Goal: Task Accomplishment & Management: Manage account settings

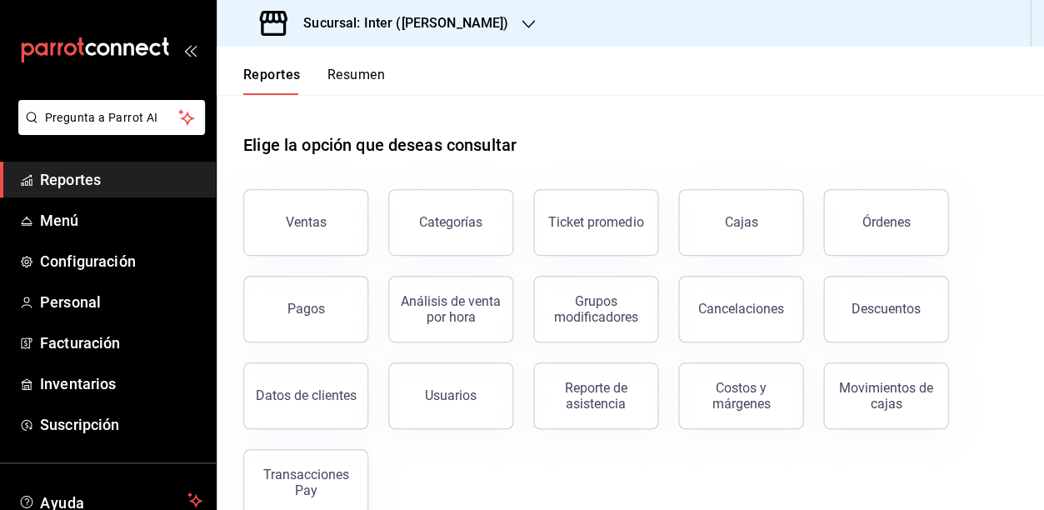
click at [698, 117] on div "Elige la opción que deseas consultar" at bounding box center [630, 132] width 774 height 74
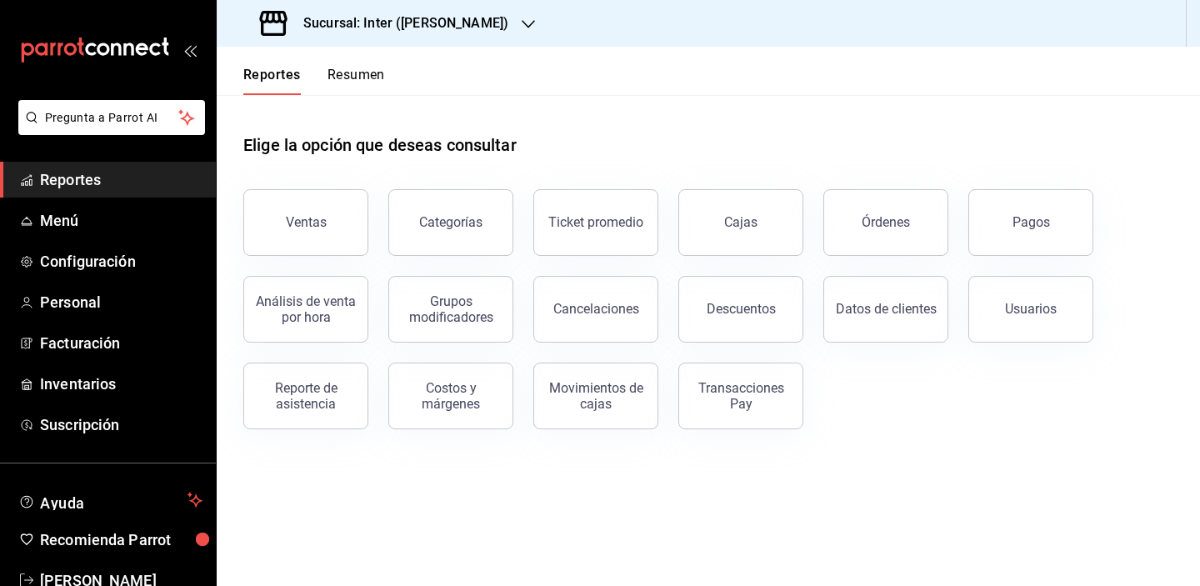
click at [687, 121] on div "Elige la opción que deseas consultar" at bounding box center [708, 132] width 930 height 74
click at [90, 223] on span "Menú" at bounding box center [121, 220] width 163 height 23
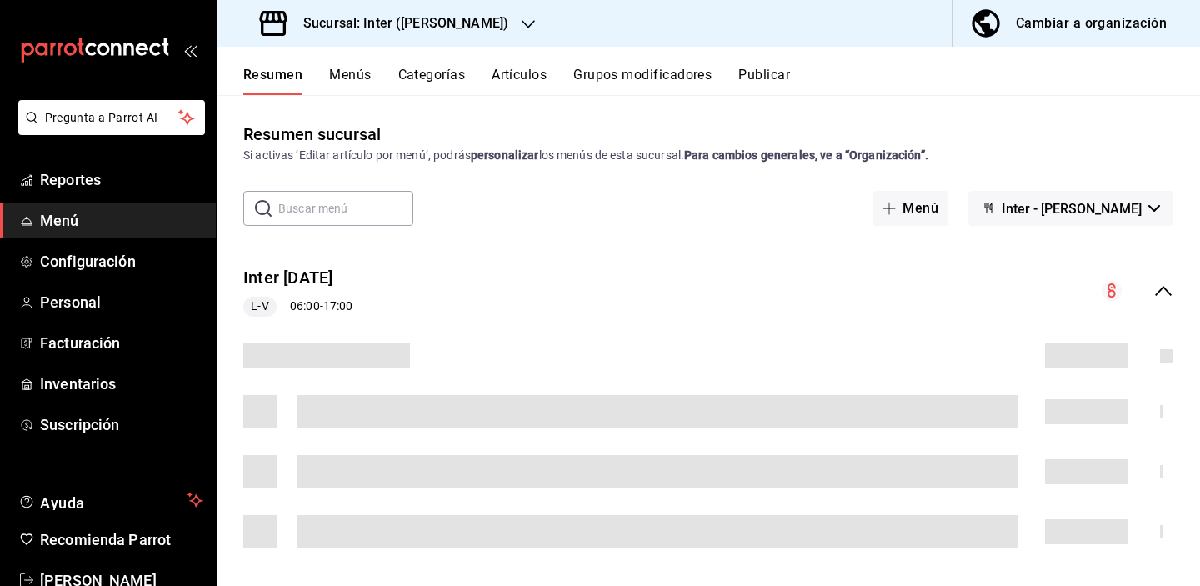
click at [528, 69] on button "Artículos" at bounding box center [519, 81] width 55 height 28
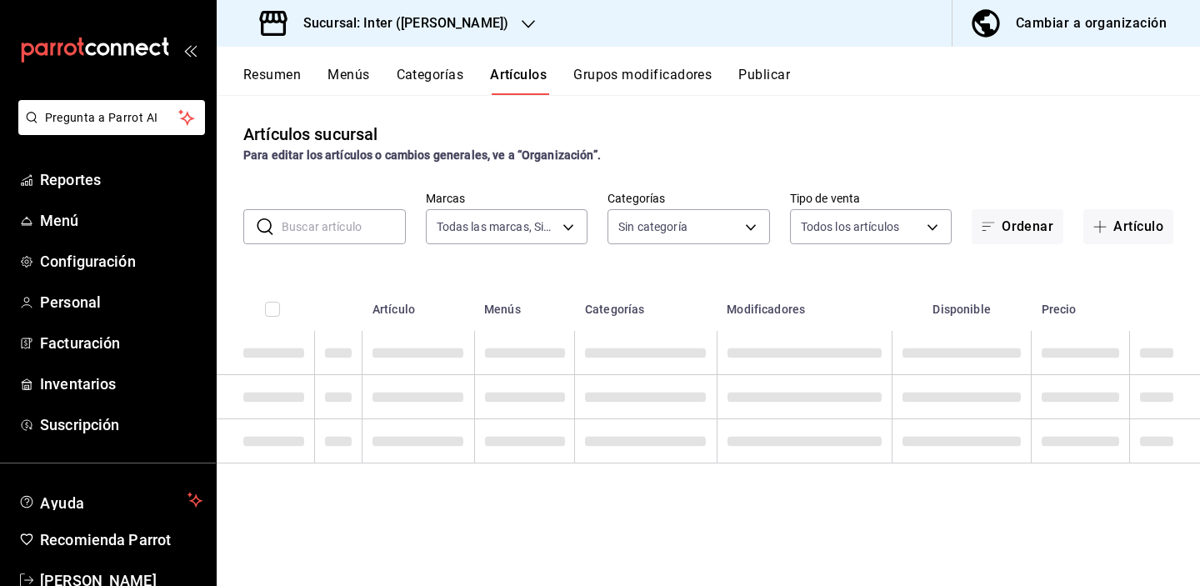
type input "a22f98e6-325f-4293-924e-6fed97b22470"
type input "2922a158-f656-4101-8466-3f57c430872e,7807658e-ca24-4cfa-a130-a47bcfe9514e,fe6c0…"
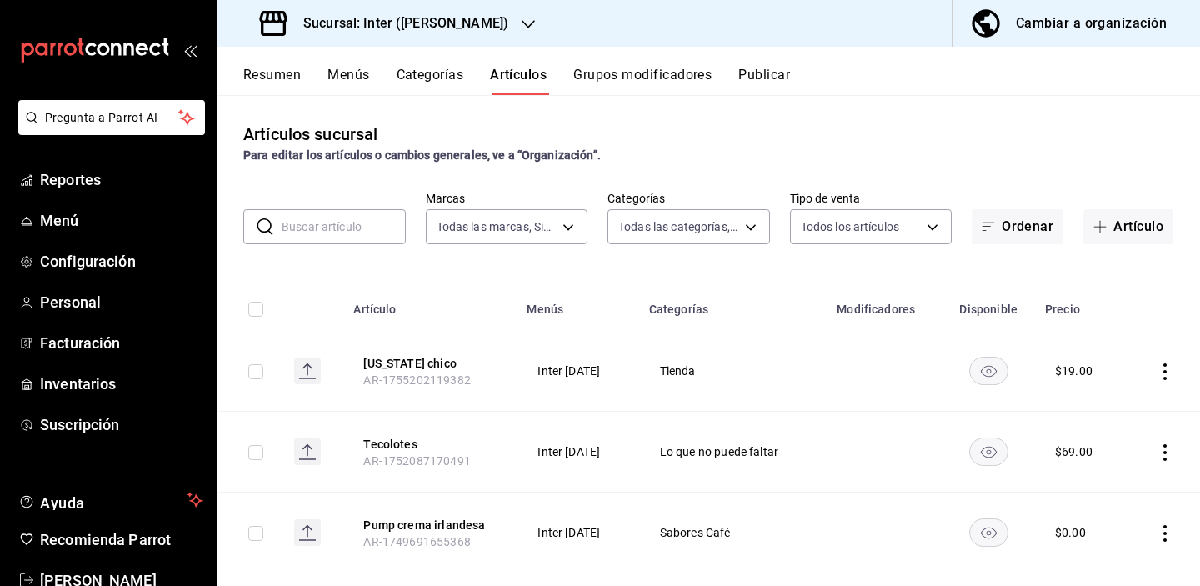
click at [435, 32] on h3 "Sucursal: Inter ([PERSON_NAME])" at bounding box center [399, 23] width 218 height 20
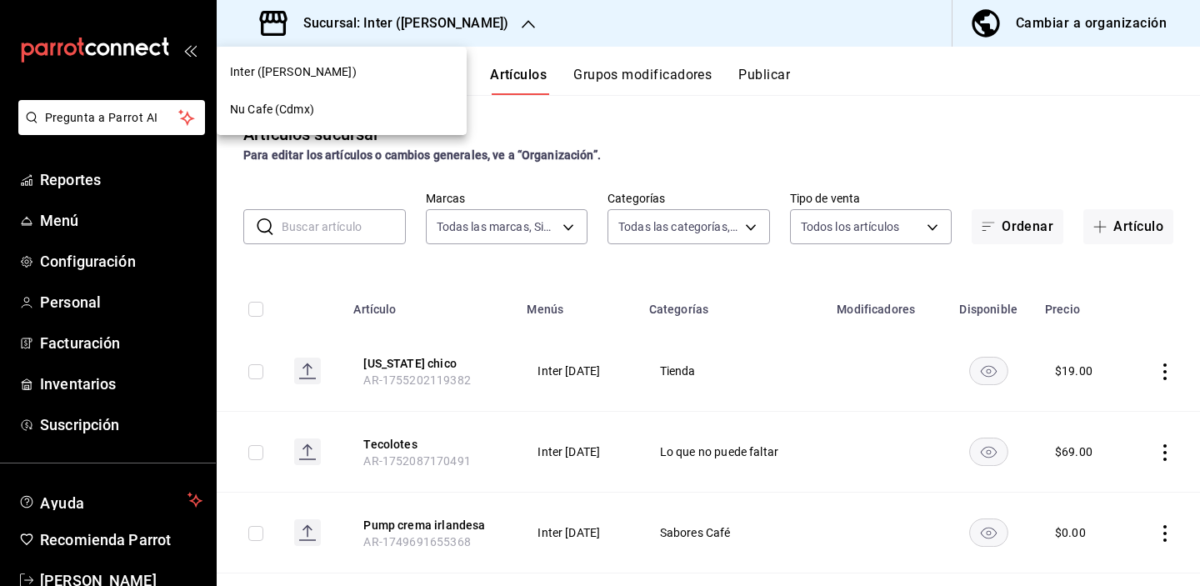
click at [357, 92] on div "Nu Cafe (Cdmx)" at bounding box center [342, 110] width 250 height 38
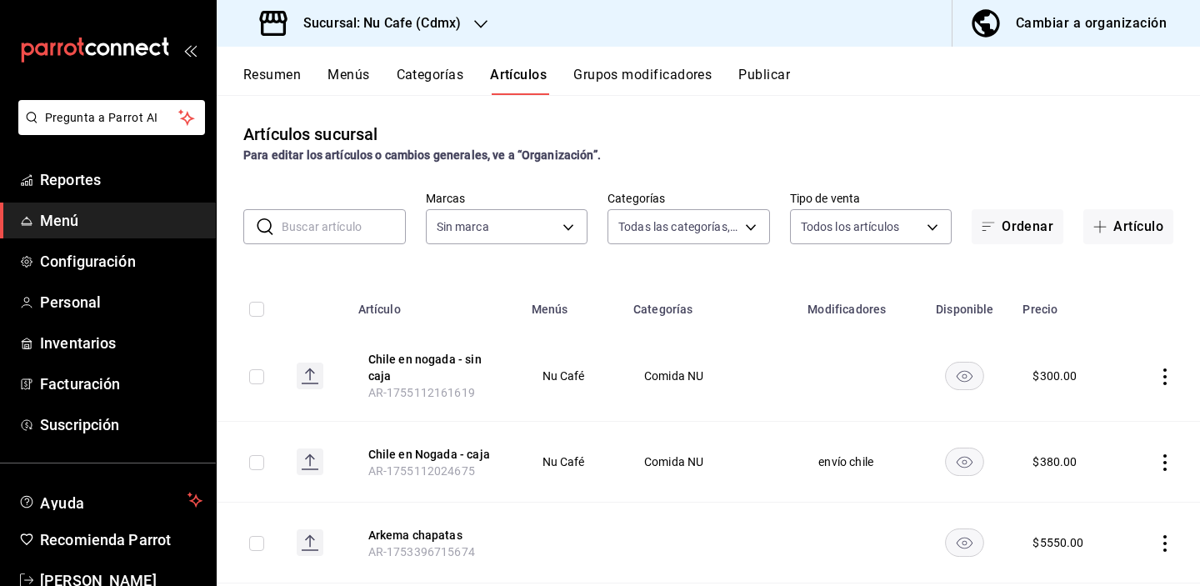
type input "bff11573-8288-425e-8a69-b3f5f84299b1,f592ace0-87a9-4565-a19c-ed486b3f4afa,9f45e…"
type input "0eed2892-7b63-413a-8f7e-1edbe76bc373"
click at [346, 220] on input "text" at bounding box center [344, 226] width 124 height 33
type input "mollete"
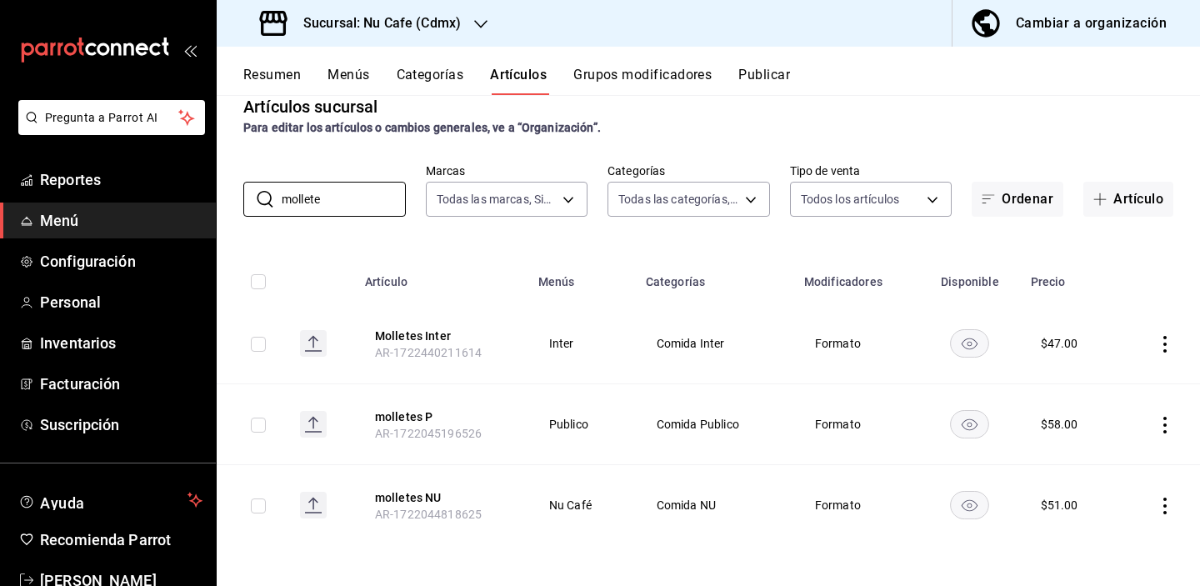
scroll to position [28, 0]
click at [61, 188] on span "Reportes" at bounding box center [121, 179] width 163 height 23
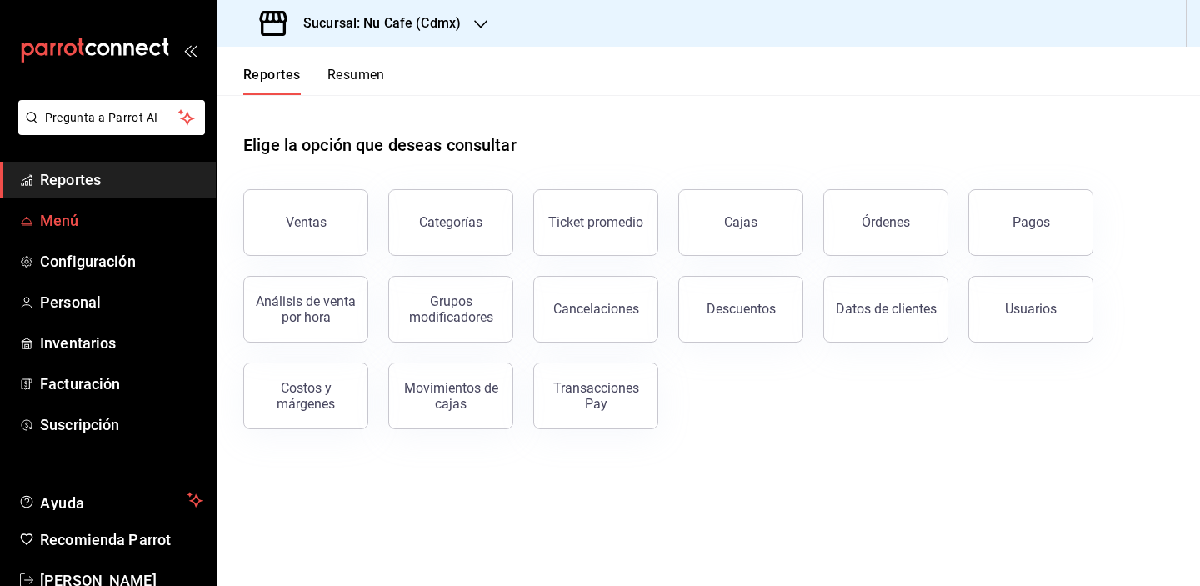
click at [68, 228] on span "Menú" at bounding box center [121, 220] width 163 height 23
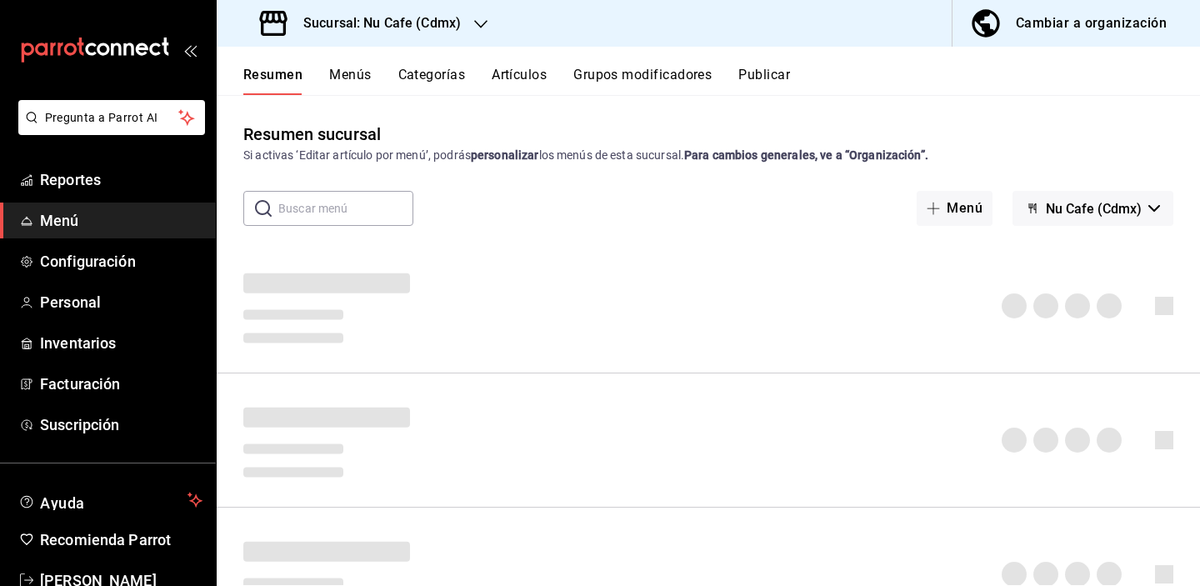
click at [402, 21] on h3 "Sucursal: Nu Cafe (Cdmx)" at bounding box center [375, 23] width 171 height 20
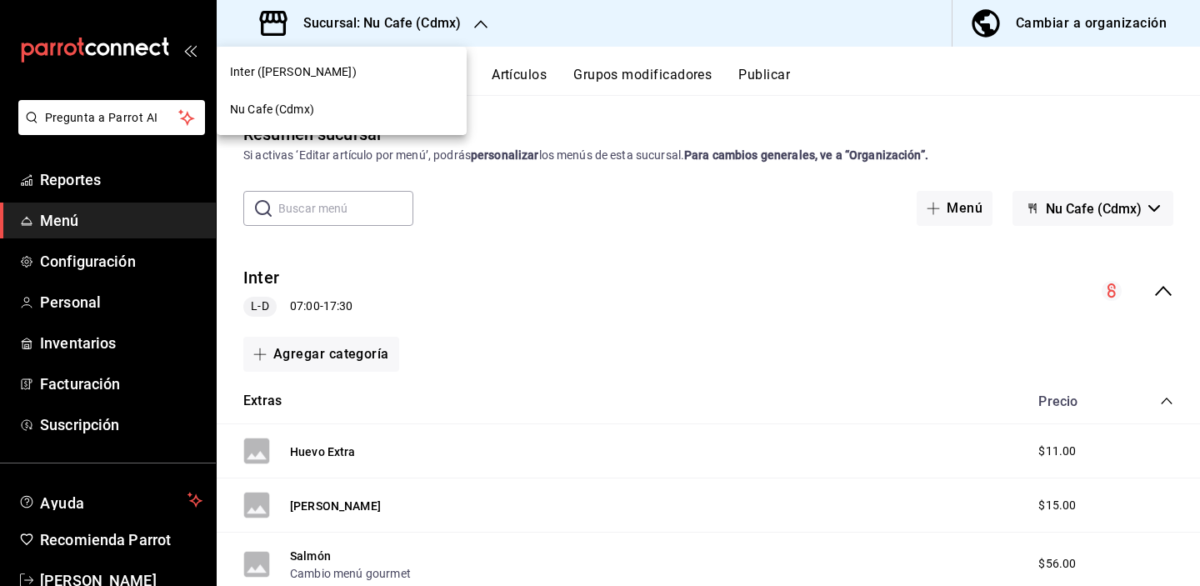
click at [347, 73] on div "Inter ([PERSON_NAME])" at bounding box center [341, 72] width 223 height 18
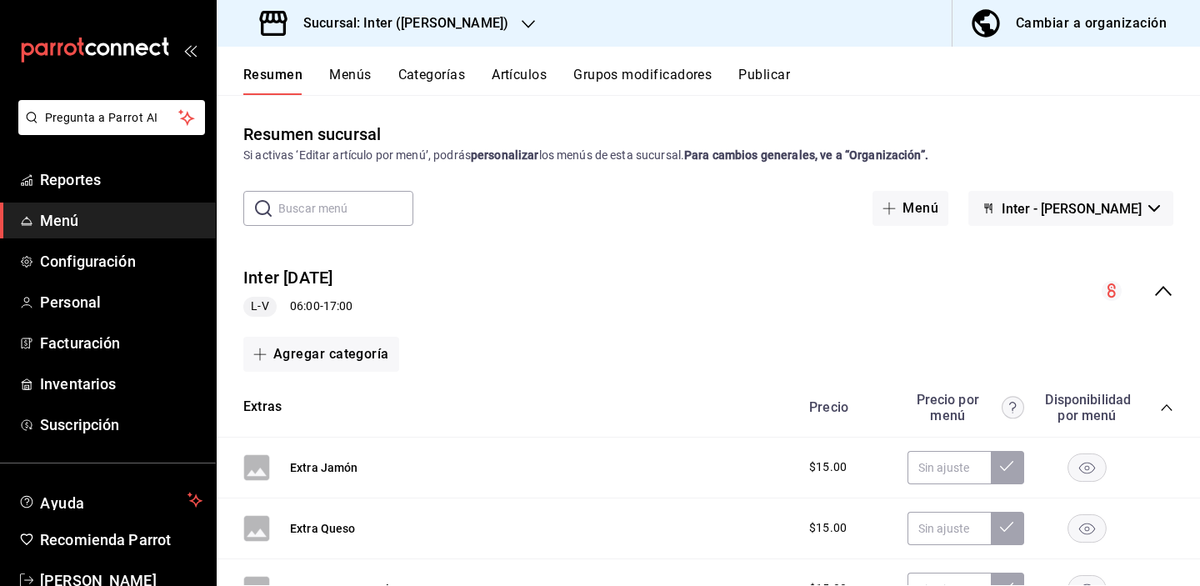
click at [514, 62] on div "Resumen Menús Categorías Artículos Grupos modificadores Publicar" at bounding box center [708, 71] width 983 height 48
click at [516, 75] on button "Artículos" at bounding box center [519, 81] width 55 height 28
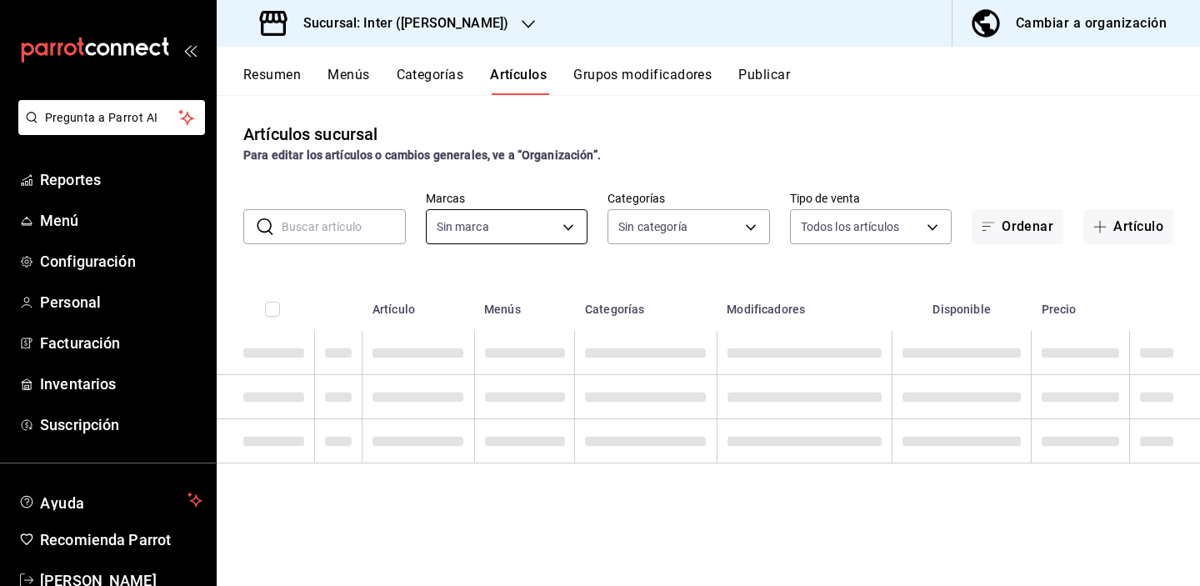
type input "a22f98e6-325f-4293-924e-6fed97b22470"
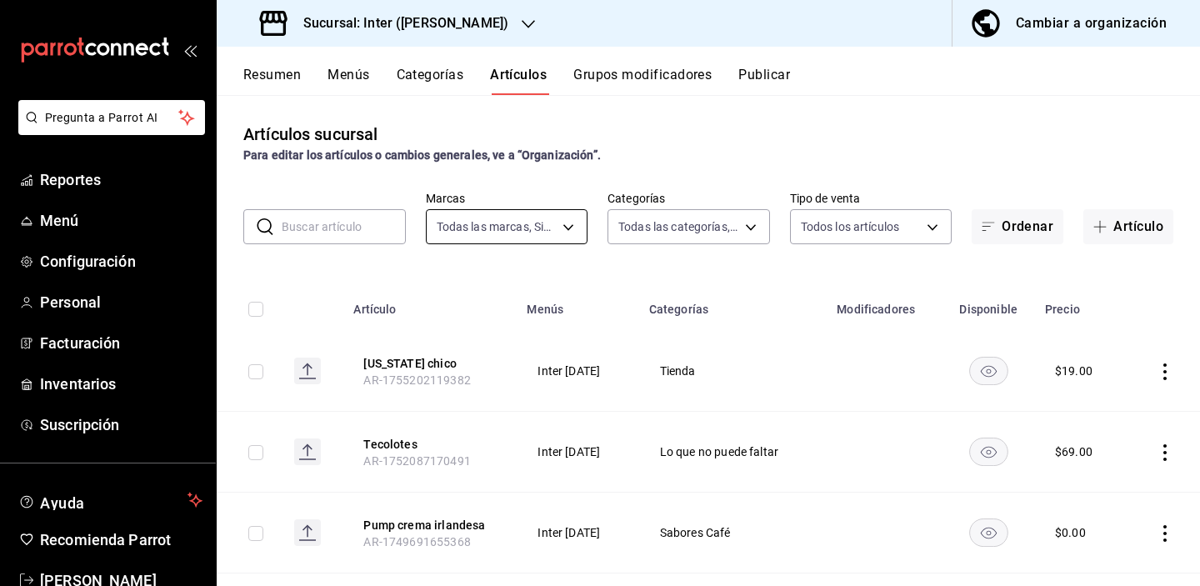
type input "2922a158-f656-4101-8466-3f57c430872e,7807658e-ca24-4cfa-a130-a47bcfe9514e,fe6c0…"
click at [1044, 227] on span "button" at bounding box center [1104, 226] width 20 height 13
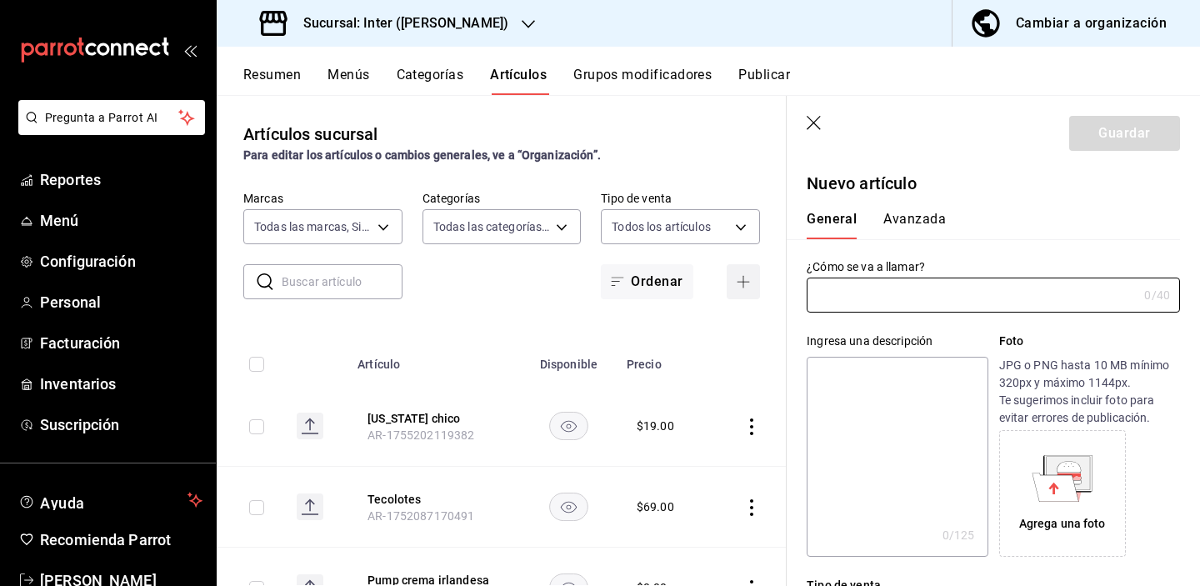
type input "AR-1755816429741"
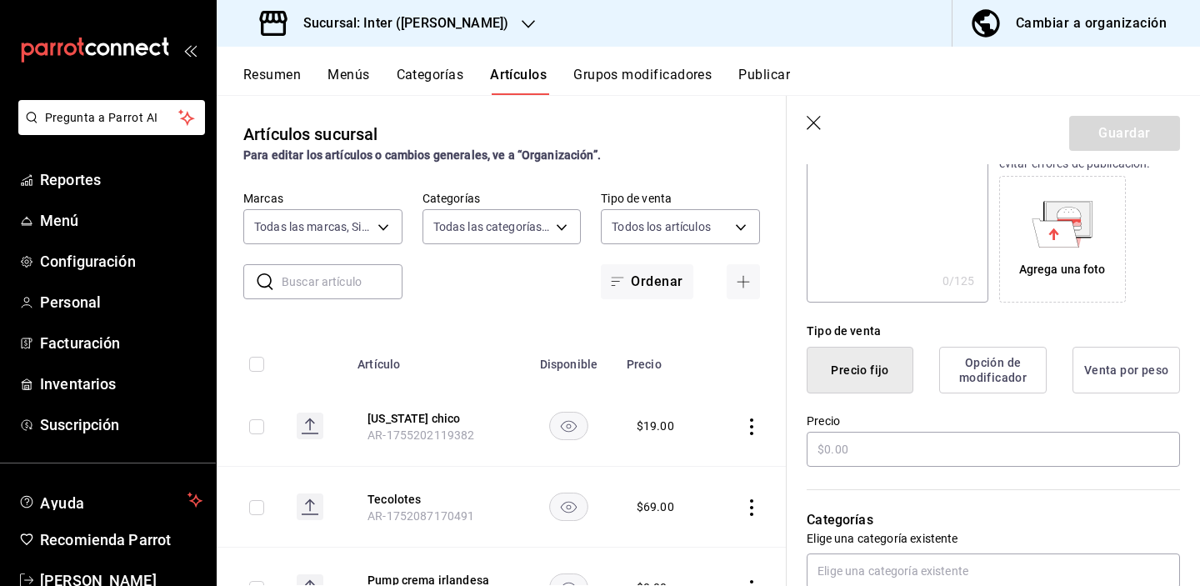
scroll to position [267, 0]
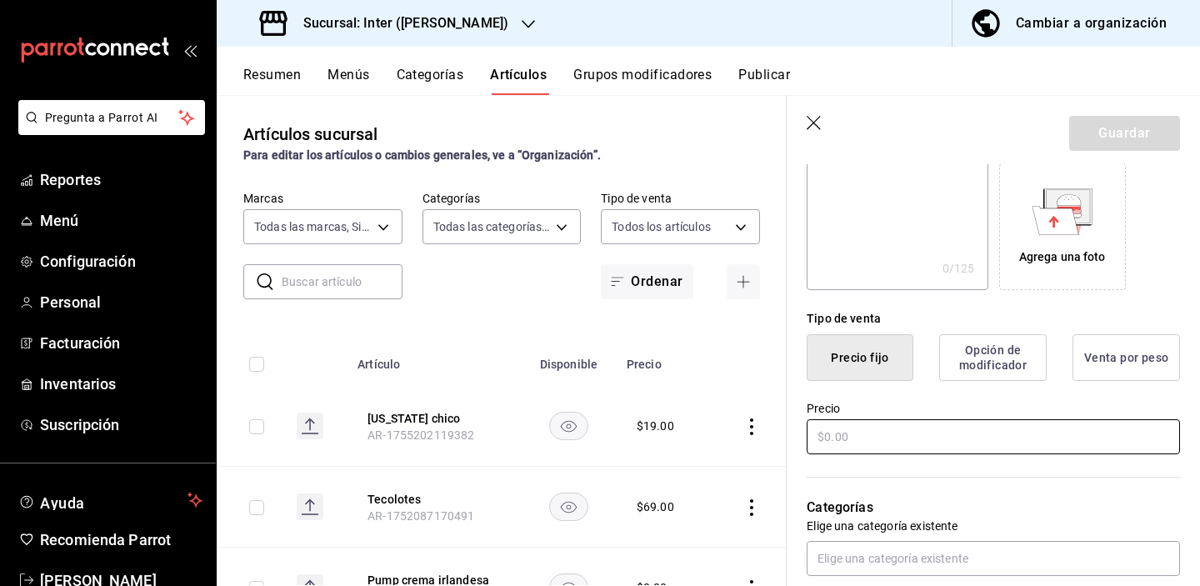
type input "Molletes"
click at [887, 447] on input "text" at bounding box center [993, 436] width 373 height 35
type input "$57.00"
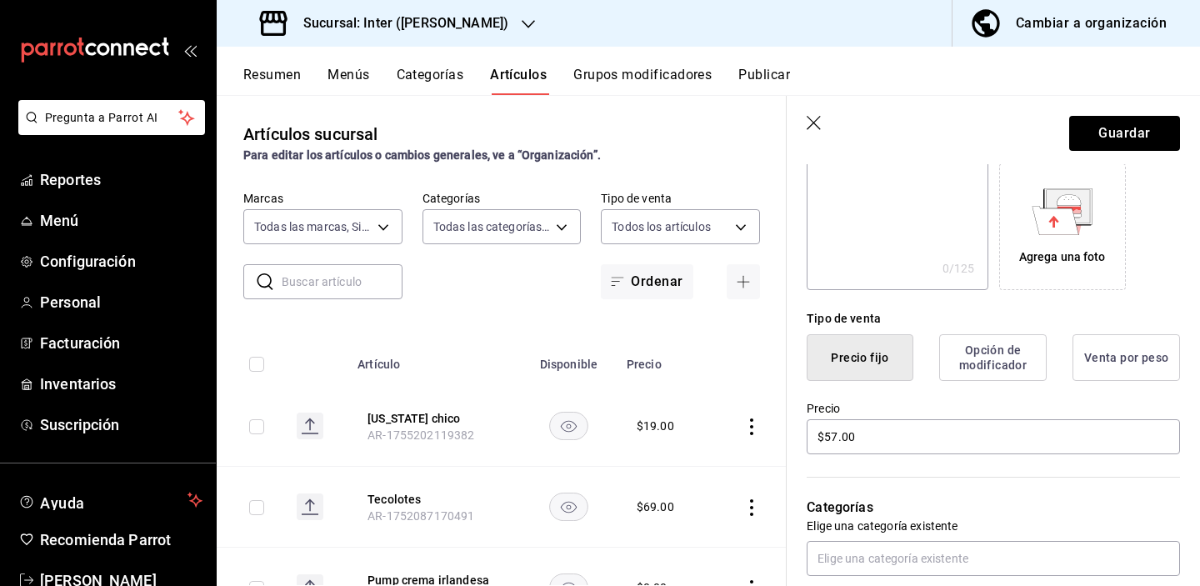
click at [964, 482] on div "Categorías Elige una categoría existente" at bounding box center [983, 516] width 393 height 119
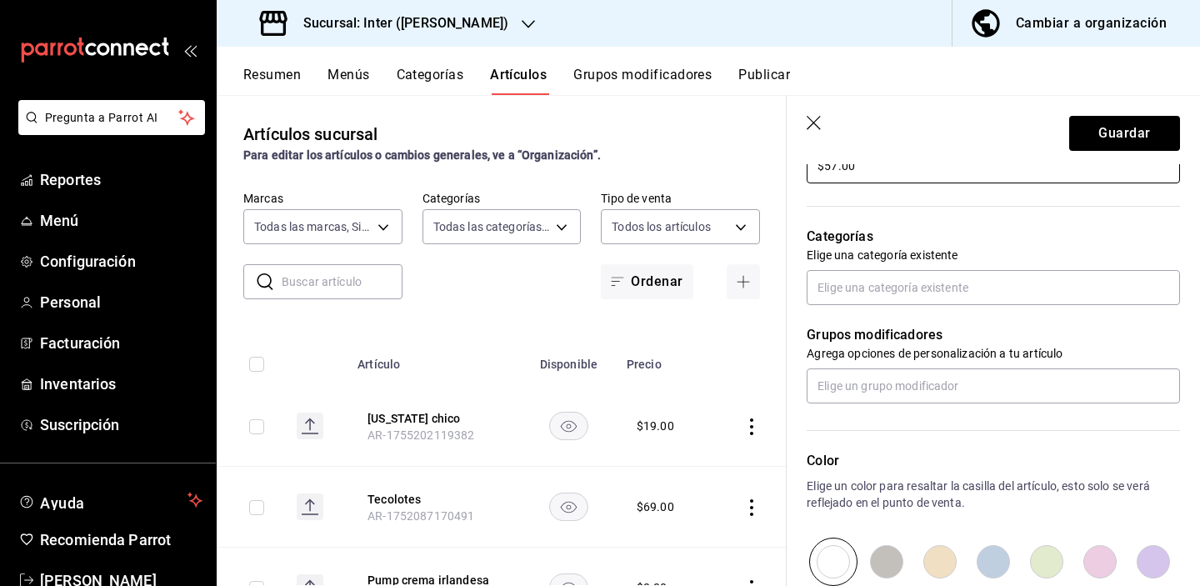
scroll to position [543, 0]
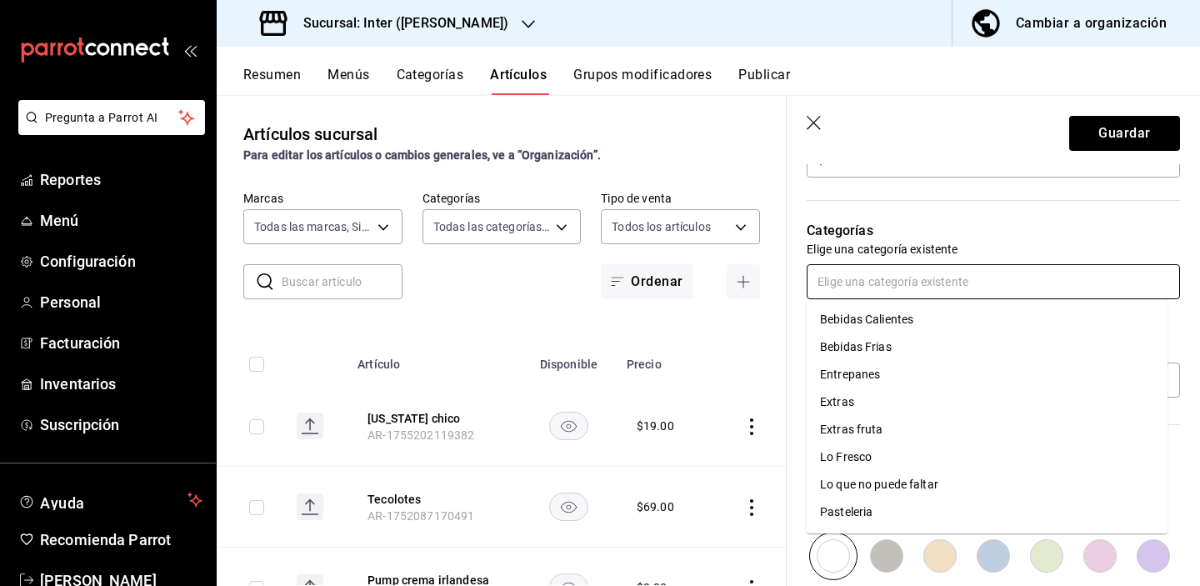
click at [965, 288] on input "text" at bounding box center [993, 281] width 373 height 35
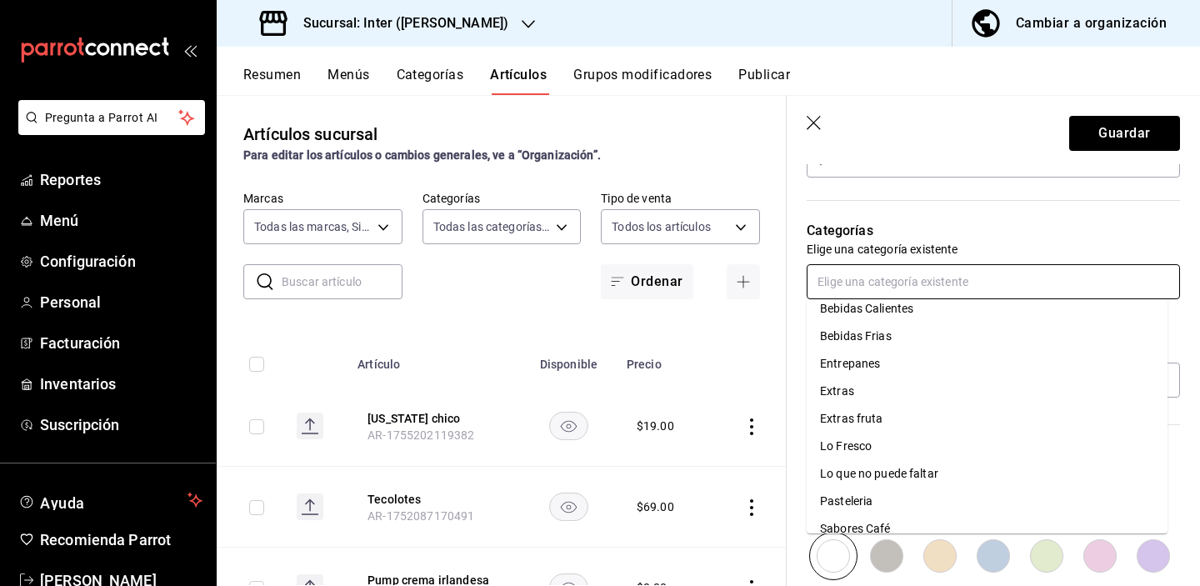
scroll to position [16, 0]
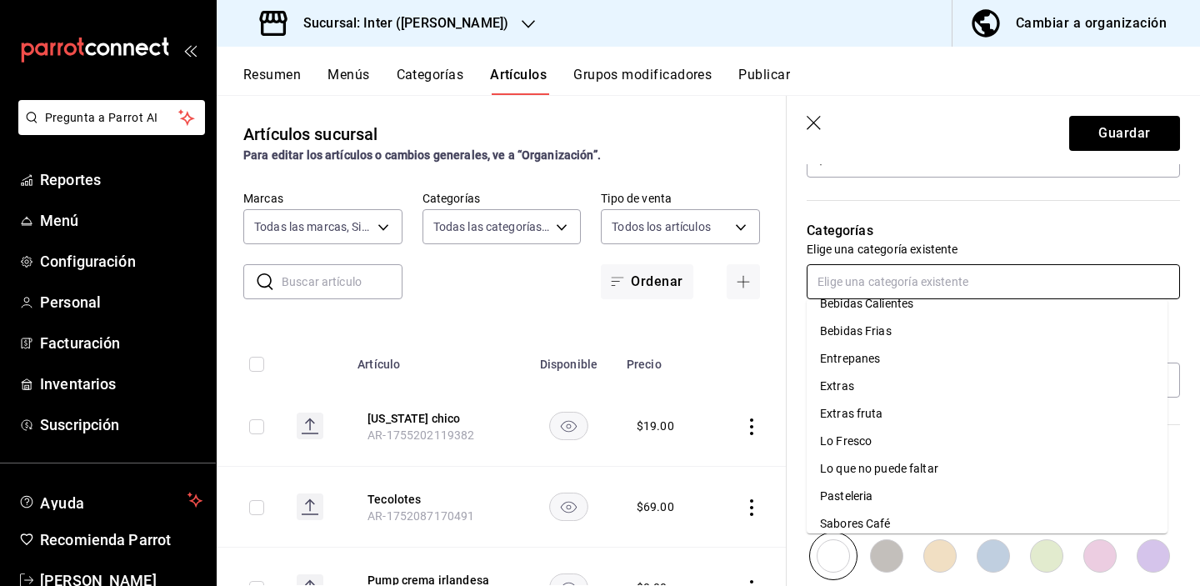
click at [939, 366] on li "Entrepanes" at bounding box center [987, 359] width 361 height 28
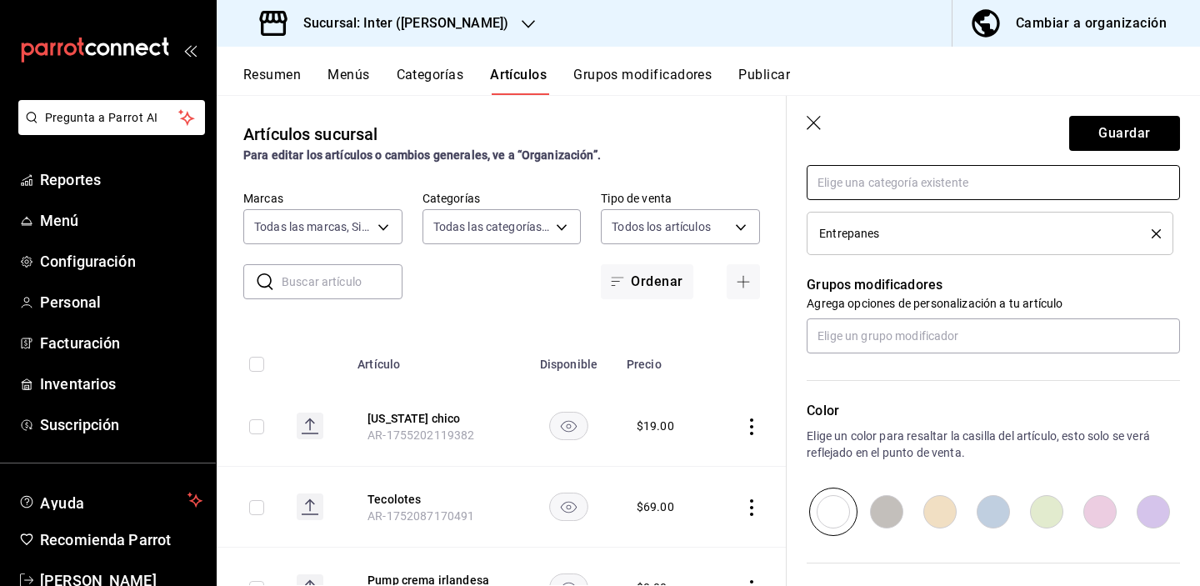
scroll to position [654, 0]
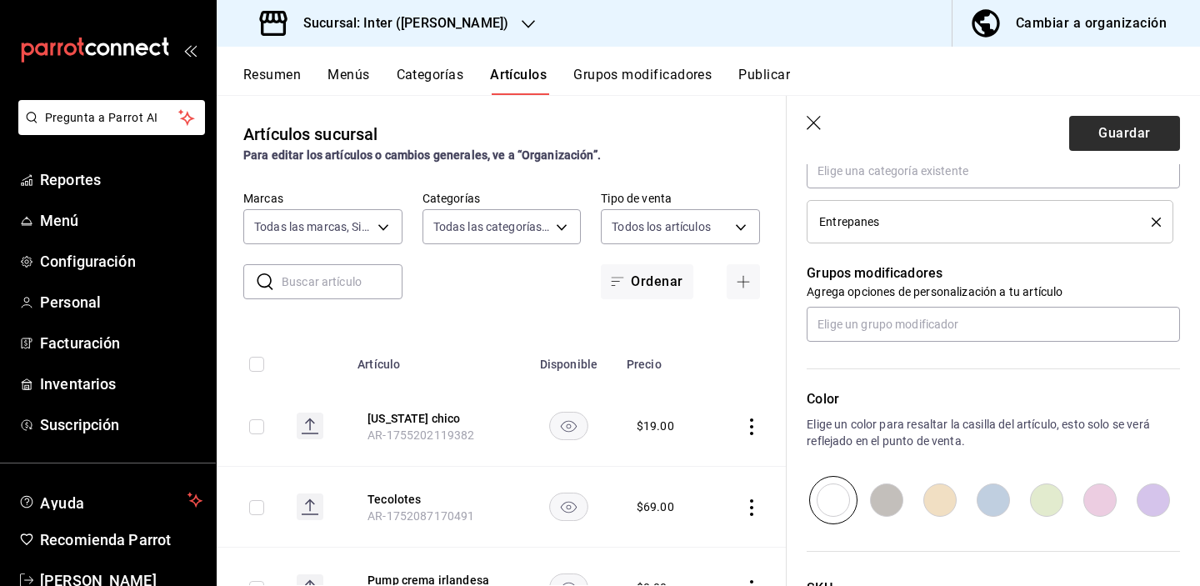
click at [1044, 138] on button "Guardar" at bounding box center [1124, 133] width 111 height 35
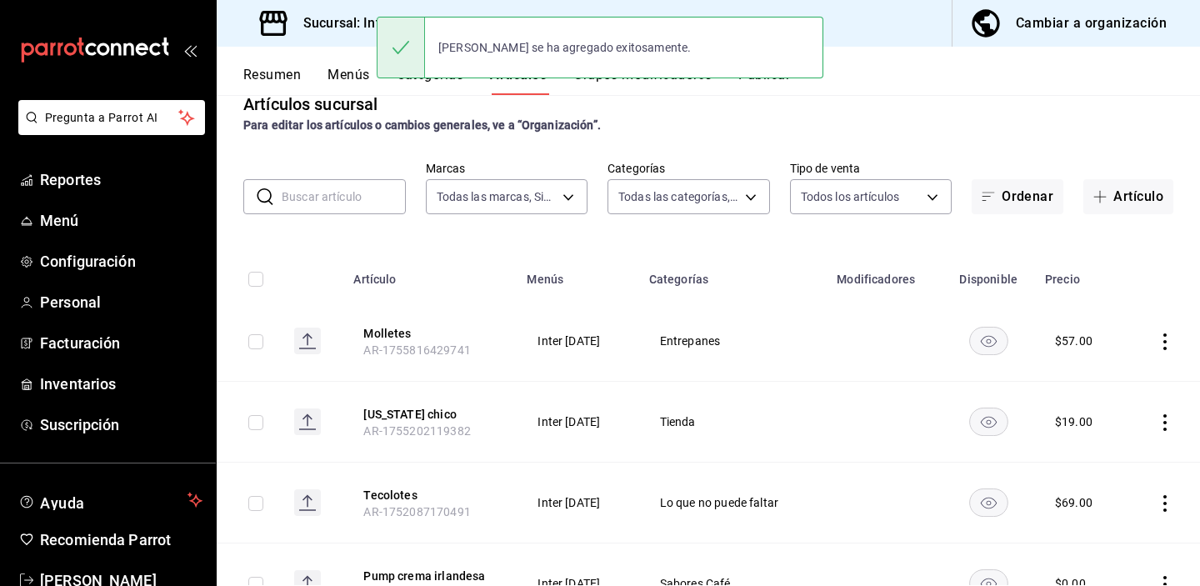
scroll to position [37, 0]
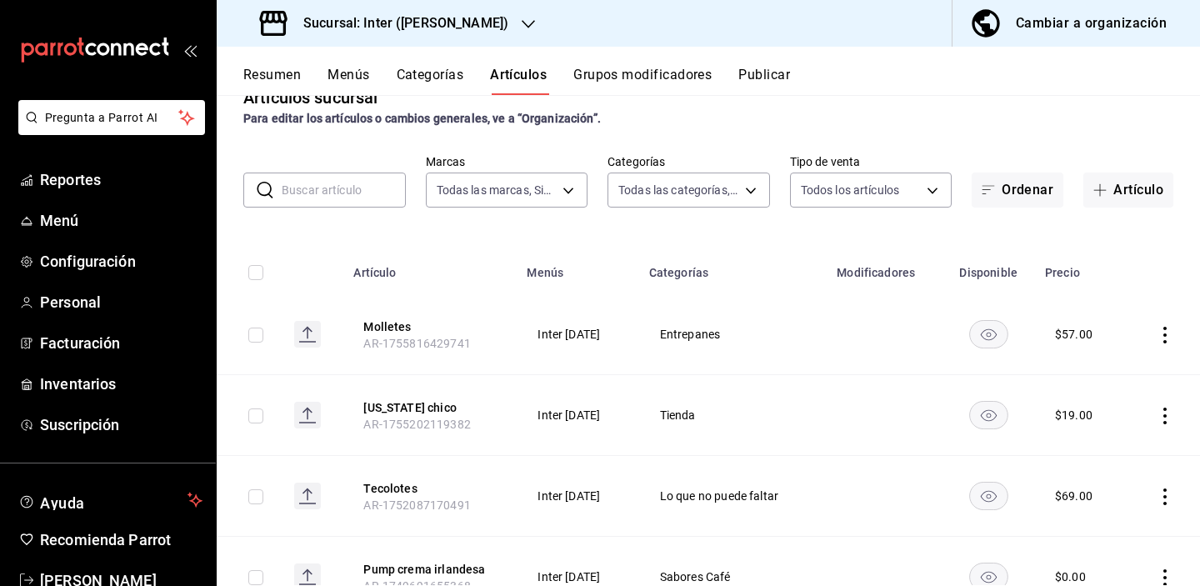
click at [436, 22] on h3 "Sucursal: Inter ([PERSON_NAME])" at bounding box center [399, 23] width 218 height 20
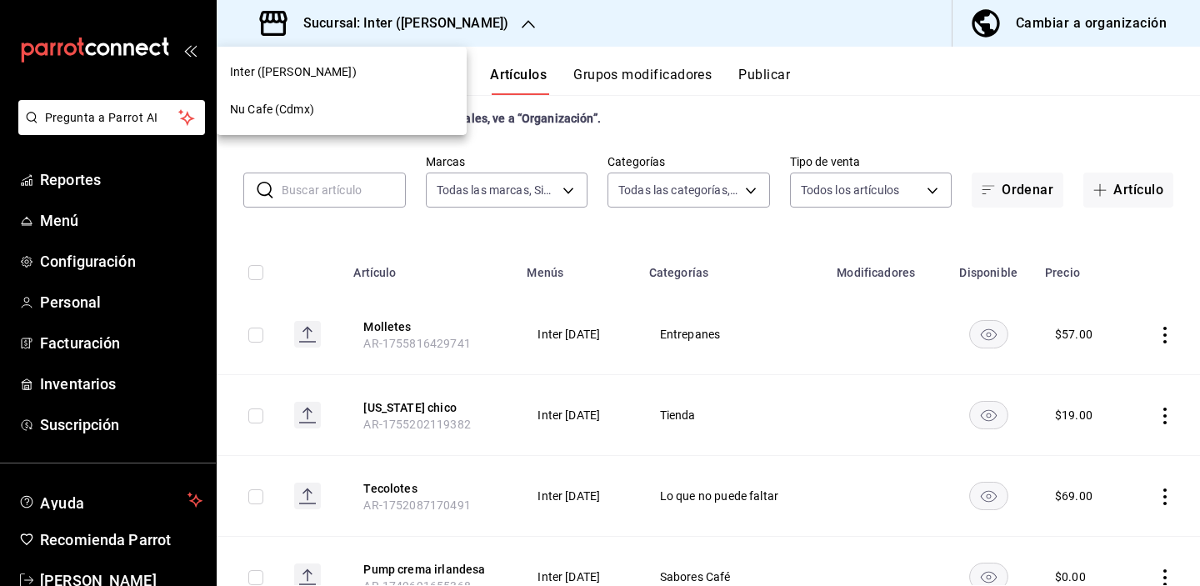
click at [382, 115] on div "Nu Cafe (Cdmx)" at bounding box center [341, 110] width 223 height 18
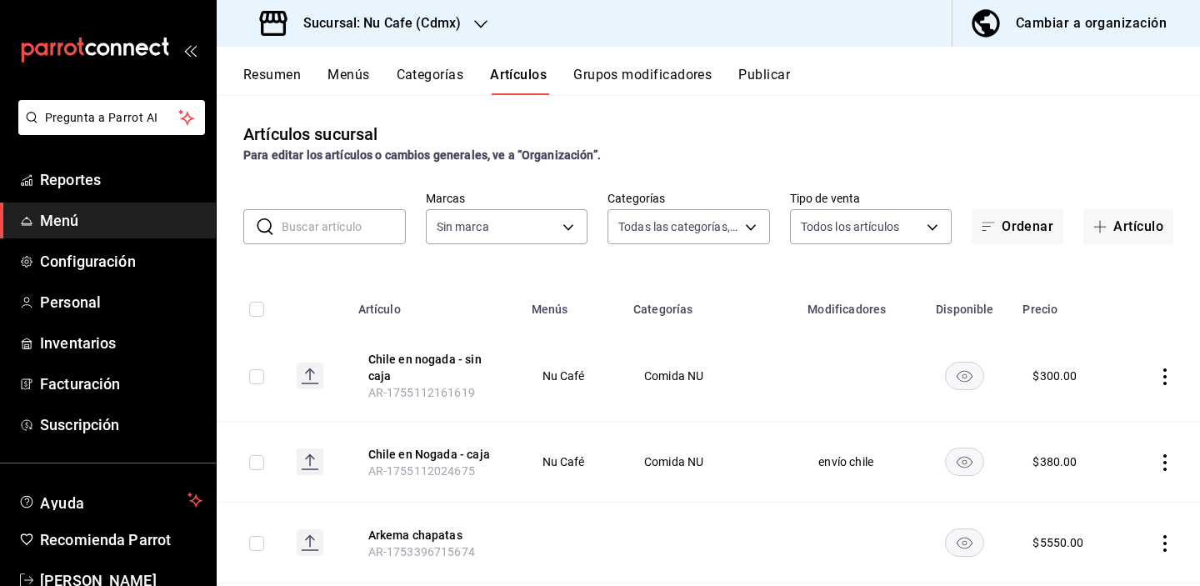
type input "bff11573-8288-425e-8a69-b3f5f84299b1,f592ace0-87a9-4565-a19c-ed486b3f4afa,9f45e…"
type input "0eed2892-7b63-413a-8f7e-1edbe76bc373"
click at [340, 224] on input "text" at bounding box center [344, 226] width 124 height 33
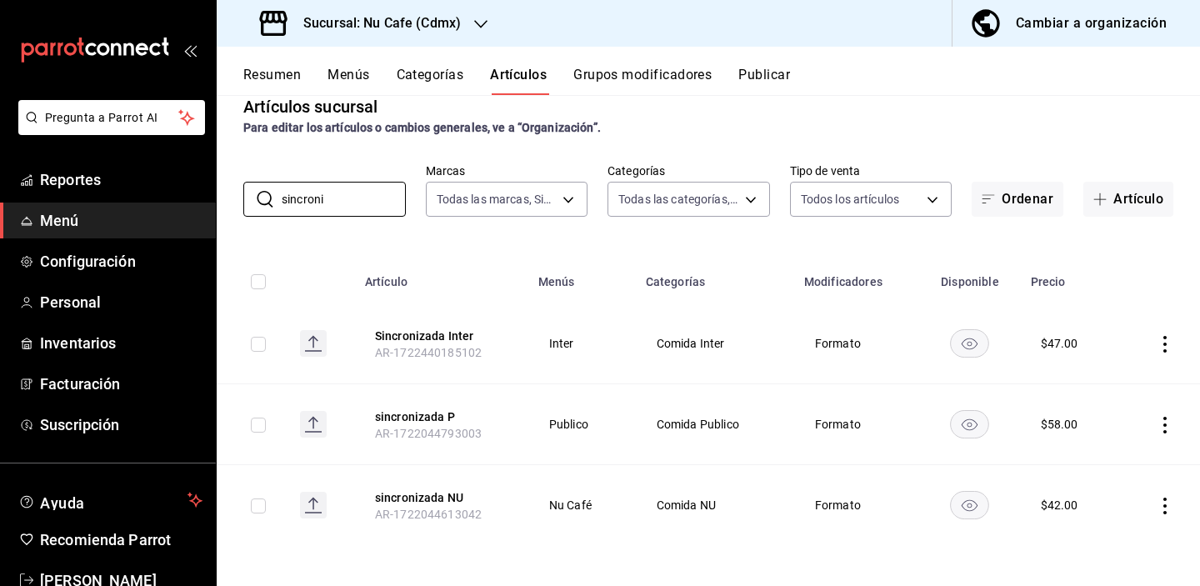
scroll to position [0, 0]
type input "sincroni"
click at [65, 219] on span "Menú" at bounding box center [121, 220] width 163 height 23
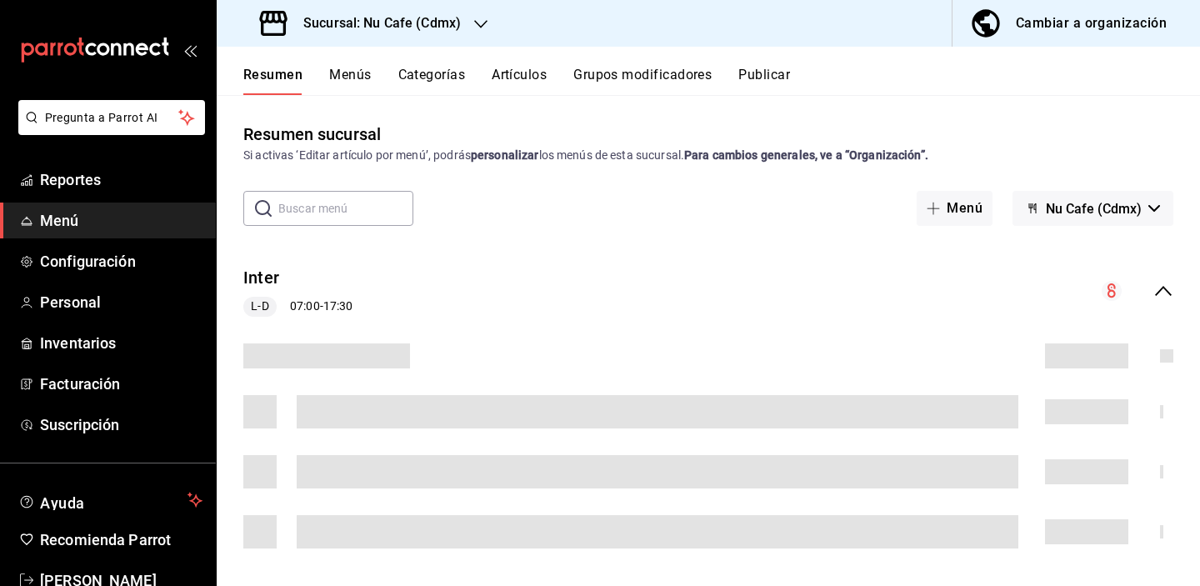
click at [453, 21] on h3 "Sucursal: Nu Cafe (Cdmx)" at bounding box center [375, 23] width 171 height 20
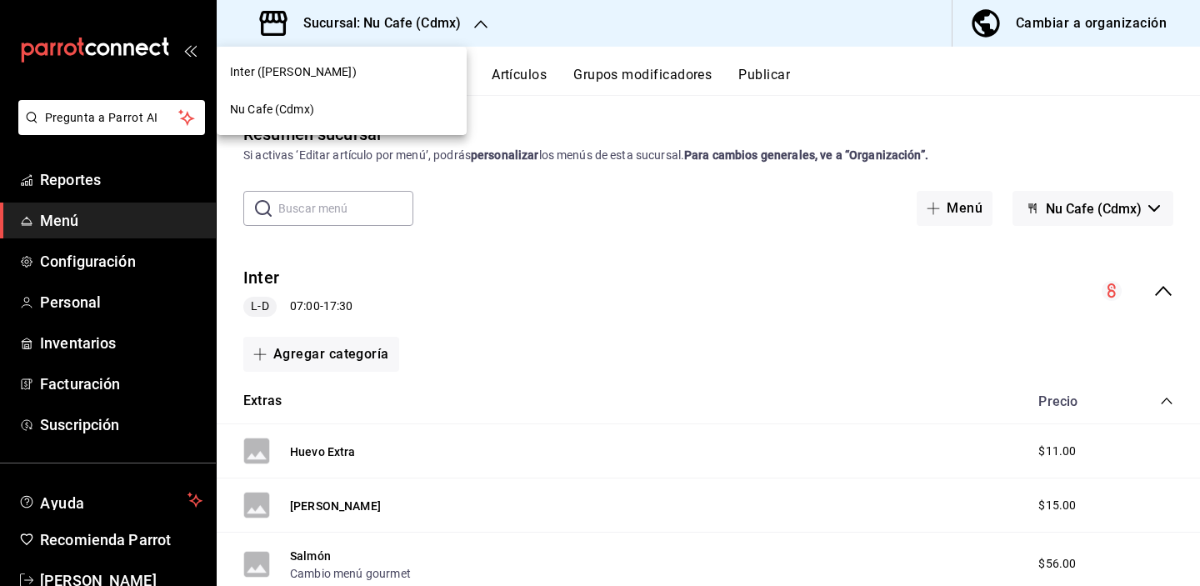
click at [404, 78] on div "Inter ([PERSON_NAME])" at bounding box center [341, 72] width 223 height 18
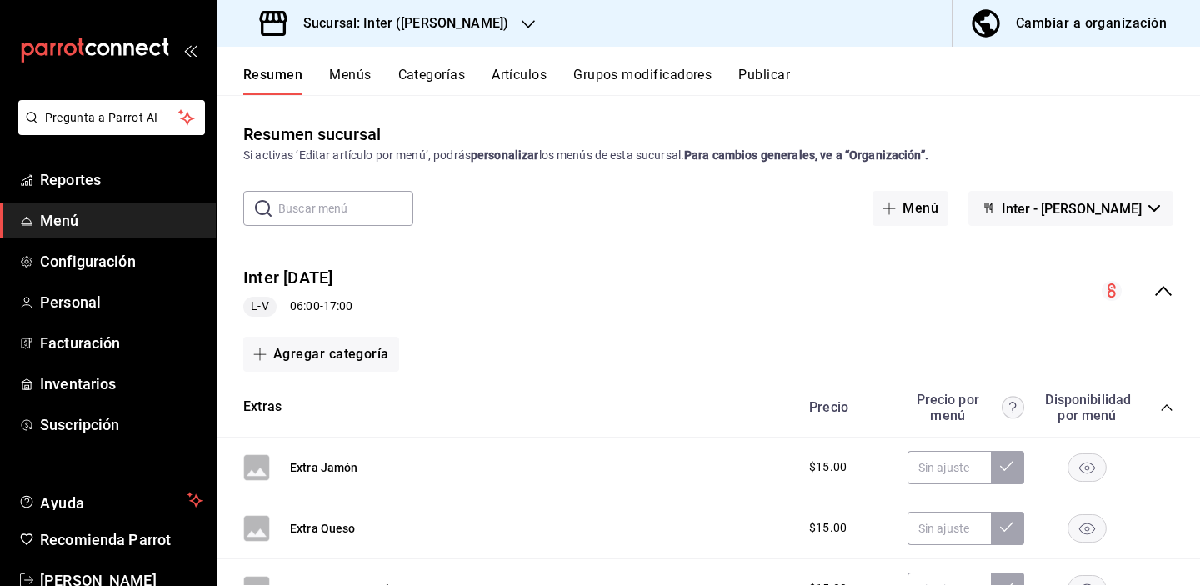
click at [520, 80] on button "Artículos" at bounding box center [519, 81] width 55 height 28
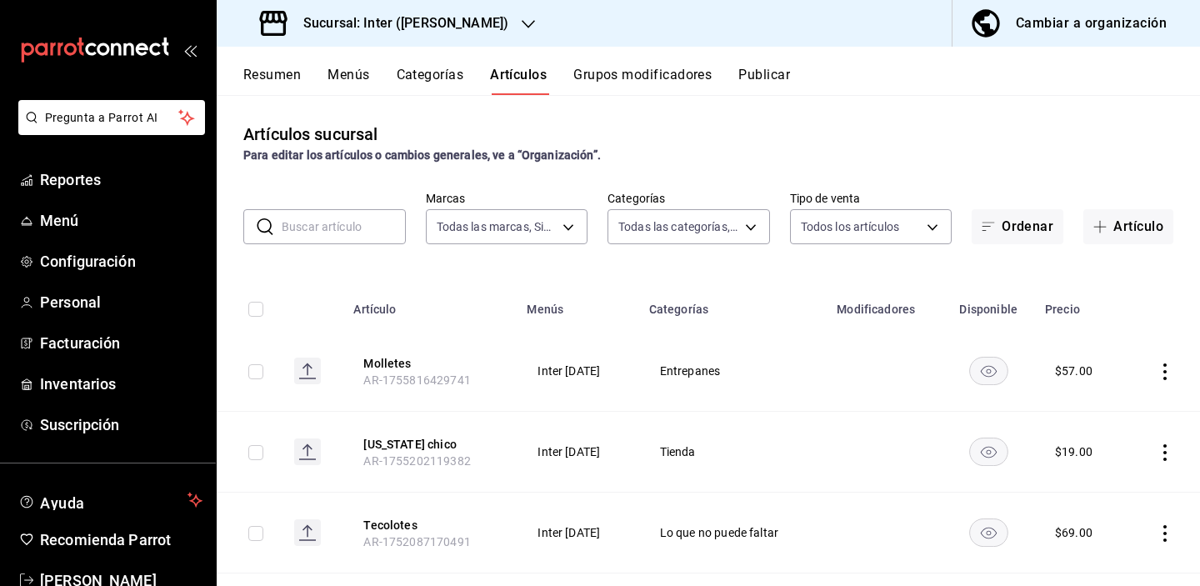
type input "a22f98e6-325f-4293-924e-6fed97b22470"
type input "2922a158-f656-4101-8466-3f57c430872e,7807658e-ca24-4cfa-a130-a47bcfe9514e,fe6c0…"
click at [318, 232] on input "text" at bounding box center [344, 226] width 124 height 33
click at [1044, 229] on icon "button" at bounding box center [1100, 226] width 13 height 13
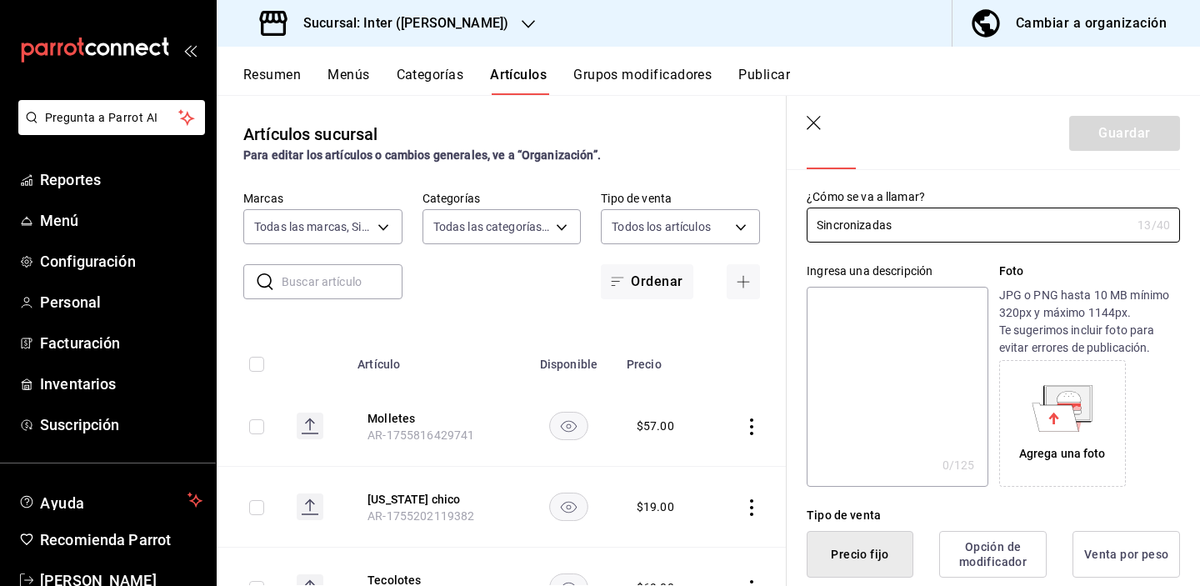
scroll to position [283, 0]
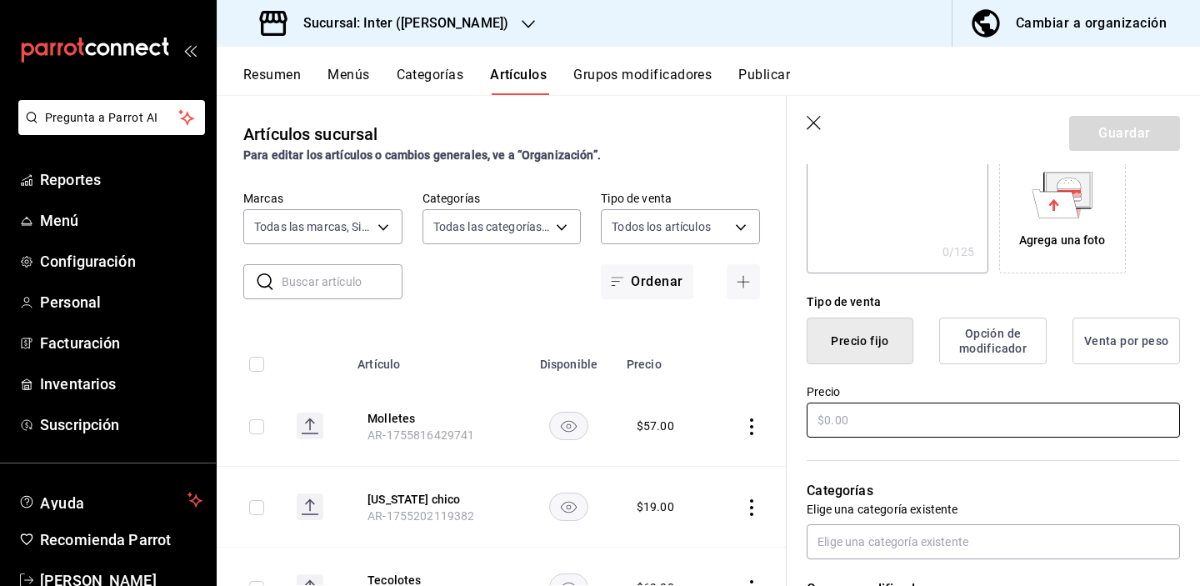
type input "Sincronizadas"
click at [938, 424] on input "text" at bounding box center [993, 420] width 373 height 35
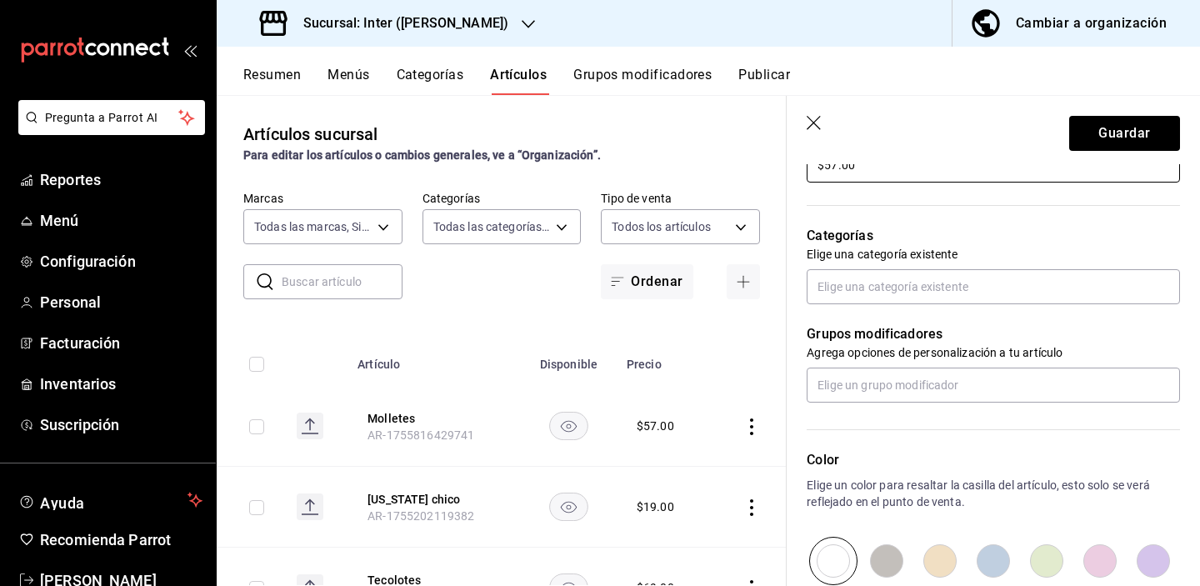
scroll to position [513, 0]
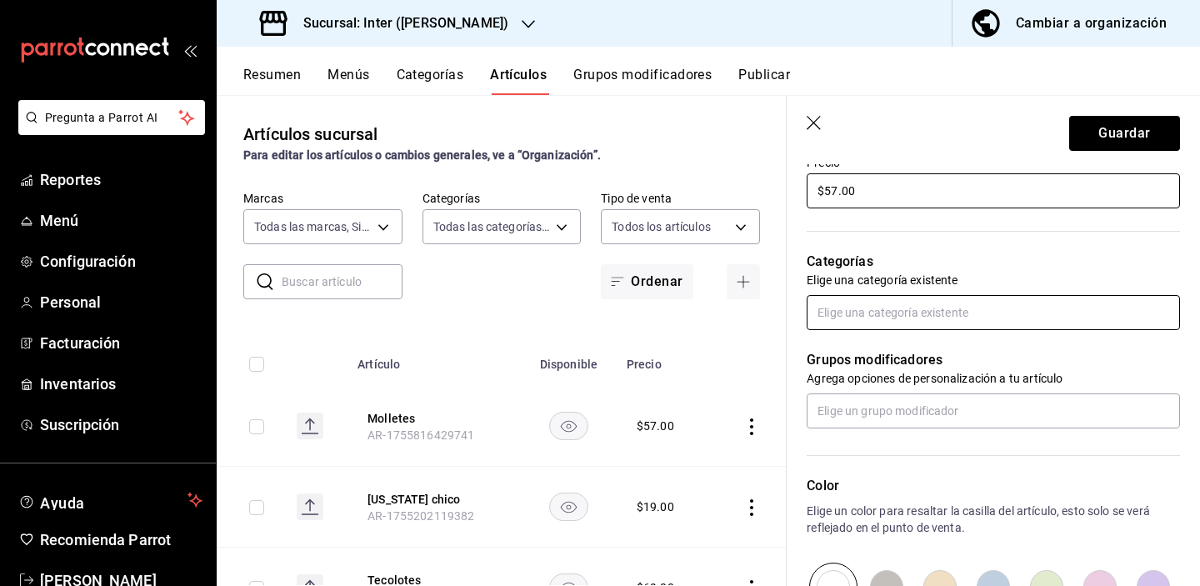
type input "$57.00"
click at [919, 320] on input "text" at bounding box center [993, 312] width 373 height 35
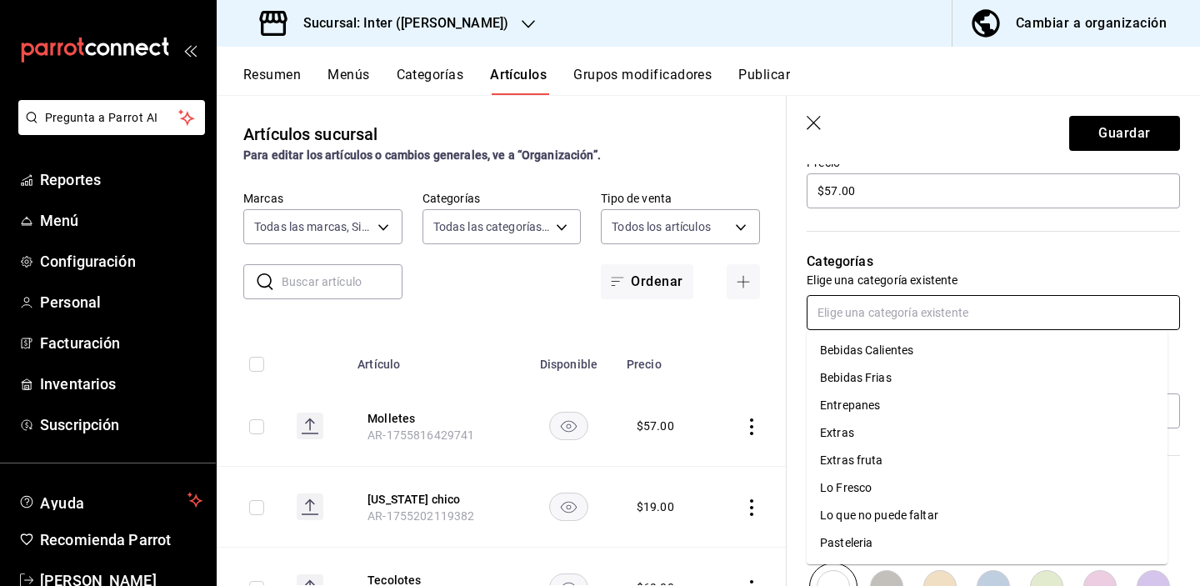
click at [931, 509] on li "Lo que no puede faltar" at bounding box center [987, 516] width 361 height 28
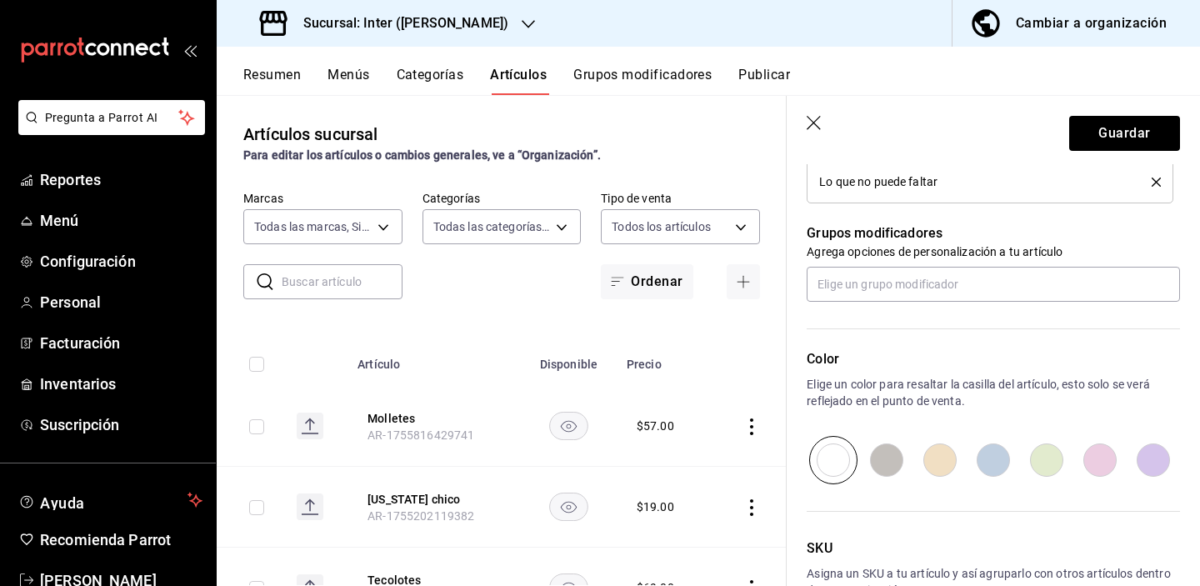
scroll to position [759, 0]
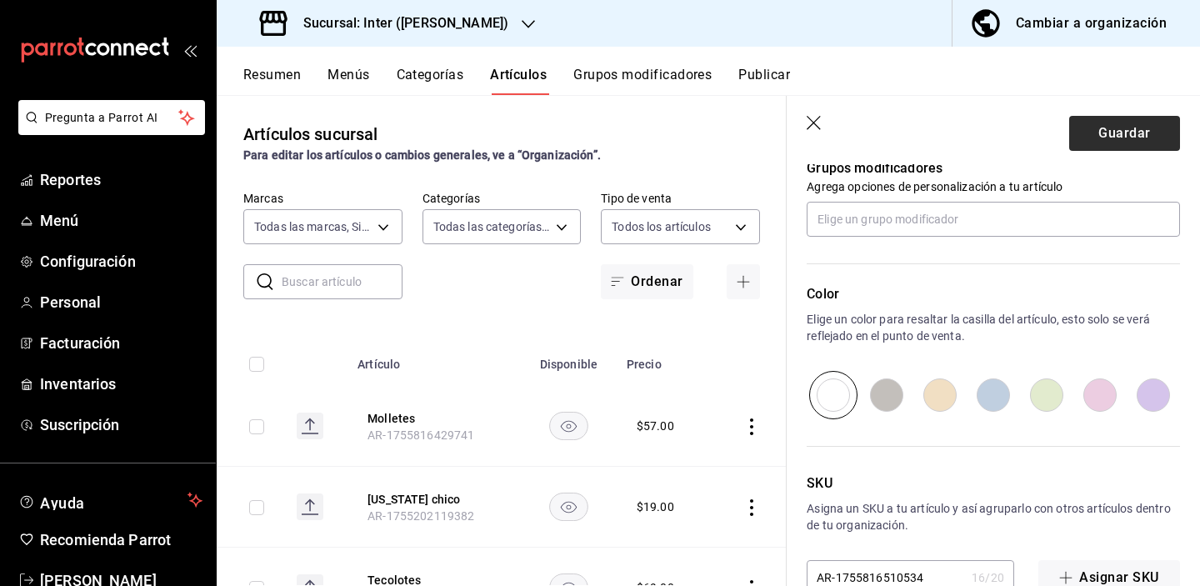
click at [1044, 133] on button "Guardar" at bounding box center [1124, 133] width 111 height 35
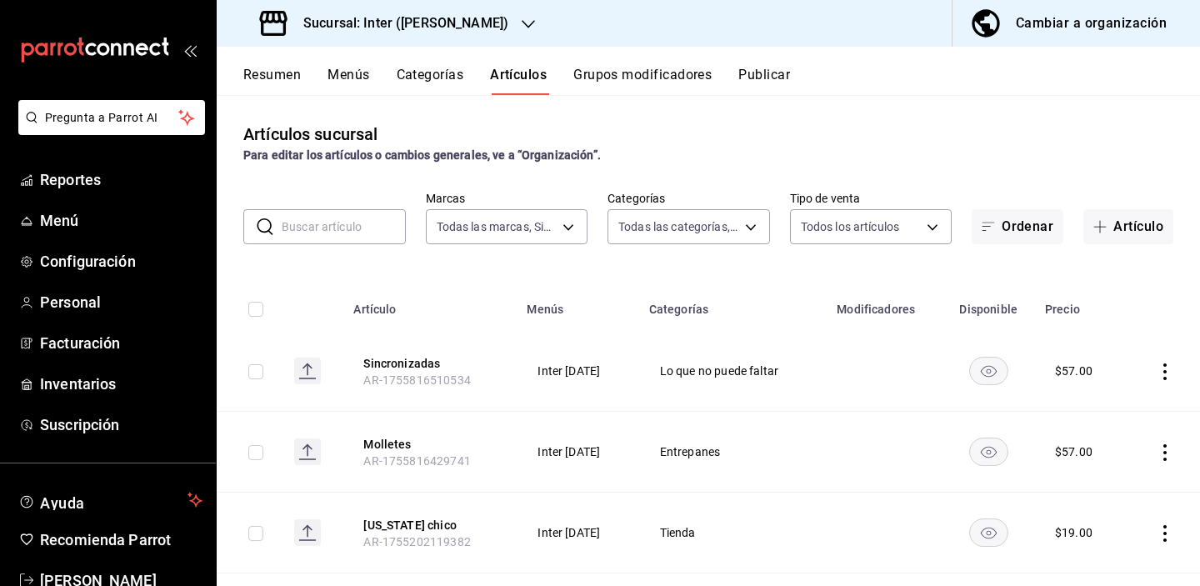
click at [809, 117] on div "Artículos sucursal Para editar los artículos o cambios generales, ve a “Organiz…" at bounding box center [708, 340] width 983 height 490
click at [436, 24] on h3 "Sucursal: Inter ([PERSON_NAME])" at bounding box center [399, 23] width 218 height 20
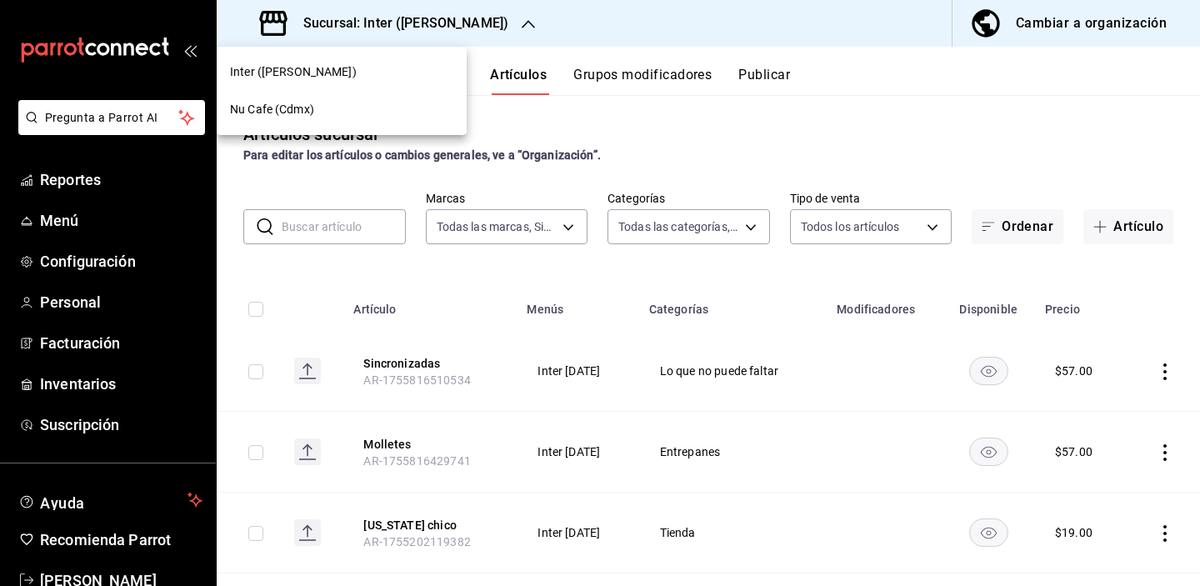
click at [365, 117] on div "Nu Cafe (Cdmx)" at bounding box center [341, 110] width 223 height 18
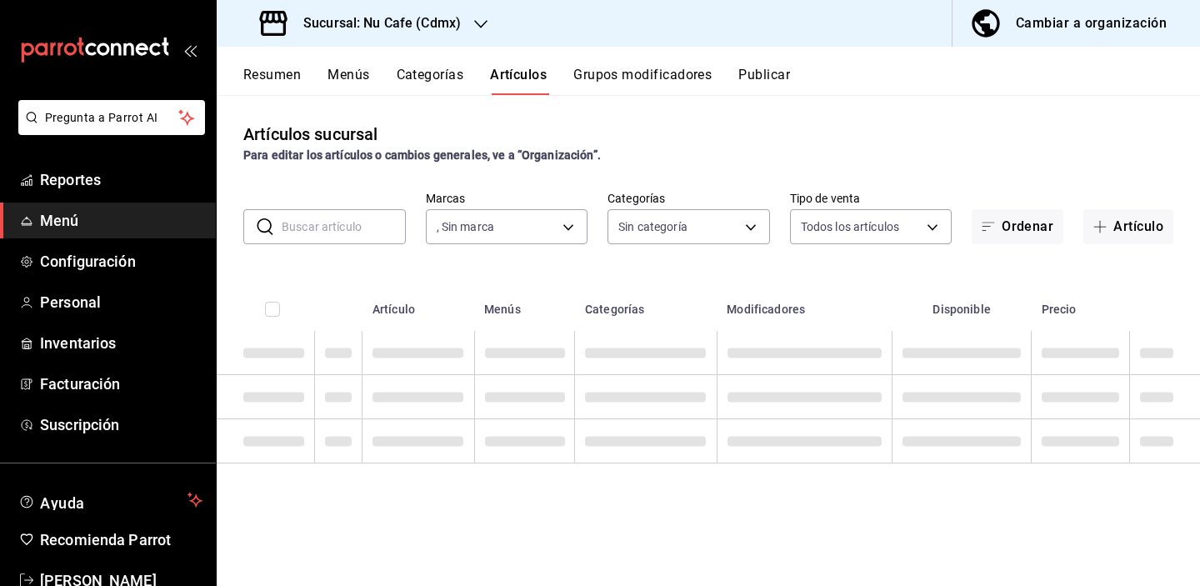
type input "bff11573-8288-425e-8a69-b3f5f84299b1,f592ace0-87a9-4565-a19c-ed486b3f4afa,9f45e…"
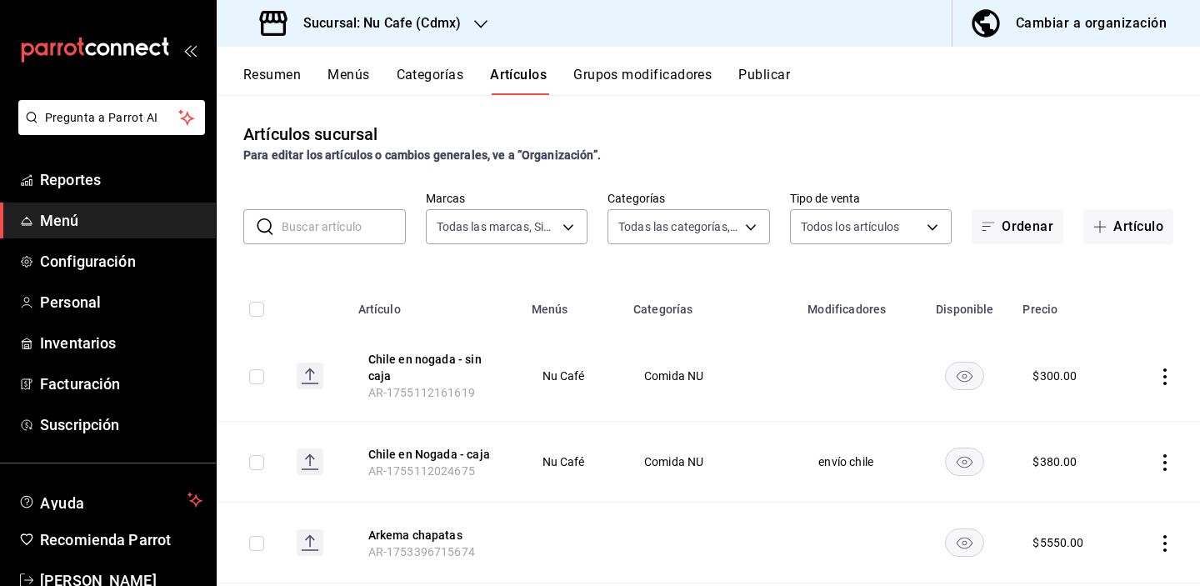
type input "0eed2892-7b63-413a-8f7e-1edbe76bc373"
click at [467, 137] on div "Artículos sucursal Para editar los artículos o cambios generales, ve a “Organiz…" at bounding box center [708, 143] width 983 height 43
click at [317, 222] on input "text" at bounding box center [344, 226] width 124 height 33
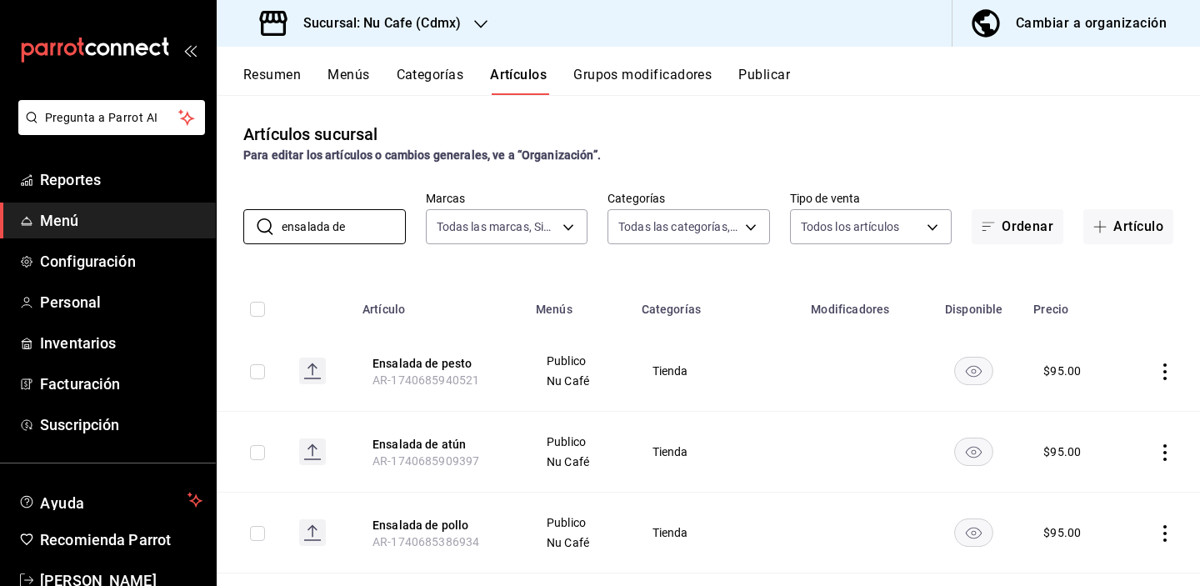
type input "ensalada de"
click at [873, 91] on div "Resumen Menús Categorías Artículos Grupos modificadores Publicar" at bounding box center [721, 81] width 957 height 28
click at [445, 23] on h3 "Sucursal: Nu Cafe (Cdmx)" at bounding box center [375, 23] width 171 height 20
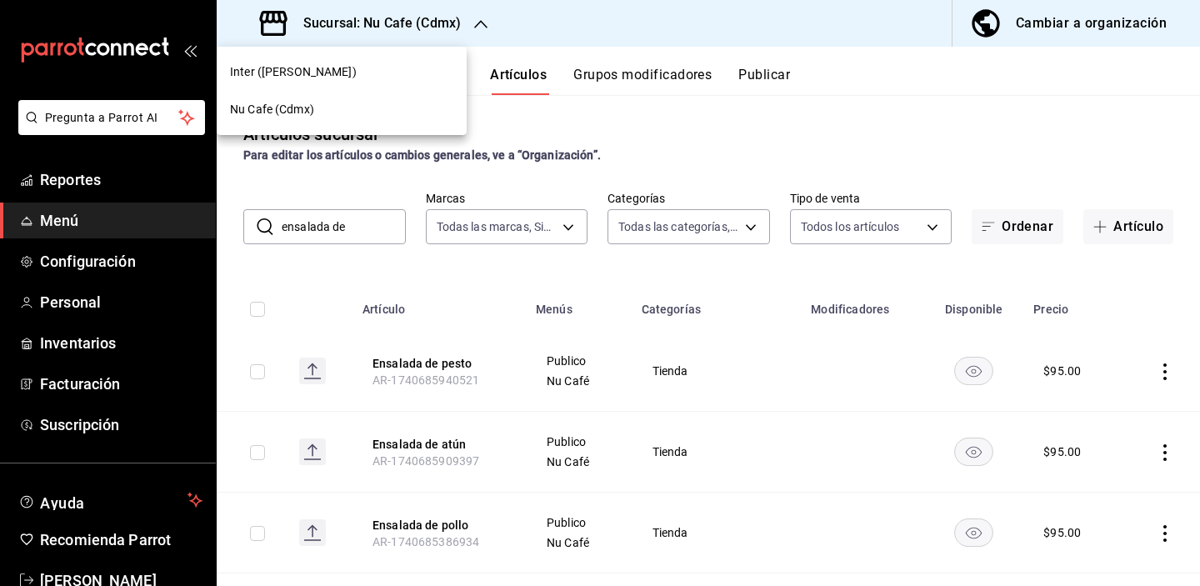
click at [388, 72] on div "Inter ([PERSON_NAME])" at bounding box center [341, 72] width 223 height 18
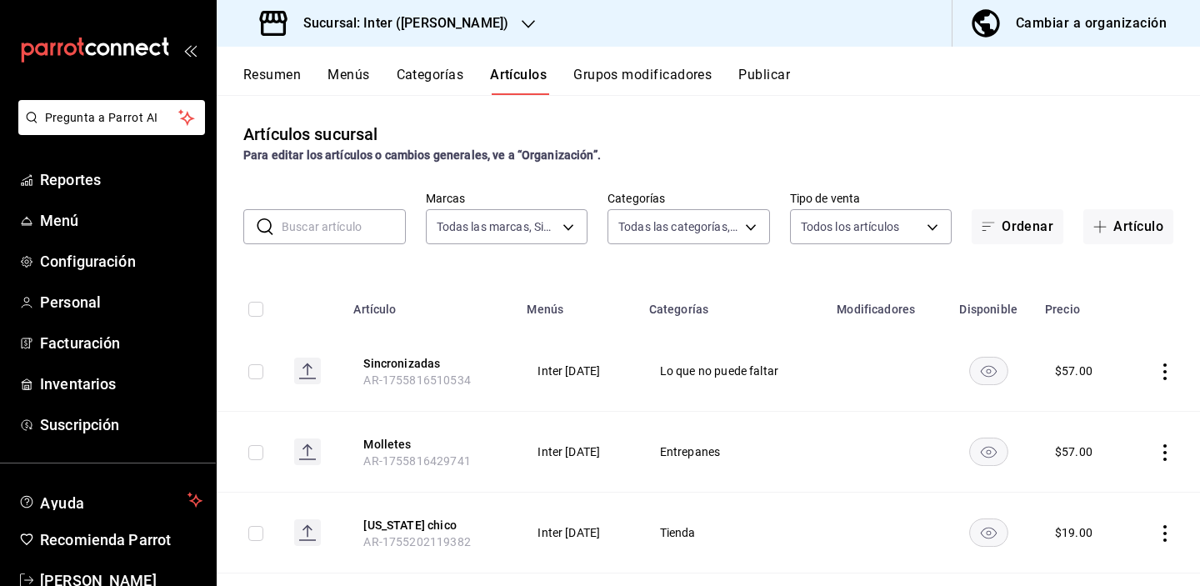
type input "a22f98e6-325f-4293-924e-6fed97b22470"
type input "2922a158-f656-4101-8466-3f57c430872e,7807658e-ca24-4cfa-a130-a47bcfe9514e,fe6c0…"
click at [1044, 228] on button "Artículo" at bounding box center [1129, 226] width 90 height 35
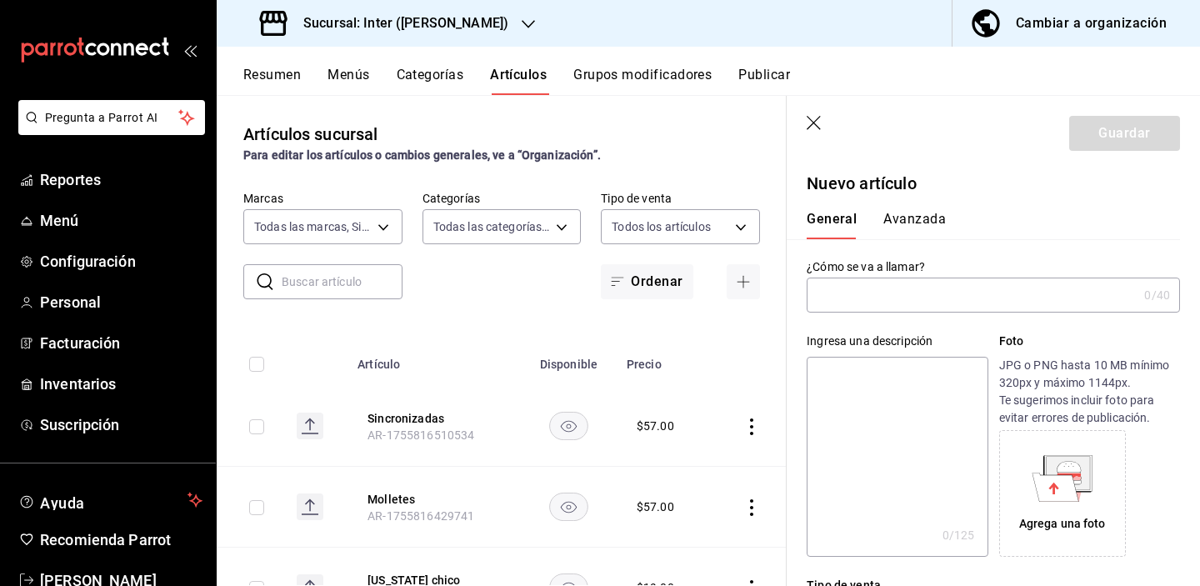
click at [927, 290] on input "text" at bounding box center [972, 294] width 331 height 33
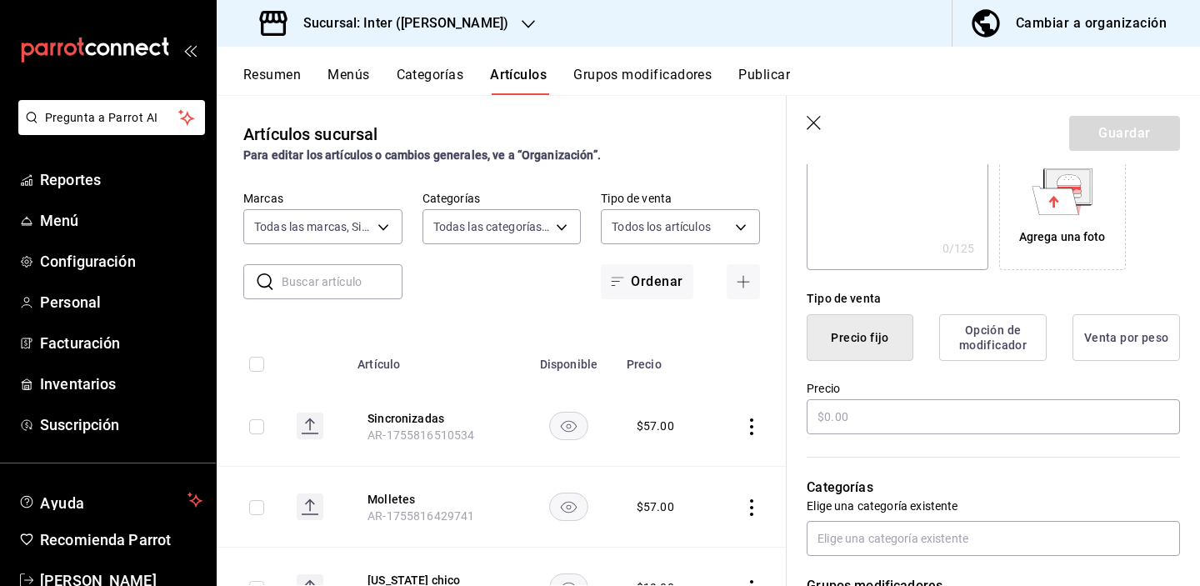
scroll to position [326, 0]
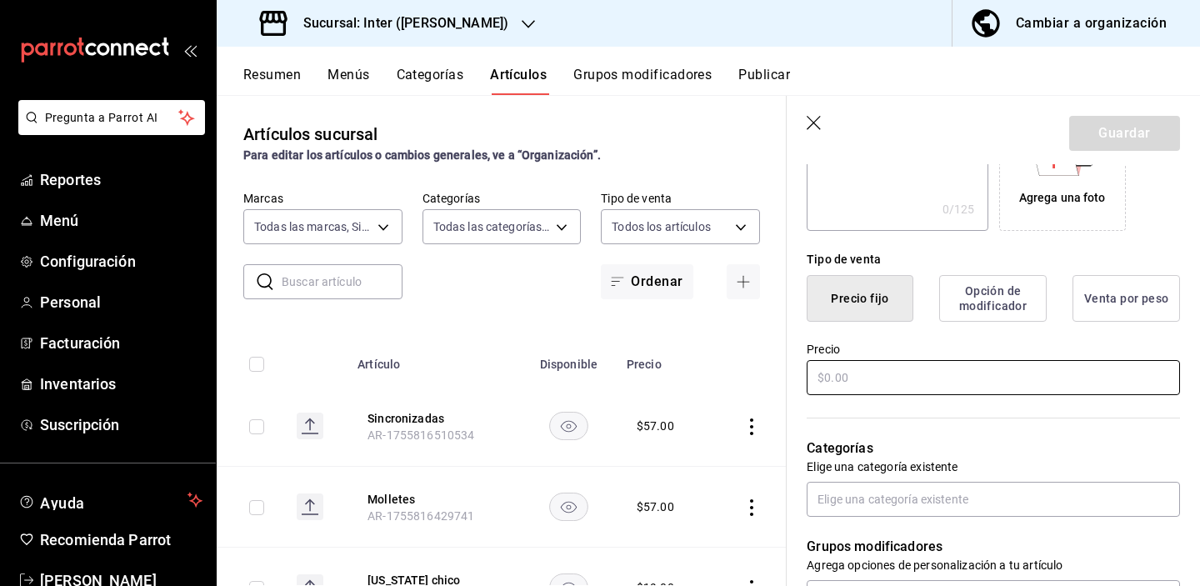
type input "Ensalada de atún"
click at [953, 378] on input "text" at bounding box center [993, 377] width 373 height 35
type input "$95.00"
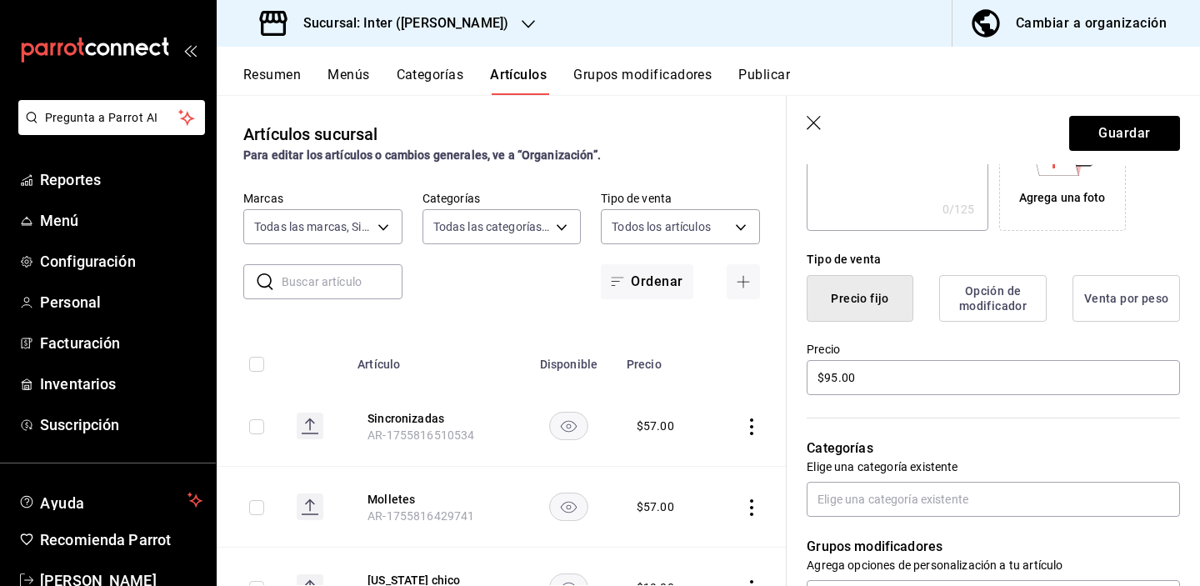
click at [953, 437] on div "Categorías Elige una categoría existente" at bounding box center [983, 457] width 393 height 119
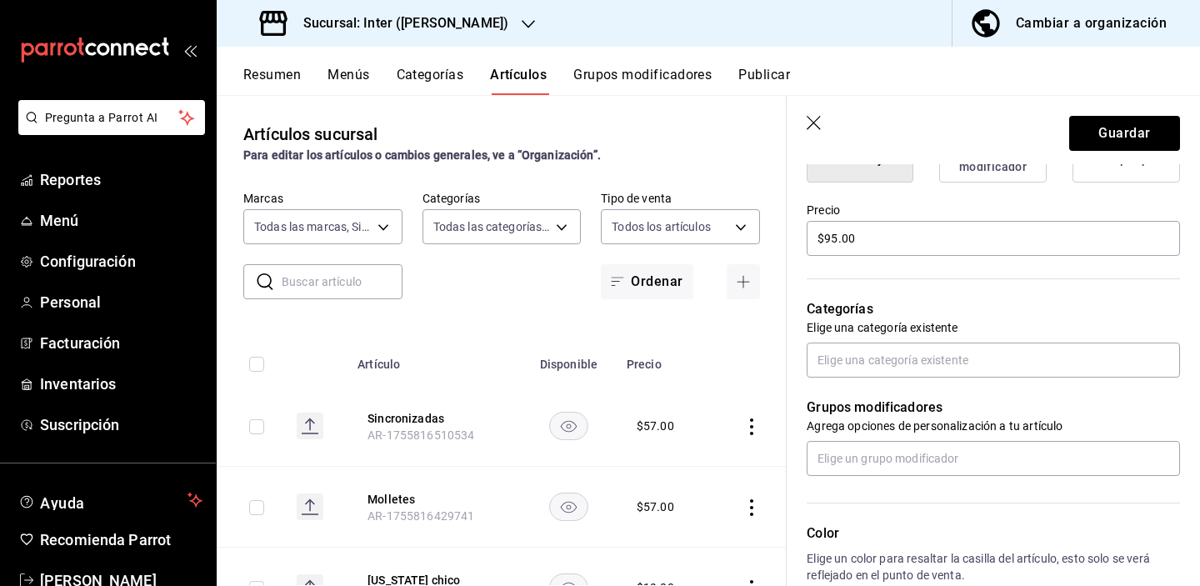
scroll to position [466, 0]
click at [983, 367] on input "text" at bounding box center [993, 359] width 373 height 35
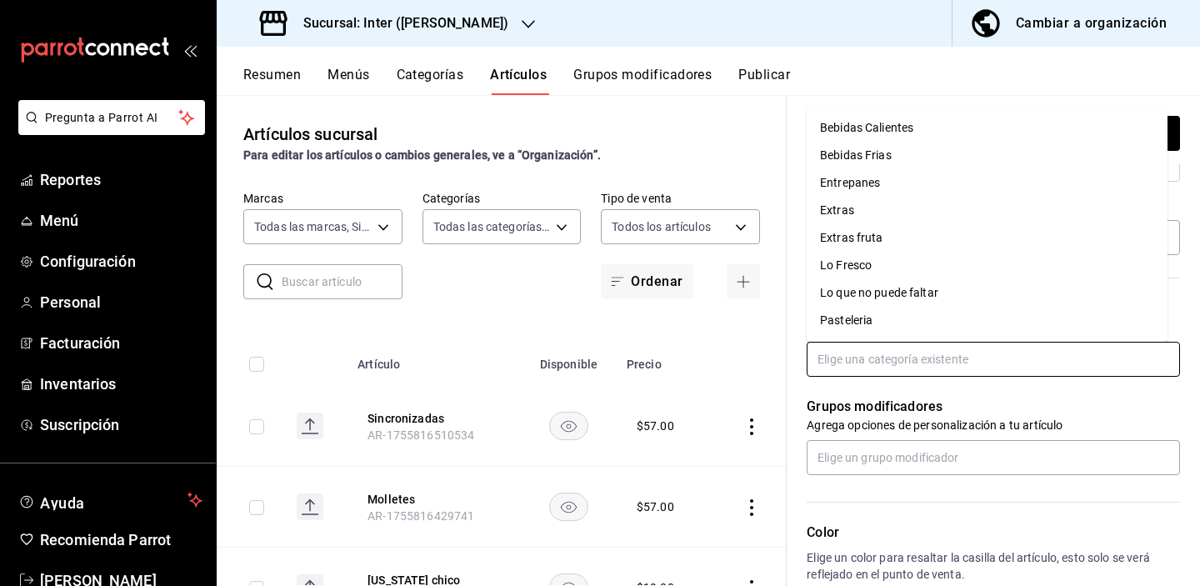
click at [945, 268] on li "Lo Fresco" at bounding box center [987, 266] width 361 height 28
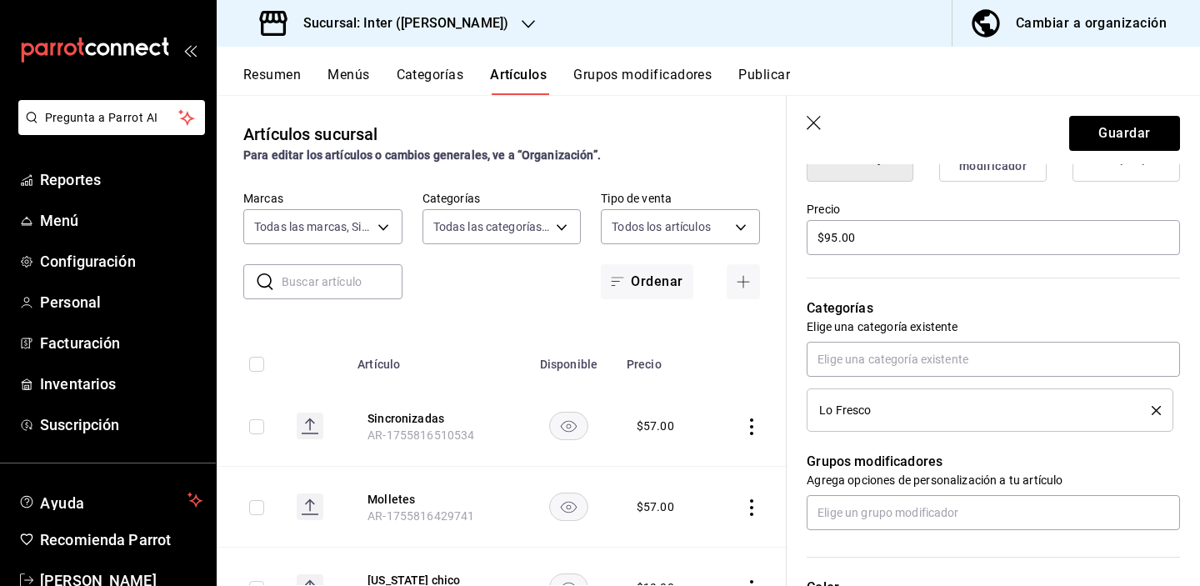
click at [977, 284] on div "Categorías Elige una categoría existente Lo Fresco" at bounding box center [983, 345] width 393 height 174
click at [1044, 130] on button "Guardar" at bounding box center [1124, 133] width 111 height 35
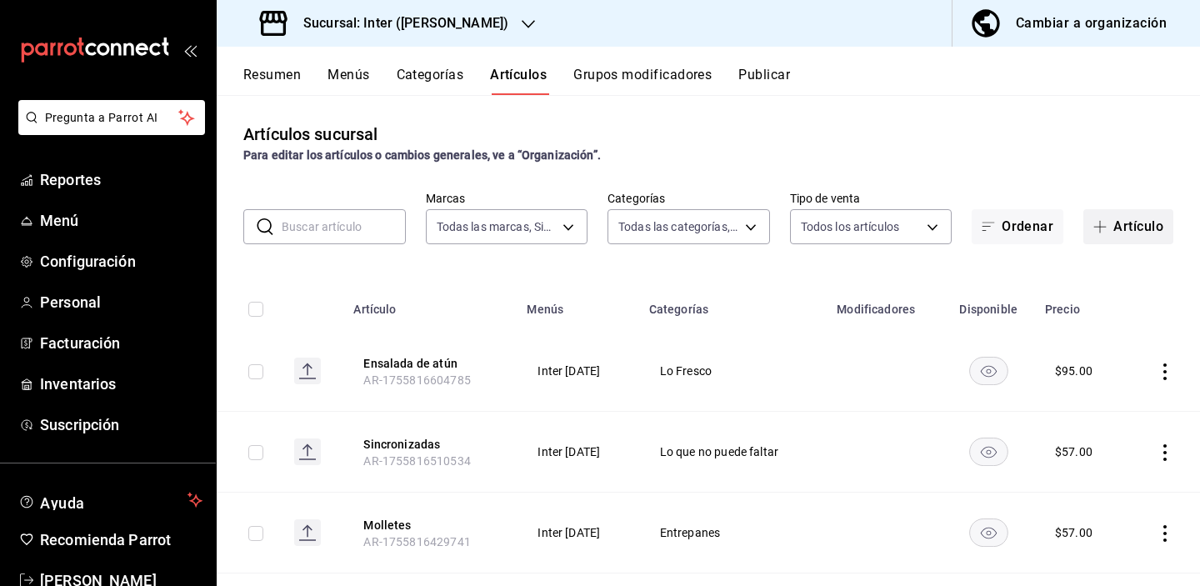
click at [1044, 226] on button "Artículo" at bounding box center [1129, 226] width 90 height 35
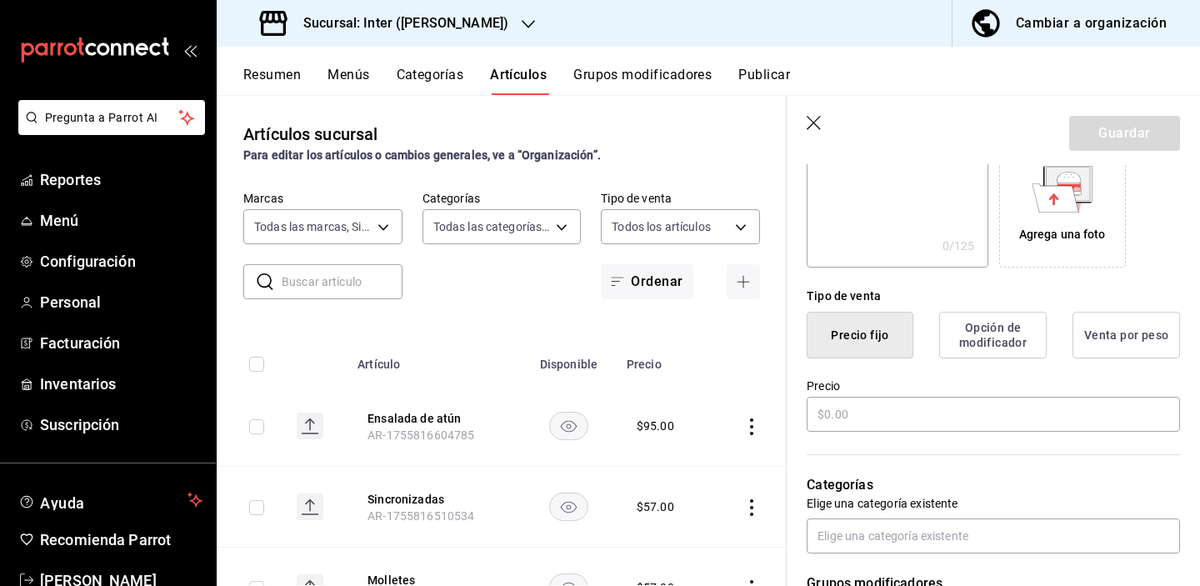
scroll to position [411, 0]
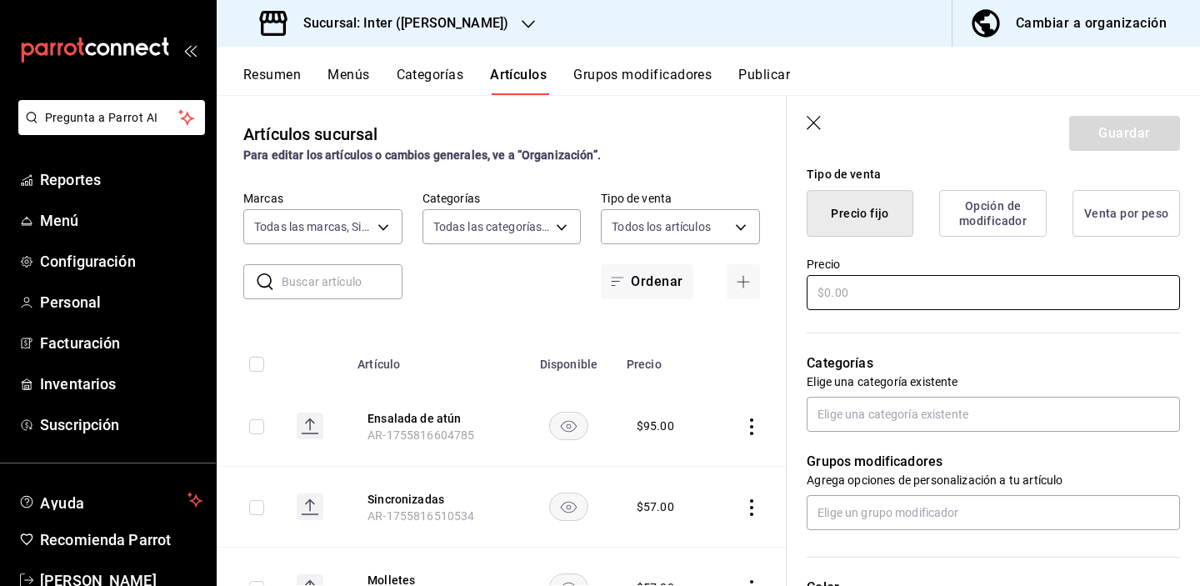
type input "Doritos dinamita"
click at [887, 294] on input "text" at bounding box center [993, 292] width 373 height 35
type input "$25.00"
click at [1037, 338] on div "Categorías Elige una categoría existente" at bounding box center [983, 372] width 393 height 119
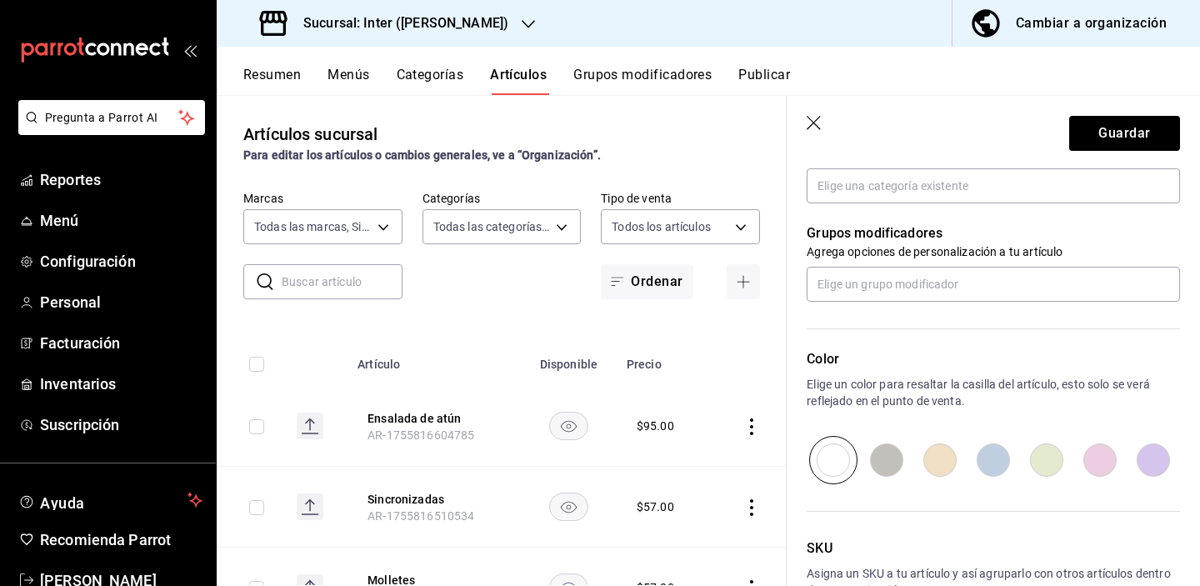
scroll to position [652, 0]
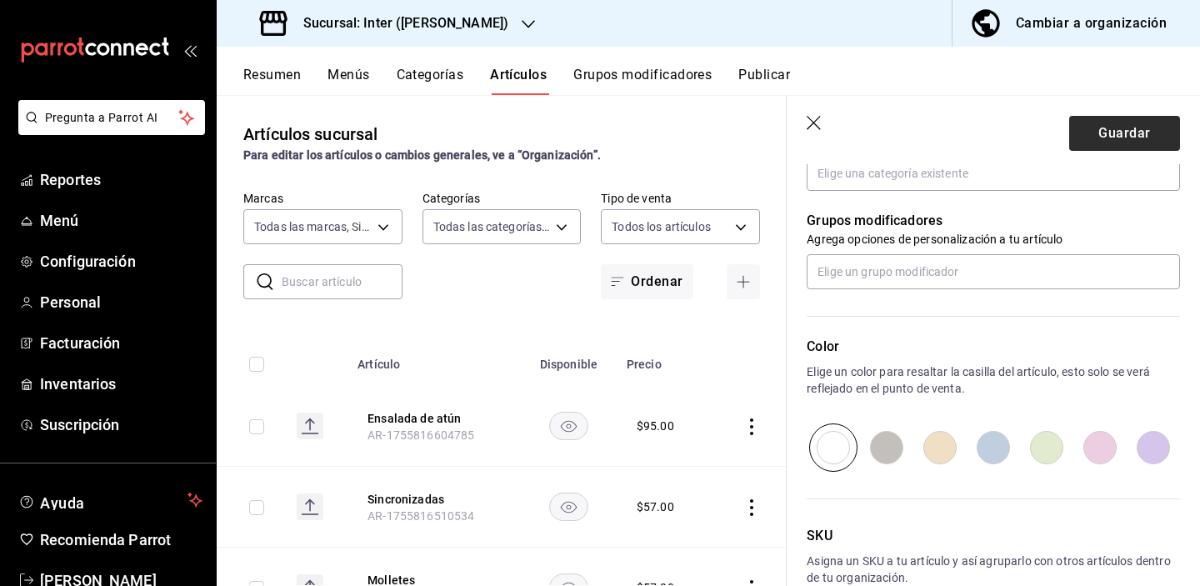
click at [1044, 135] on button "Guardar" at bounding box center [1124, 133] width 111 height 35
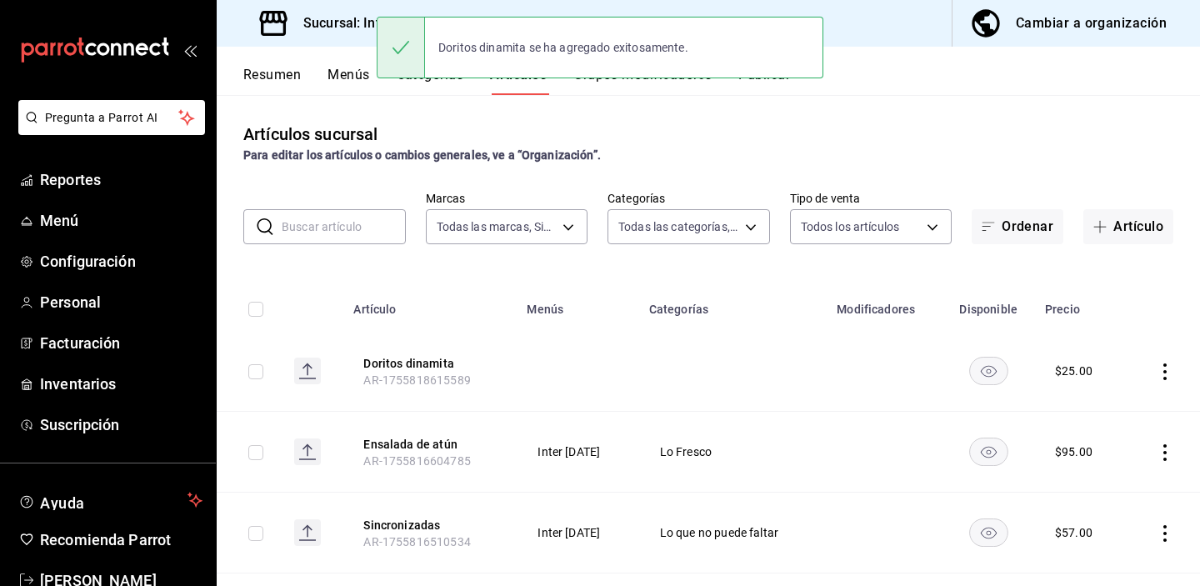
click at [1044, 363] on icon "actions" at bounding box center [1165, 371] width 17 height 17
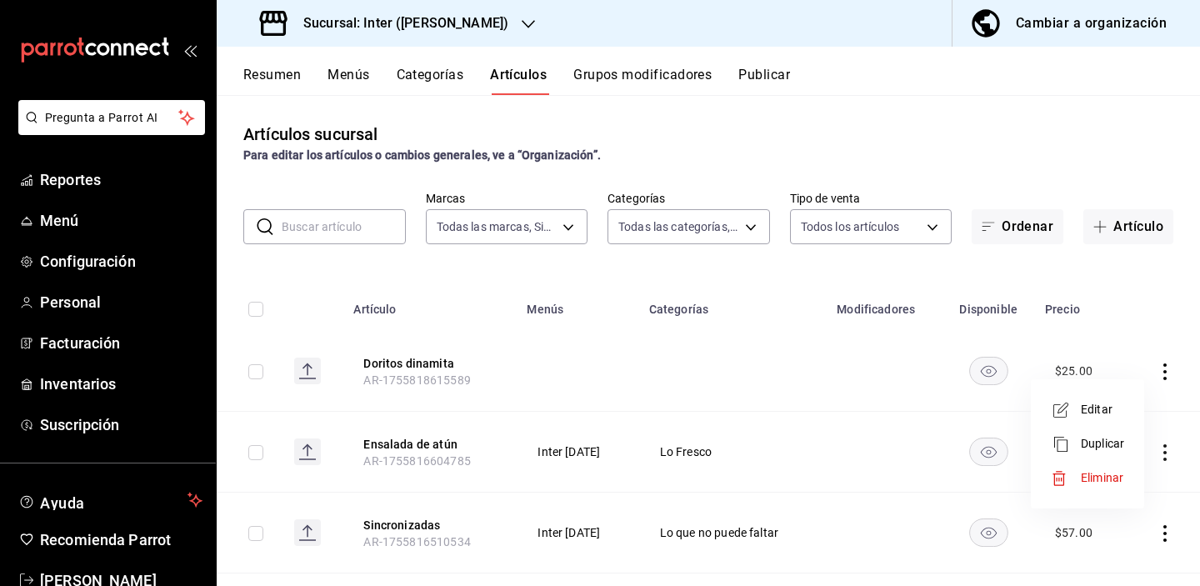
click at [1044, 413] on span "Editar" at bounding box center [1102, 410] width 43 height 18
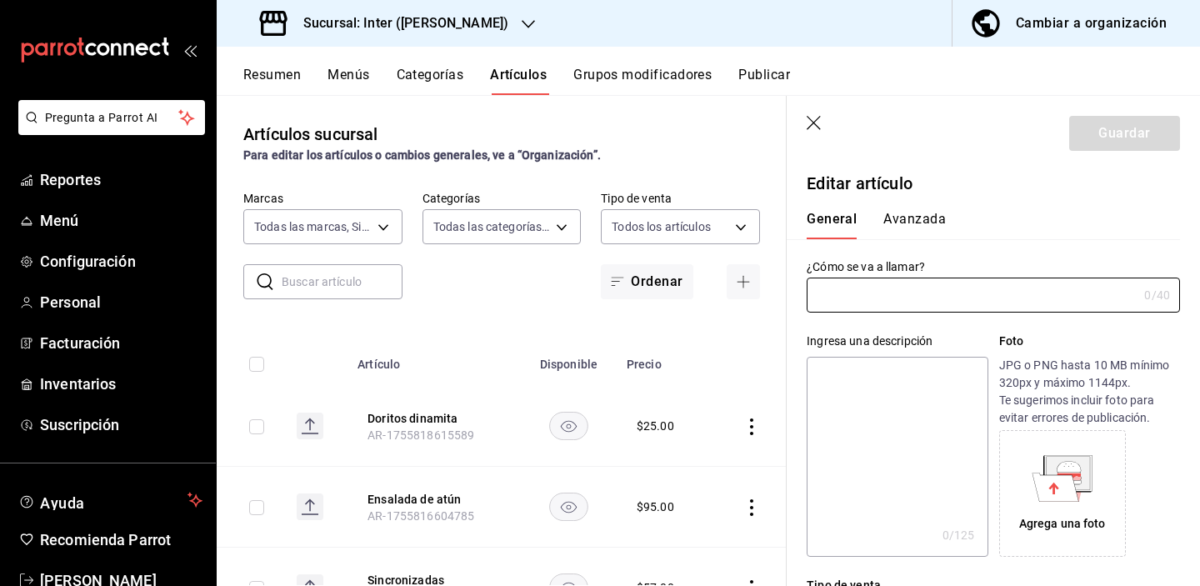
type input "Doritos dinamita"
type input "$25.00"
type input "AR-1755818615589"
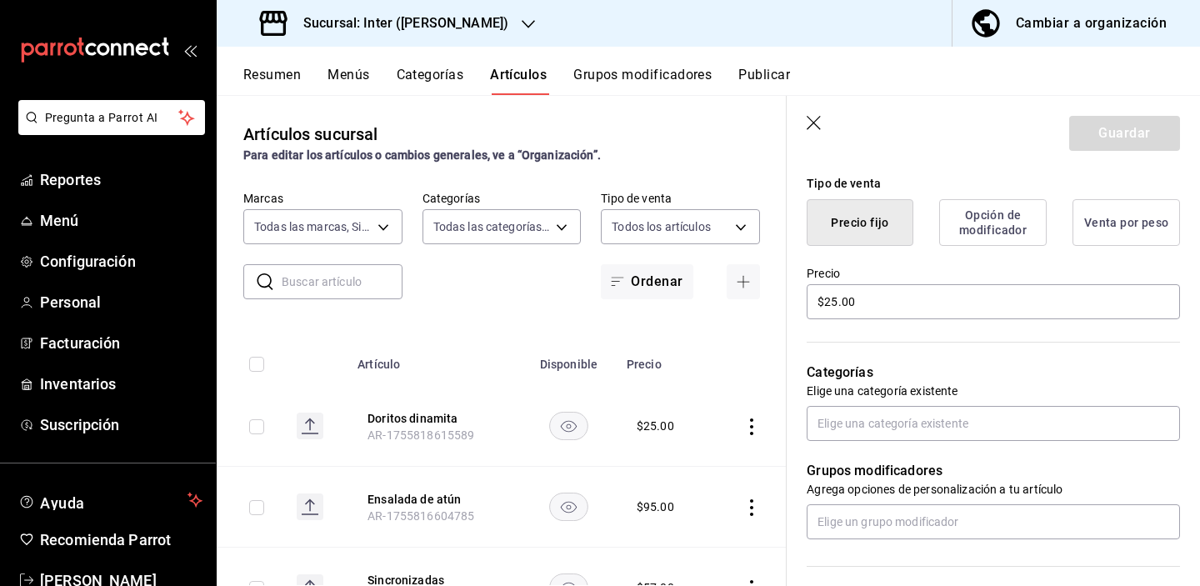
scroll to position [440, 0]
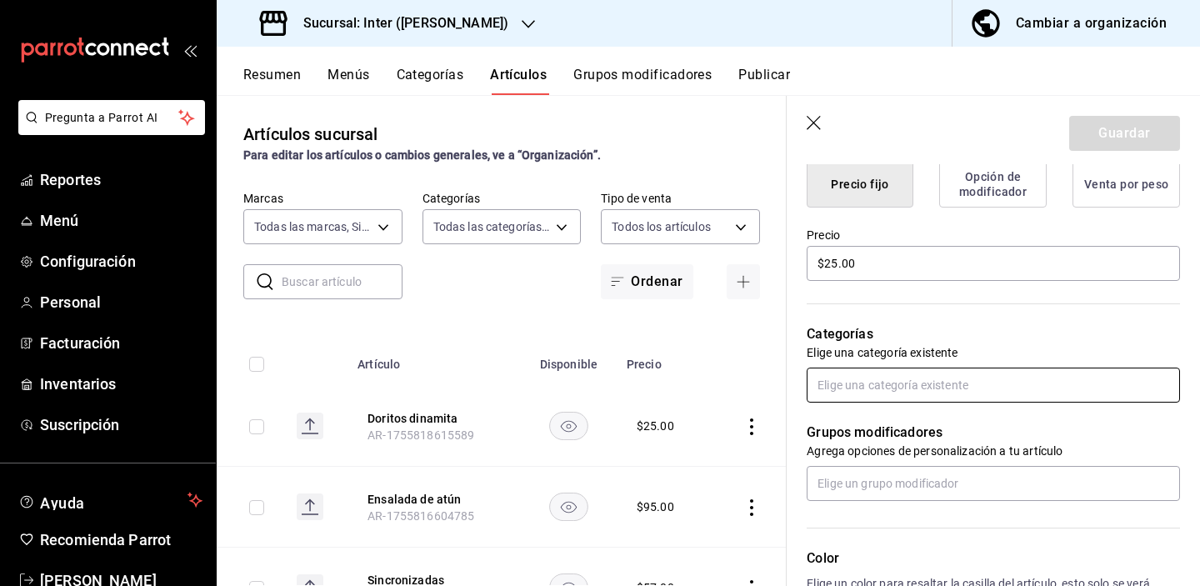
click at [997, 375] on input "text" at bounding box center [993, 385] width 373 height 35
type input "tie"
click at [908, 423] on li "Tienda" at bounding box center [987, 423] width 361 height 28
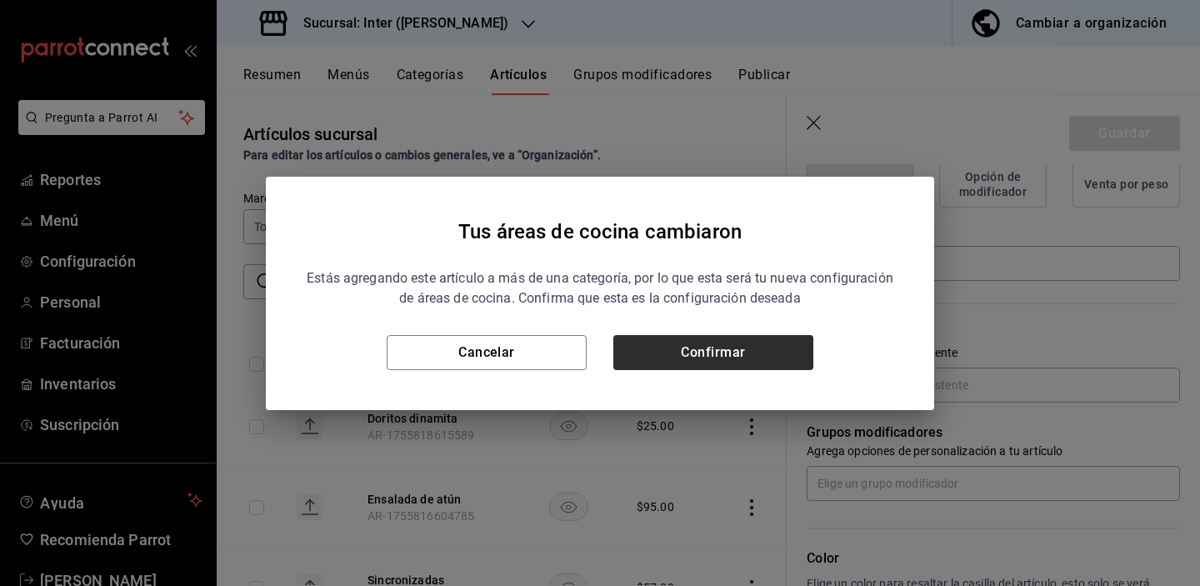
click at [771, 352] on button "Confirmar" at bounding box center [713, 352] width 200 height 35
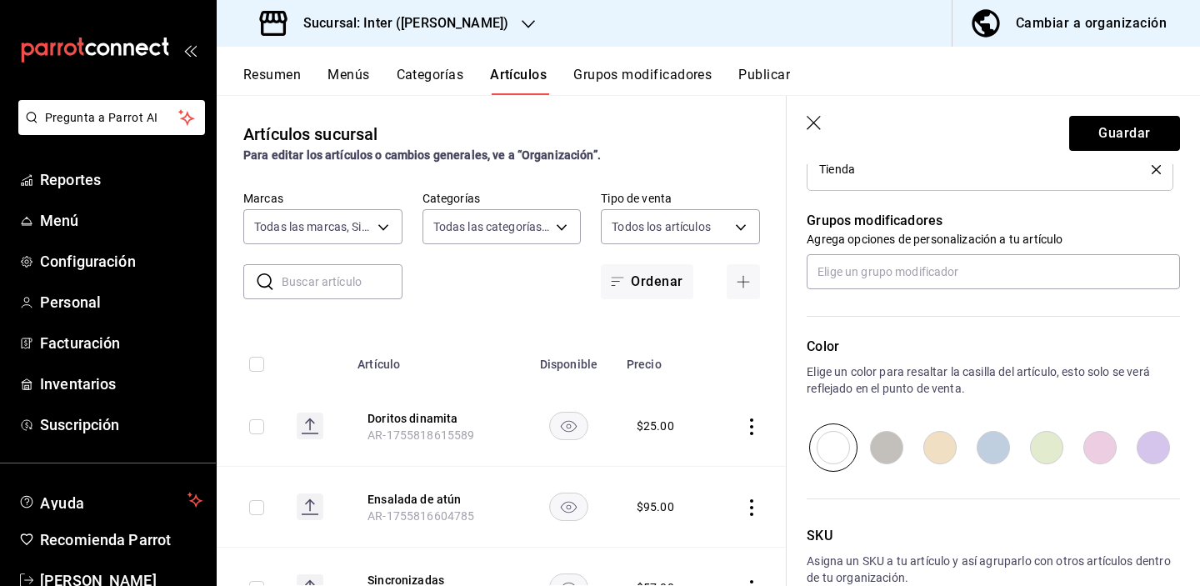
scroll to position [741, 0]
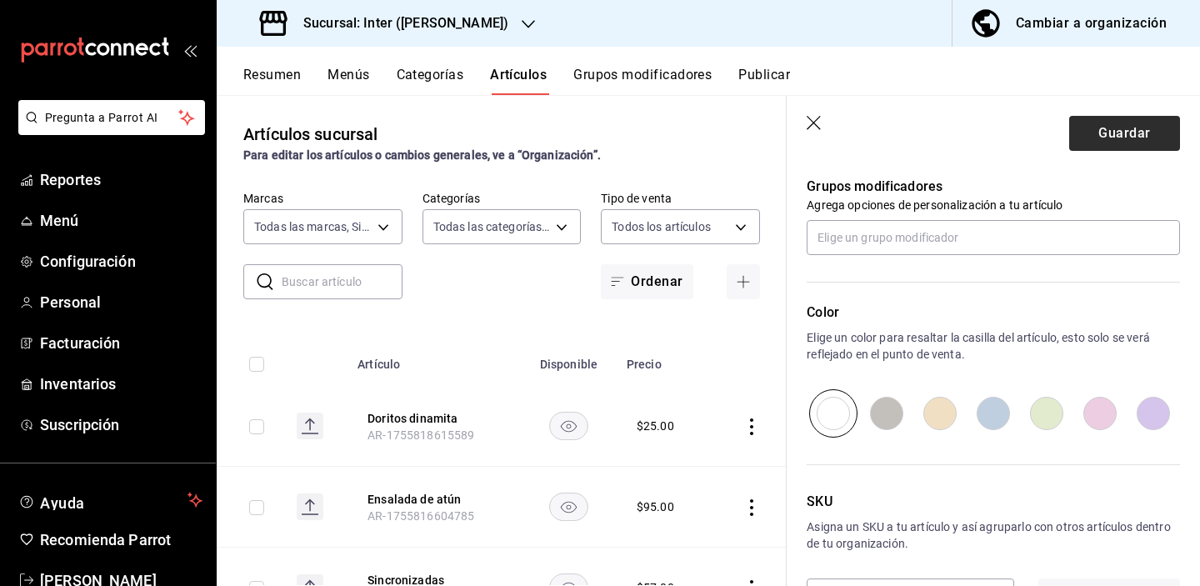
click at [1044, 121] on button "Guardar" at bounding box center [1124, 133] width 111 height 35
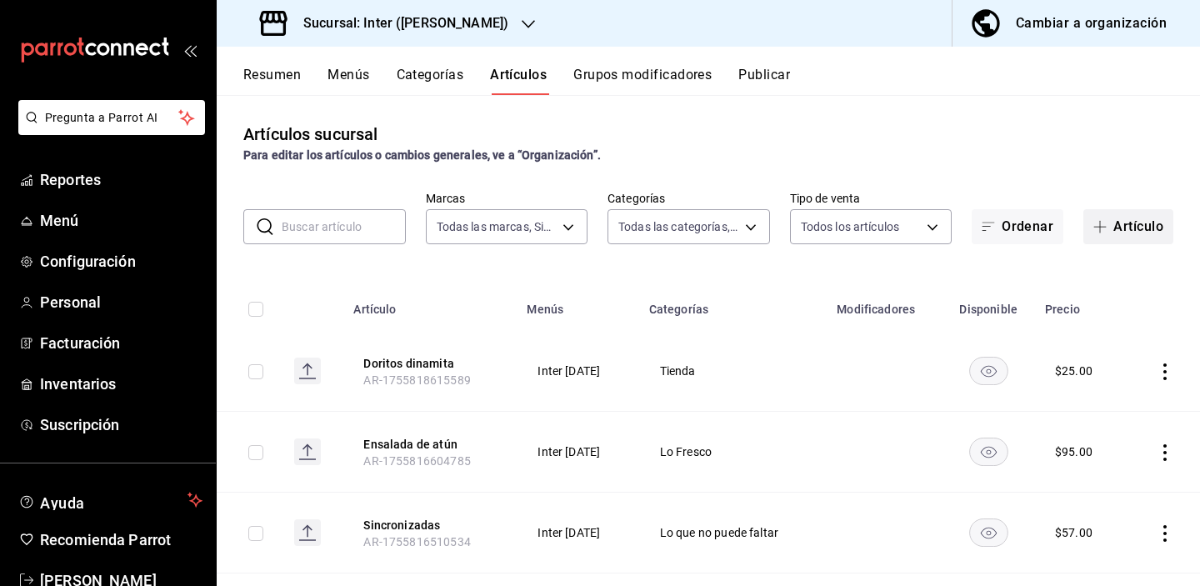
click at [1044, 227] on button "Artículo" at bounding box center [1129, 226] width 90 height 35
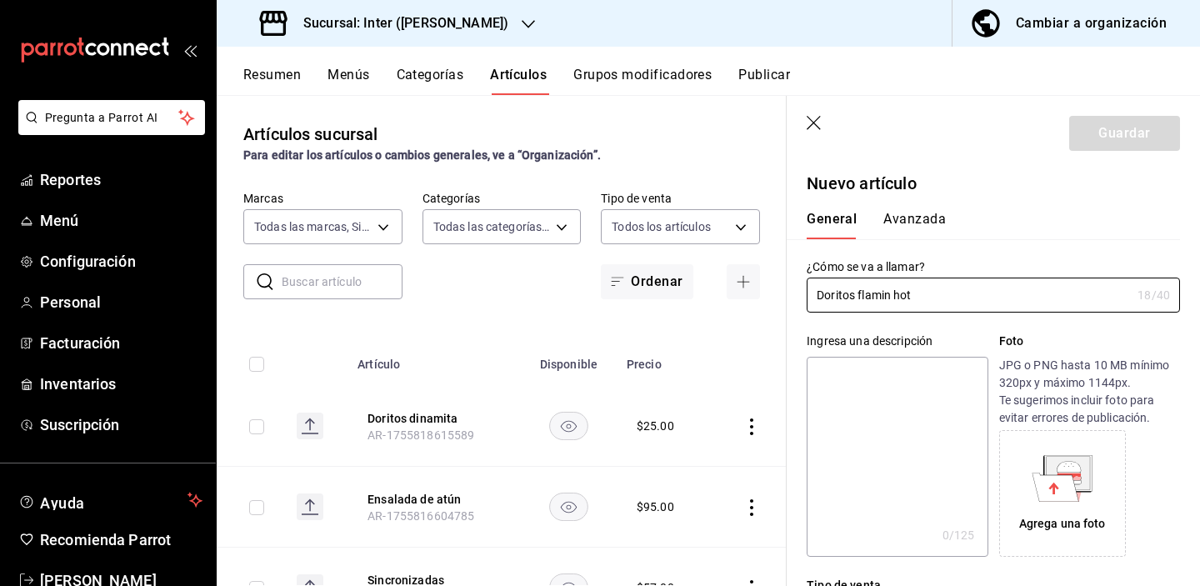
type input "Doritos flamin hot"
click at [963, 259] on div "¿Cómo se va a llamar? Doritos flamin hot 18 /40 ¿Cómo se va a llamar?" at bounding box center [993, 285] width 373 height 53
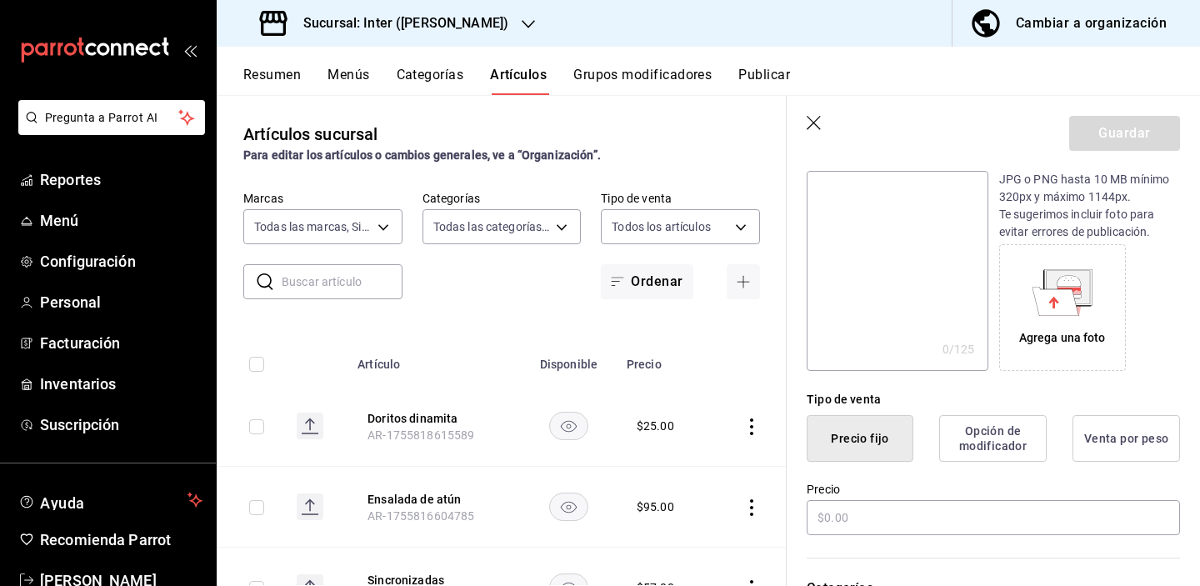
scroll to position [199, 0]
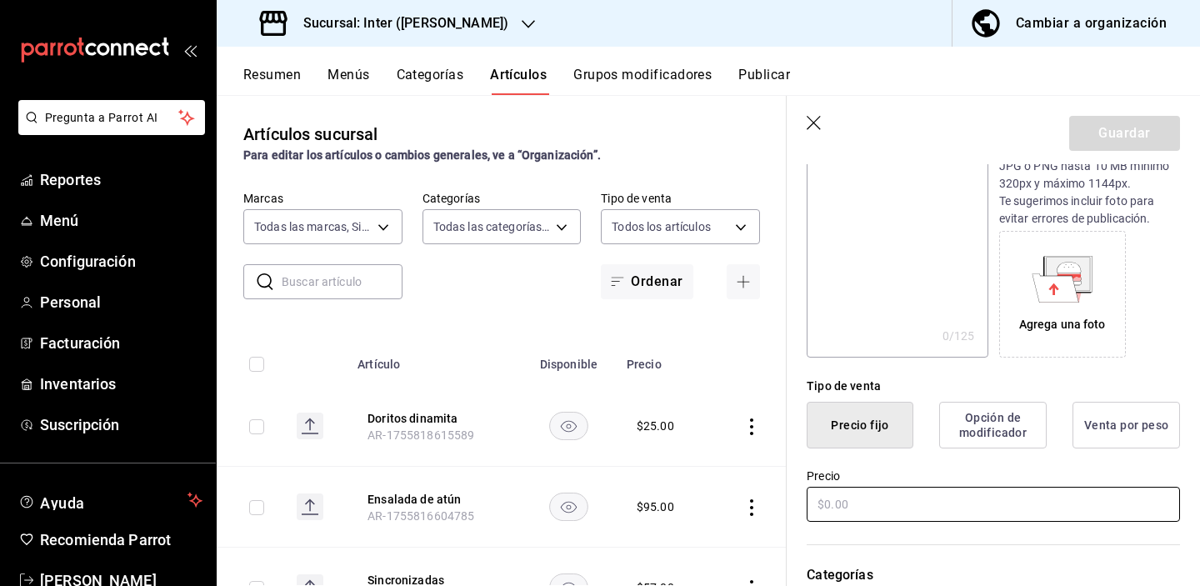
click at [851, 490] on input "text" at bounding box center [993, 504] width 373 height 35
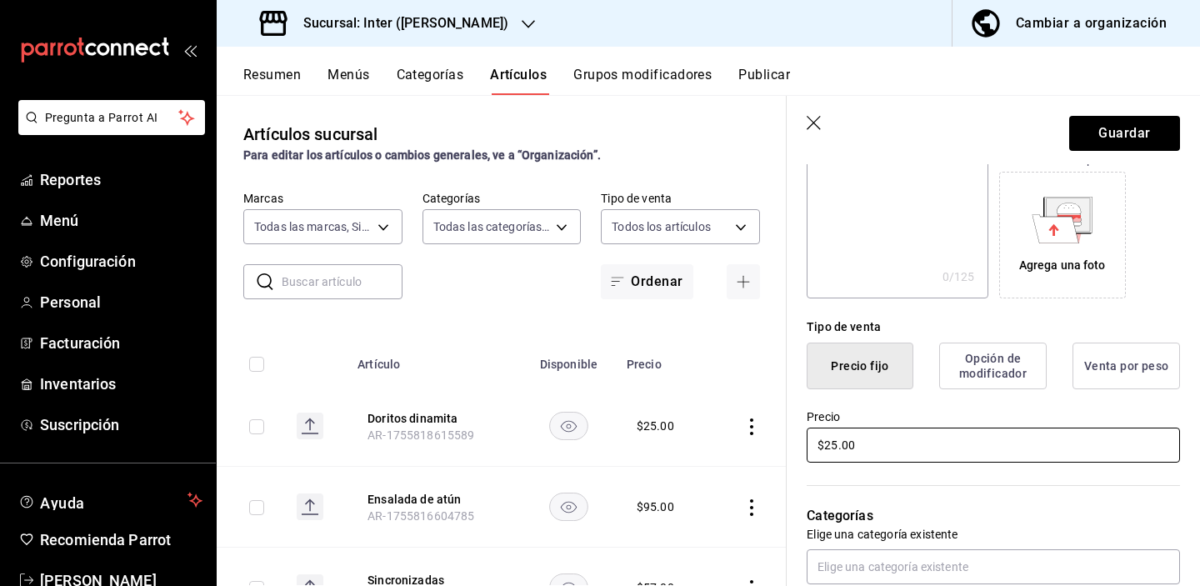
scroll to position [409, 0]
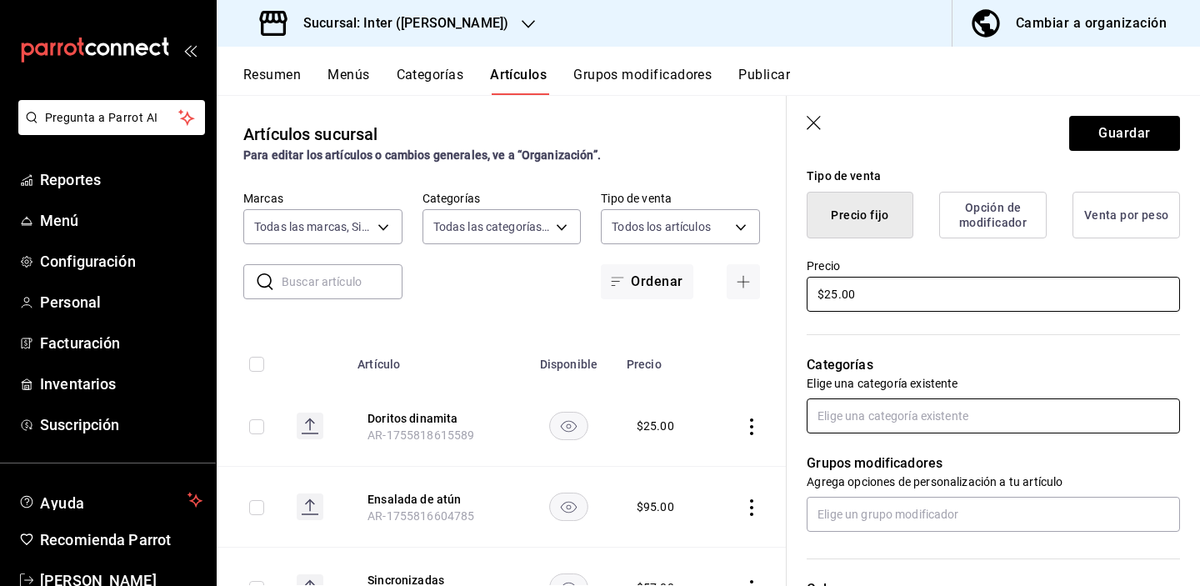
type input "$25.00"
click at [902, 414] on input "text" at bounding box center [993, 415] width 373 height 35
type input "tie"
click at [885, 458] on li "Tienda" at bounding box center [987, 454] width 361 height 28
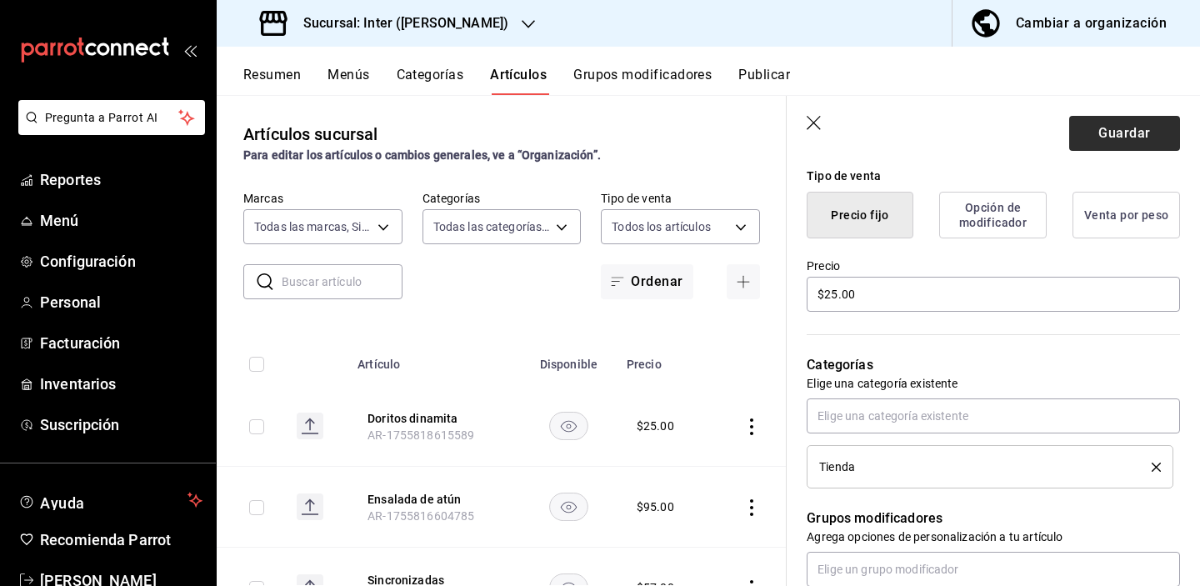
click at [1044, 133] on button "Guardar" at bounding box center [1124, 133] width 111 height 35
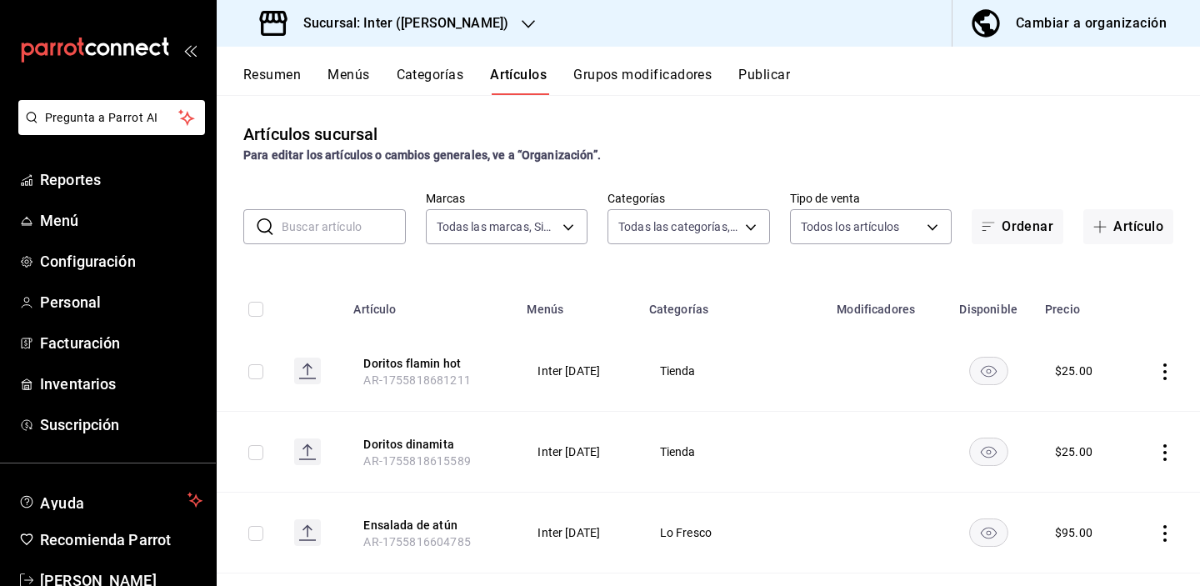
click at [382, 217] on input "text" at bounding box center [344, 226] width 124 height 33
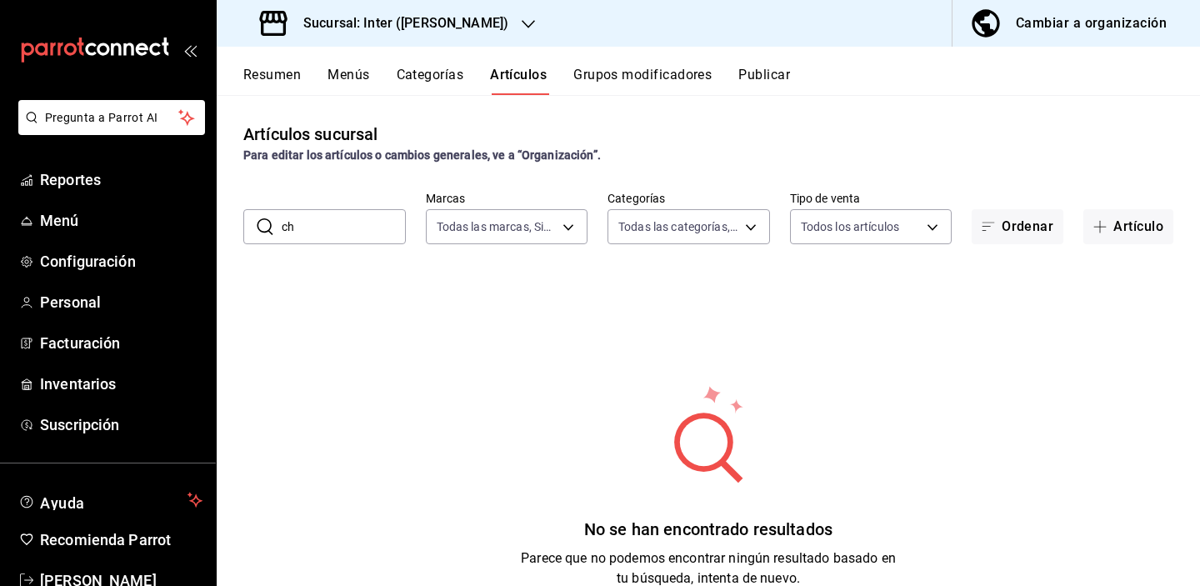
type input "c"
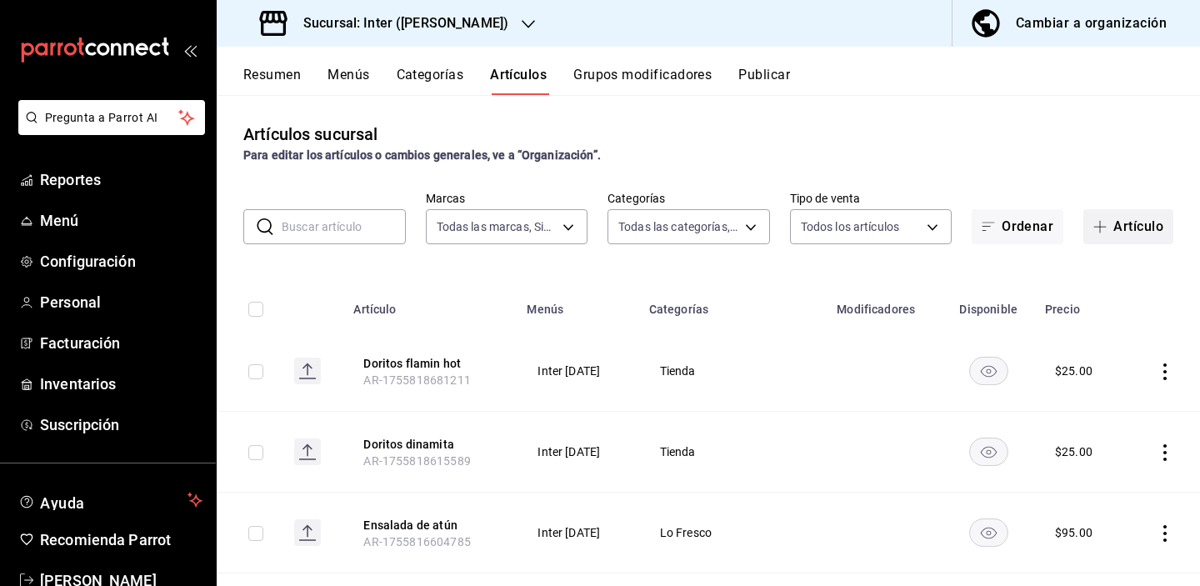
click at [1044, 223] on span "button" at bounding box center [1104, 226] width 20 height 13
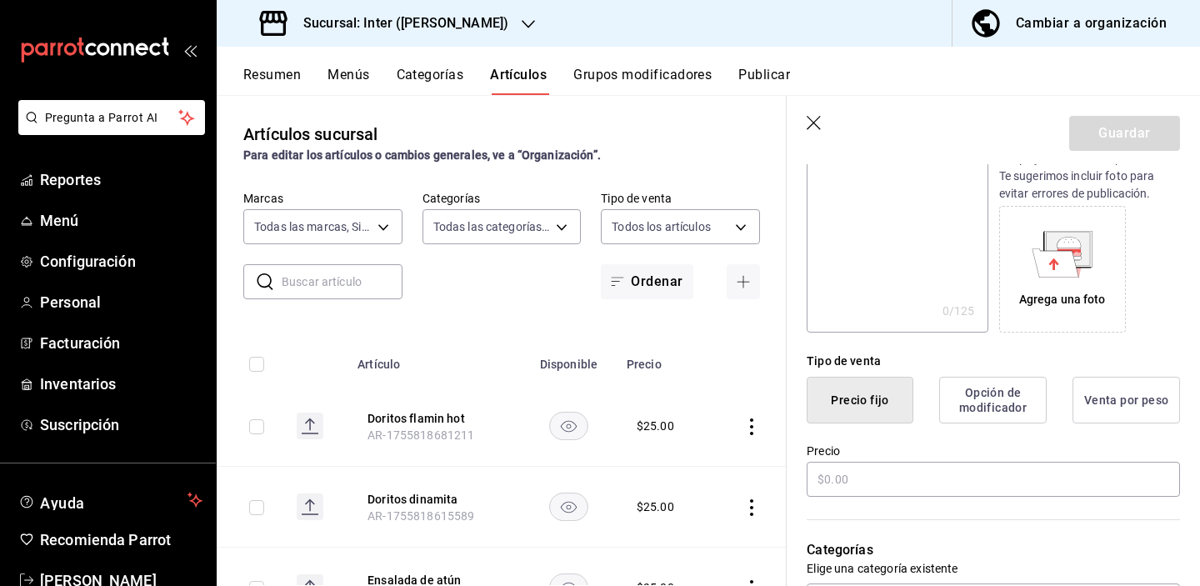
scroll to position [329, 0]
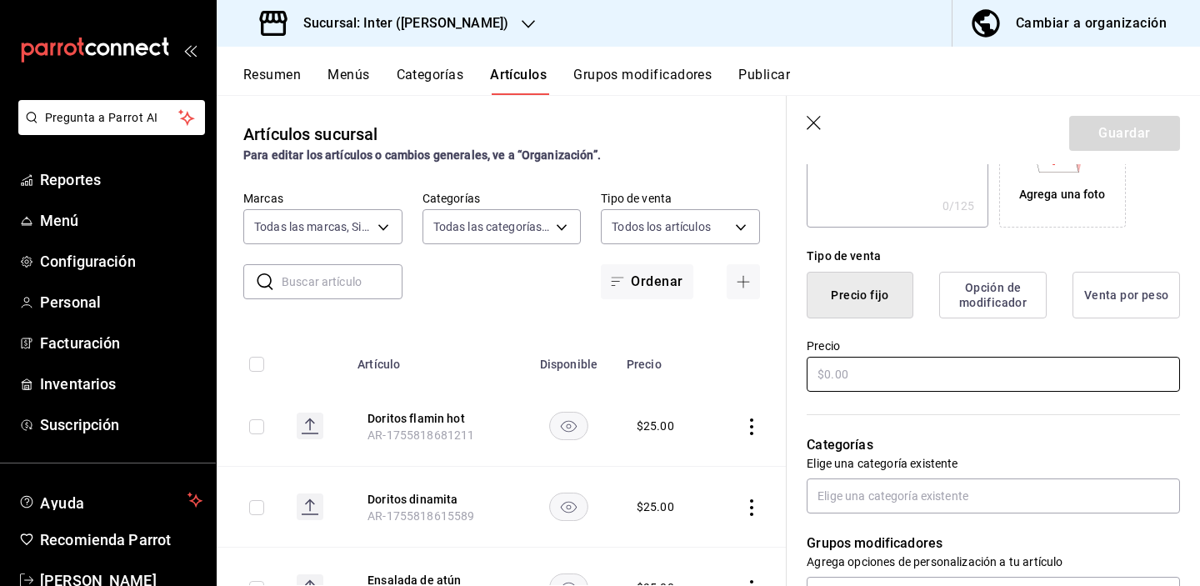
type input "Cheetos flamin hot"
click at [935, 374] on input "text" at bounding box center [993, 374] width 373 height 35
type input "$25.00"
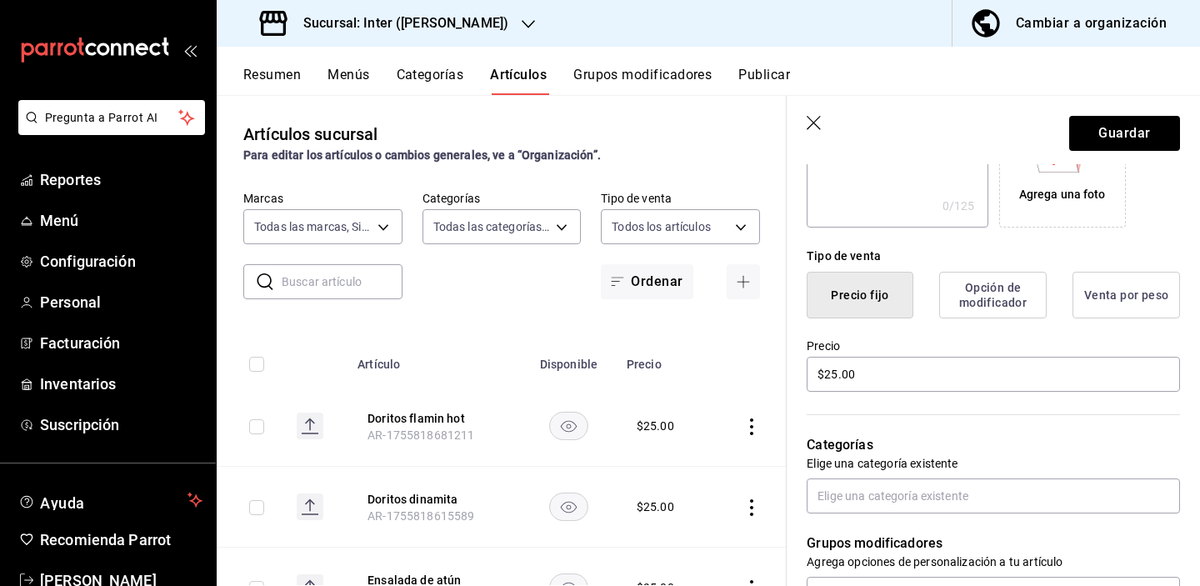
click at [919, 444] on p "Categorías" at bounding box center [993, 445] width 373 height 20
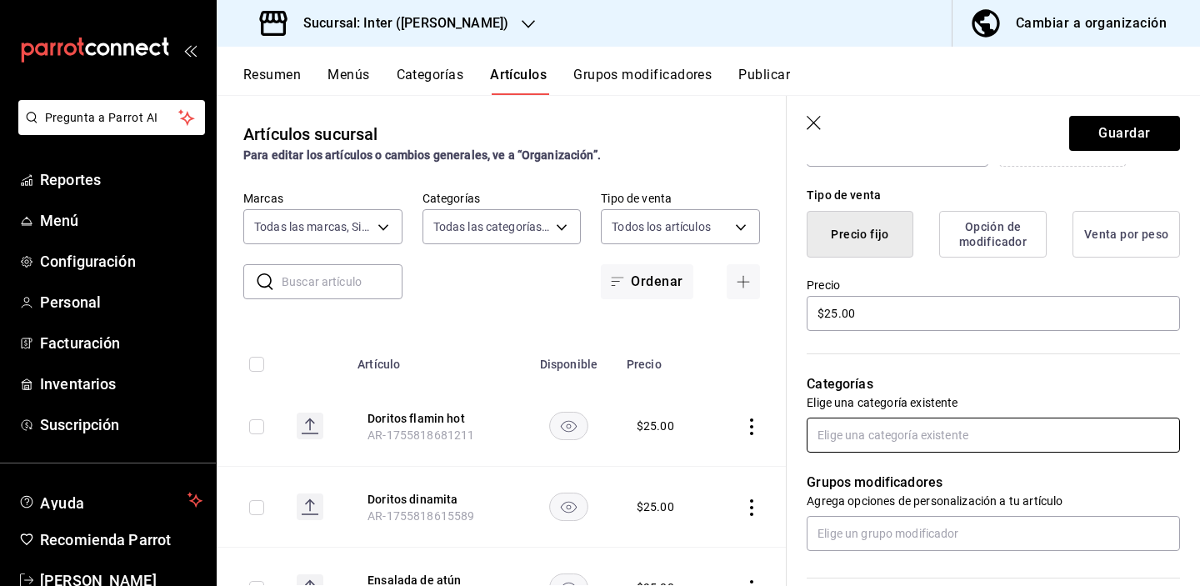
click at [923, 437] on input "text" at bounding box center [993, 435] width 373 height 35
type input "tien"
click at [911, 467] on li "Tienda" at bounding box center [987, 473] width 361 height 28
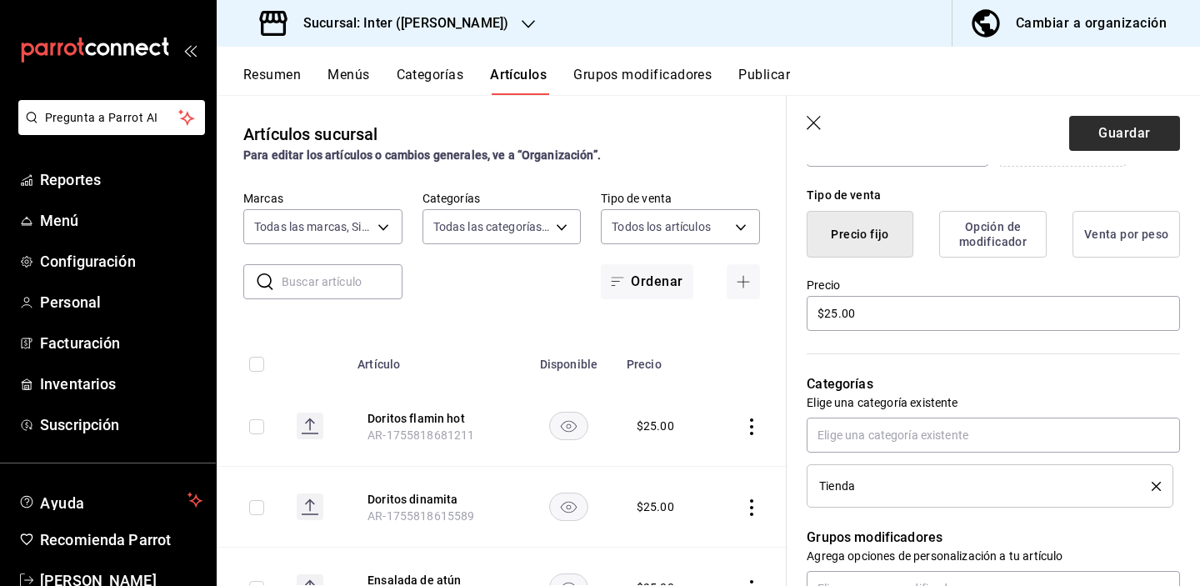
click at [1044, 136] on button "Guardar" at bounding box center [1124, 133] width 111 height 35
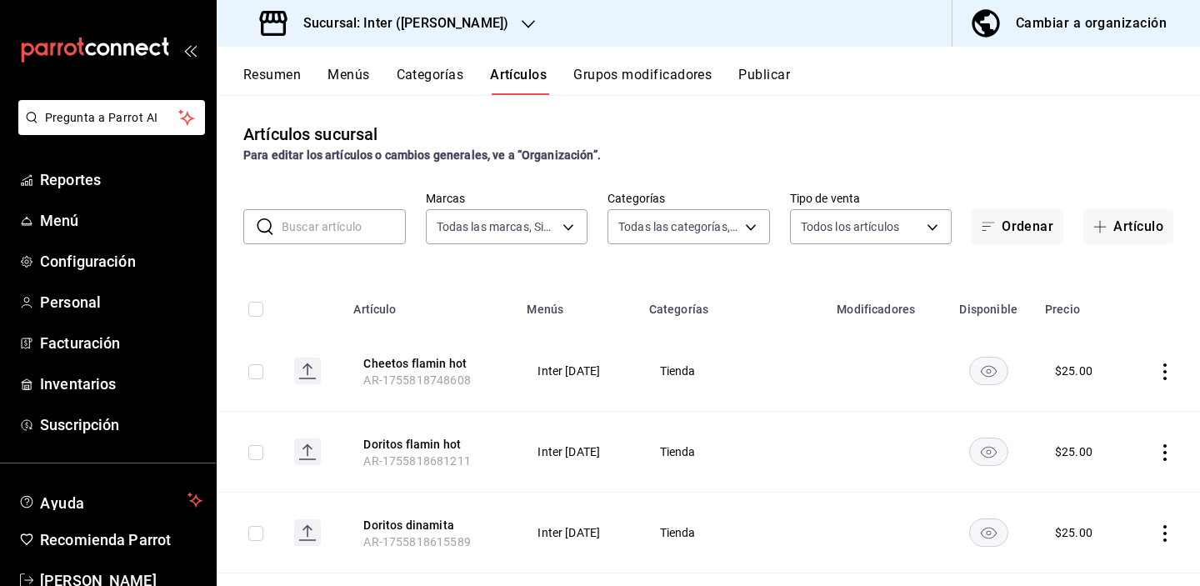
click at [936, 119] on div "Artículos sucursal Para editar los artículos o cambios generales, ve a “Organiz…" at bounding box center [708, 340] width 983 height 490
click at [418, 23] on h3 "Sucursal: Inter ([PERSON_NAME])" at bounding box center [399, 23] width 218 height 20
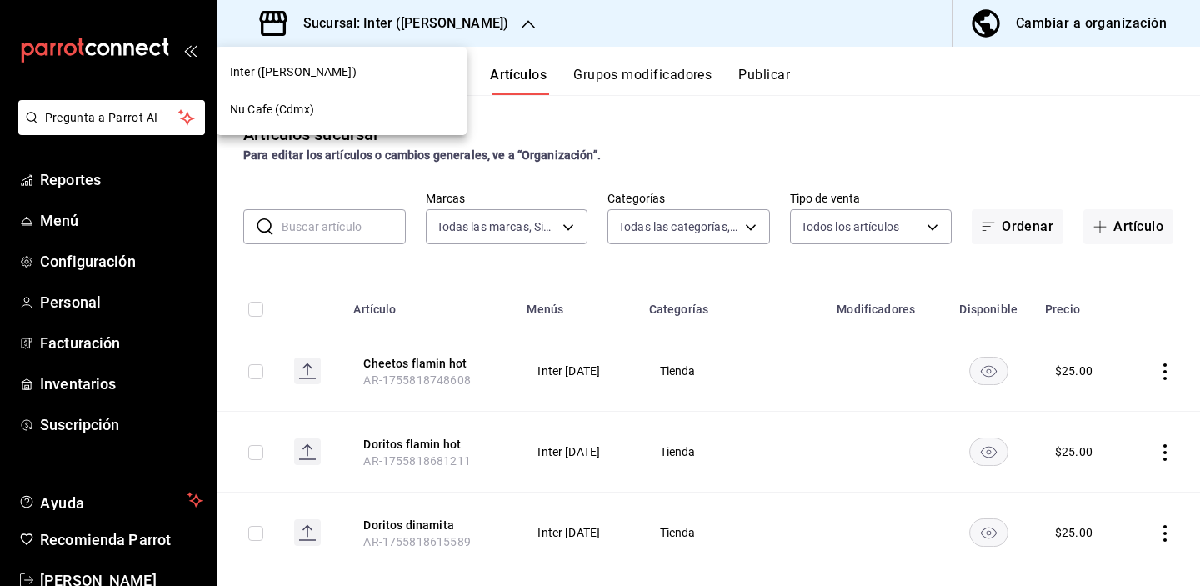
click at [397, 113] on div "Nu Cafe (Cdmx)" at bounding box center [341, 110] width 223 height 18
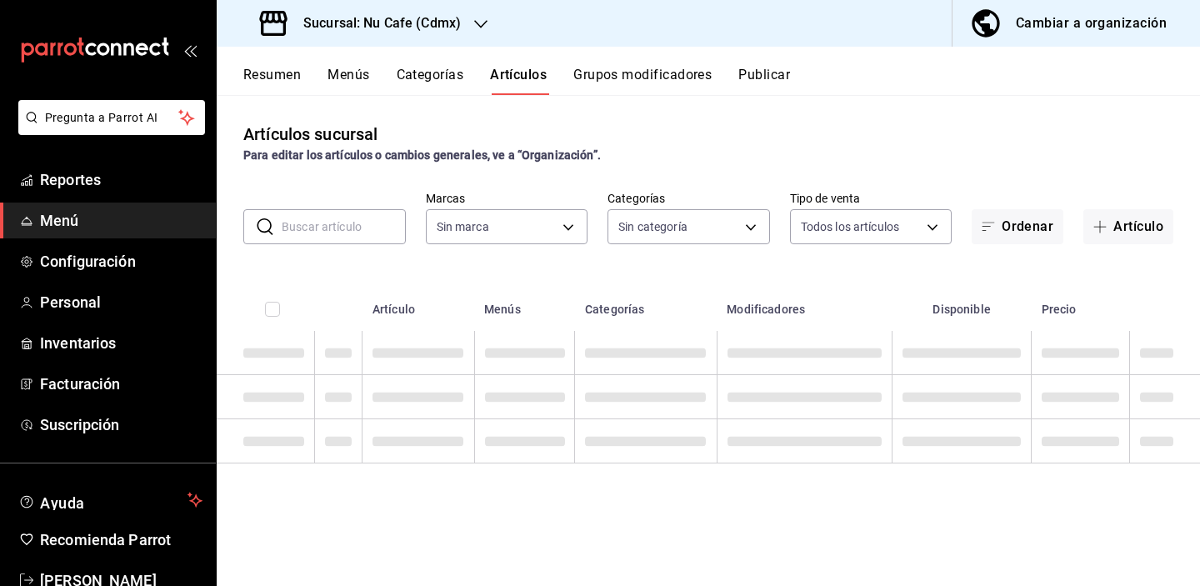
type input "0eed2892-7b63-413a-8f7e-1edbe76bc373"
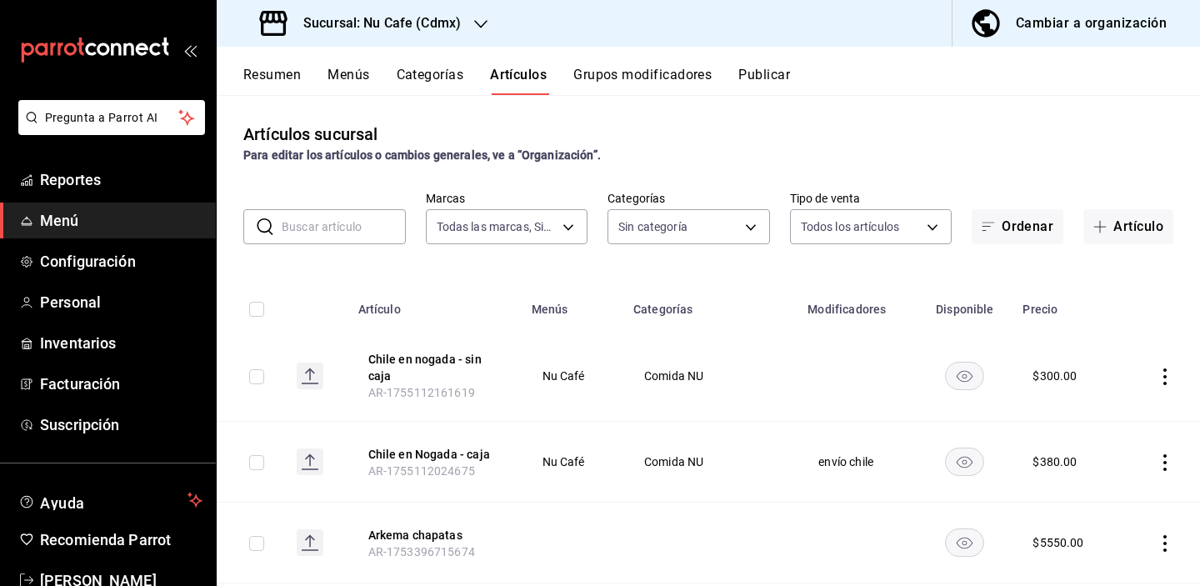
type input "k"
click at [353, 230] on input "k" at bounding box center [344, 226] width 124 height 33
type input "bff11573-8288-425e-8a69-b3f5f84299b1,f592ace0-87a9-4565-a19c-ed486b3f4afa,9f45e…"
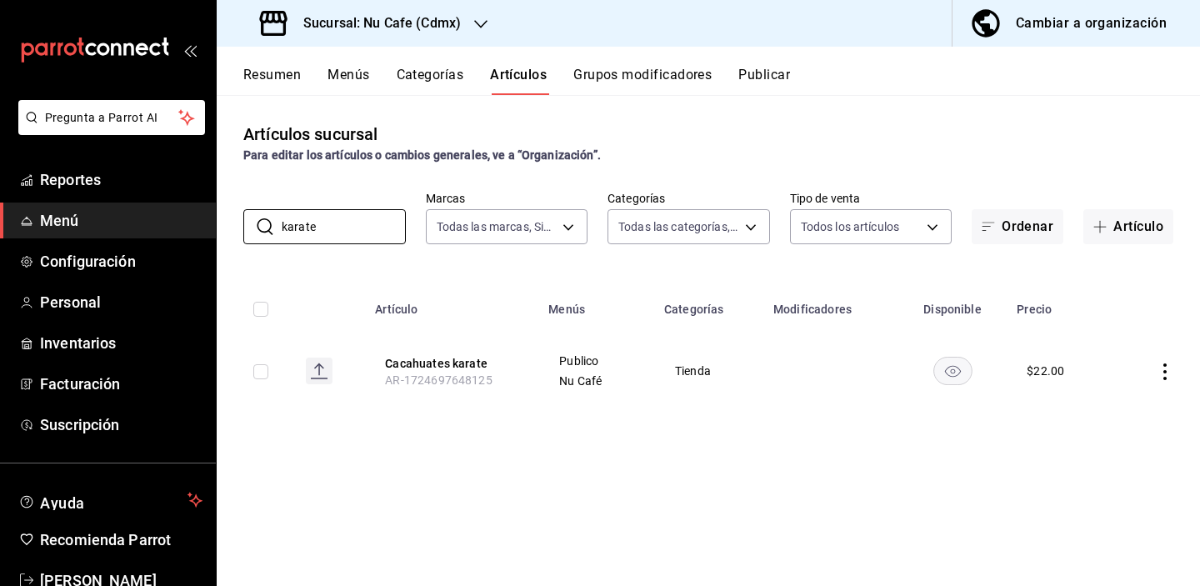
type input "karate"
click at [558, 460] on div "Artículos sucursal Para editar los artículos o cambios generales, ve a “Organiz…" at bounding box center [708, 340] width 983 height 490
click at [428, 28] on h3 "Sucursal: Nu Cafe (Cdmx)" at bounding box center [375, 23] width 171 height 20
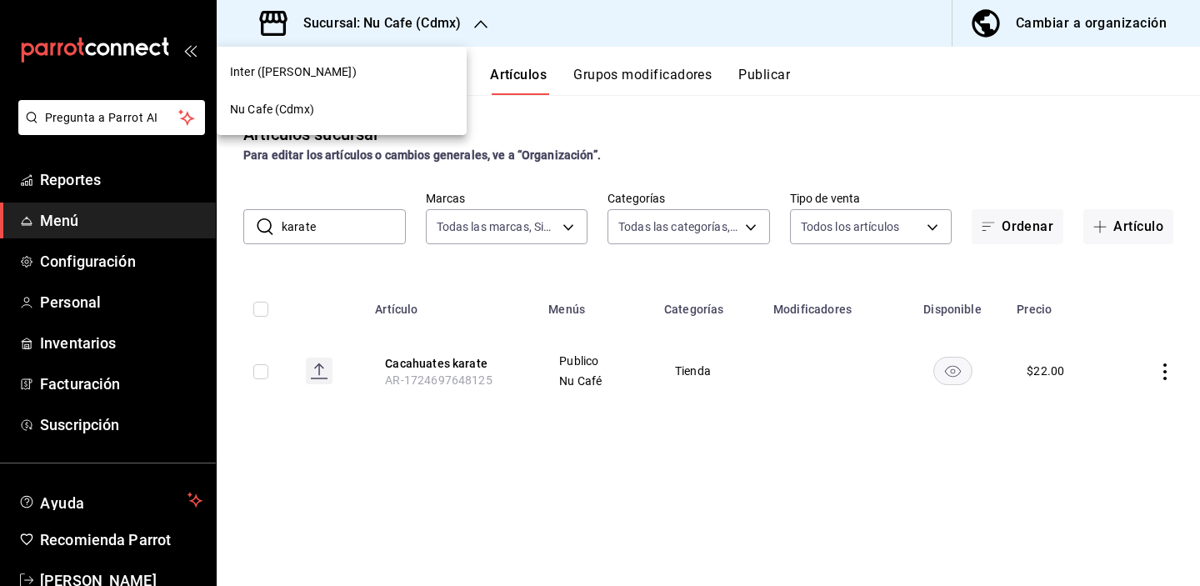
click at [388, 67] on div "Inter ([PERSON_NAME])" at bounding box center [341, 72] width 223 height 18
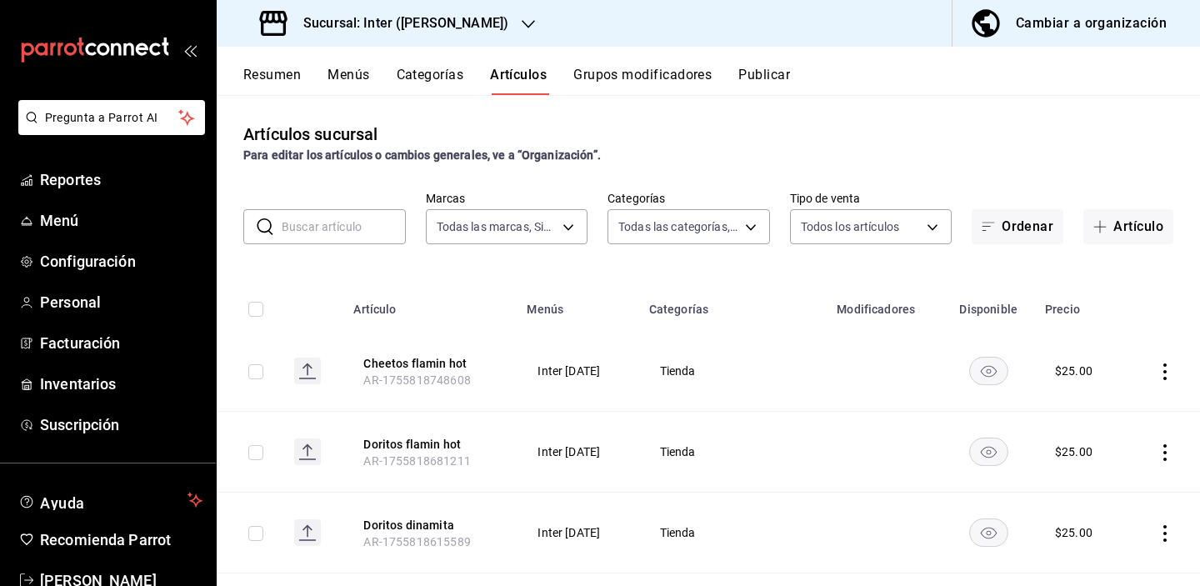
type input "a22f98e6-325f-4293-924e-6fed97b22470"
type input "2922a158-f656-4101-8466-3f57c430872e,7807658e-ca24-4cfa-a130-a47bcfe9514e,fe6c0…"
click at [1044, 225] on button "Artículo" at bounding box center [1129, 226] width 90 height 35
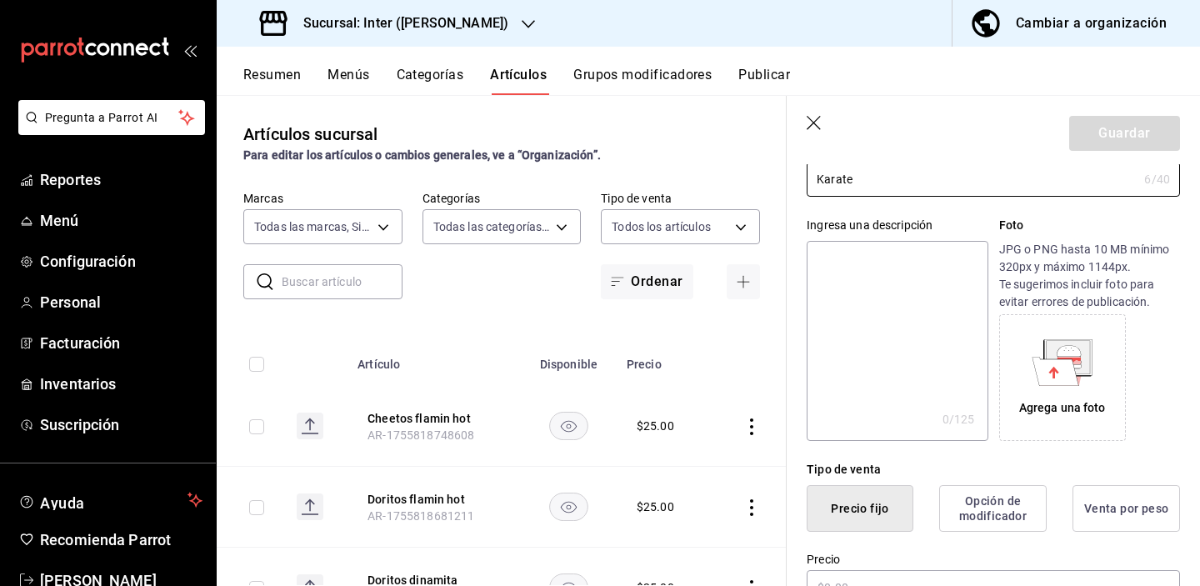
scroll to position [230, 0]
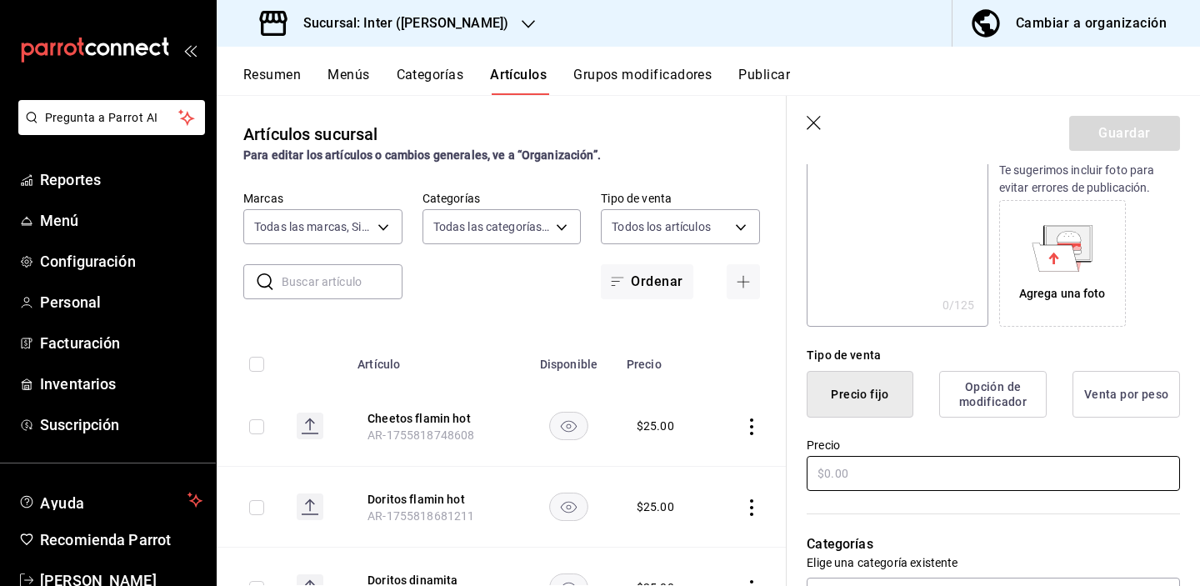
type input "Karate"
click at [903, 462] on input "text" at bounding box center [993, 473] width 373 height 35
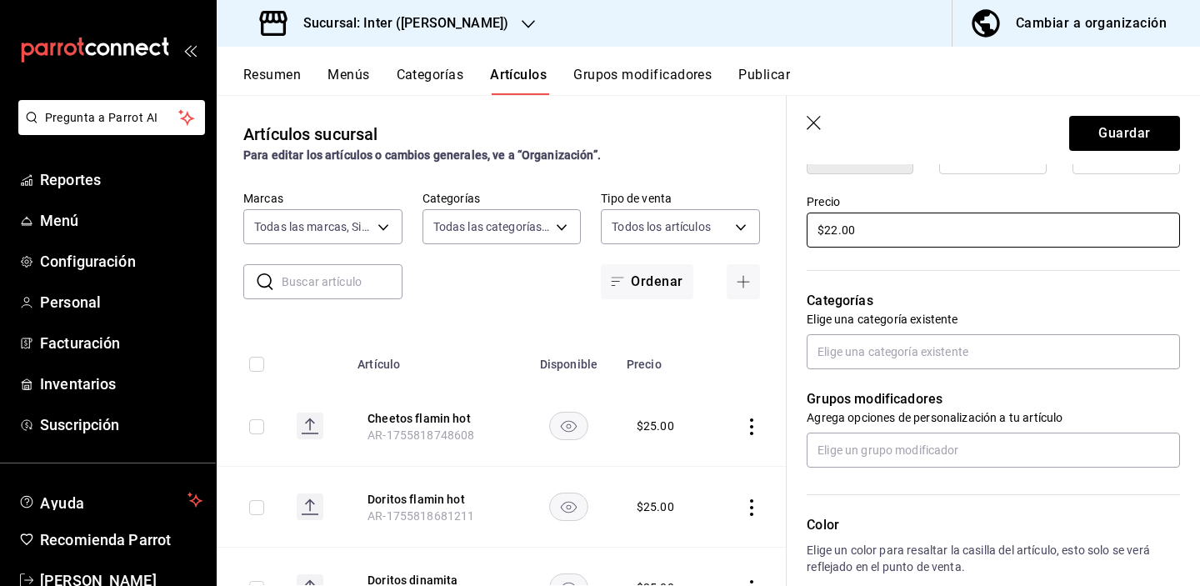
scroll to position [459, 0]
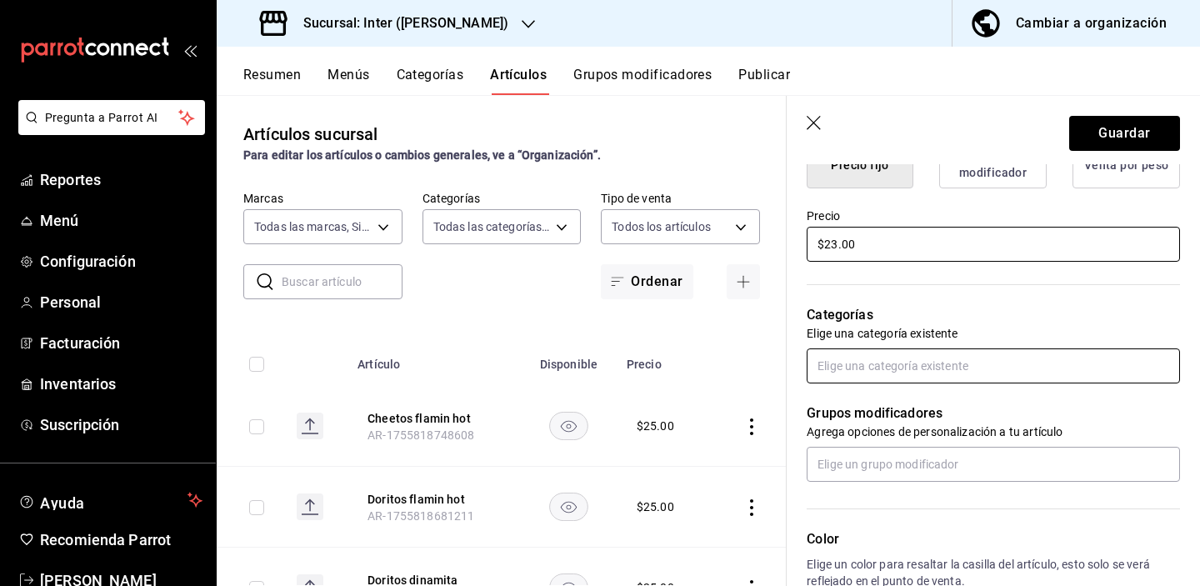
type input "$23.00"
click at [907, 369] on input "text" at bounding box center [993, 365] width 373 height 35
type input "tien"
click at [884, 407] on li "Tienda" at bounding box center [987, 404] width 361 height 28
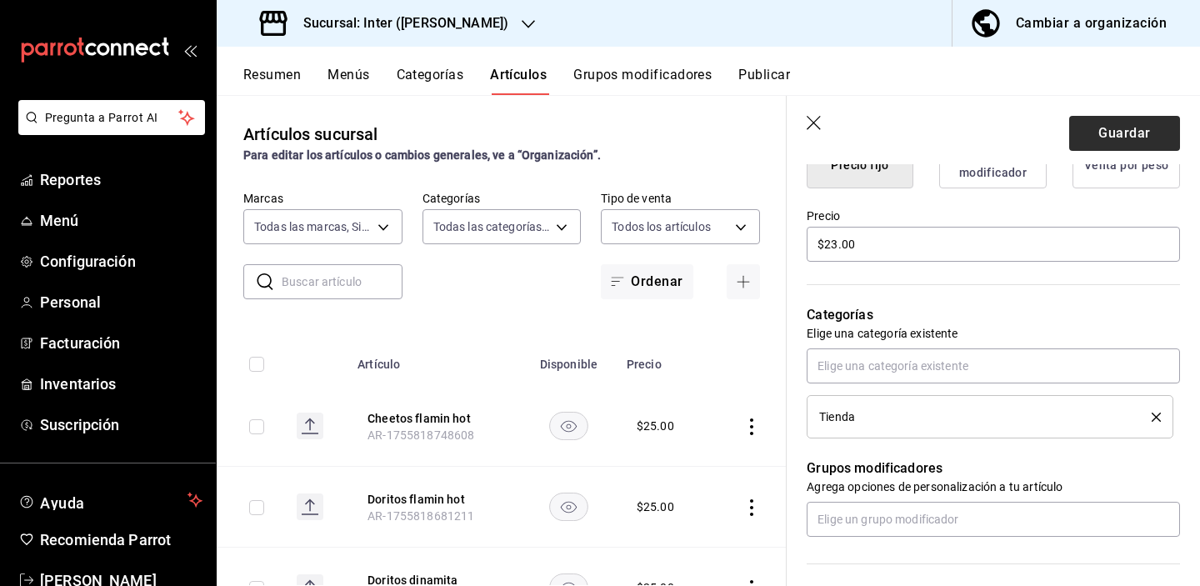
click at [1044, 132] on button "Guardar" at bounding box center [1124, 133] width 111 height 35
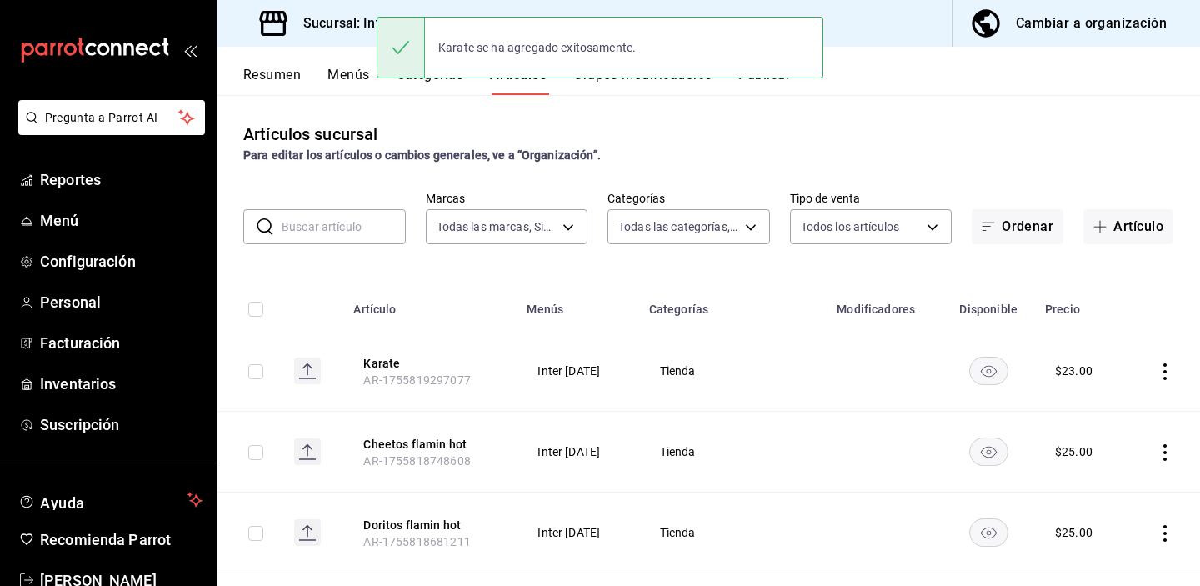
click at [958, 121] on div "Artículos sucursal Para editar los artículos o cambios generales, ve a “Organiz…" at bounding box center [708, 340] width 983 height 490
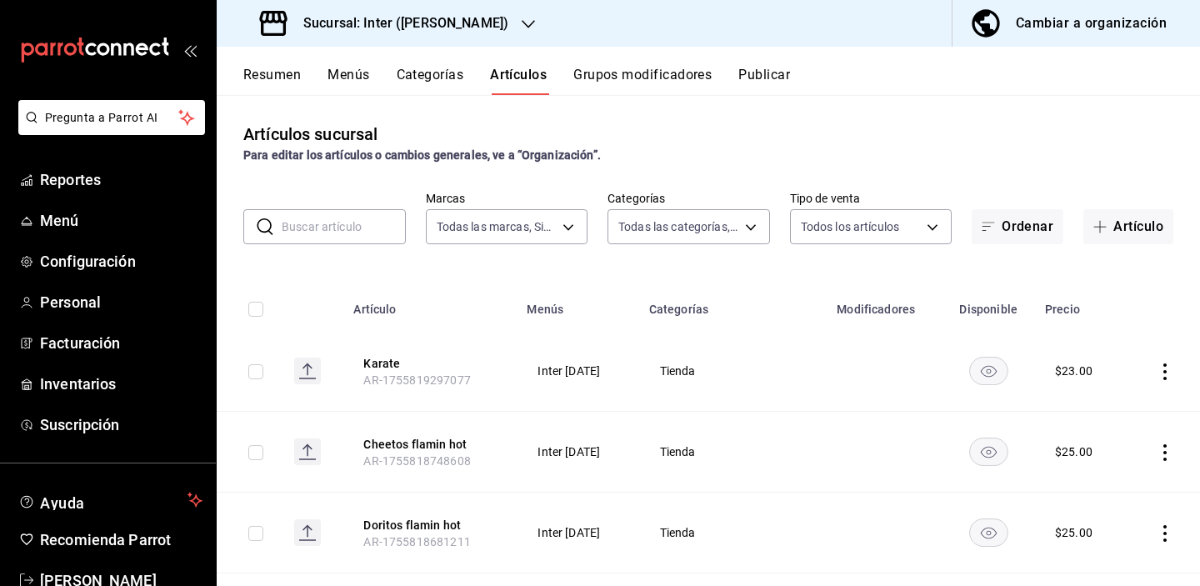
click at [429, 21] on h3 "Sucursal: Inter ([PERSON_NAME])" at bounding box center [399, 23] width 218 height 20
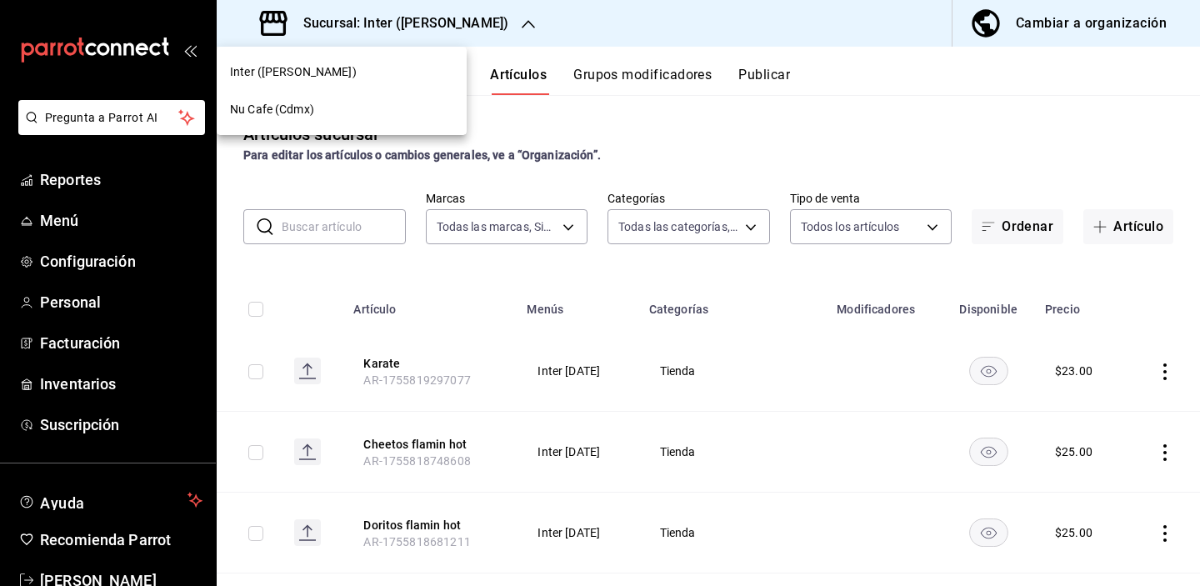
click at [400, 77] on div "Inter ([PERSON_NAME])" at bounding box center [341, 72] width 223 height 18
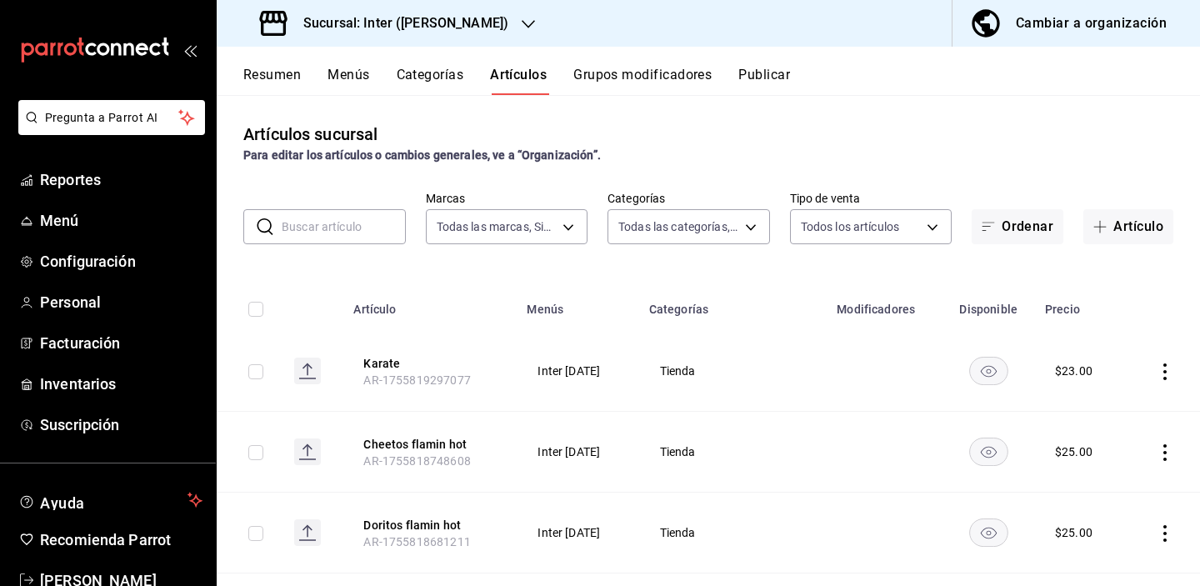
click at [427, 28] on h3 "Sucursal: Inter ([PERSON_NAME])" at bounding box center [399, 23] width 218 height 20
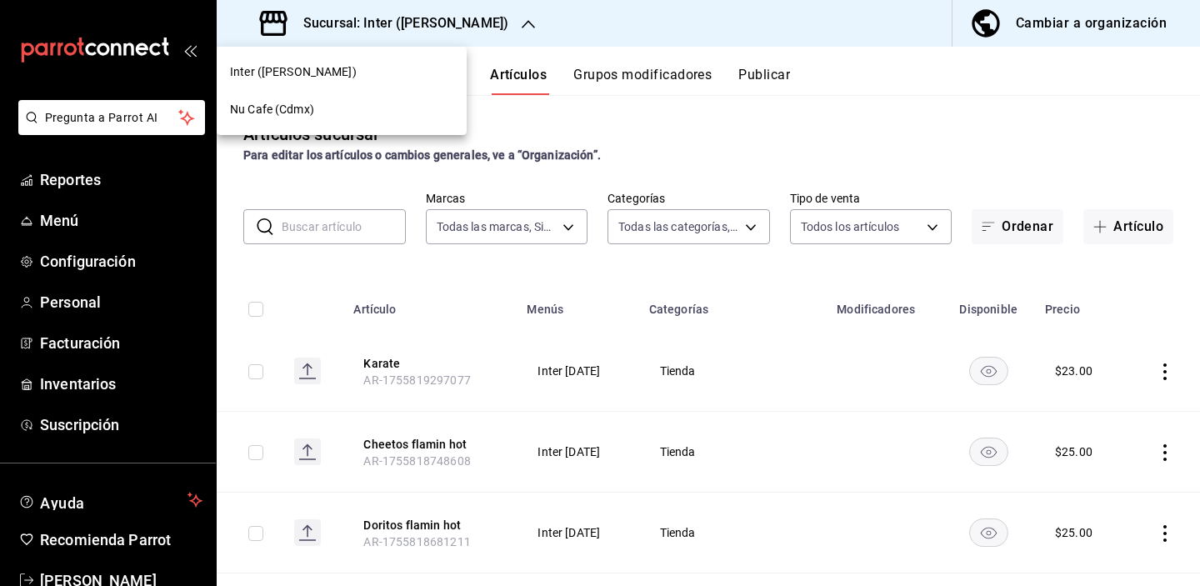
click at [417, 107] on div "Nu Cafe (Cdmx)" at bounding box center [341, 110] width 223 height 18
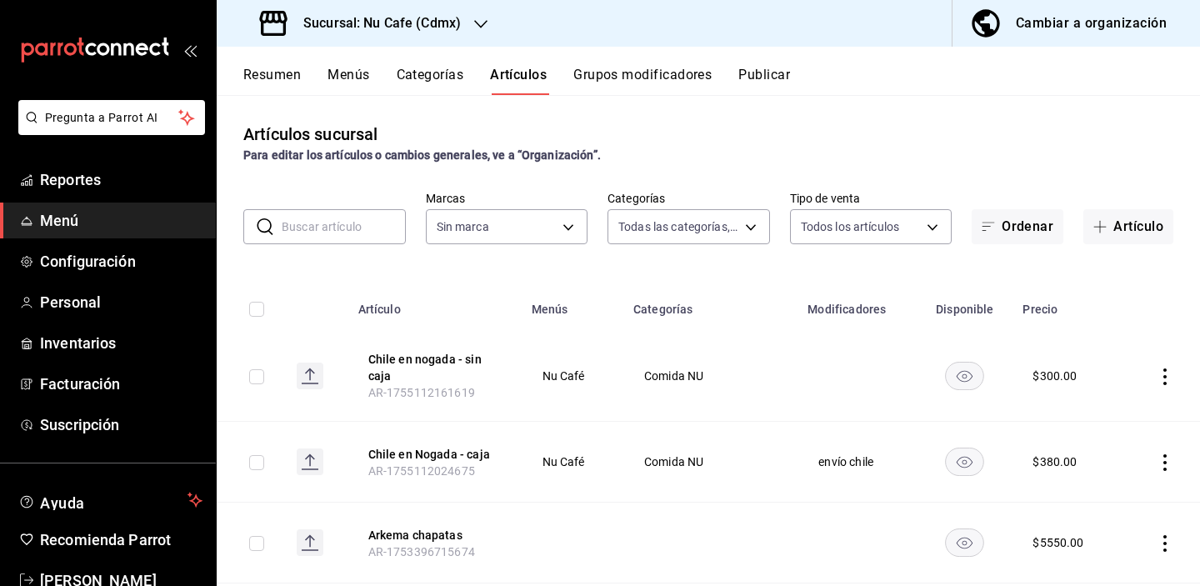
type input "bff11573-8288-425e-8a69-b3f5f84299b1,f592ace0-87a9-4565-a19c-ed486b3f4afa,9f45e…"
type input "0eed2892-7b63-413a-8f7e-1edbe76bc373"
click at [333, 229] on input "text" at bounding box center [344, 226] width 124 height 33
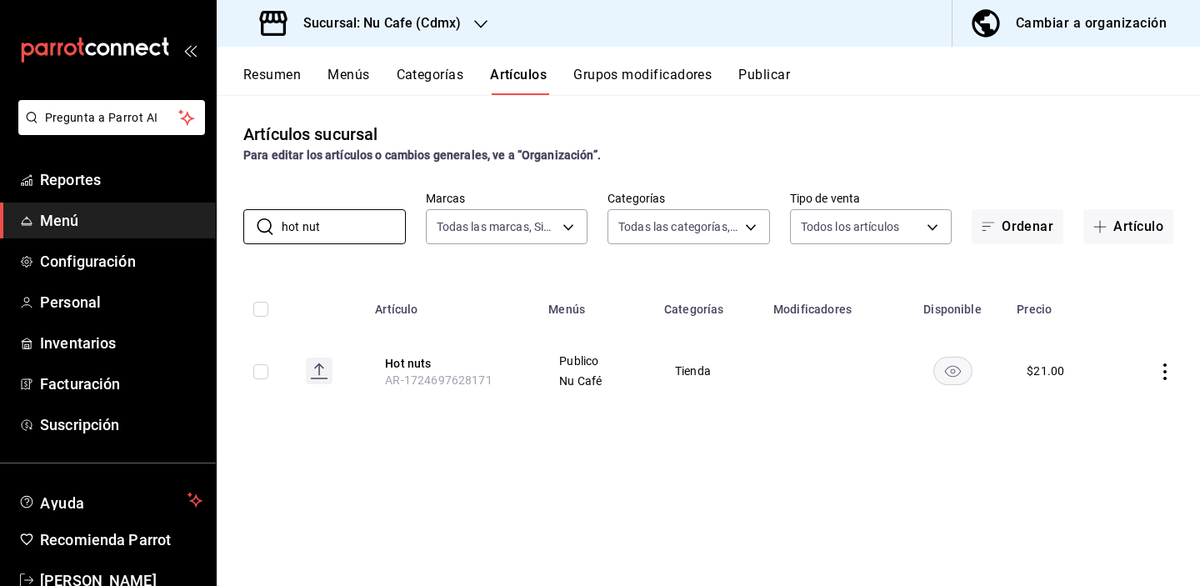
type input "hot nut"
click at [418, 15] on h3 "Sucursal: Nu Cafe (Cdmx)" at bounding box center [375, 23] width 171 height 20
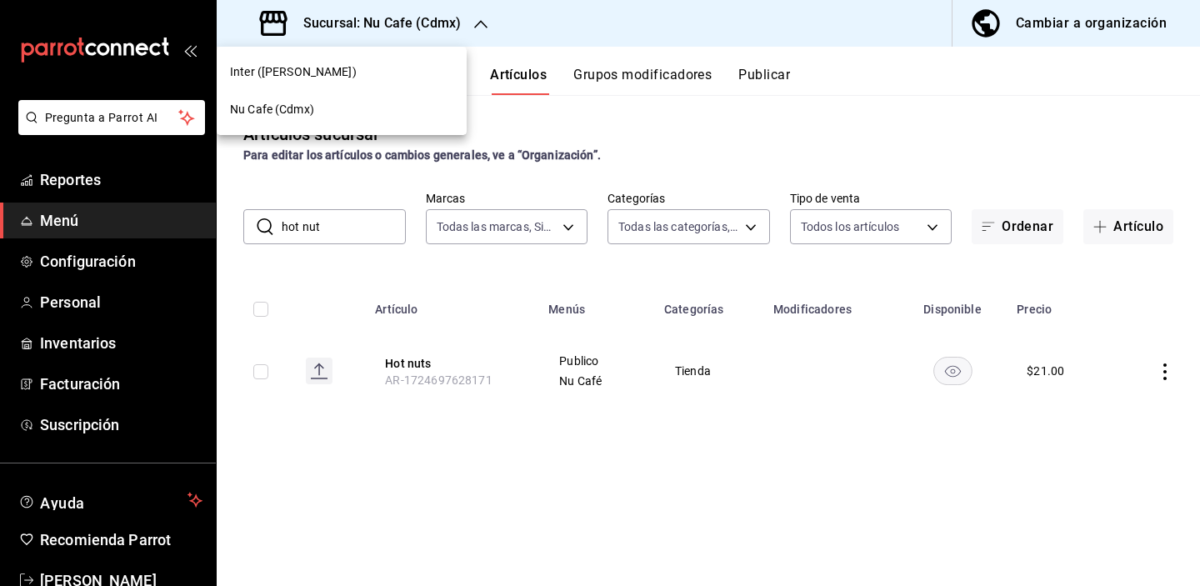
click at [403, 118] on div "Nu Cafe (Cdmx)" at bounding box center [341, 110] width 223 height 18
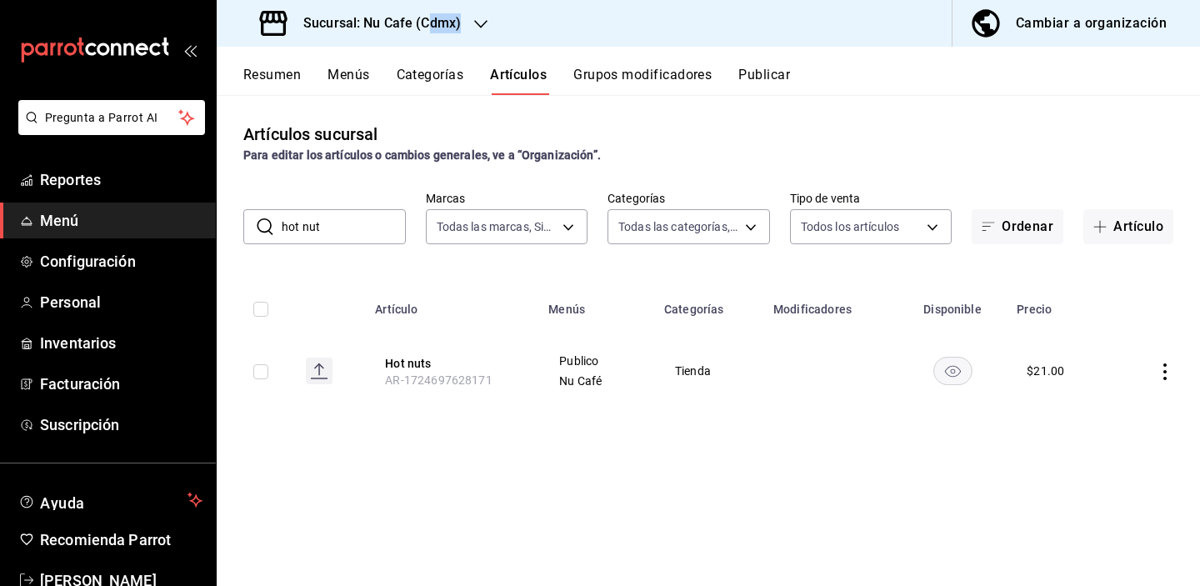
click at [433, 31] on h3 "Sucursal: Nu Cafe (Cdmx)" at bounding box center [375, 23] width 171 height 20
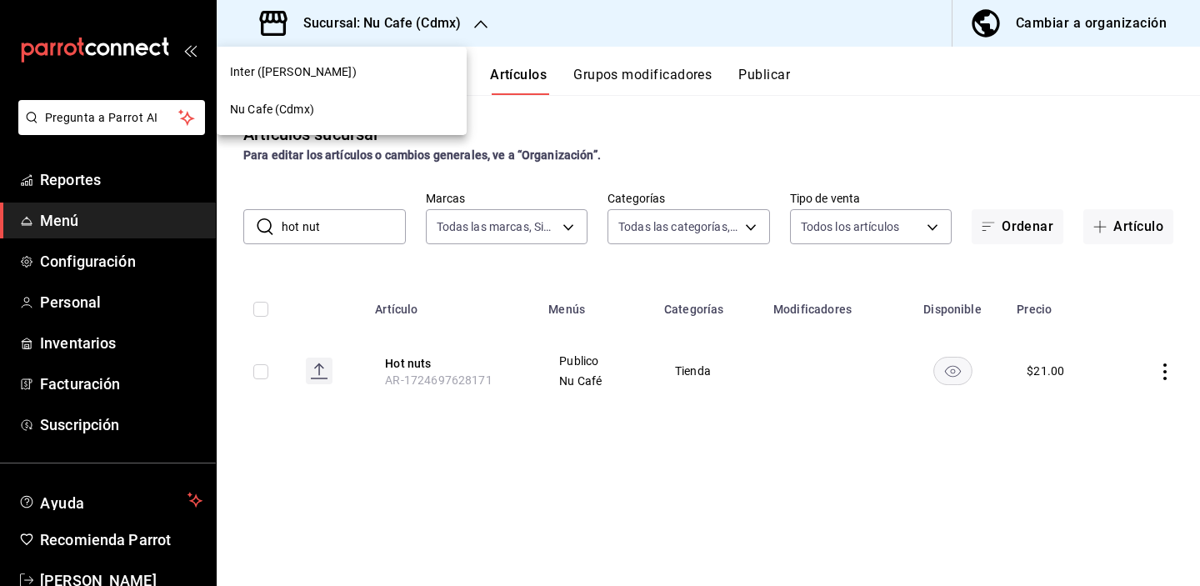
click at [408, 78] on div "Inter ([PERSON_NAME])" at bounding box center [341, 72] width 223 height 18
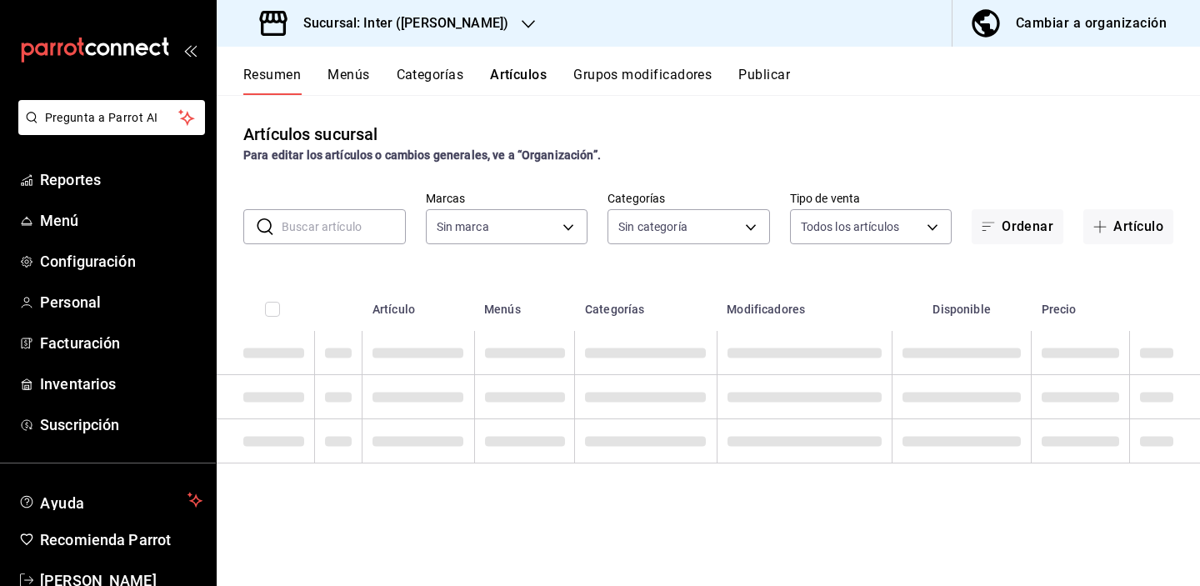
type input "2922a158-f656-4101-8466-3f57c430872e,7807658e-ca24-4cfa-a130-a47bcfe9514e,fe6c0…"
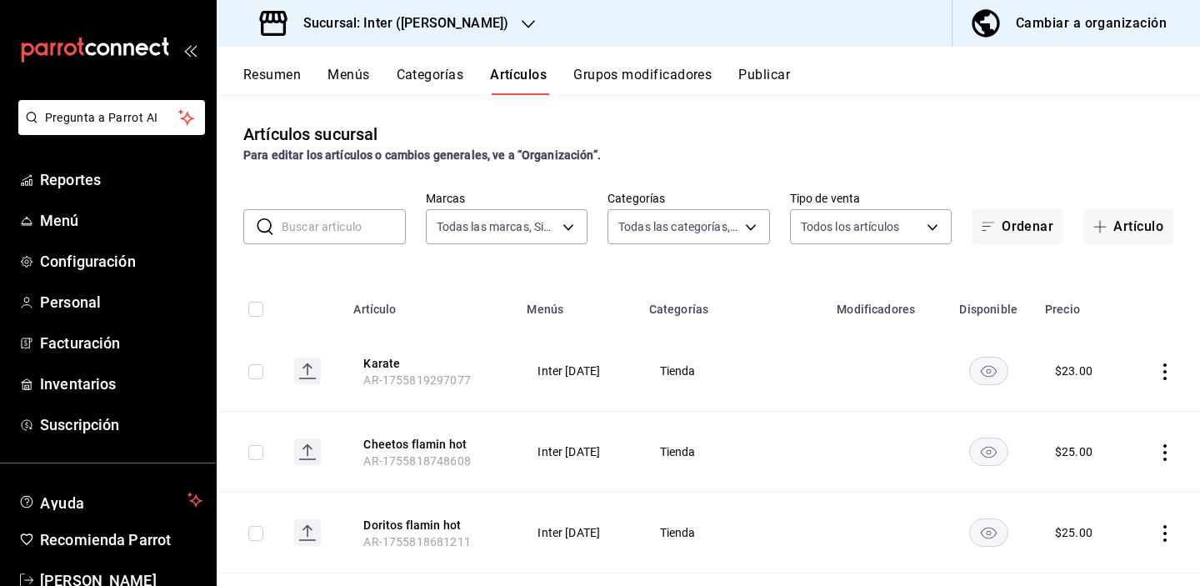
type input "a22f98e6-325f-4293-924e-6fed97b22470"
click at [1044, 228] on button "Artículo" at bounding box center [1129, 226] width 90 height 35
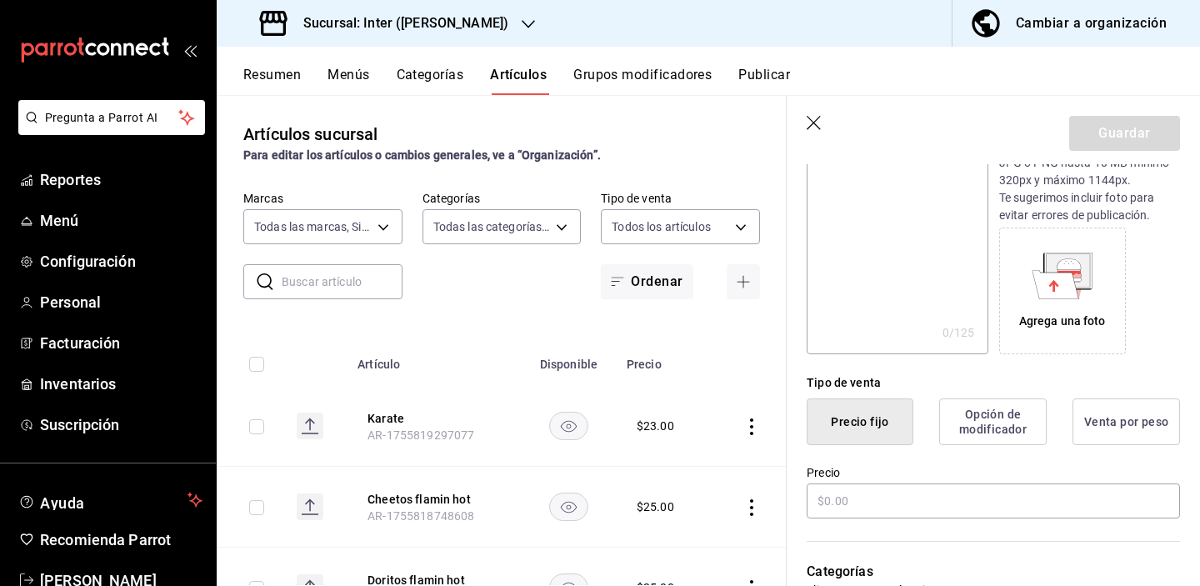
scroll to position [452, 0]
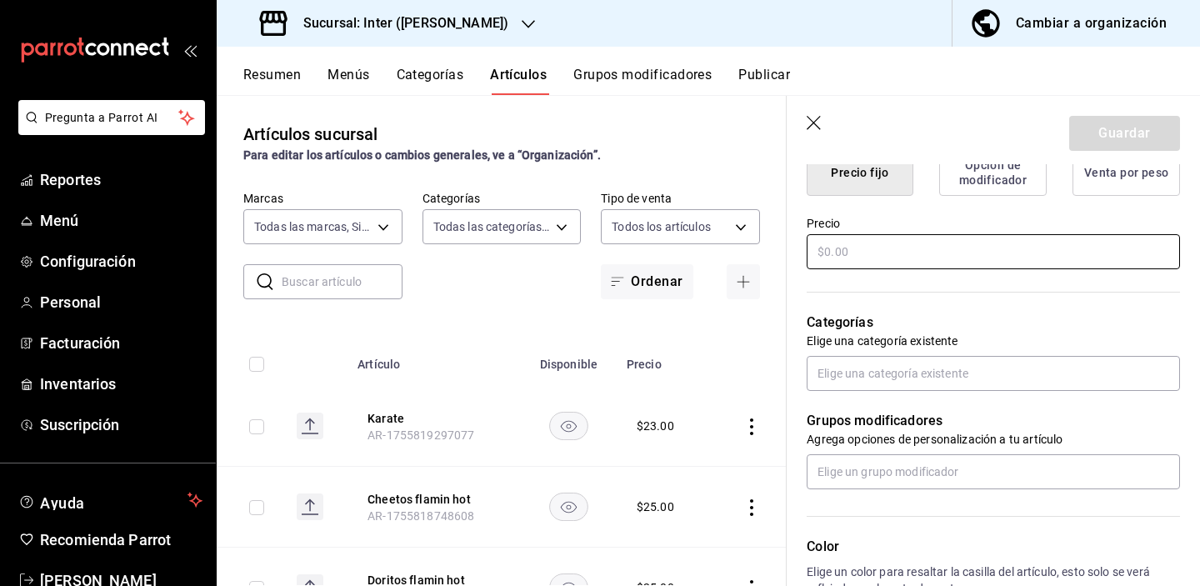
type input "Hot nuts"
click at [957, 248] on input "text" at bounding box center [993, 251] width 373 height 35
type input "$22.00"
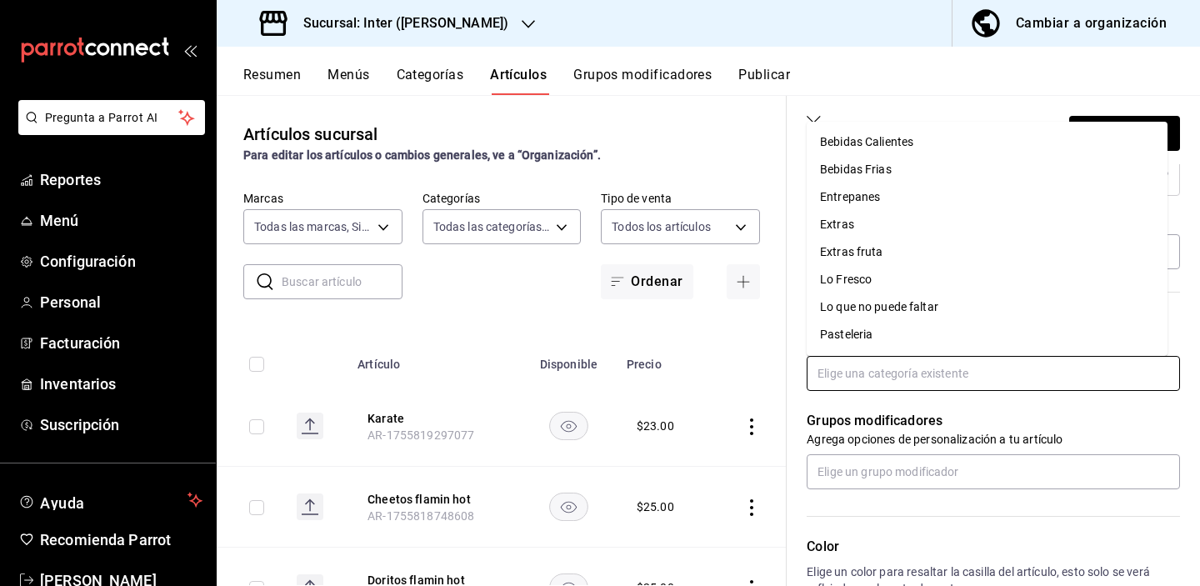
click at [921, 373] on input "text" at bounding box center [993, 373] width 373 height 35
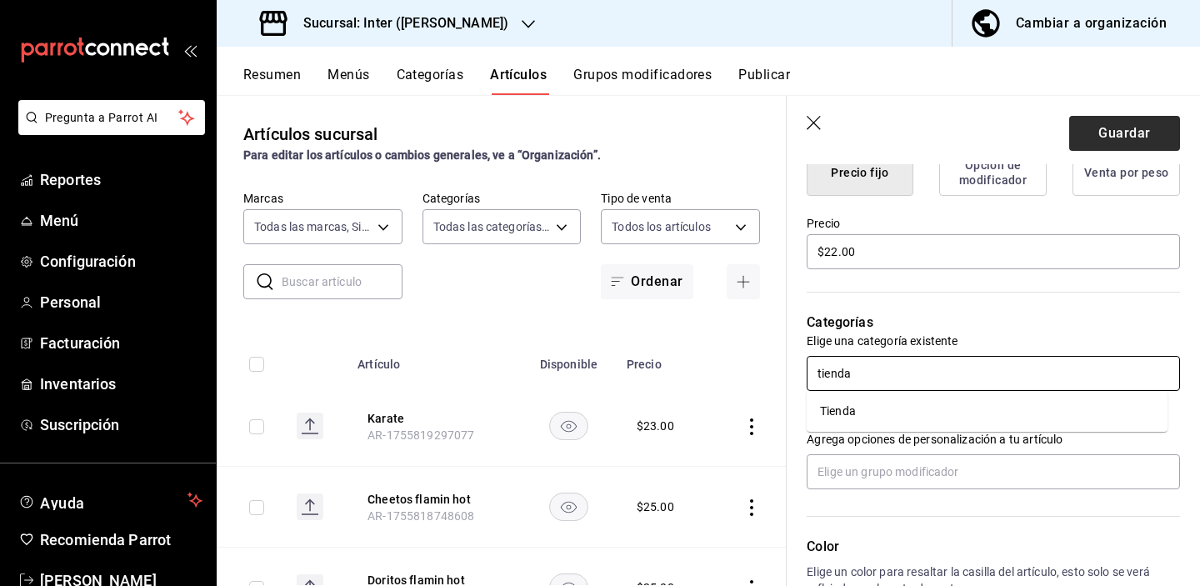
type input "tienda"
click at [1044, 137] on button "Guardar" at bounding box center [1124, 133] width 111 height 35
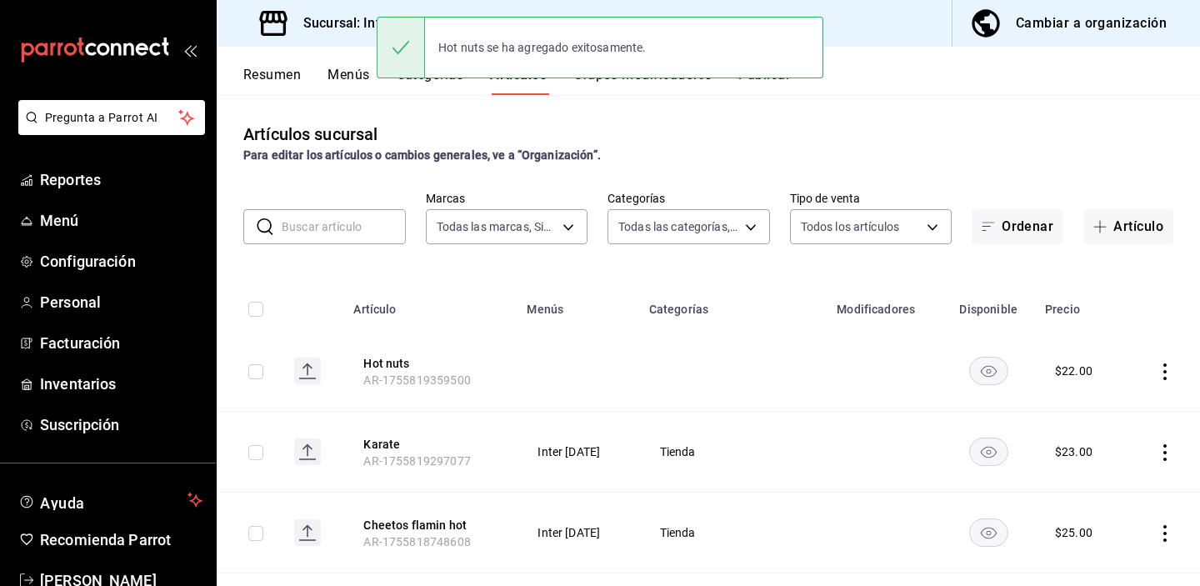
click at [1044, 373] on icon "actions" at bounding box center [1165, 371] width 17 height 17
click at [1044, 404] on span "Editar" at bounding box center [1102, 410] width 43 height 18
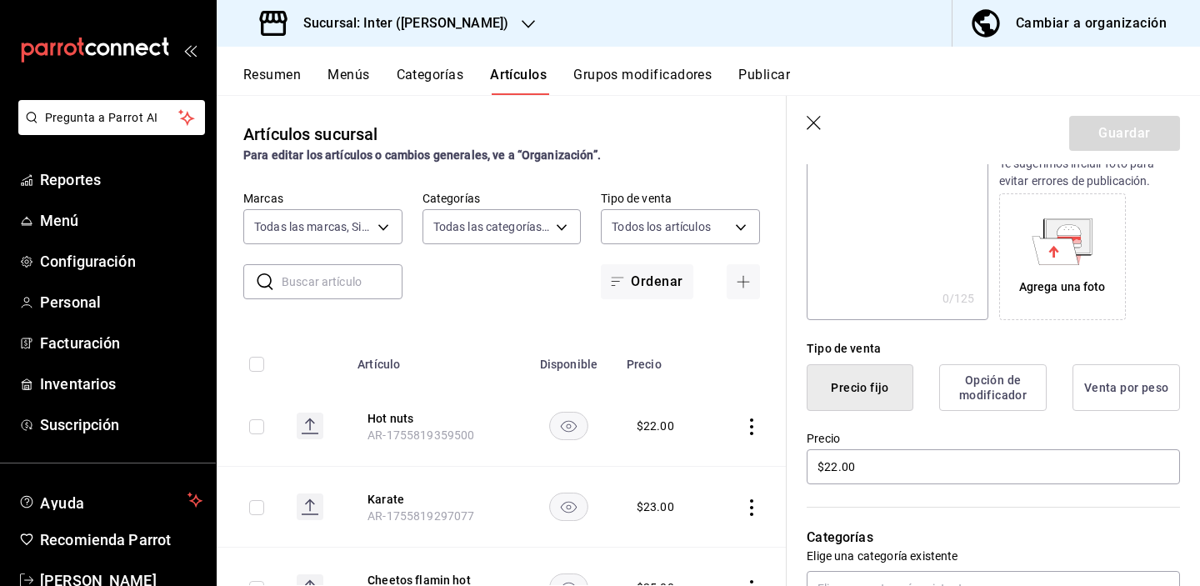
scroll to position [312, 0]
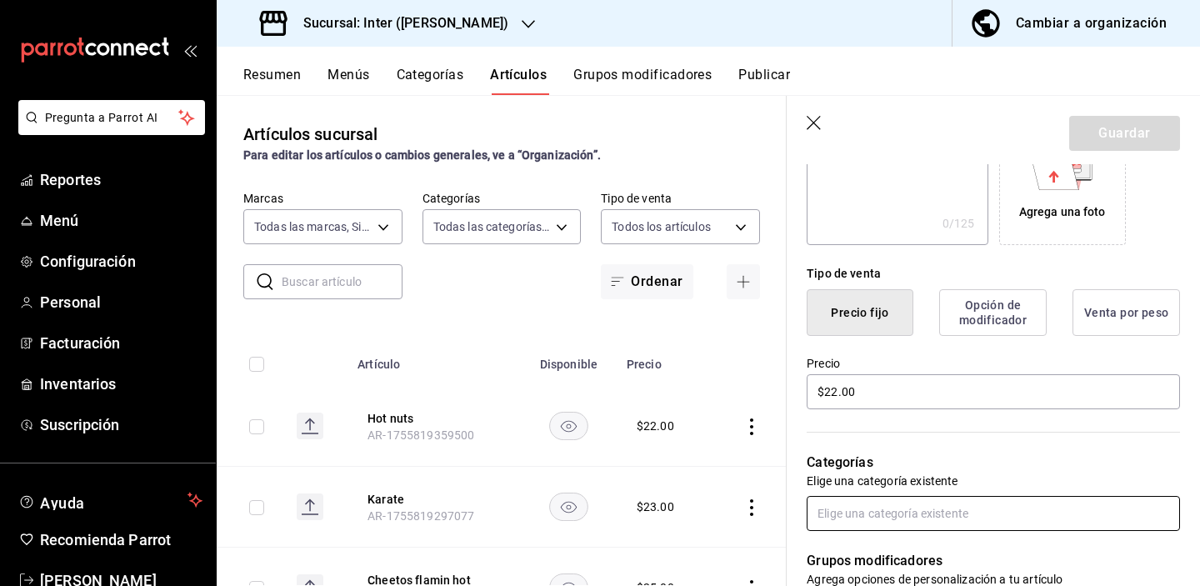
click at [855, 509] on input "text" at bounding box center [993, 513] width 373 height 35
type input "tien"
click at [873, 509] on li "Tienda" at bounding box center [987, 552] width 361 height 28
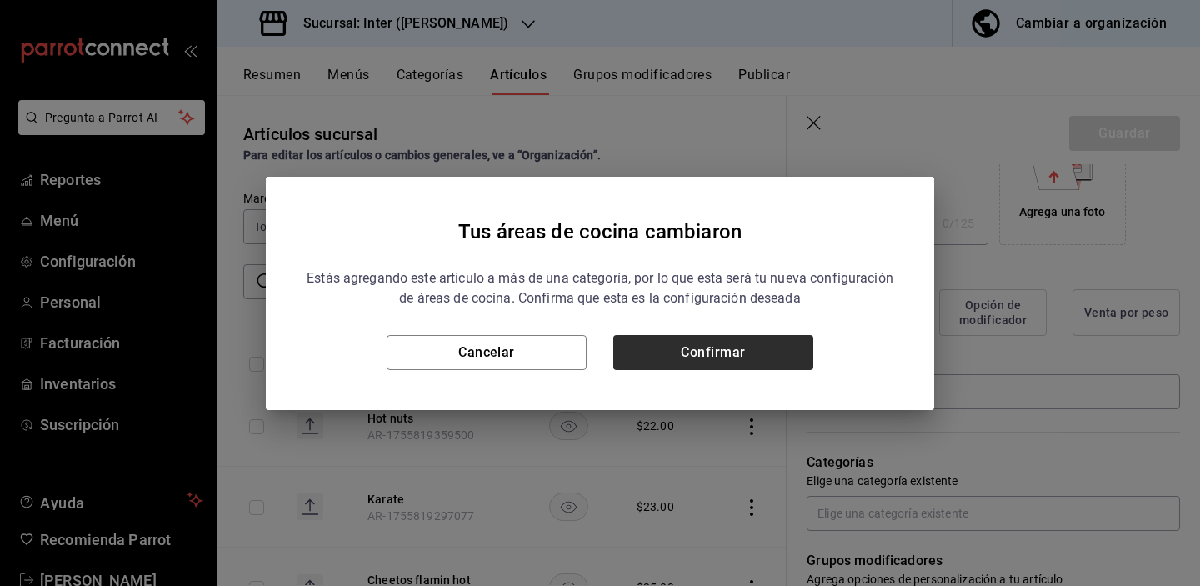
click at [779, 363] on button "Confirmar" at bounding box center [713, 352] width 200 height 35
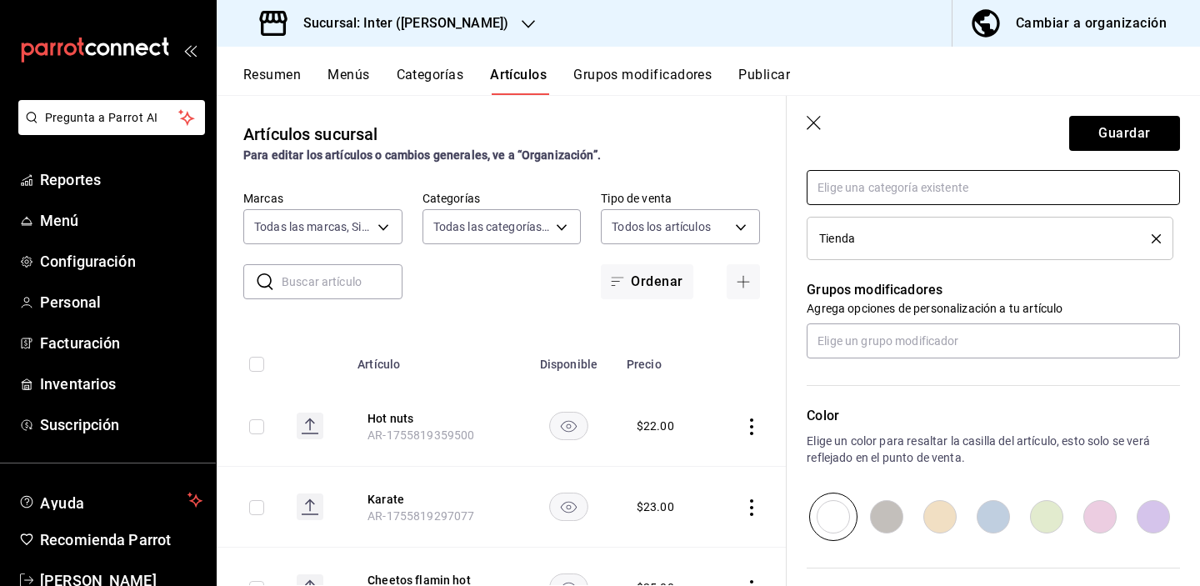
scroll to position [496, 0]
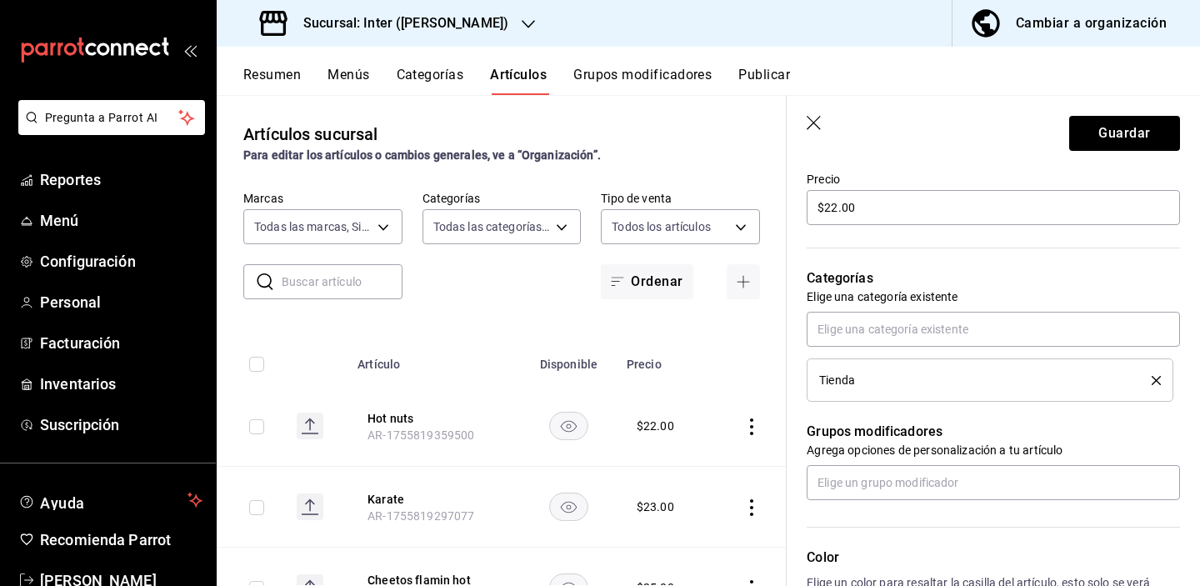
click at [901, 384] on div "Tienda" at bounding box center [973, 380] width 308 height 12
click at [1044, 138] on button "Guardar" at bounding box center [1124, 133] width 111 height 35
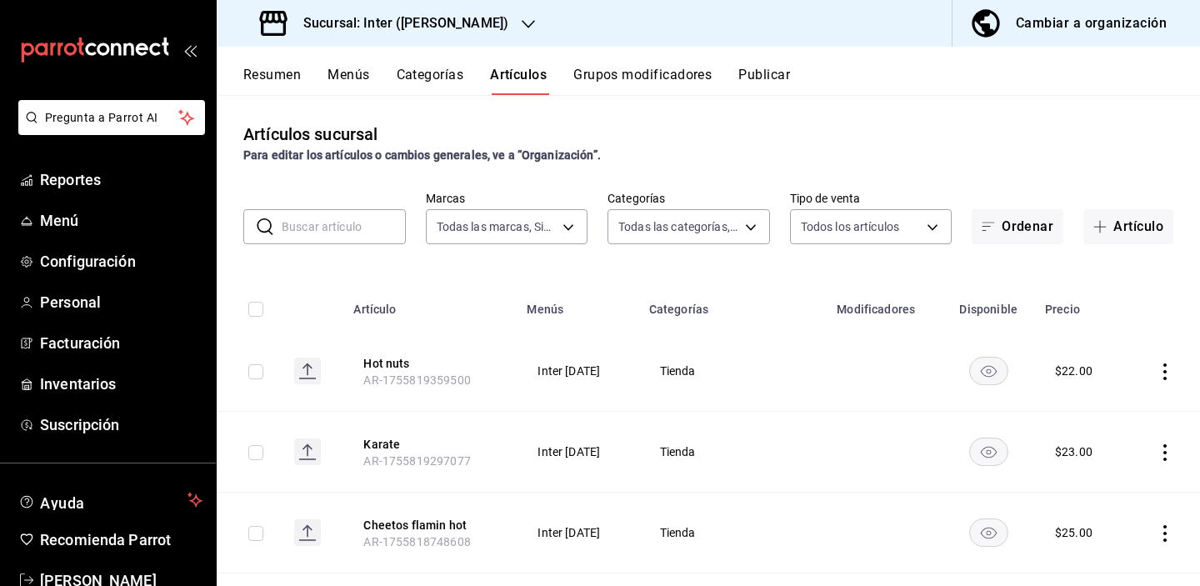
click at [317, 223] on input "text" at bounding box center [344, 226] width 124 height 33
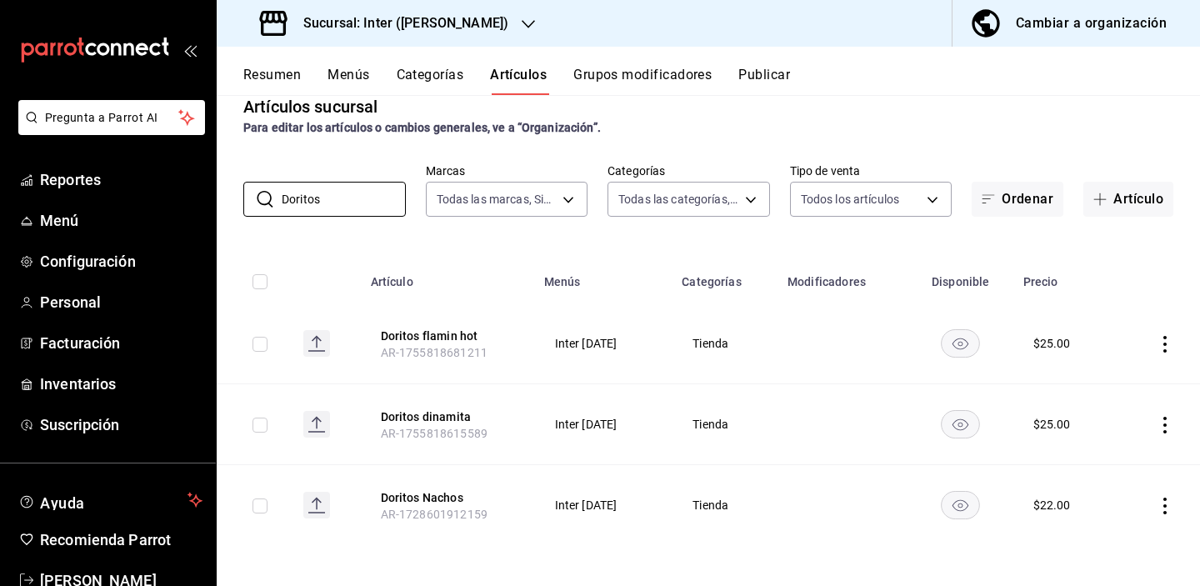
scroll to position [28, 0]
type input "Doritos"
click at [1044, 198] on span "button" at bounding box center [1104, 199] width 20 height 13
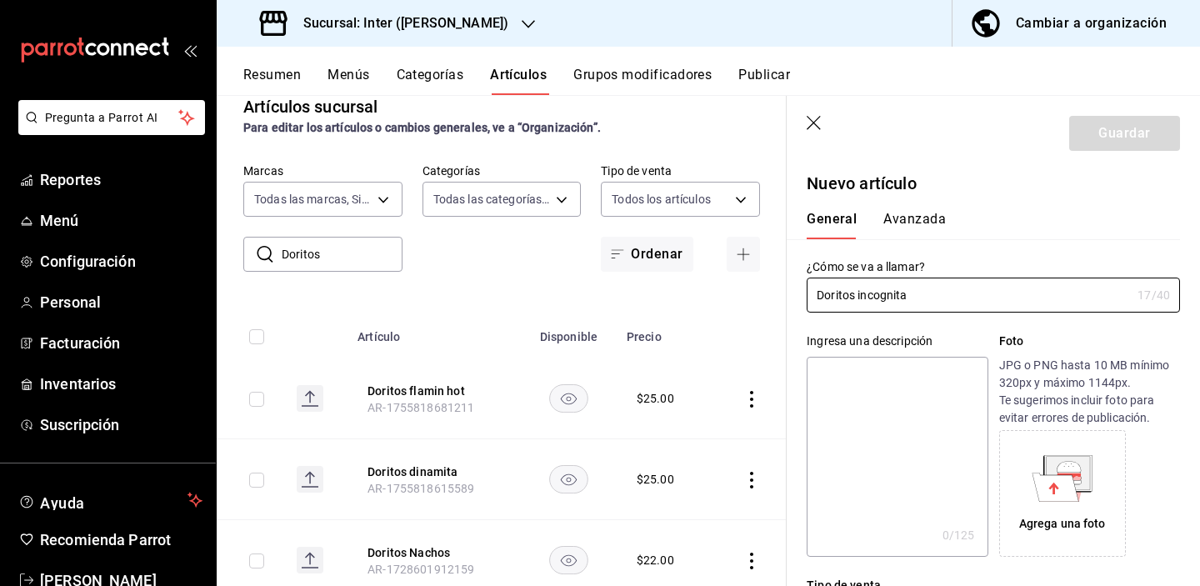
type input "Doritos incognita"
click at [1015, 203] on div "General [PERSON_NAME]" at bounding box center [983, 217] width 393 height 43
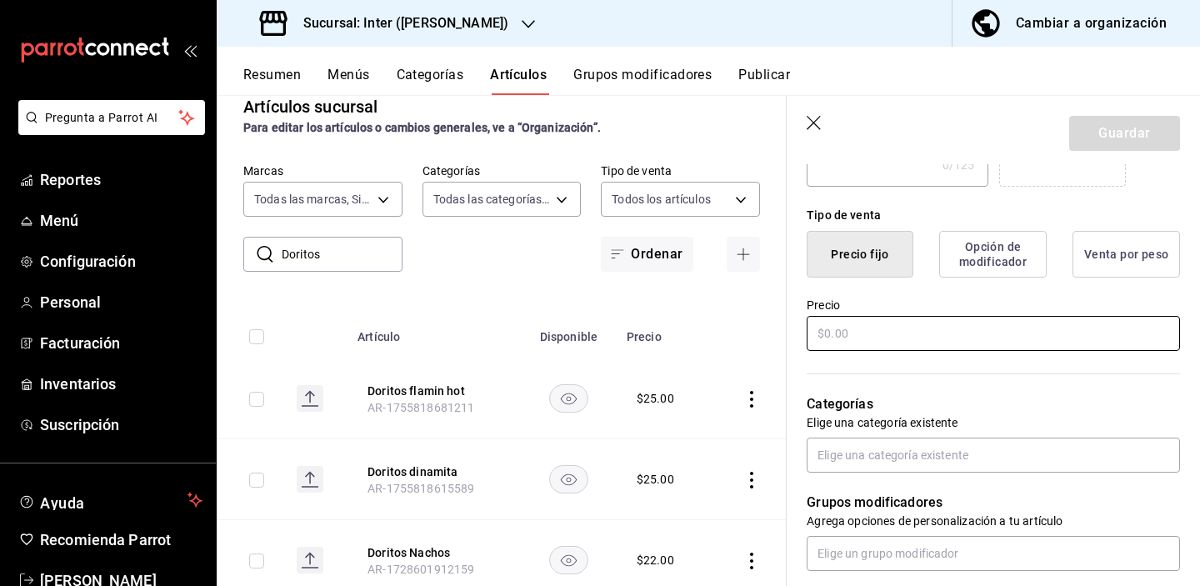
scroll to position [383, 0]
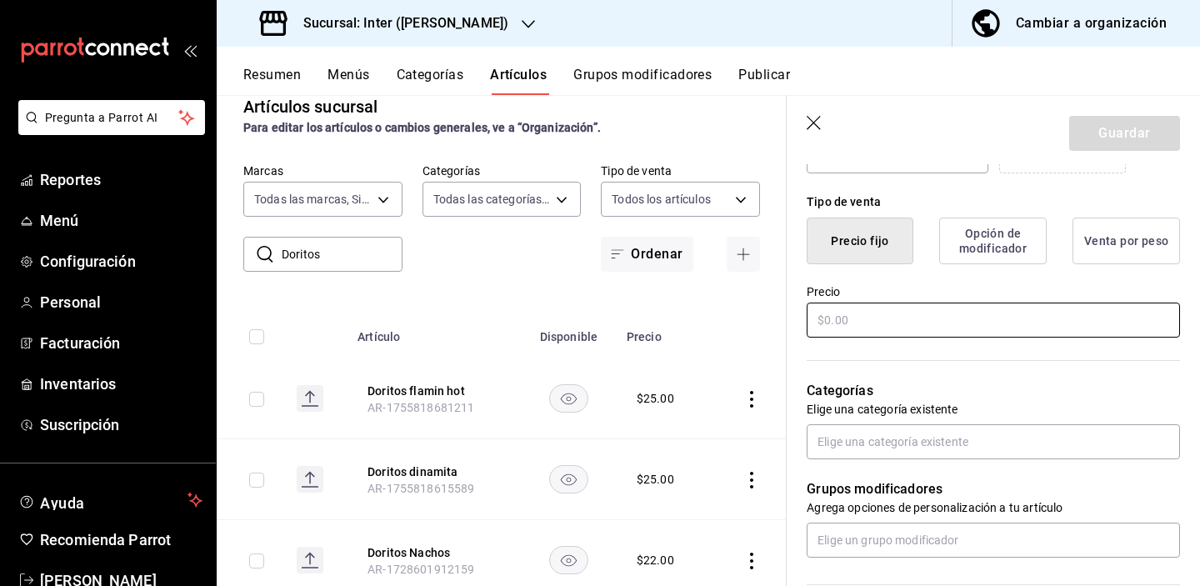
click at [917, 318] on input "text" at bounding box center [993, 320] width 373 height 35
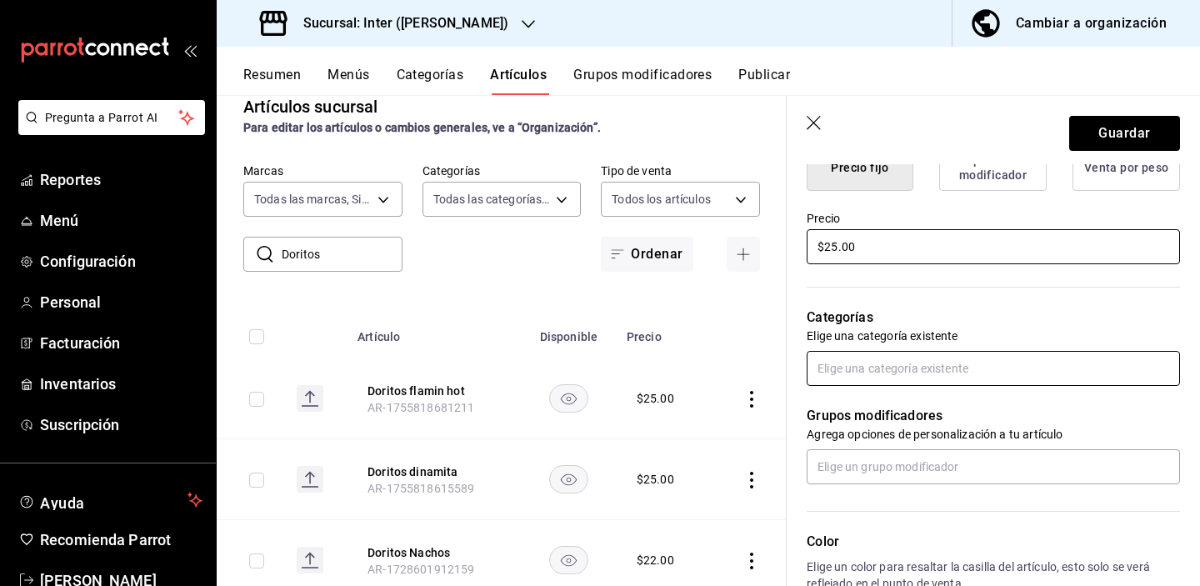
type input "$25.00"
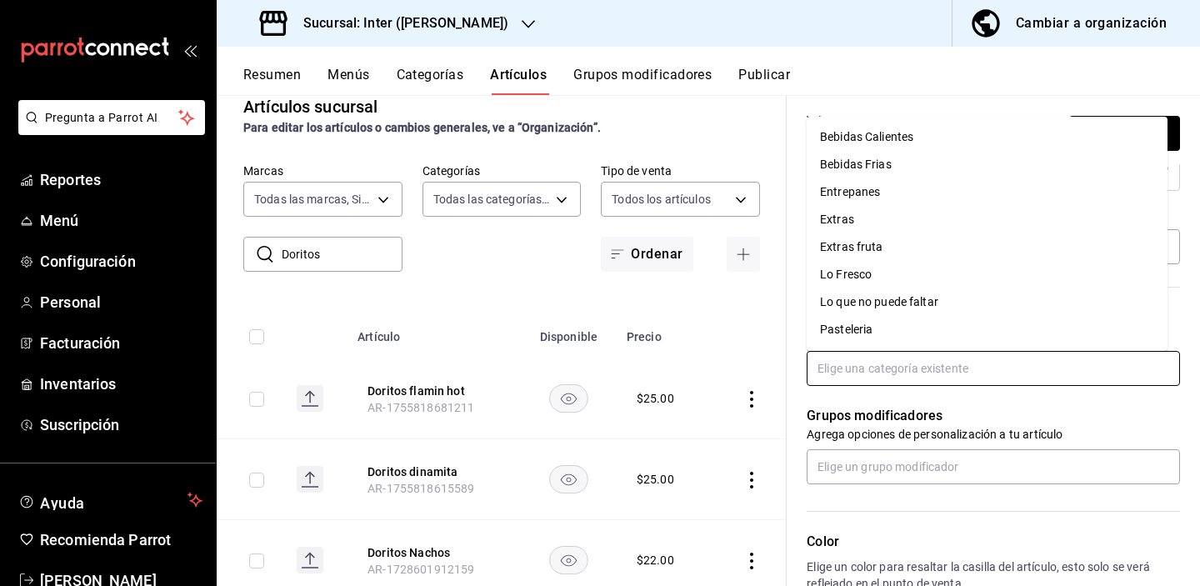
click at [983, 368] on input "text" at bounding box center [993, 368] width 373 height 35
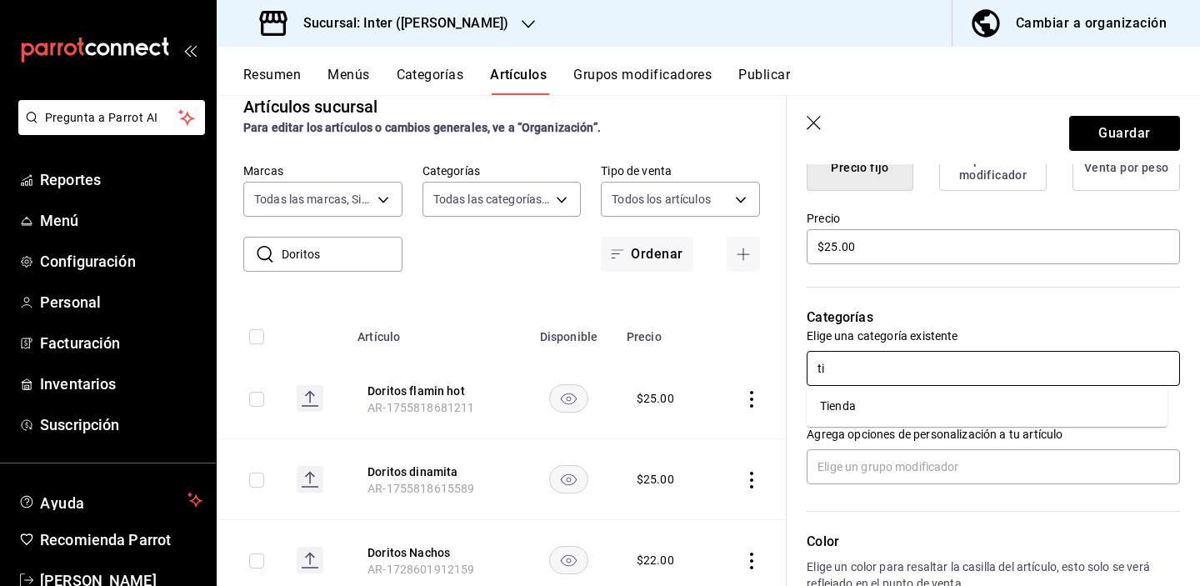
type input "tie"
click at [930, 396] on li "Tienda" at bounding box center [987, 407] width 361 height 28
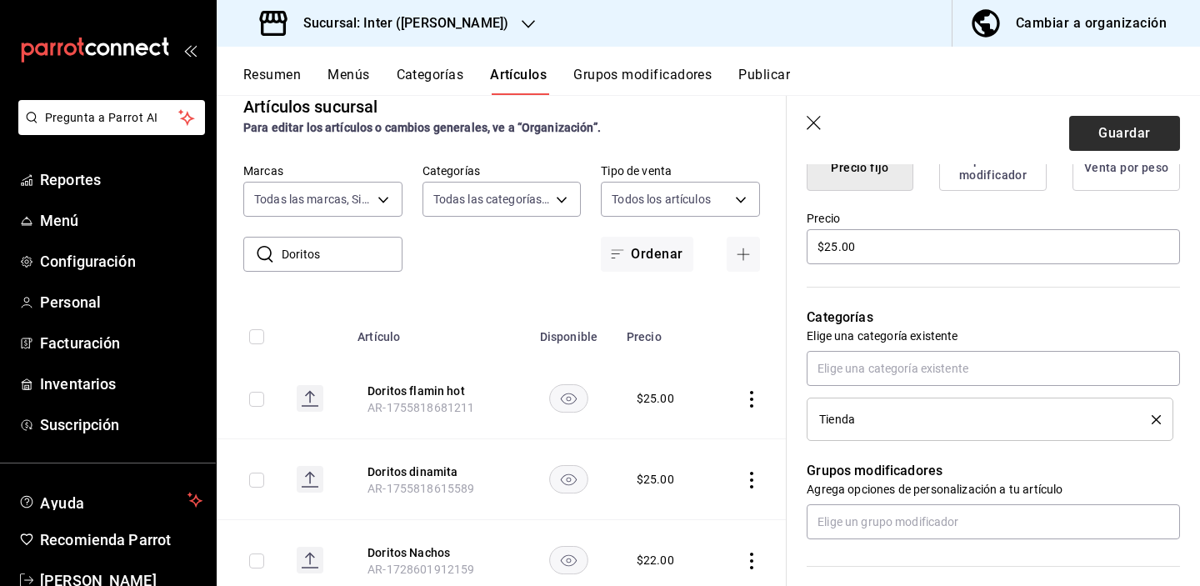
click at [1044, 130] on button "Guardar" at bounding box center [1124, 133] width 111 height 35
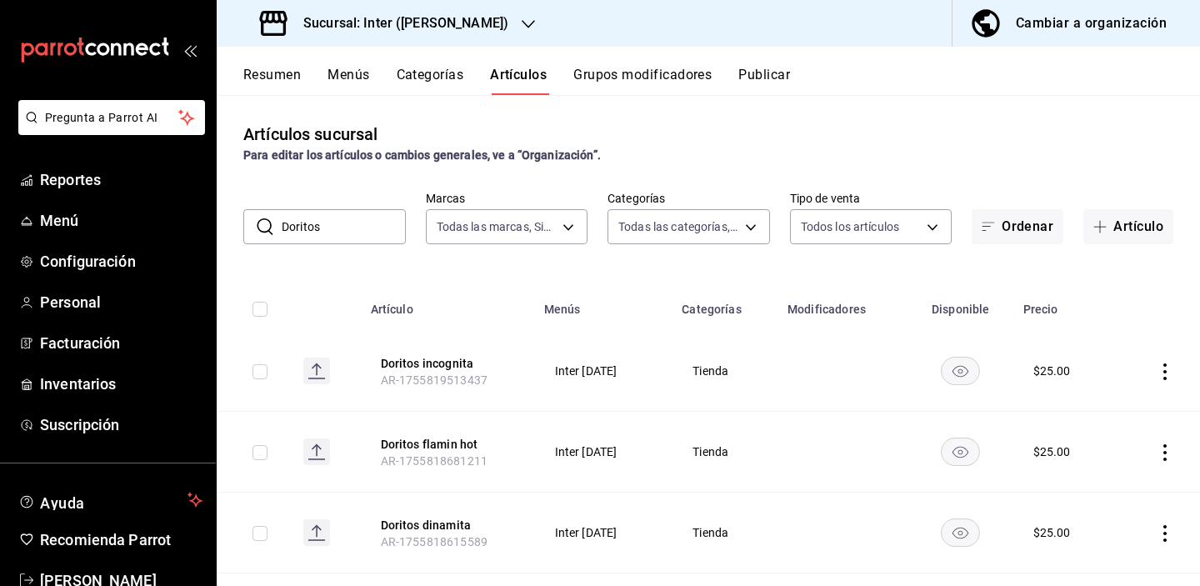
click at [928, 140] on div "Artículos sucursal Para editar los artículos o cambios generales, ve a “Organiz…" at bounding box center [708, 143] width 983 height 43
click at [1044, 218] on button "Artículo" at bounding box center [1129, 226] width 90 height 35
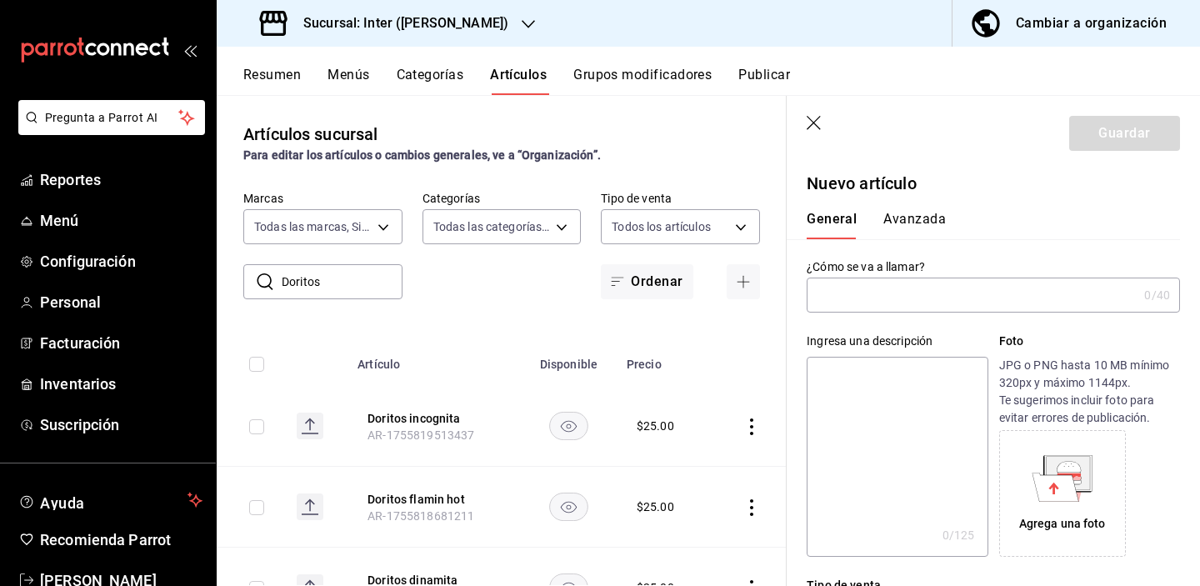
click at [1027, 292] on input "text" at bounding box center [972, 294] width 331 height 33
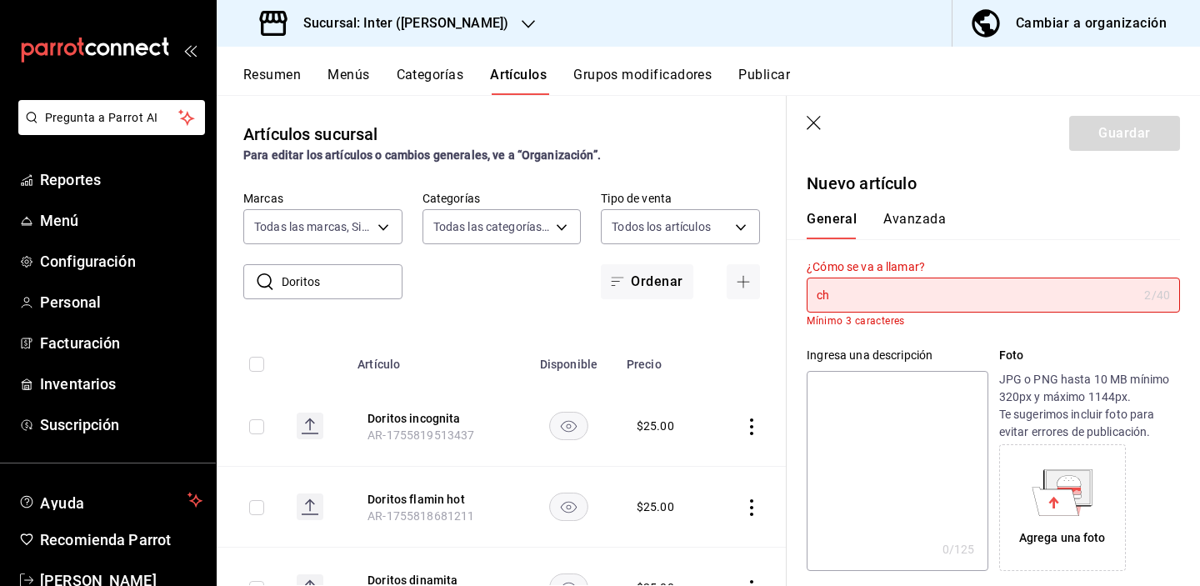
type input "c"
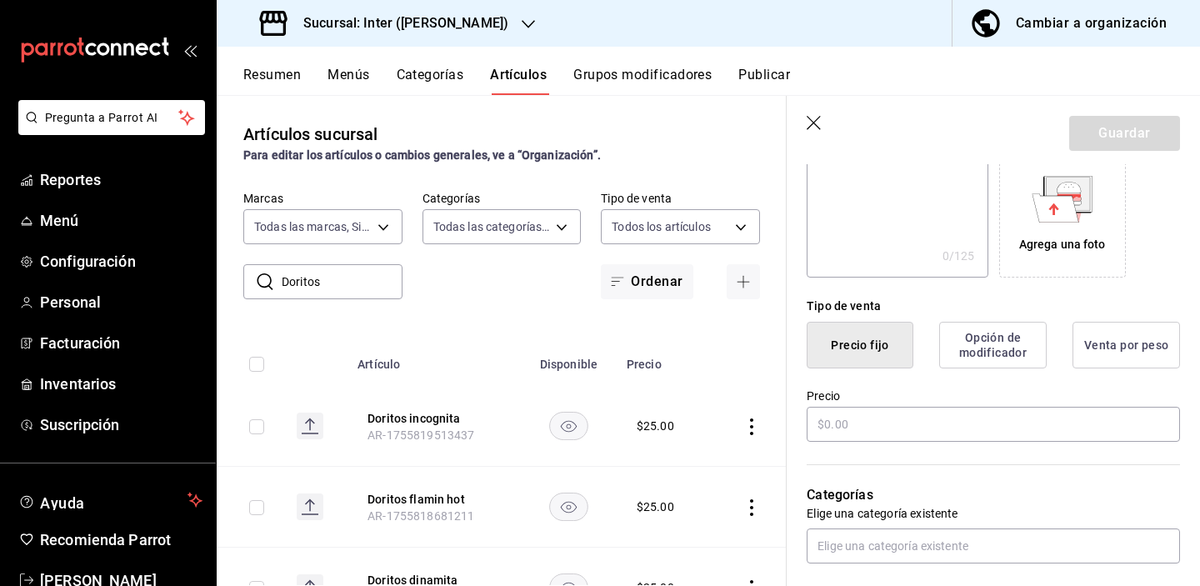
scroll to position [305, 0]
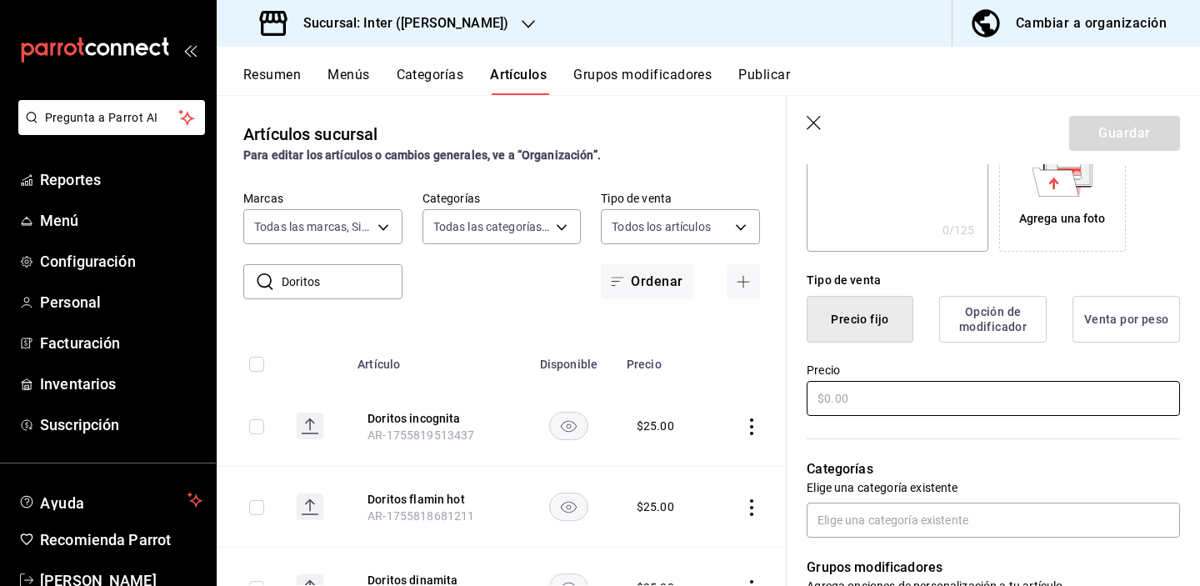
type input "Chips sal"
click at [973, 396] on input "text" at bounding box center [993, 398] width 373 height 35
click at [878, 390] on input "text" at bounding box center [993, 398] width 373 height 35
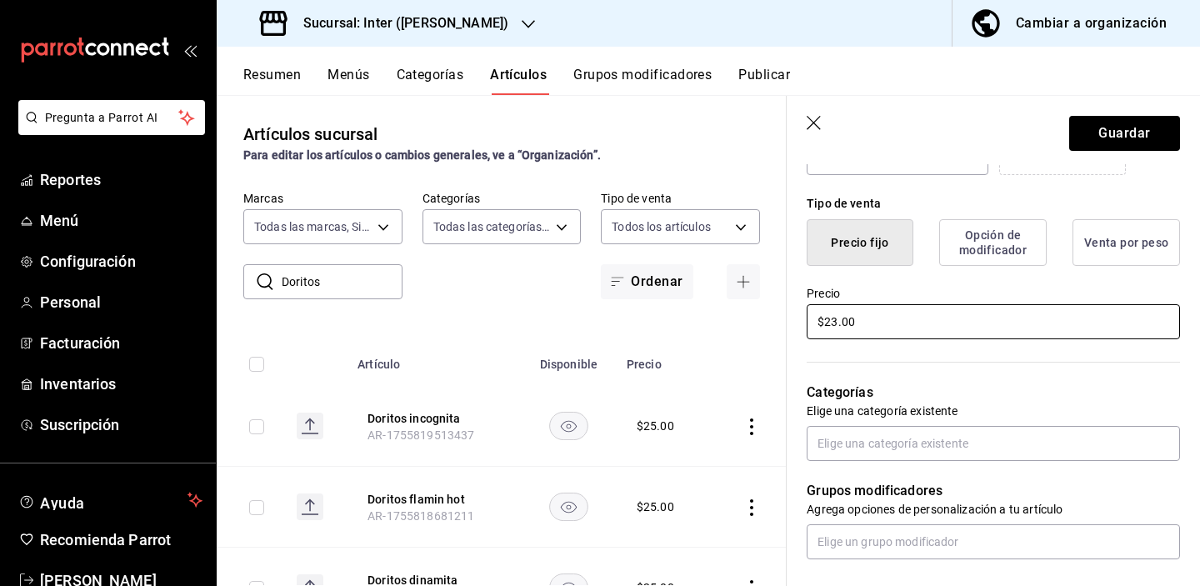
scroll to position [472, 0]
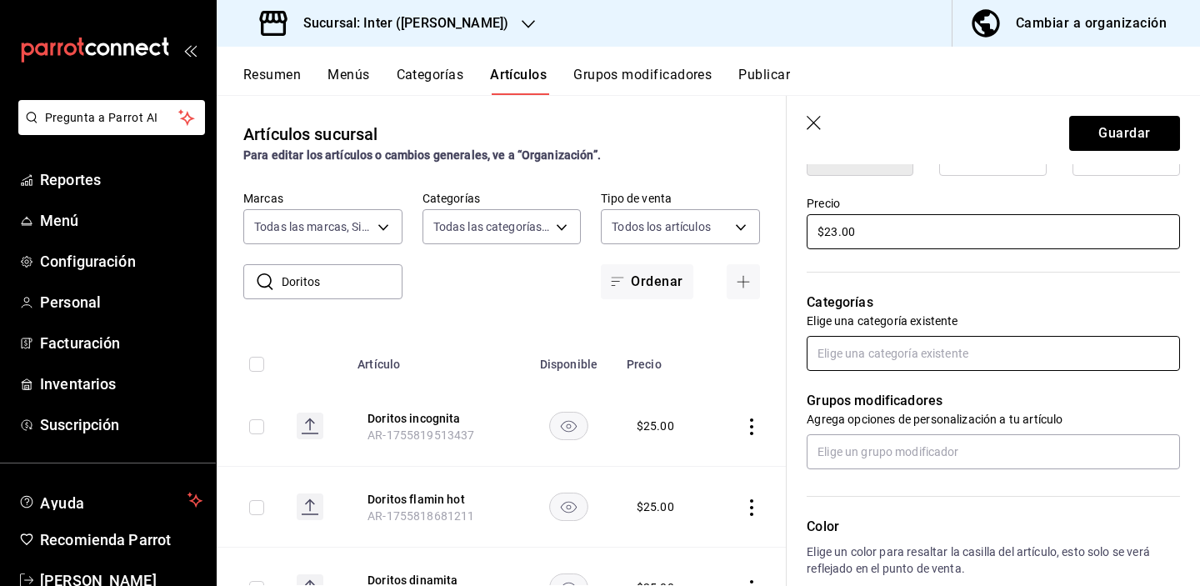
type input "$23.00"
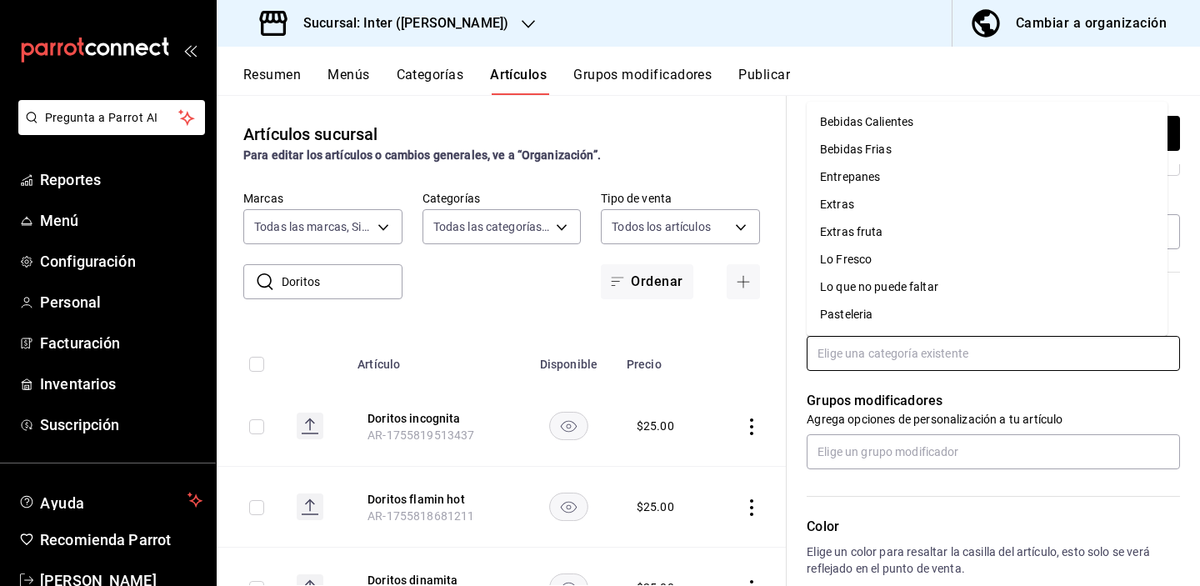
click at [936, 359] on input "text" at bounding box center [993, 353] width 373 height 35
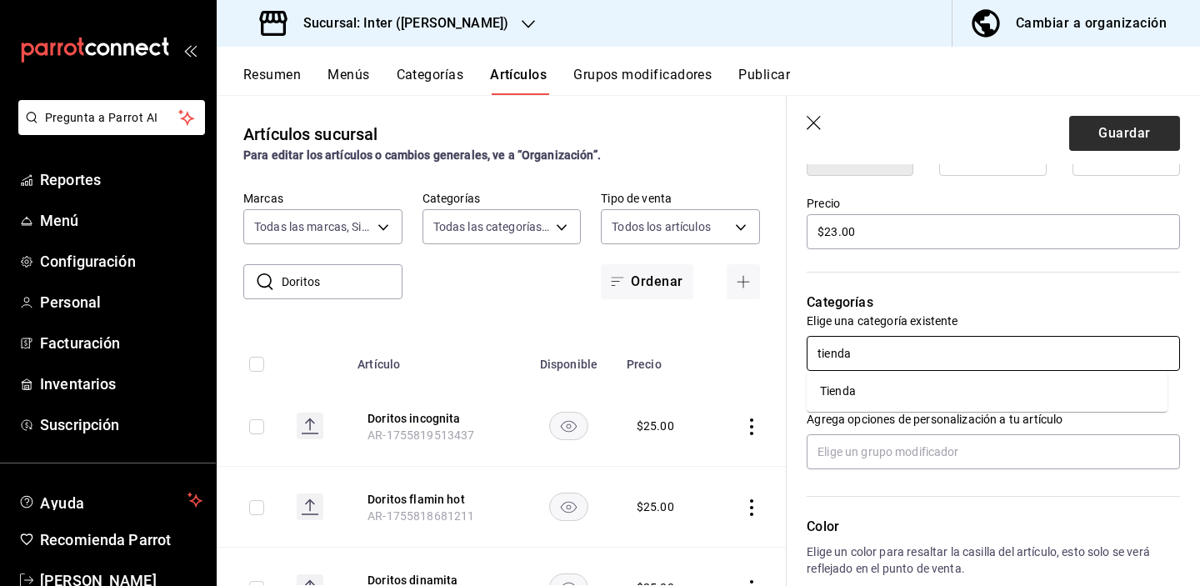
type input "tienda"
click at [1044, 123] on button "Guardar" at bounding box center [1124, 133] width 111 height 35
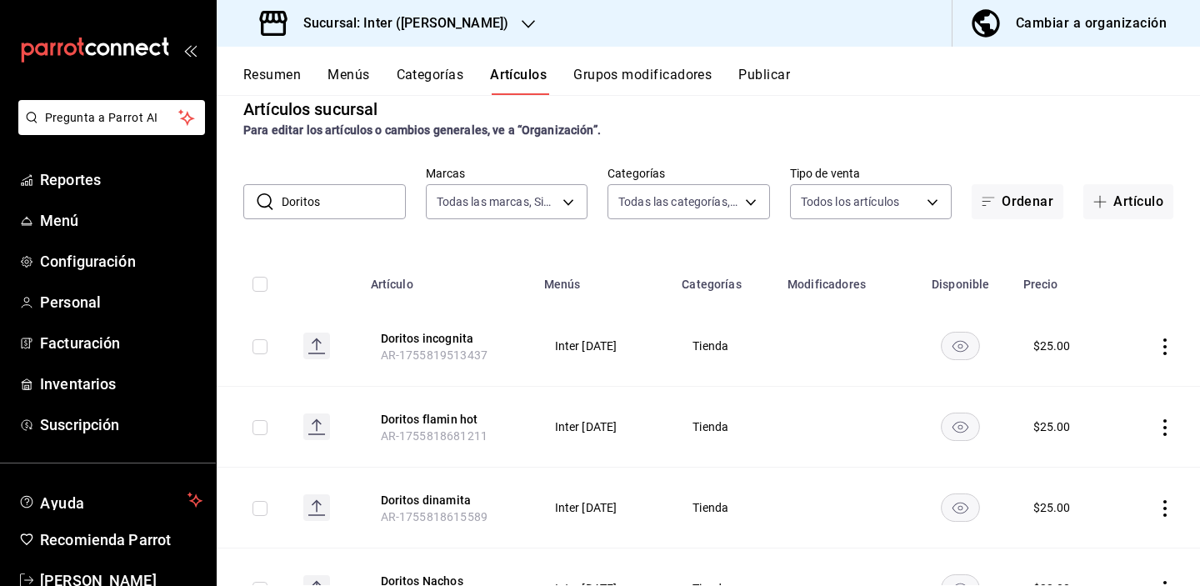
scroll to position [27, 0]
drag, startPoint x: 364, startPoint y: 191, endPoint x: 233, endPoint y: 188, distance: 131.7
click at [233, 189] on div "​ Doritos ​ Marcas Todas las marcas, Sin marca a22f98e6-325f-4293-924e-6fed97b2…" at bounding box center [708, 190] width 983 height 53
drag, startPoint x: 362, startPoint y: 208, endPoint x: 230, endPoint y: 203, distance: 131.8
click at [230, 206] on div "​ Doritos ​ Marcas Todas las marcas, Sin marca a22f98e6-325f-4293-924e-6fed97b2…" at bounding box center [708, 190] width 983 height 53
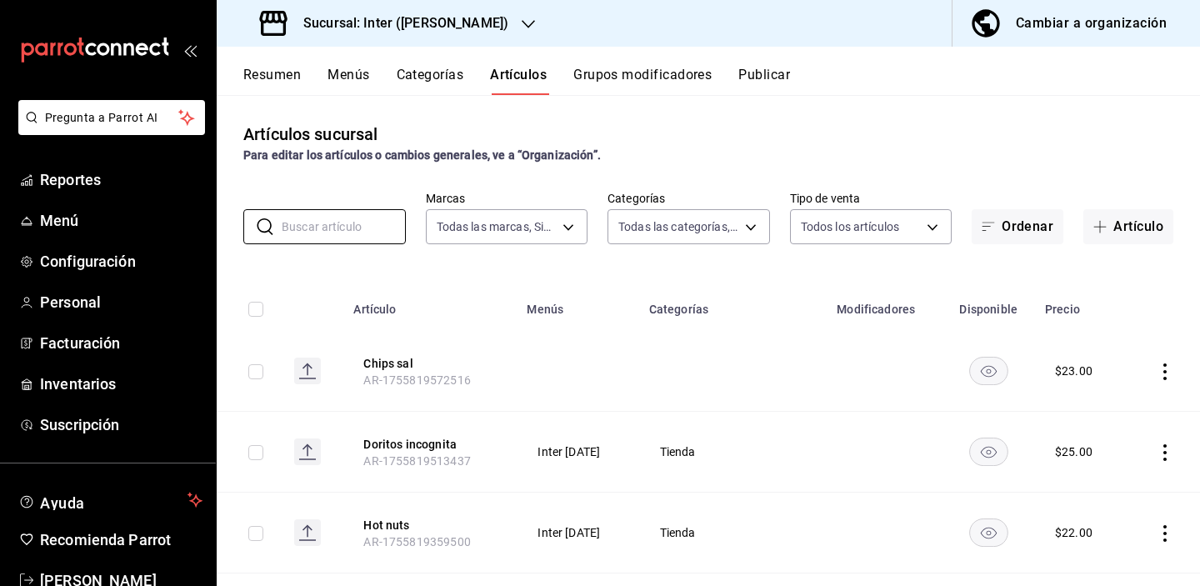
scroll to position [0, 0]
click at [1044, 231] on button "Artículo" at bounding box center [1129, 226] width 90 height 35
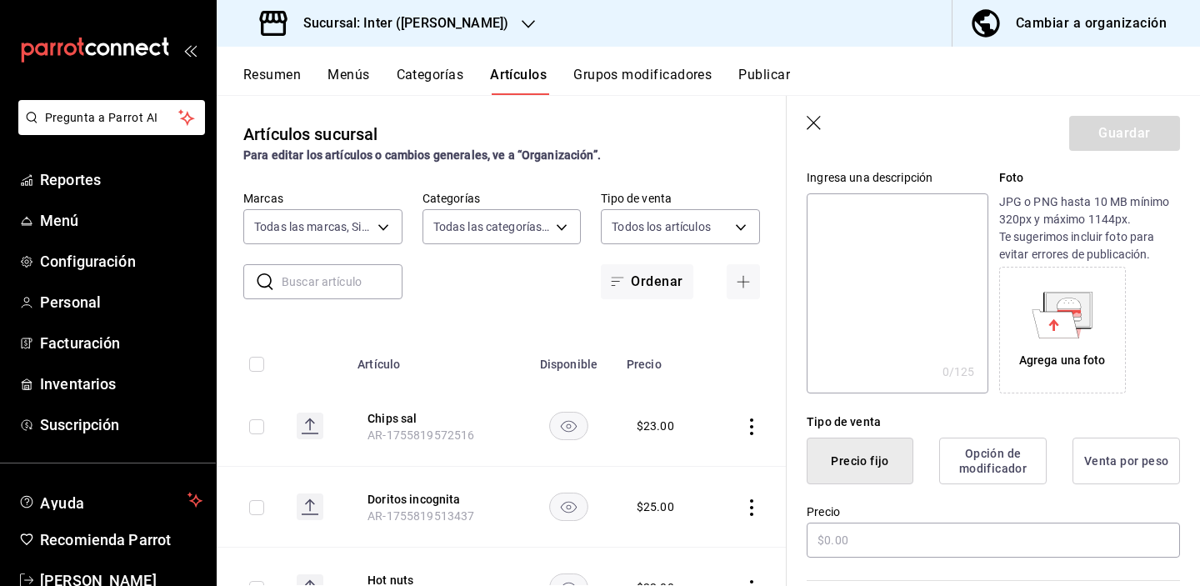
scroll to position [213, 0]
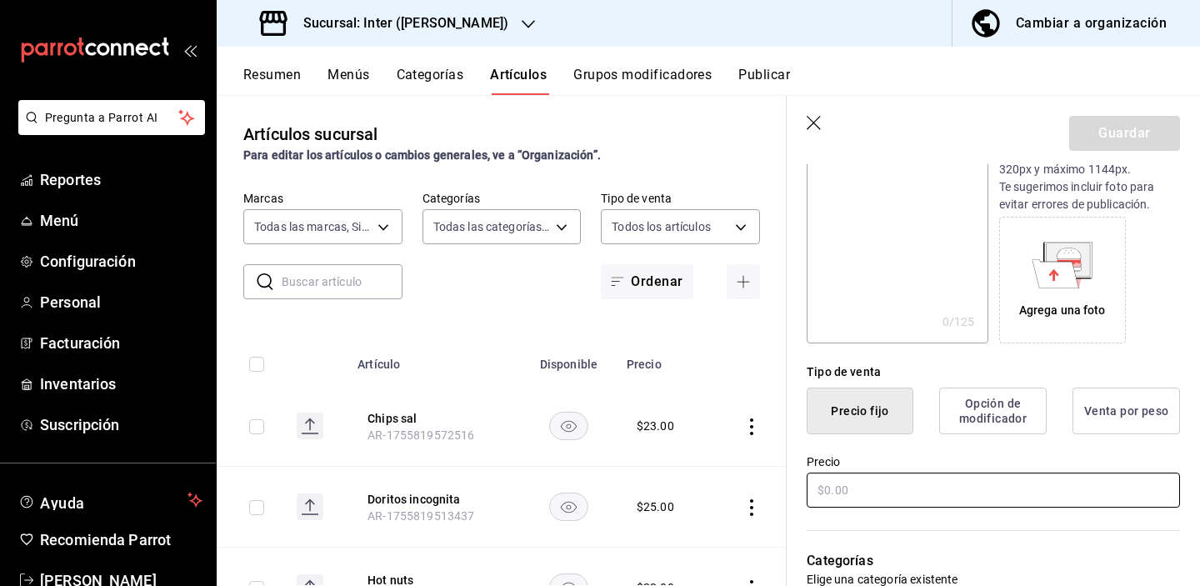
type input "Chips jalapeño"
click at [938, 485] on input "text" at bounding box center [993, 490] width 373 height 35
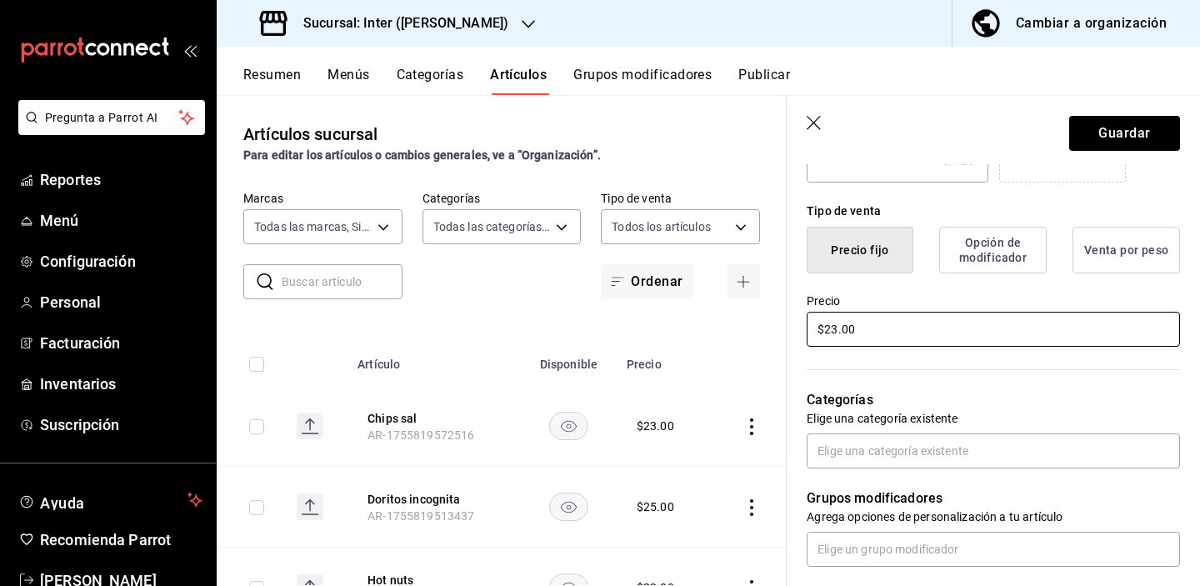
scroll to position [467, 0]
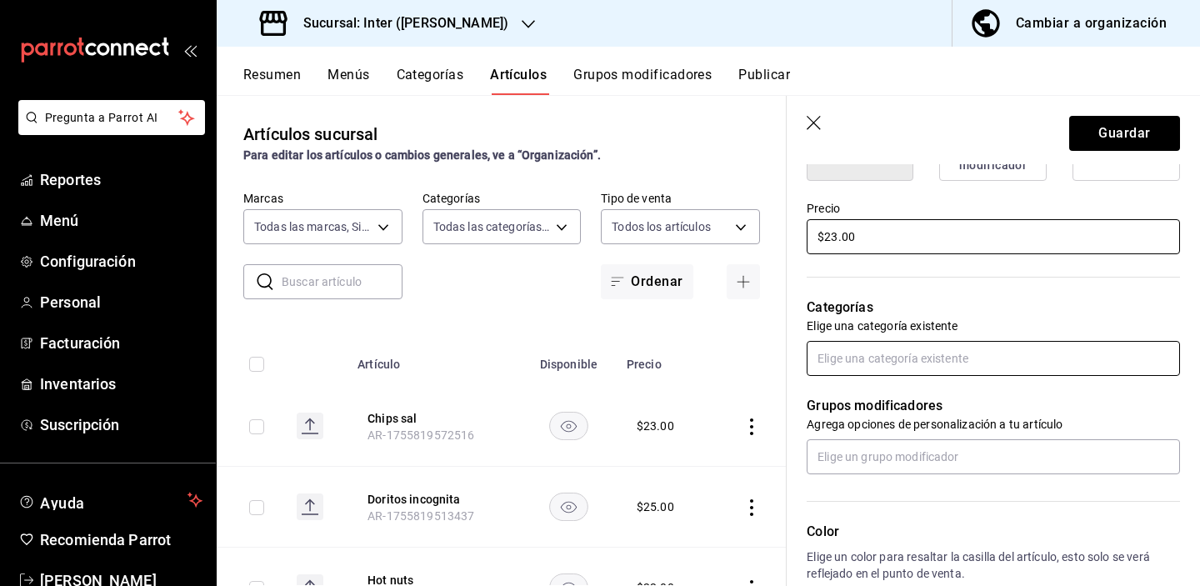
type input "$23.00"
click at [904, 354] on input "text" at bounding box center [993, 358] width 373 height 35
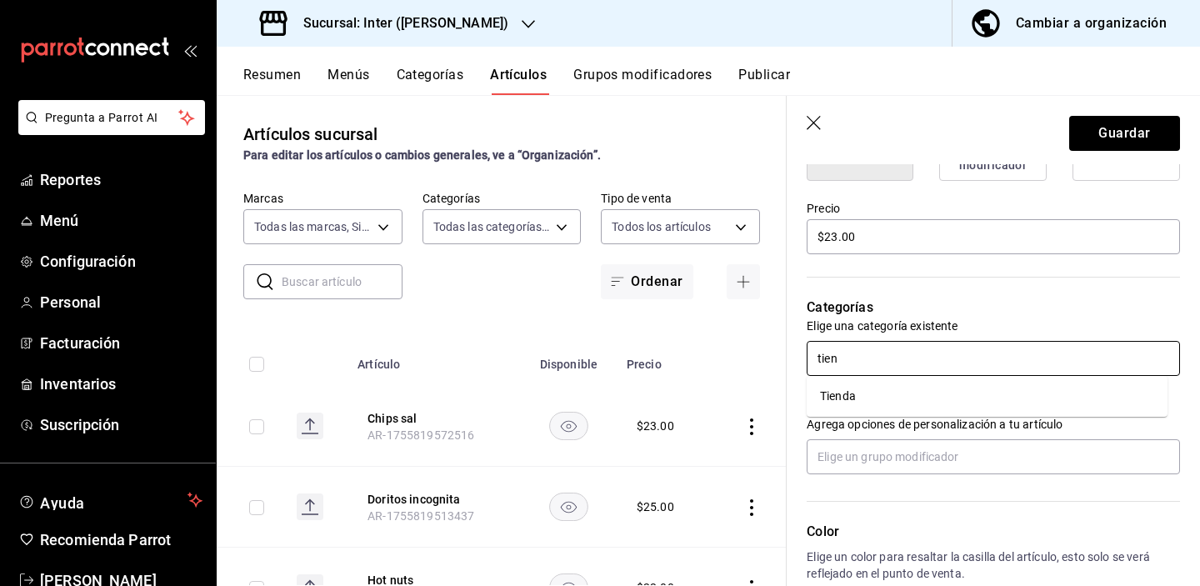
type input "tiend"
click at [909, 396] on li "Tienda" at bounding box center [987, 397] width 361 height 28
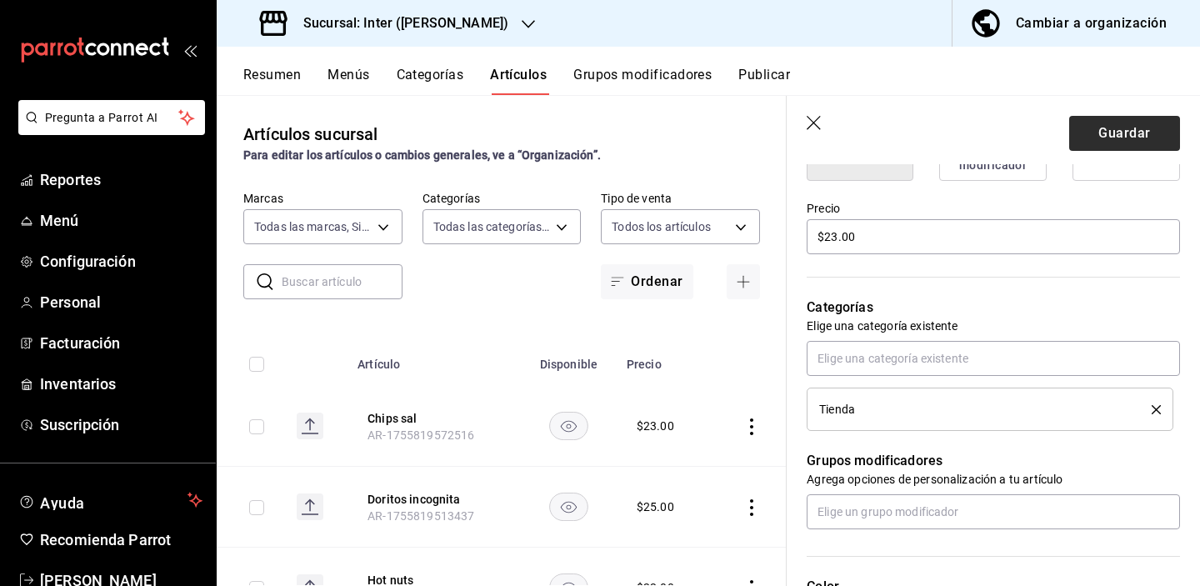
click at [1044, 133] on button "Guardar" at bounding box center [1124, 133] width 111 height 35
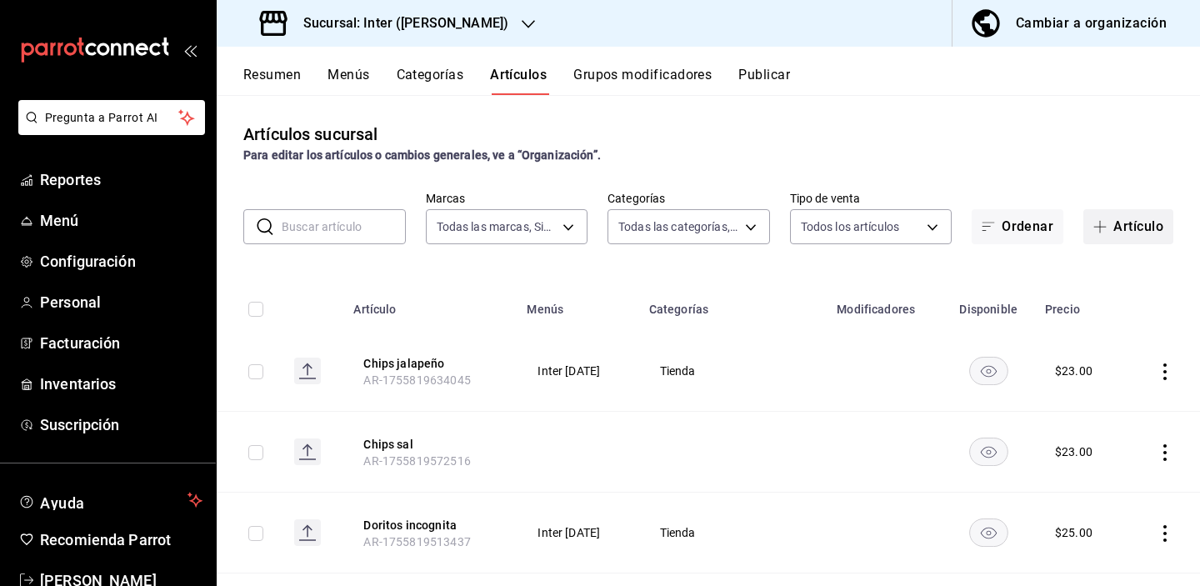
click at [1044, 218] on button "Artículo" at bounding box center [1129, 226] width 90 height 35
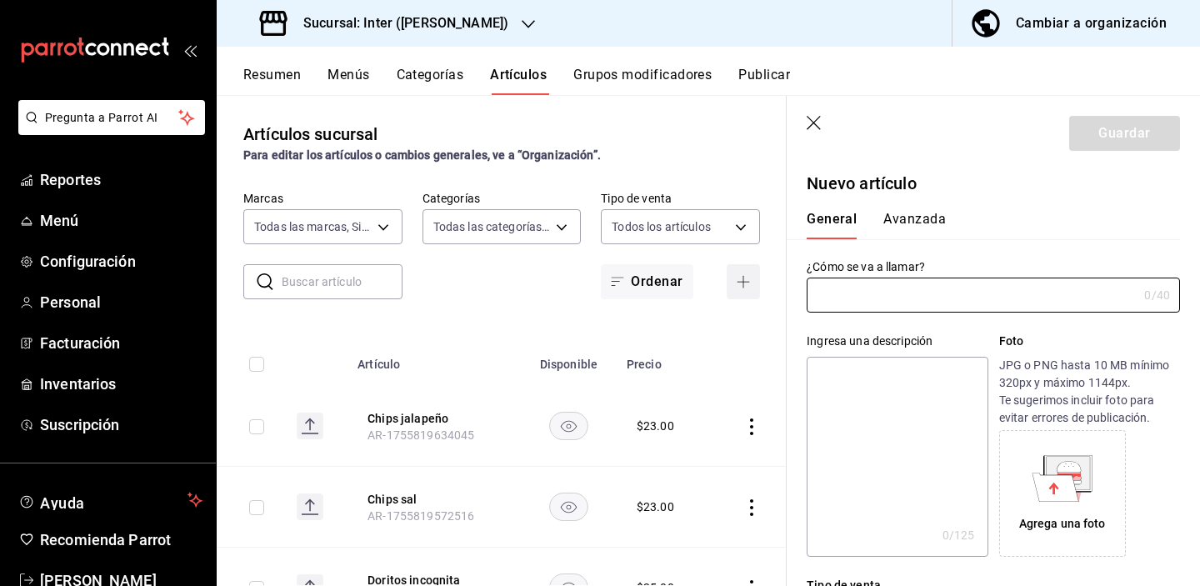
type input "AR-1755819669281"
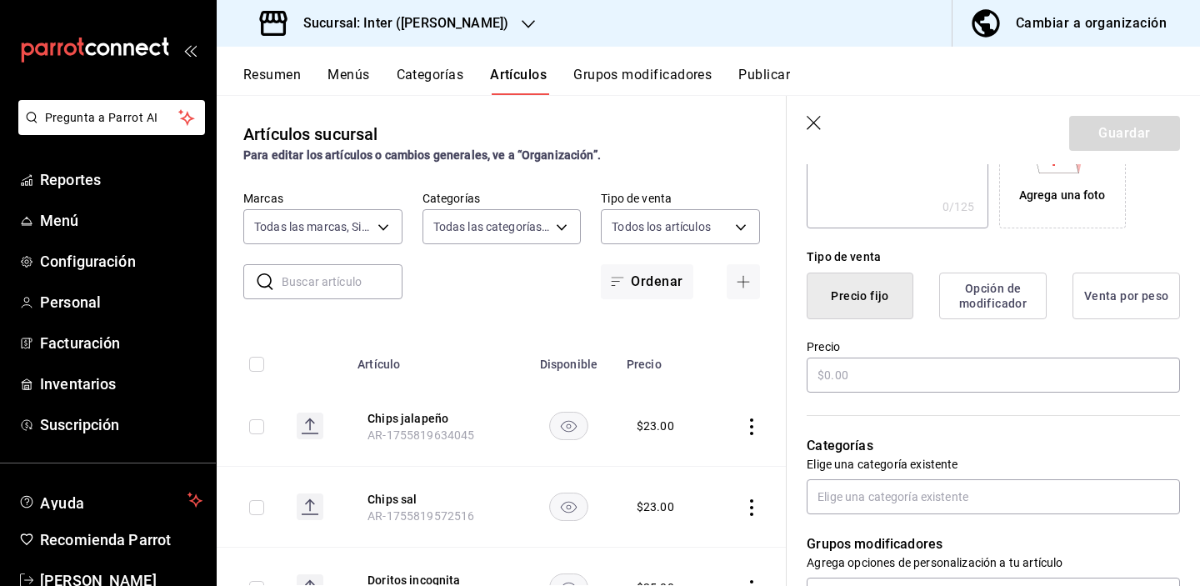
scroll to position [354, 0]
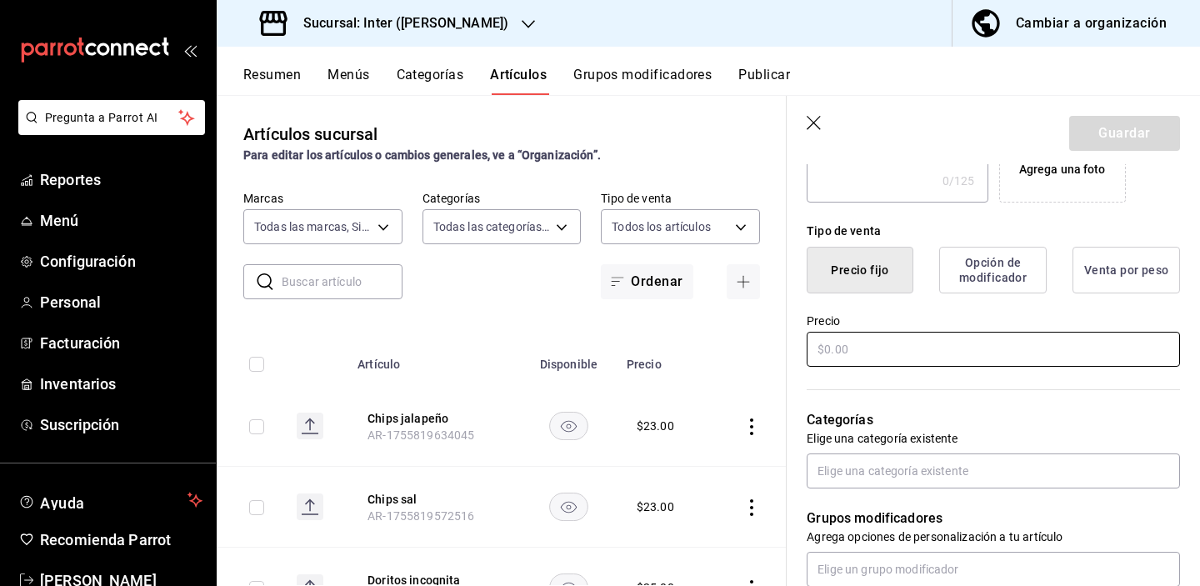
type input "Chips fuego"
click at [951, 345] on input "text" at bounding box center [993, 349] width 373 height 35
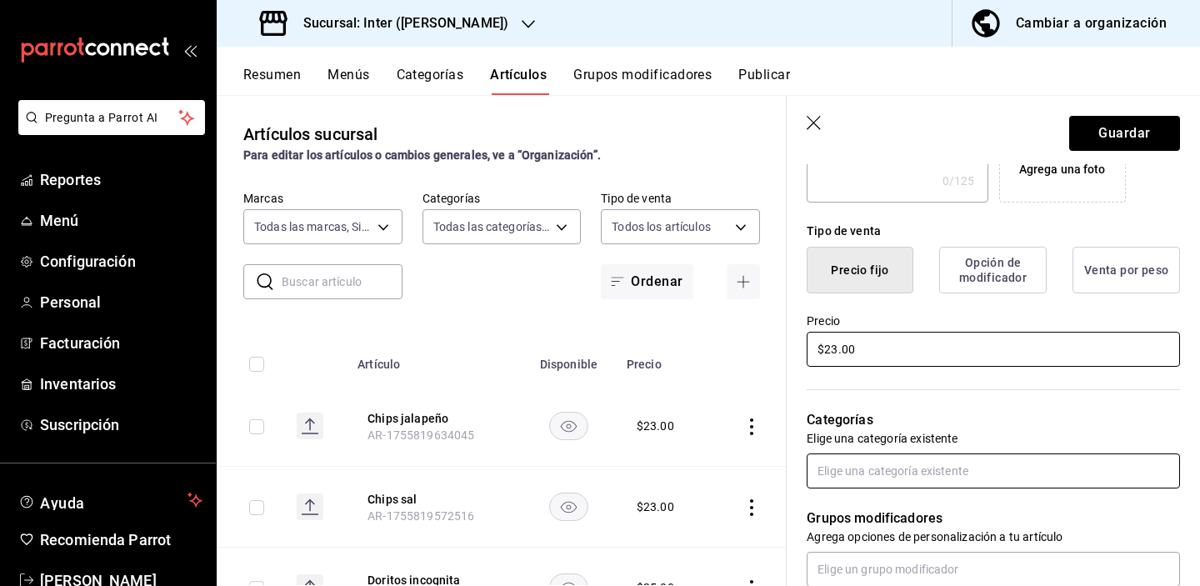
type input "$23.00"
click at [950, 476] on input "text" at bounding box center [993, 470] width 373 height 35
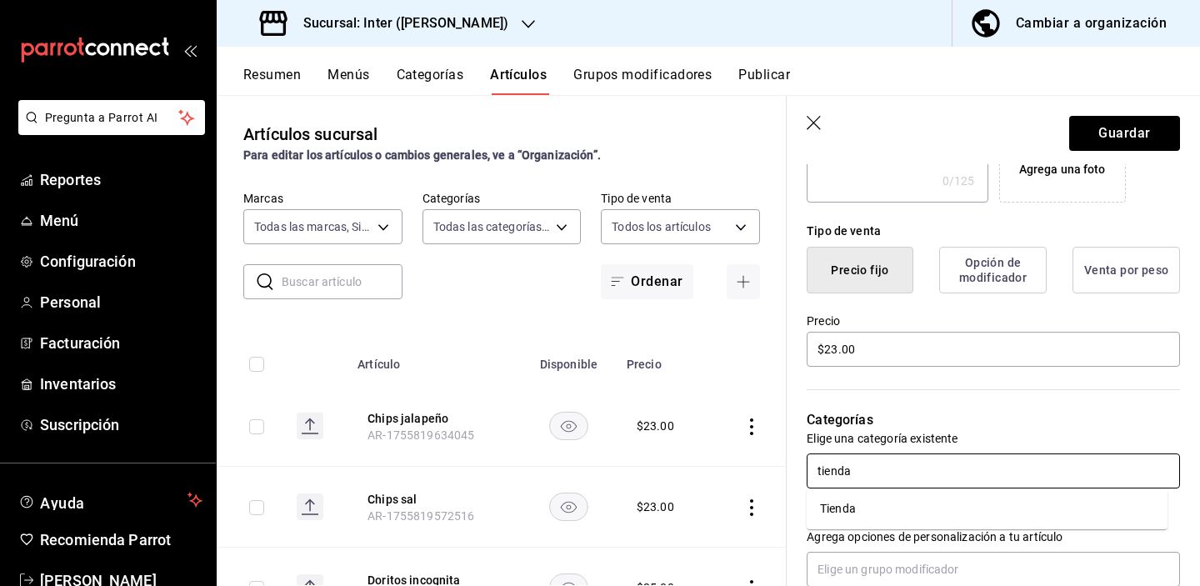
type input "tienda"
click at [1038, 418] on p "Categorías" at bounding box center [993, 420] width 373 height 20
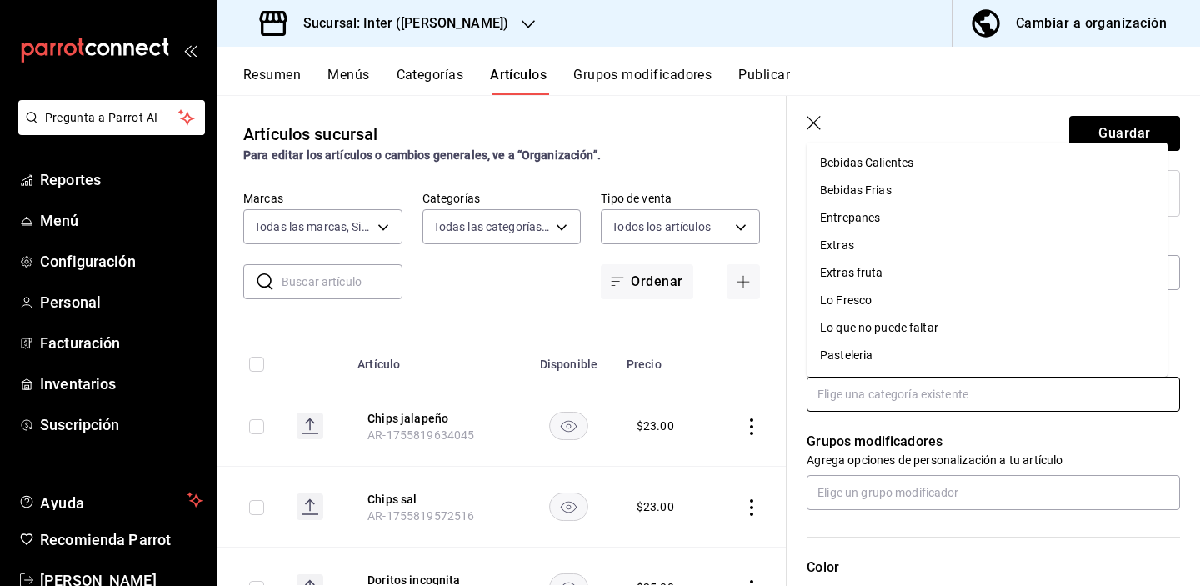
click at [1018, 393] on input "text" at bounding box center [993, 394] width 373 height 35
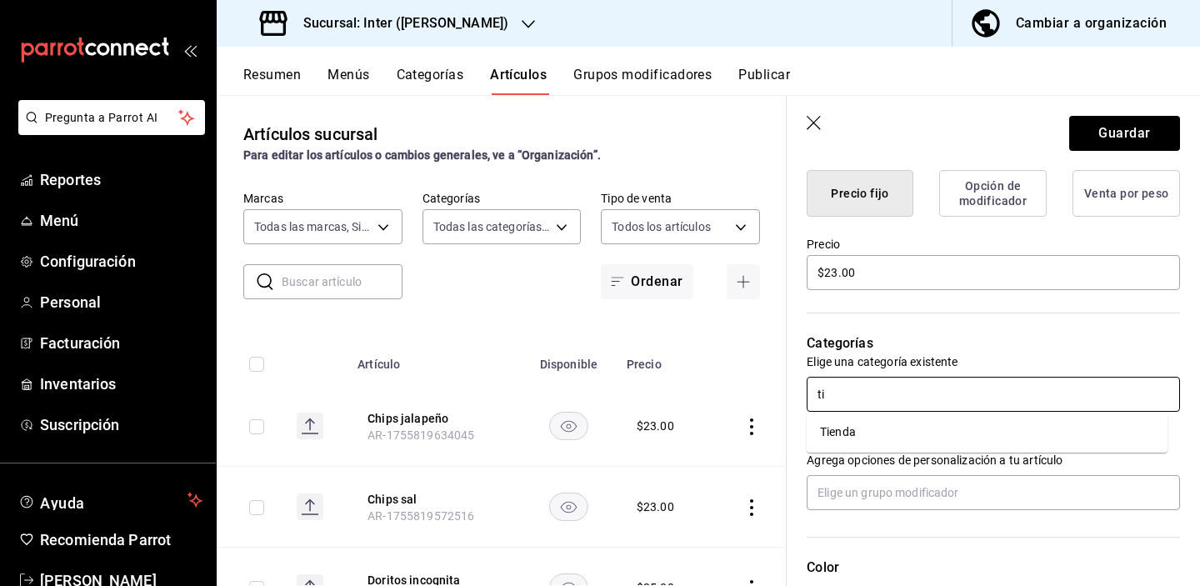
type input "tie"
click at [956, 427] on li "Tienda" at bounding box center [987, 432] width 361 height 28
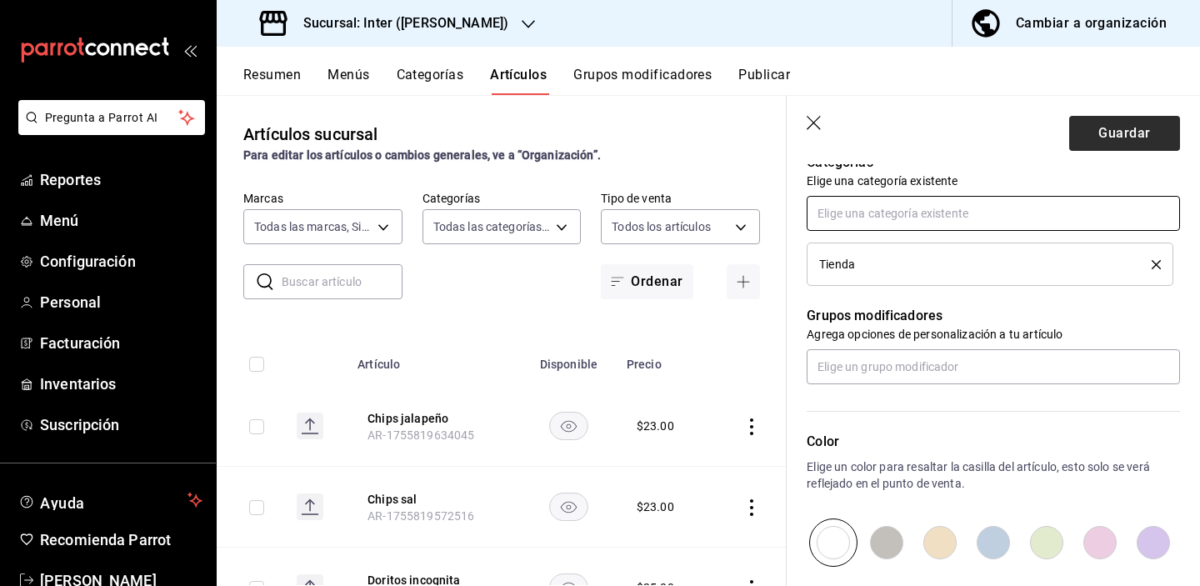
scroll to position [615, 0]
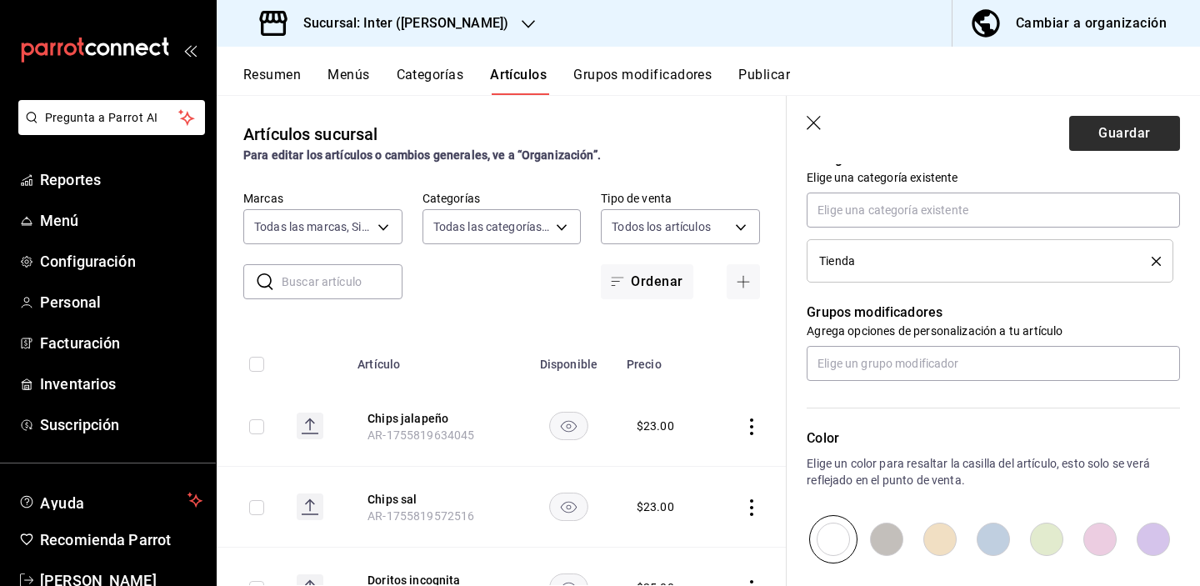
click at [1044, 149] on button "Guardar" at bounding box center [1124, 133] width 111 height 35
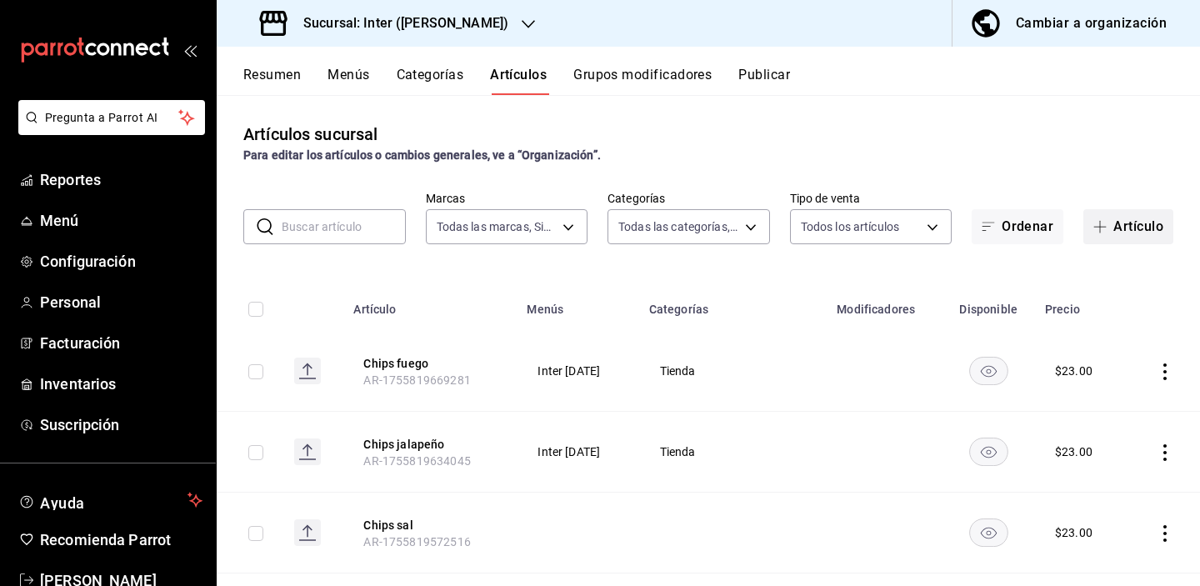
click at [1044, 223] on span "button" at bounding box center [1104, 226] width 20 height 13
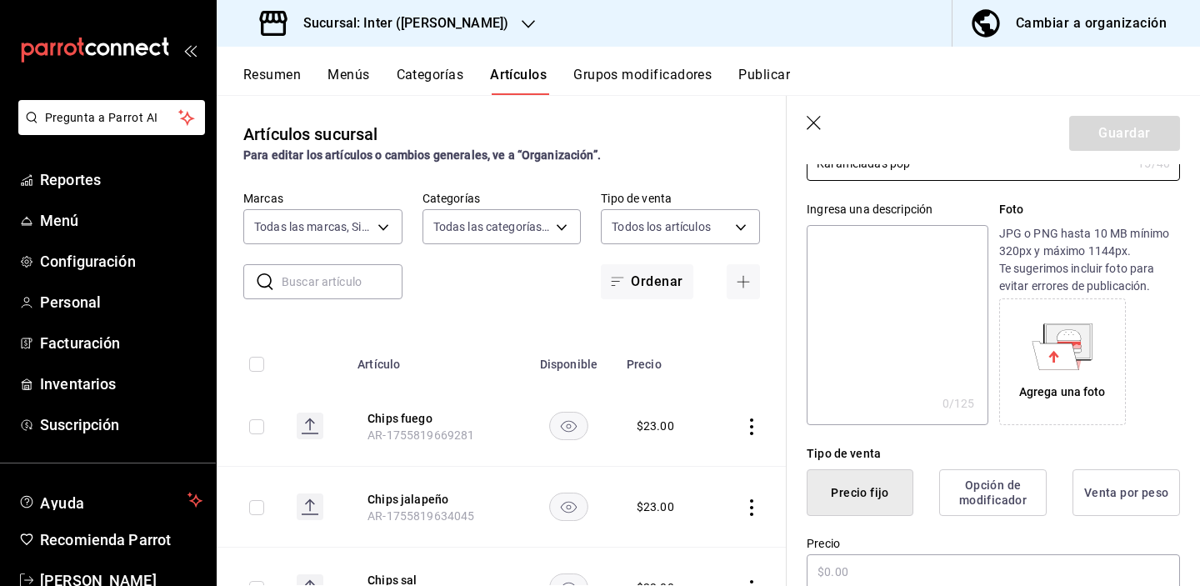
scroll to position [284, 0]
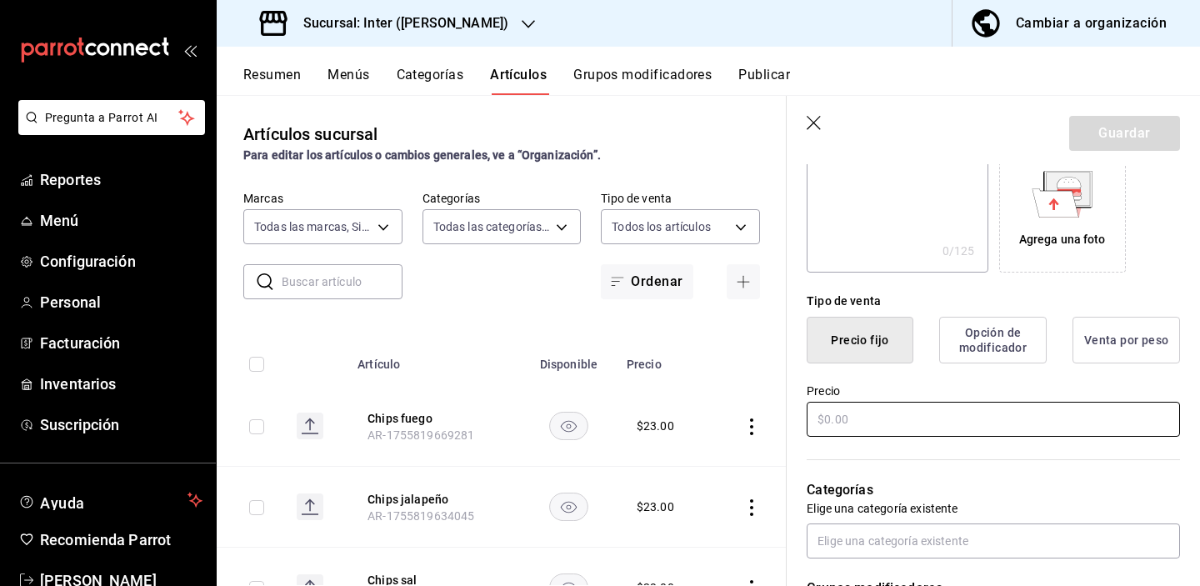
type input "Karameladas pop"
click at [918, 416] on input "text" at bounding box center [993, 419] width 373 height 35
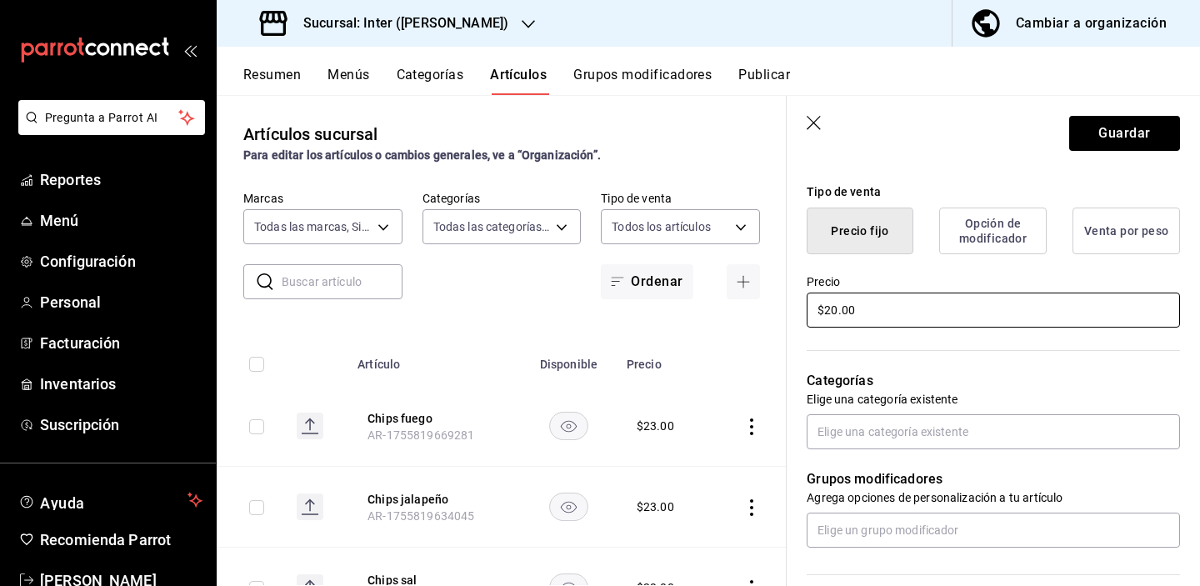
scroll to position [452, 0]
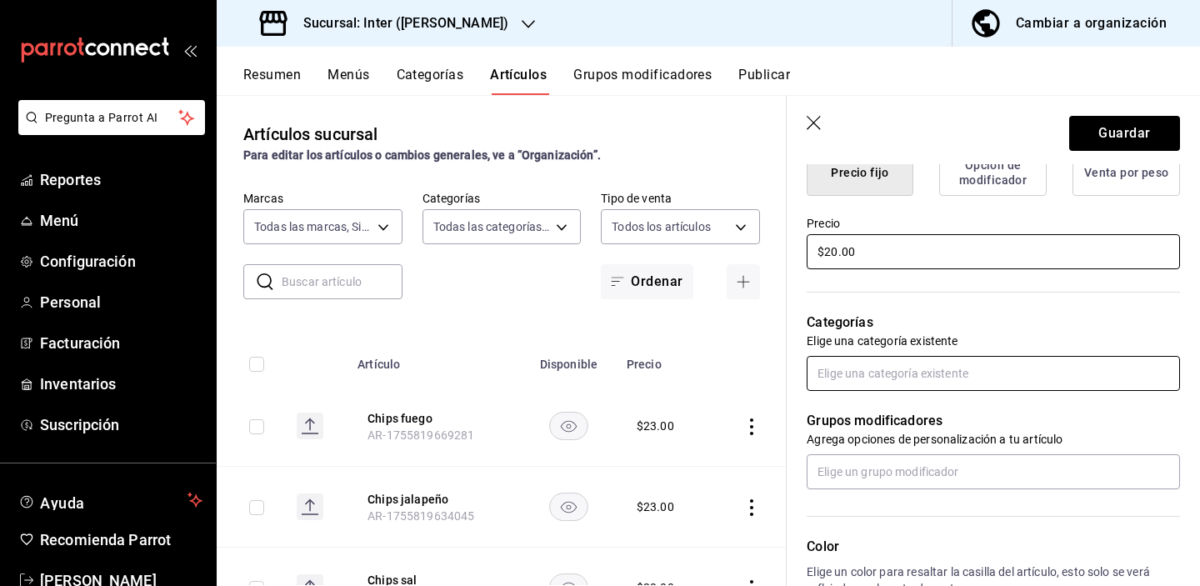
type input "$20.00"
click at [925, 371] on input "text" at bounding box center [993, 373] width 373 height 35
type input "tien"
click at [934, 414] on li "Tienda" at bounding box center [987, 412] width 361 height 28
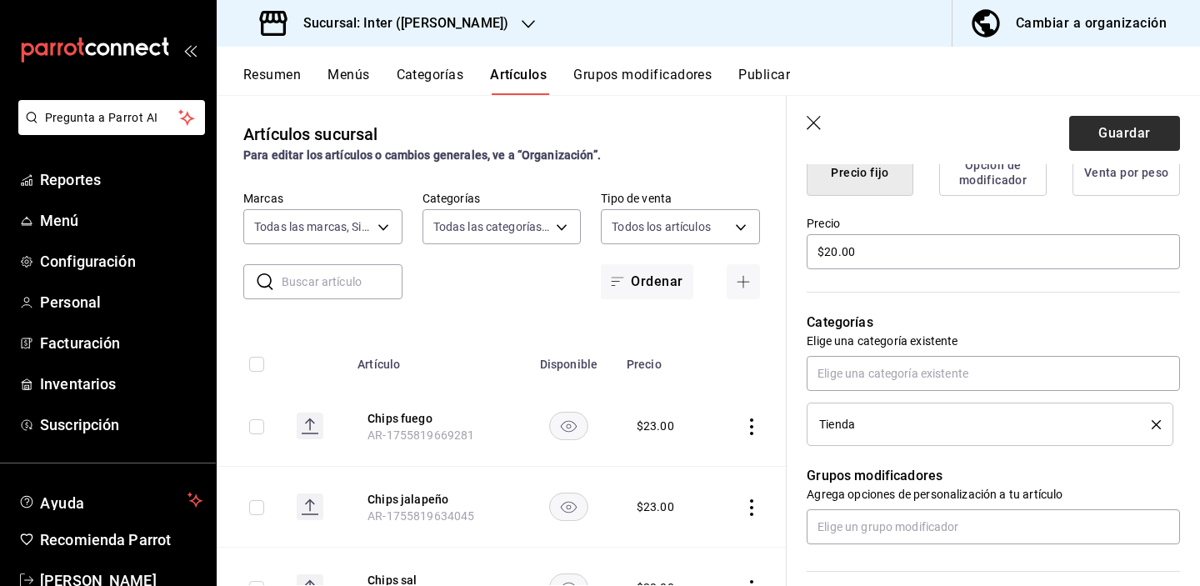
click at [1044, 138] on button "Guardar" at bounding box center [1124, 133] width 111 height 35
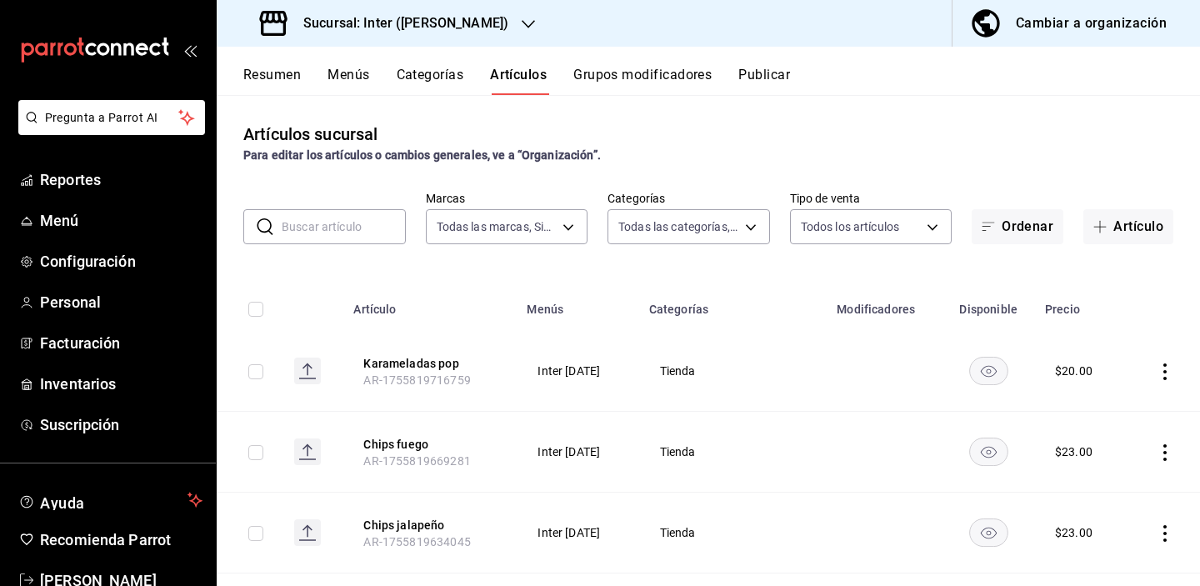
click at [325, 208] on div "​ ​ Marcas Todas las marcas, Sin marca a22f98e6-325f-4293-924e-6fed97b22470 Cat…" at bounding box center [708, 217] width 983 height 53
click at [328, 226] on input "text" at bounding box center [344, 226] width 124 height 33
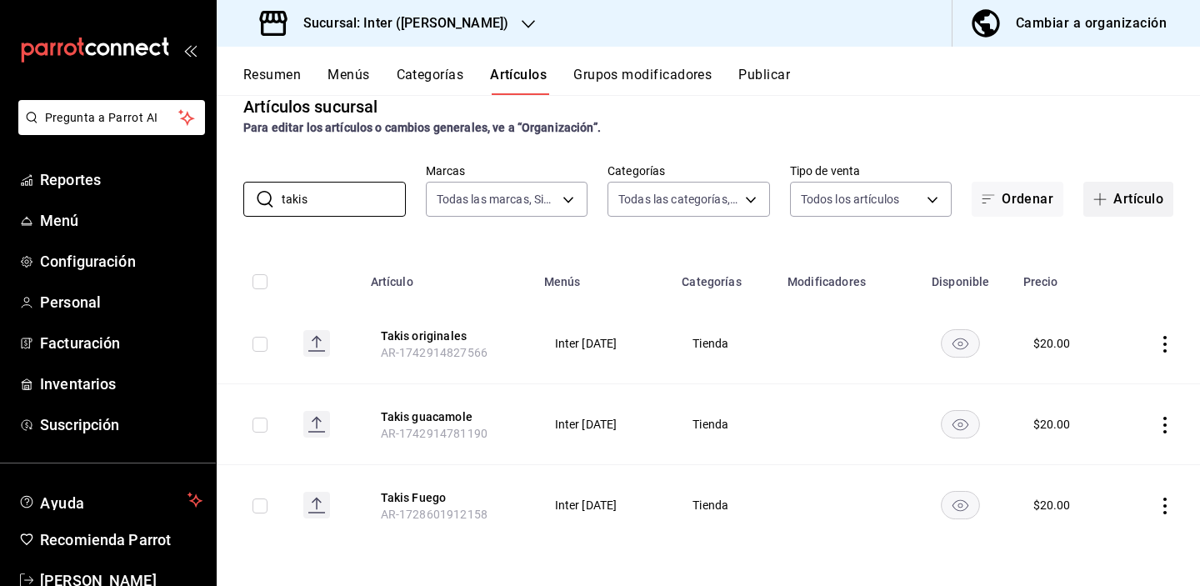
type input "takis"
click at [1044, 201] on button "Artículo" at bounding box center [1129, 199] width 90 height 35
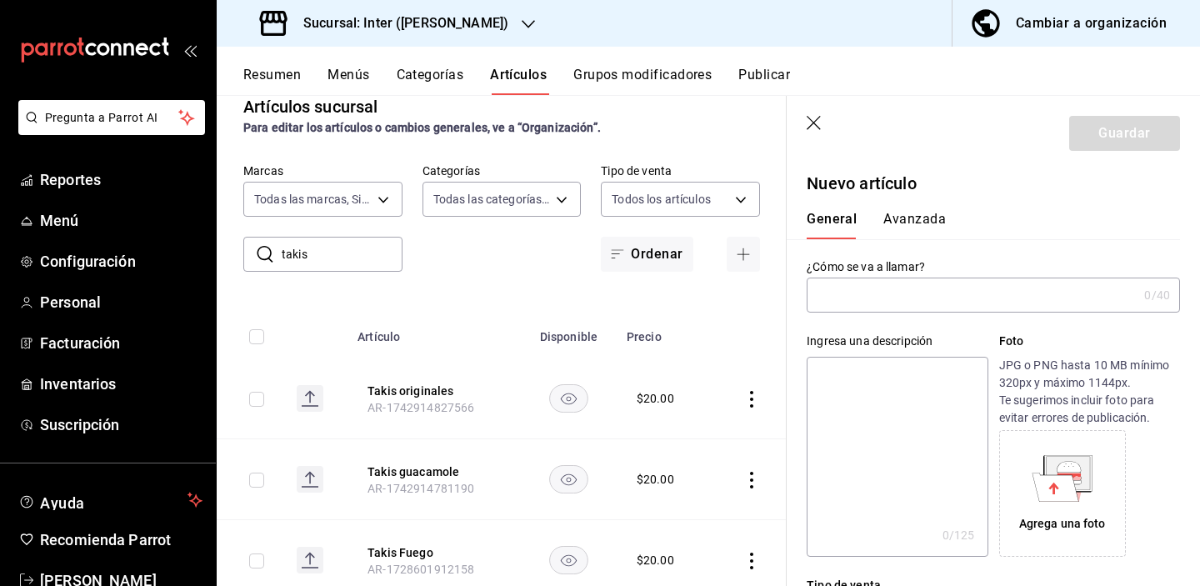
click at [863, 296] on input "text" at bounding box center [972, 294] width 331 height 33
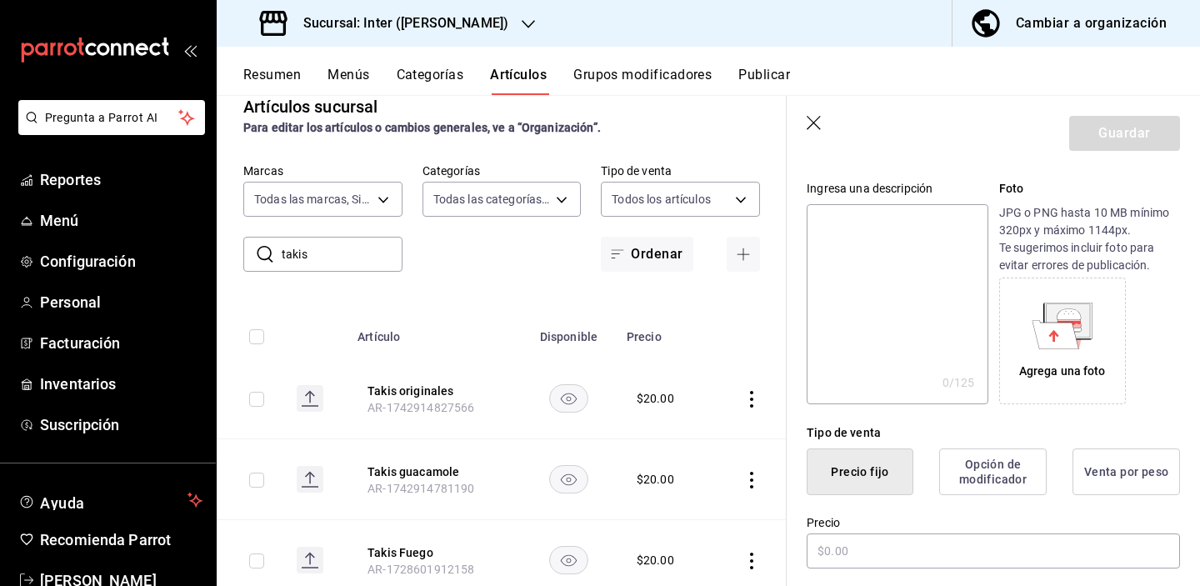
scroll to position [218, 0]
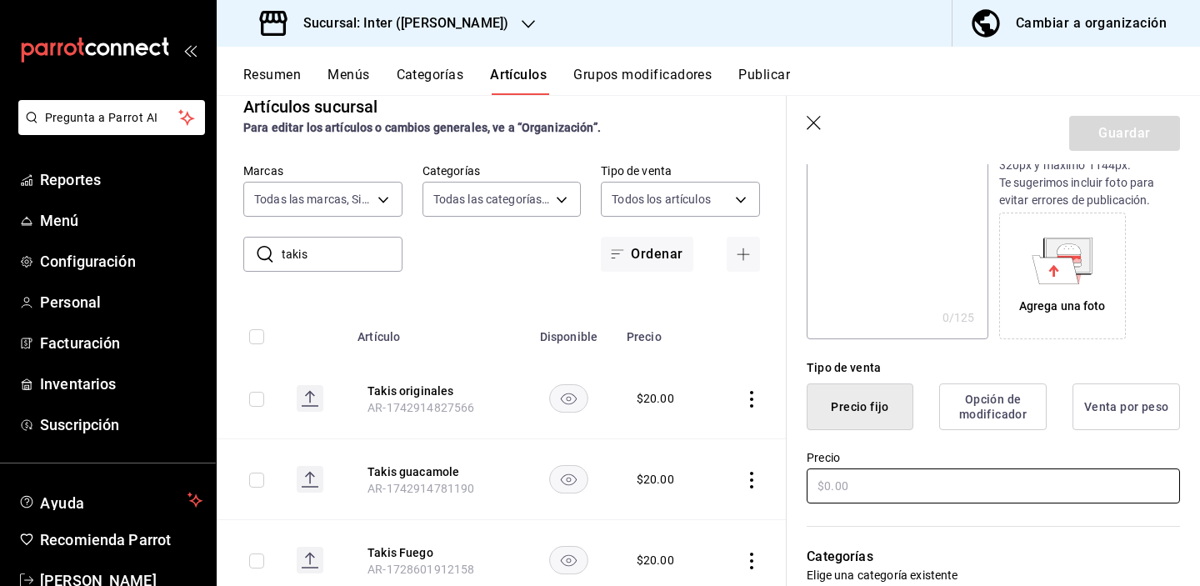
type input "Runners"
click at [867, 496] on input "text" at bounding box center [993, 485] width 373 height 35
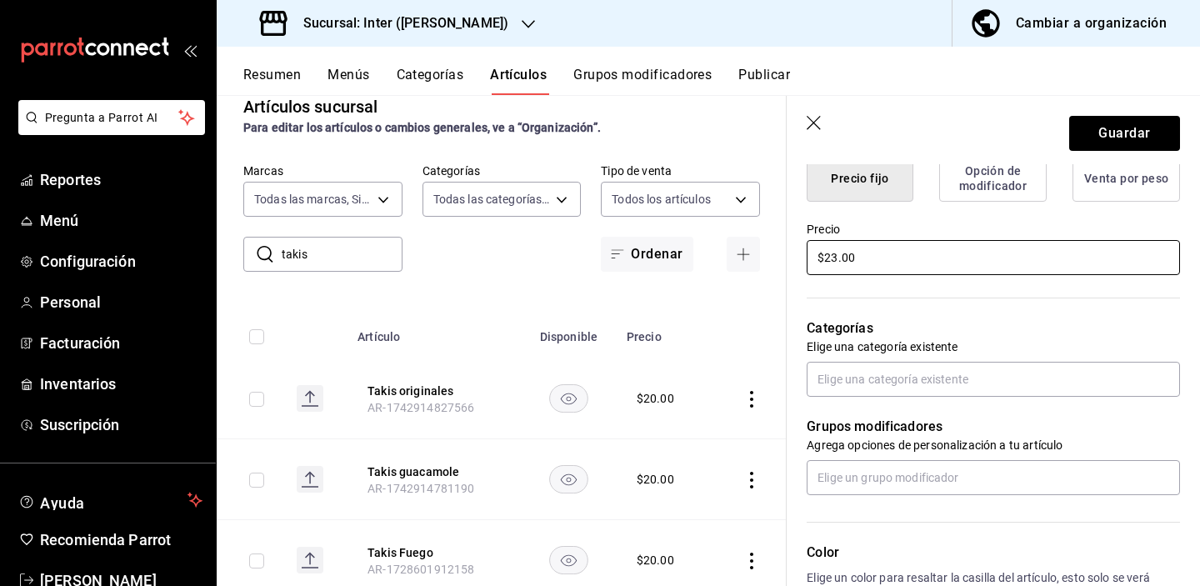
scroll to position [523, 0]
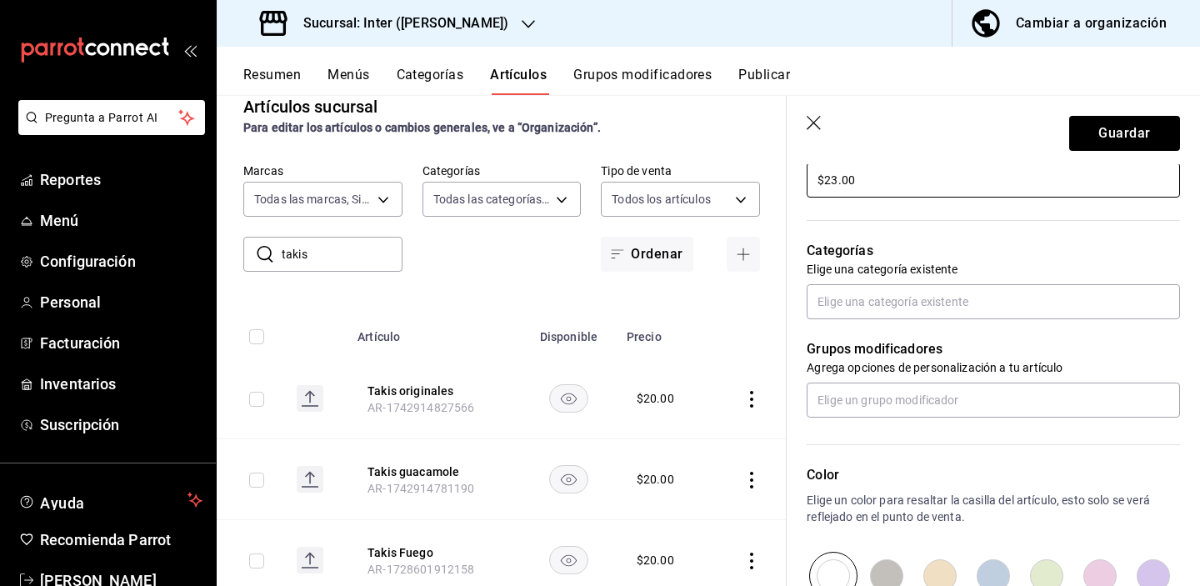
type input "$23.00"
click at [958, 278] on div "Categorías Elige una categoría existente" at bounding box center [983, 259] width 393 height 119
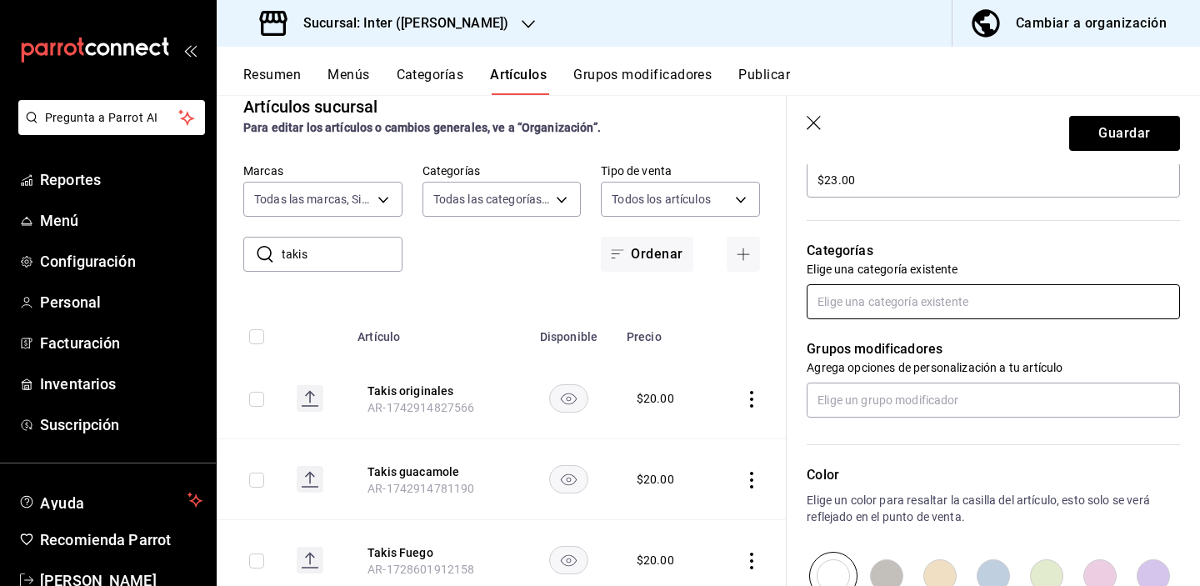
click at [958, 303] on input "text" at bounding box center [993, 301] width 373 height 35
type input "tienda"
click at [958, 349] on li "Tienda" at bounding box center [987, 340] width 361 height 28
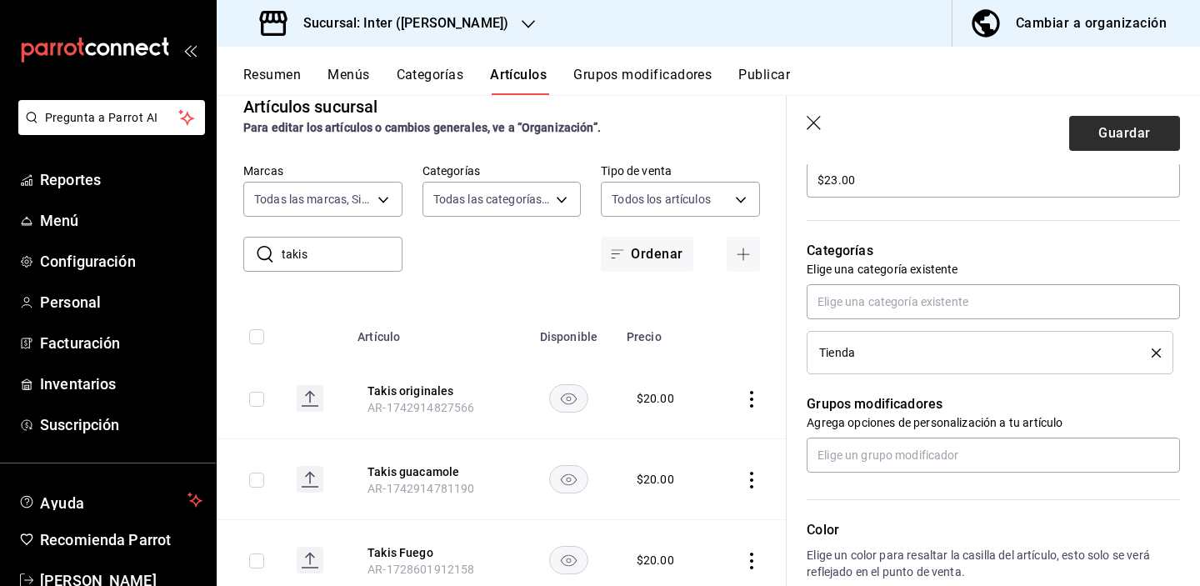
click at [1044, 133] on button "Guardar" at bounding box center [1124, 133] width 111 height 35
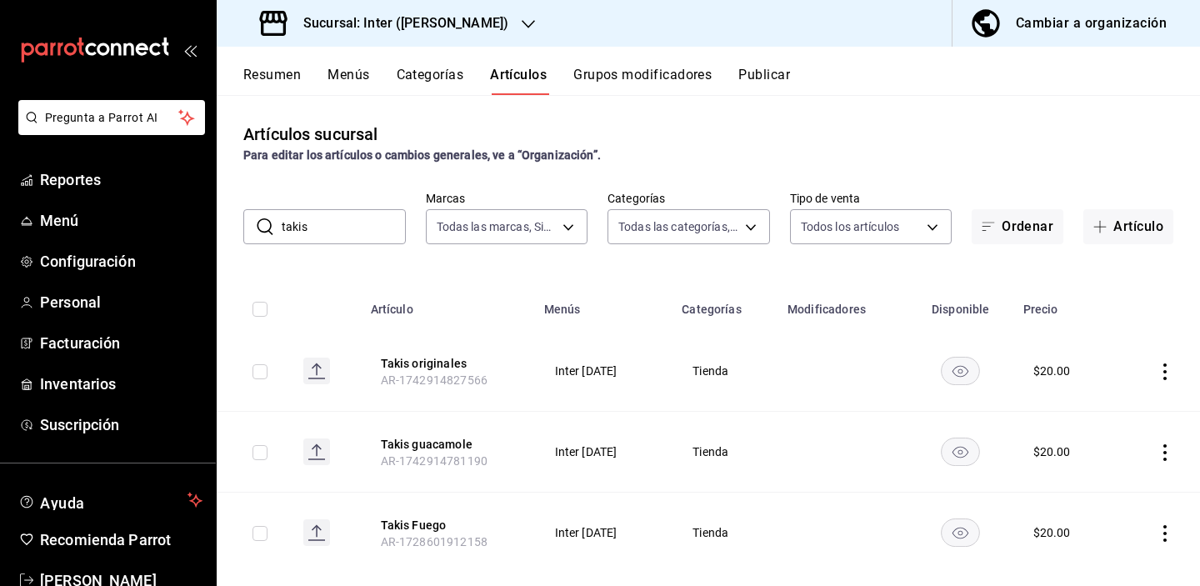
click at [1044, 94] on div "Resumen Menús Categorías Artículos Grupos modificadores Publicar" at bounding box center [721, 81] width 957 height 28
click at [520, 78] on button "Artículos" at bounding box center [518, 81] width 57 height 28
click at [998, 140] on div "Artículos sucursal Para editar los artículos o cambios generales, ve a “Organiz…" at bounding box center [708, 143] width 983 height 43
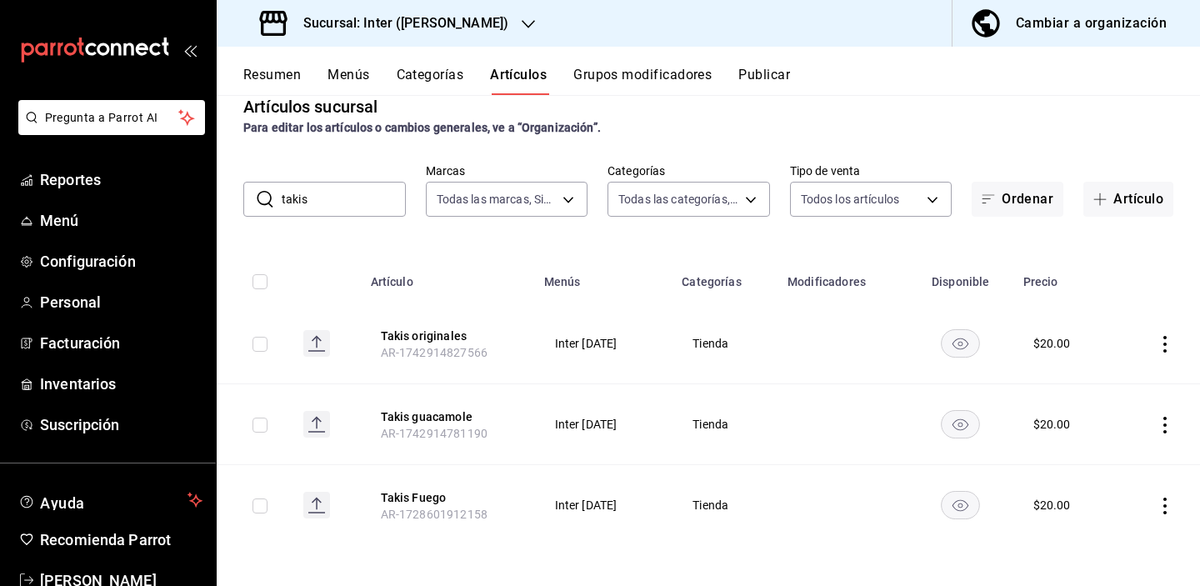
scroll to position [28, 0]
drag, startPoint x: 345, startPoint y: 198, endPoint x: 214, endPoint y: 190, distance: 131.1
click at [214, 191] on div "Pregunta a Parrot AI Reportes Menú Configuración Personal Facturación Inventari…" at bounding box center [600, 293] width 1200 height 586
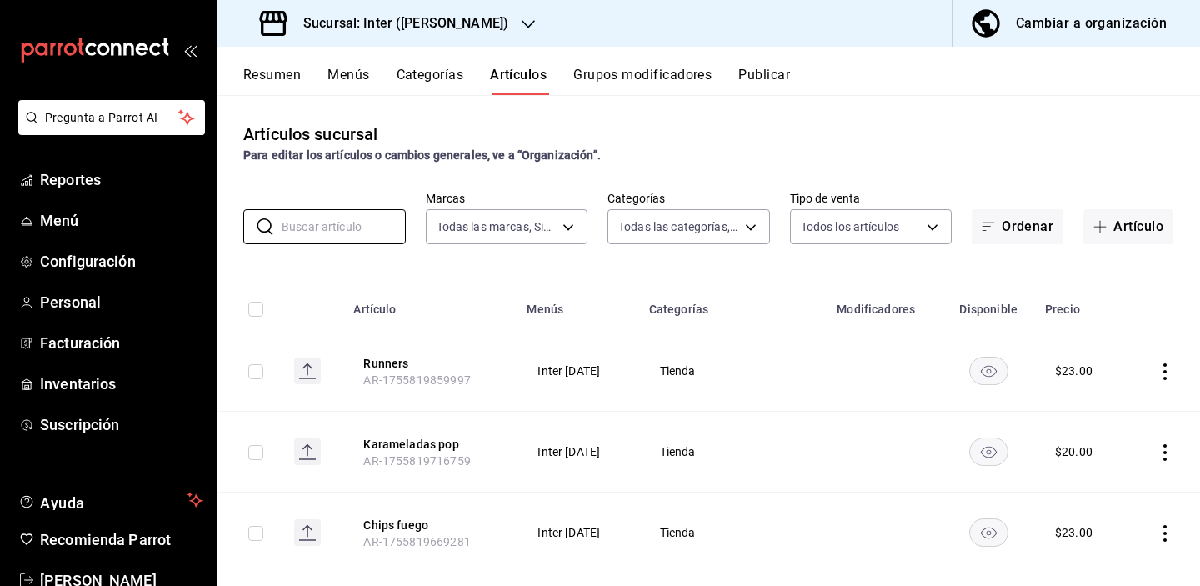
scroll to position [0, 0]
click at [439, 25] on h3 "Sucursal: Inter ([PERSON_NAME])" at bounding box center [399, 23] width 218 height 20
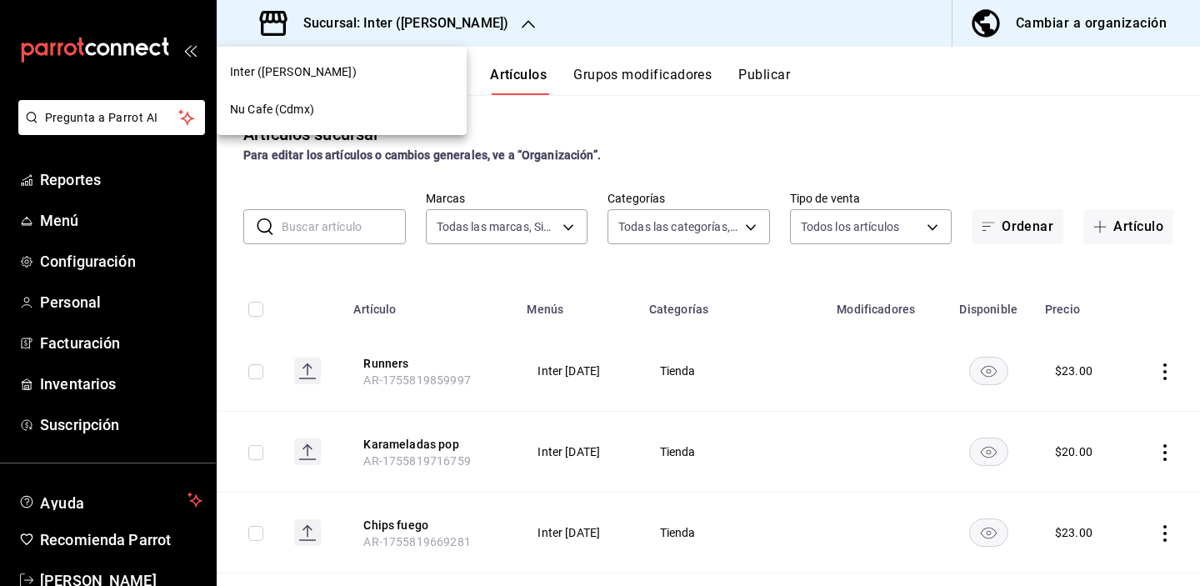
click at [352, 103] on div "Nu Cafe (Cdmx)" at bounding box center [341, 110] width 223 height 18
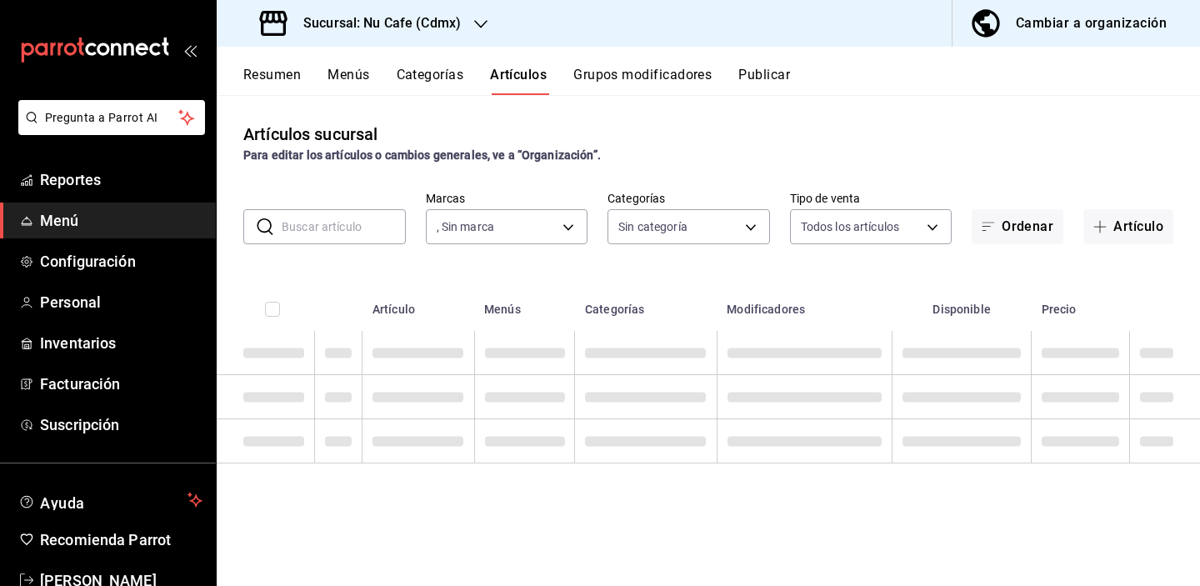
type input "bff11573-8288-425e-8a69-b3f5f84299b1,f592ace0-87a9-4565-a19c-ed486b3f4afa,9f45e…"
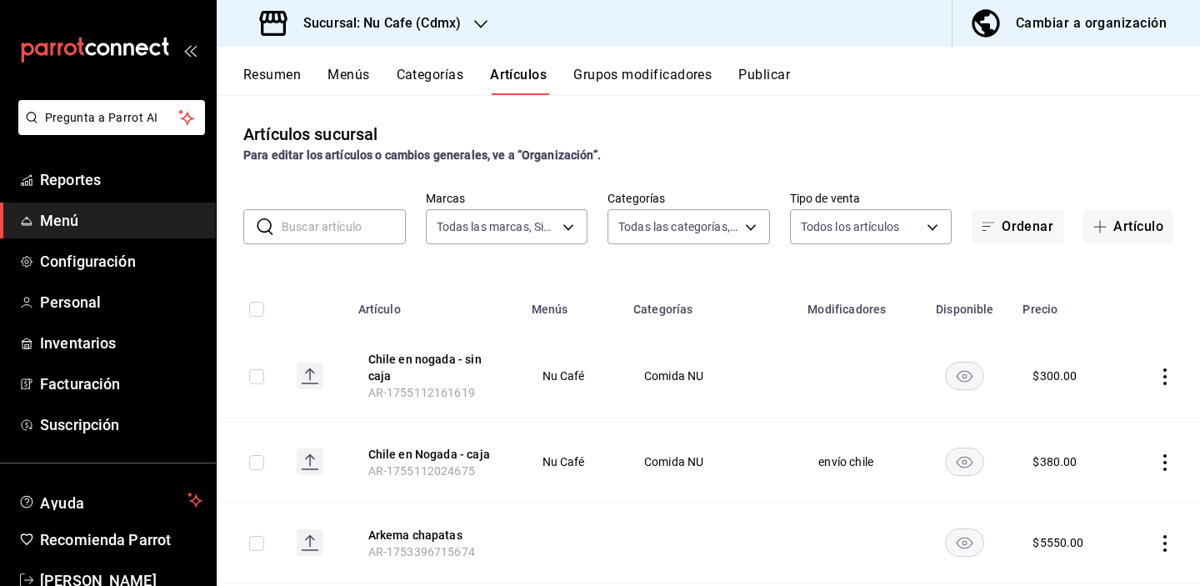
type input "0eed2892-7b63-413a-8f7e-1edbe76bc373"
click at [1044, 238] on button "Artículo" at bounding box center [1129, 226] width 90 height 35
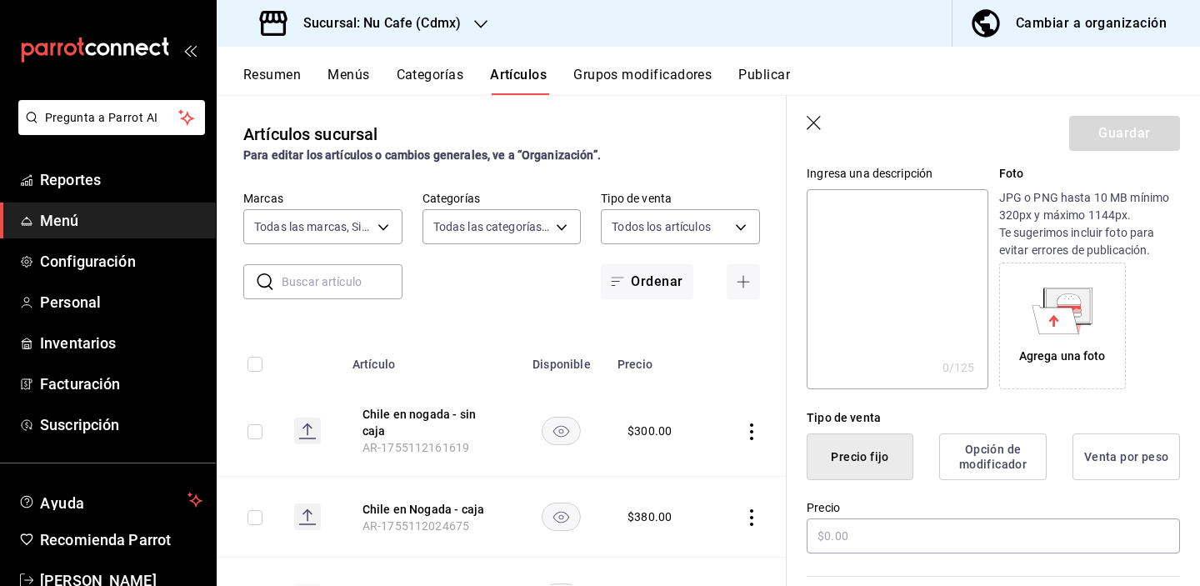
scroll to position [218, 0]
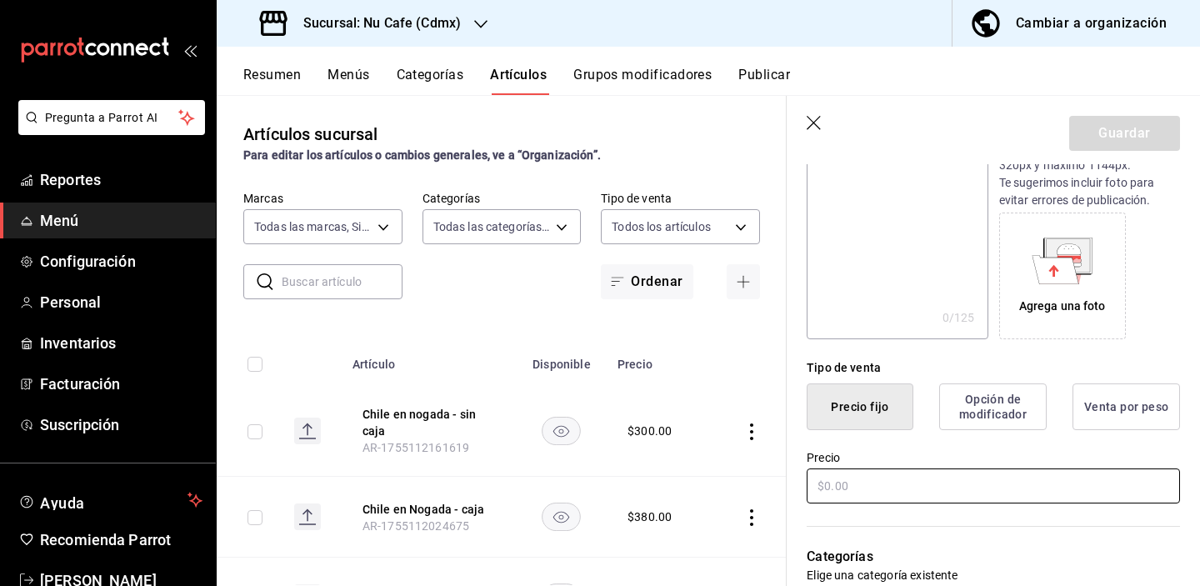
type input "Doritos dinamita"
click at [898, 483] on input "text" at bounding box center [993, 485] width 373 height 35
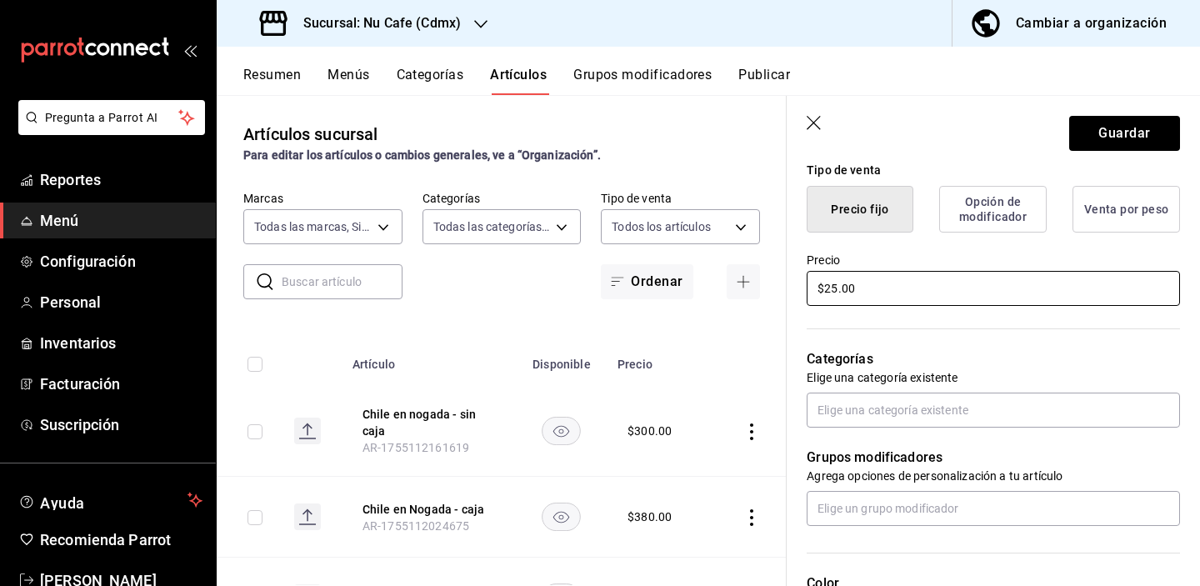
scroll to position [427, 0]
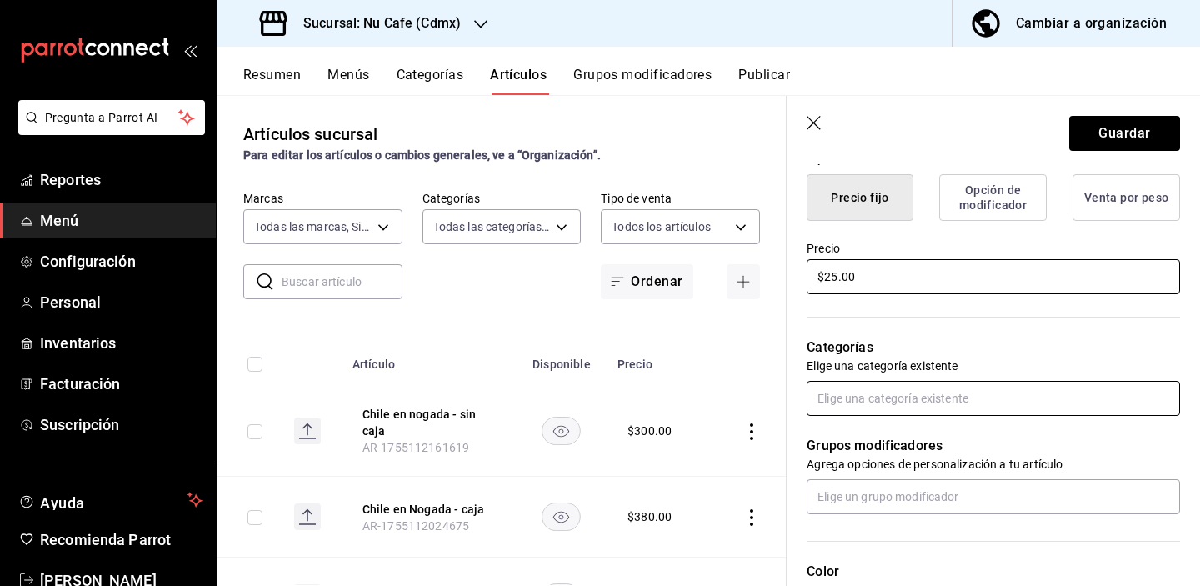
type input "$25.00"
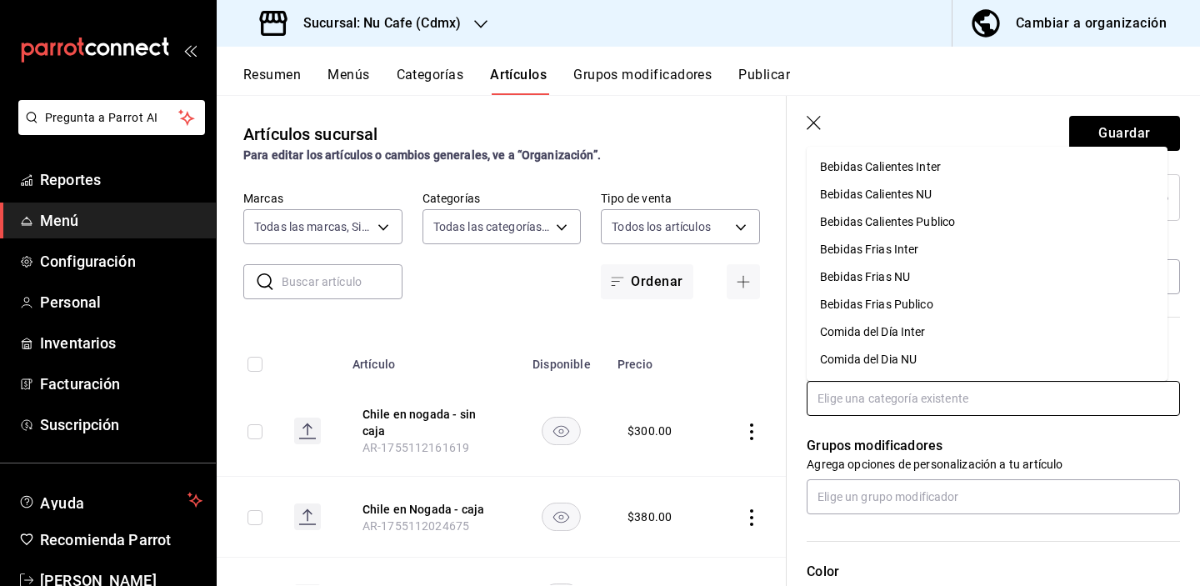
click at [910, 405] on input "text" at bounding box center [993, 398] width 373 height 35
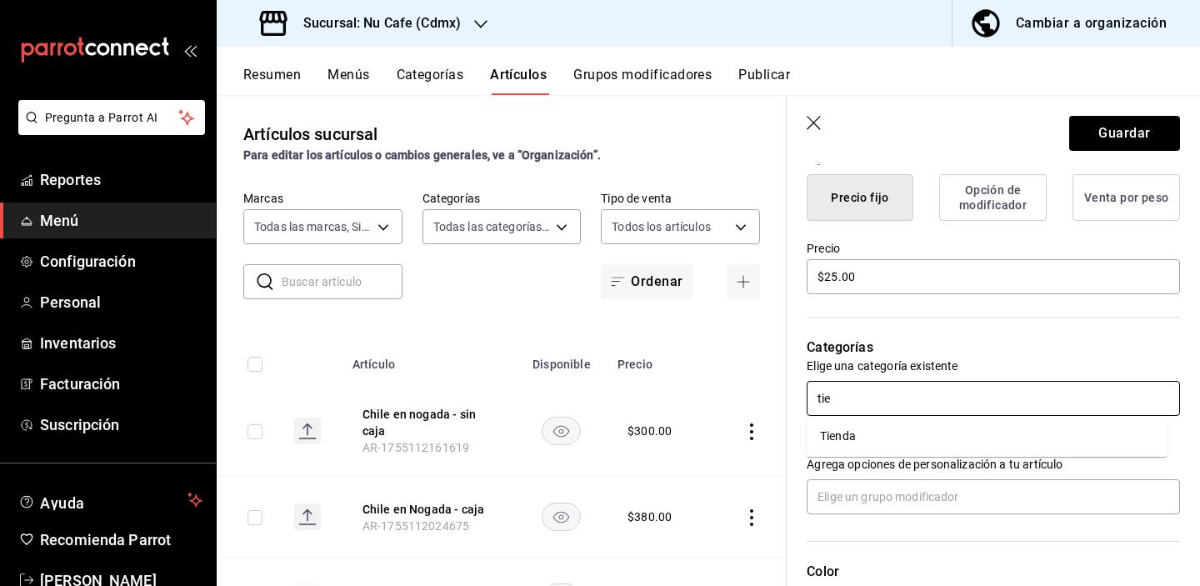
type input "tien"
click at [888, 441] on li "Tienda" at bounding box center [987, 437] width 361 height 28
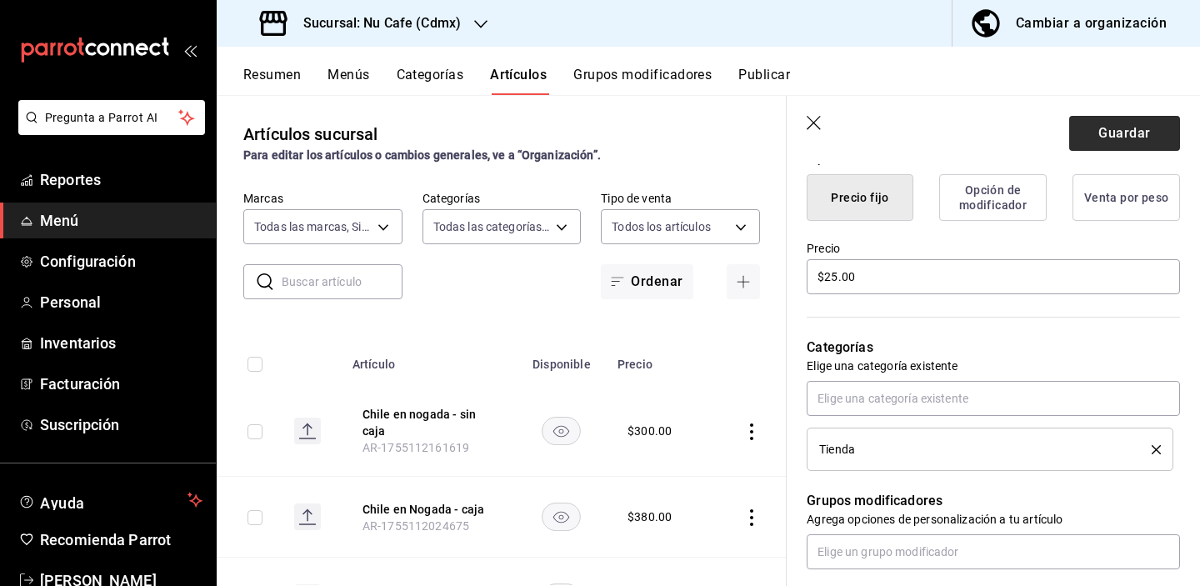
click at [1044, 136] on button "Guardar" at bounding box center [1124, 133] width 111 height 35
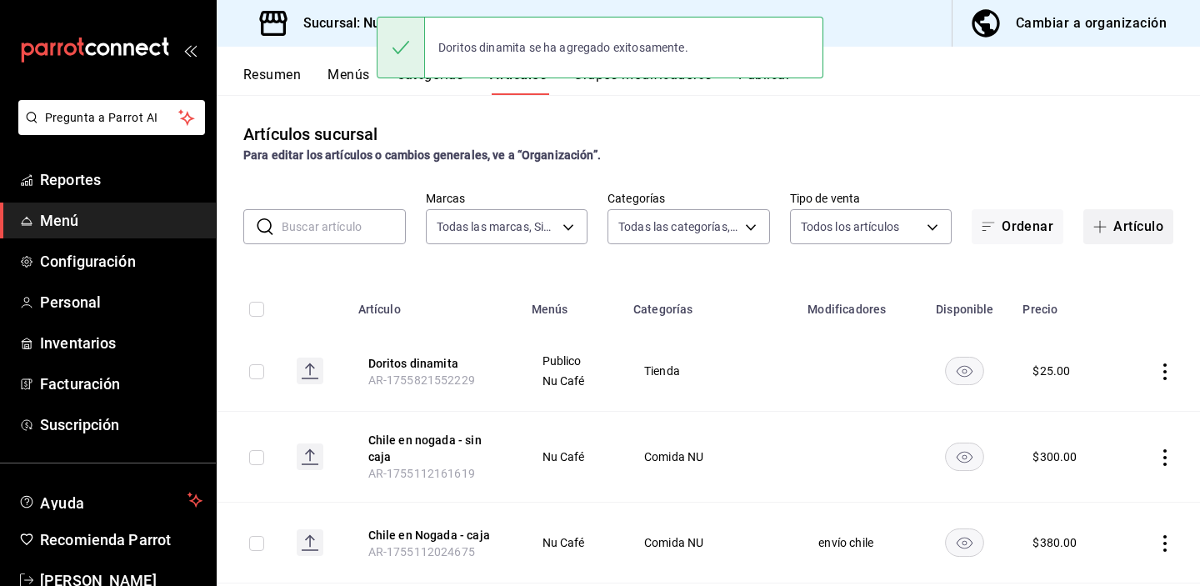
click at [1125, 232] on button "Artículo" at bounding box center [1129, 226] width 90 height 35
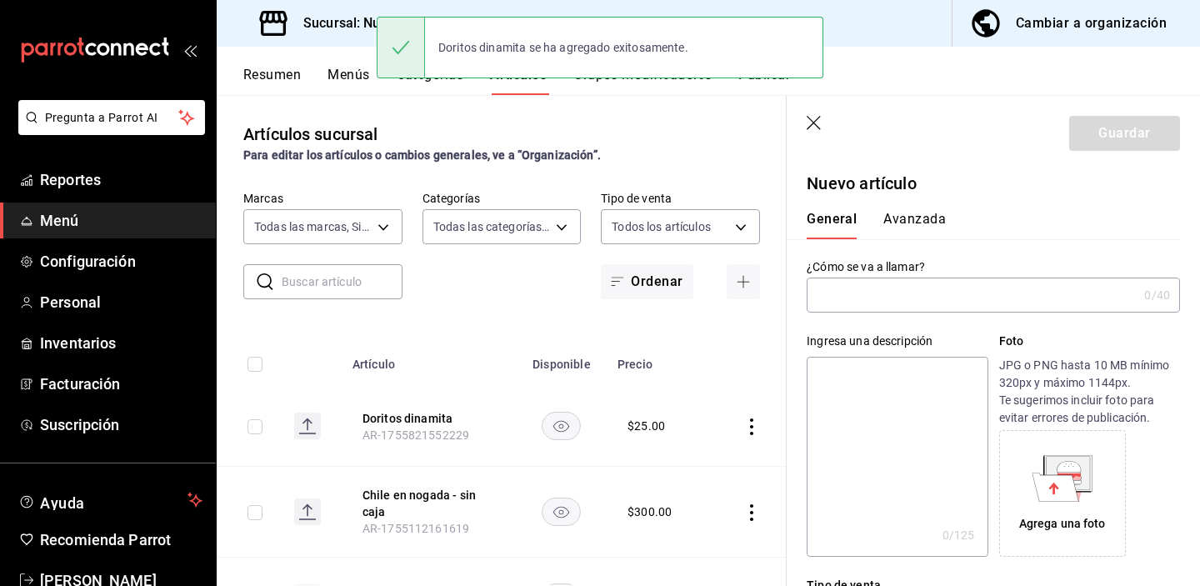
type input "AR-1755821579865"
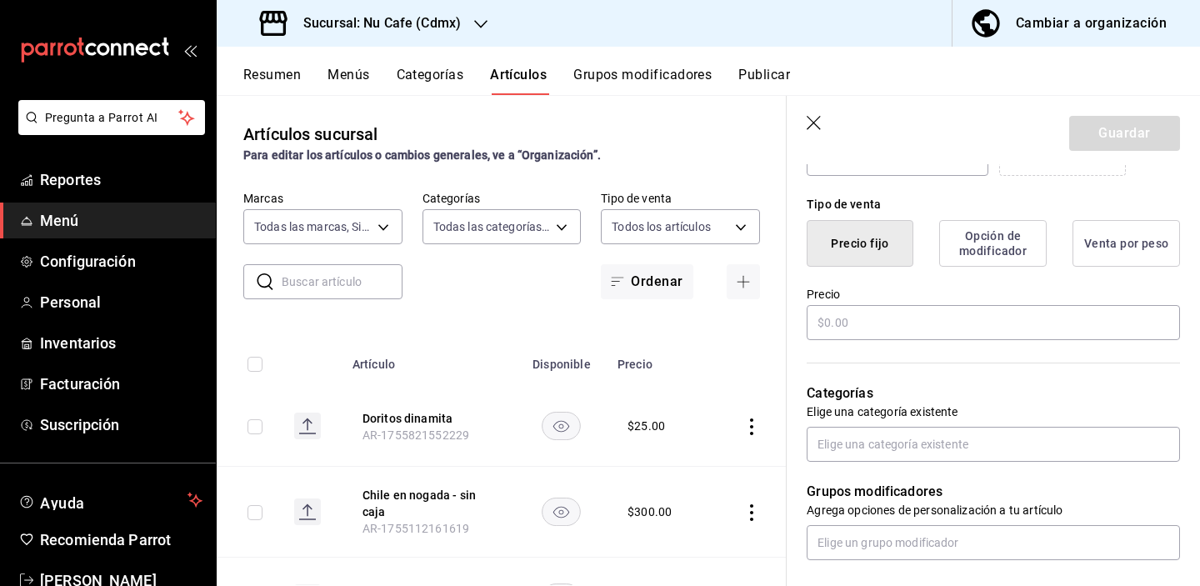
scroll to position [452, 0]
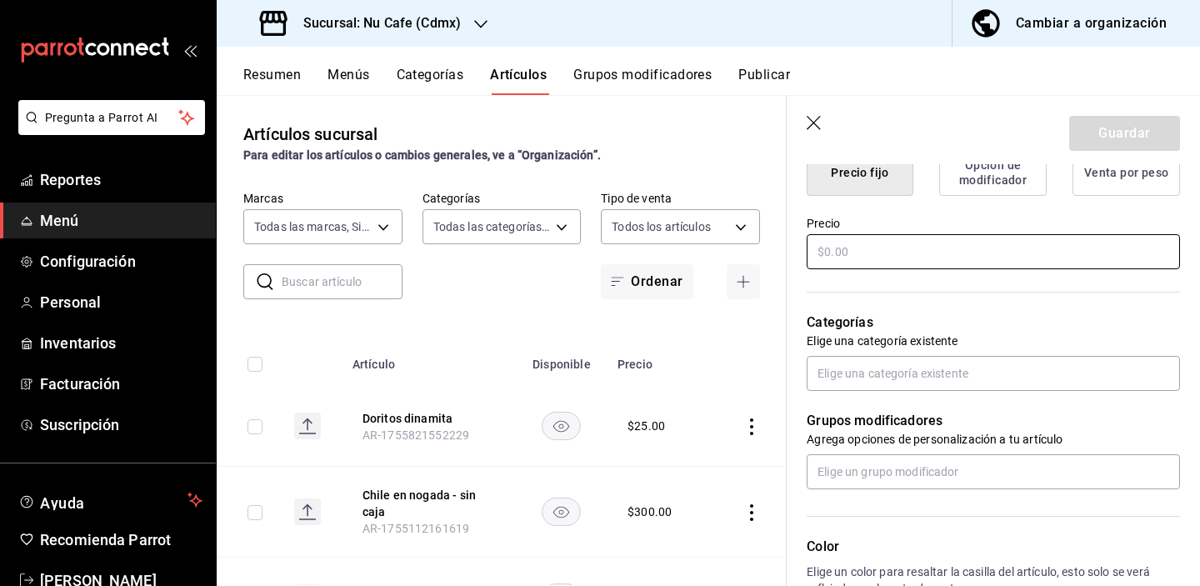
type input "Doritos flamin hot"
click at [978, 243] on input "text" at bounding box center [993, 251] width 373 height 35
type input "$25.00"
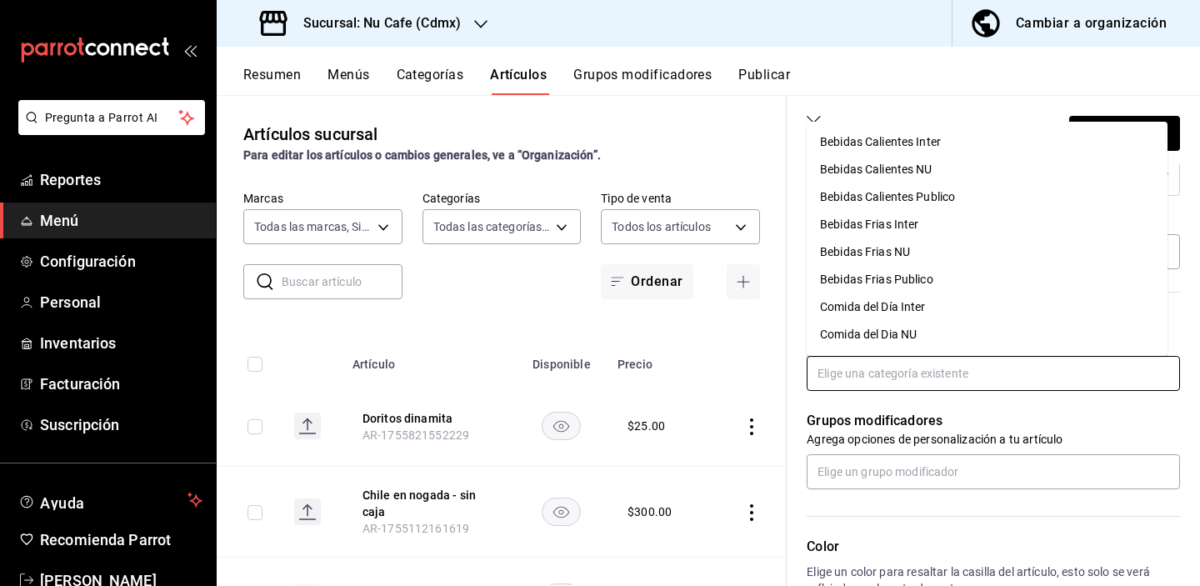
click at [949, 372] on input "text" at bounding box center [993, 373] width 373 height 35
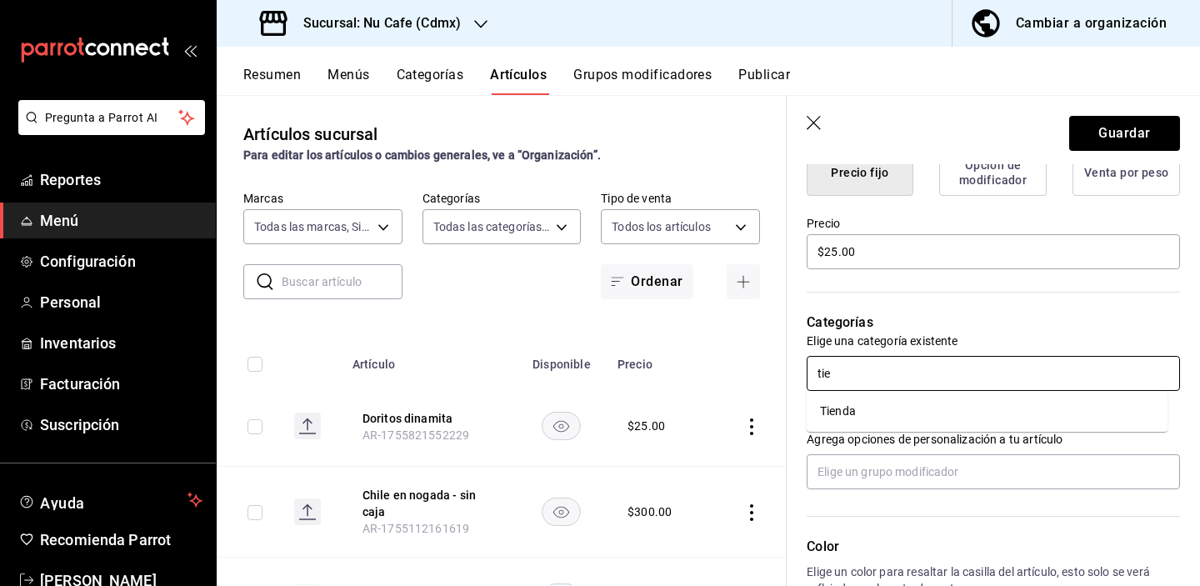
type input "tien"
click at [914, 416] on li "Tienda" at bounding box center [987, 412] width 361 height 28
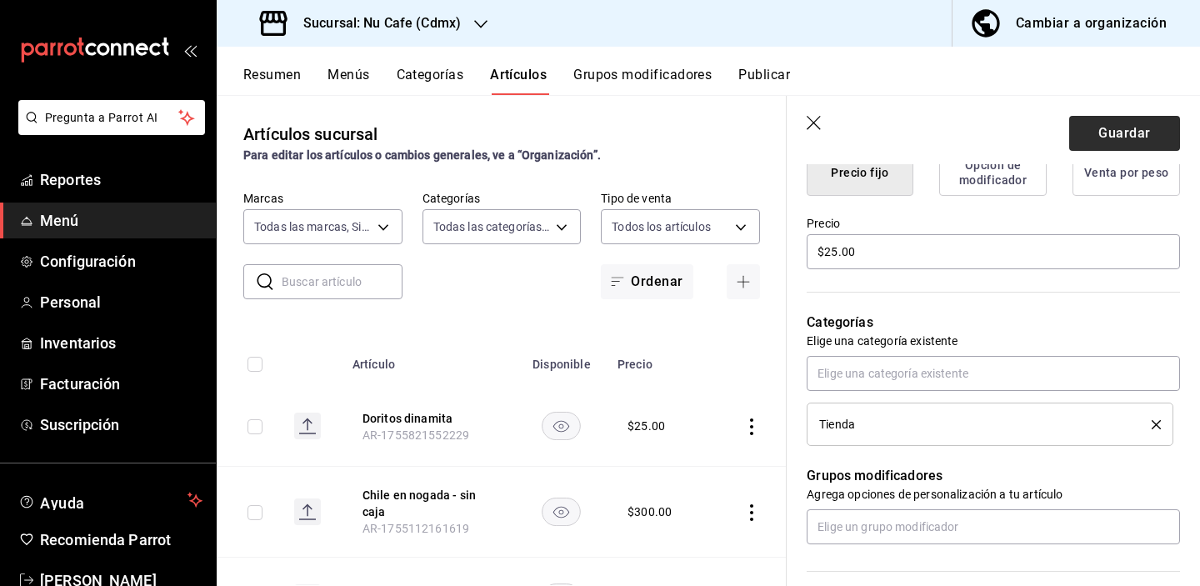
click at [1098, 138] on button "Guardar" at bounding box center [1124, 133] width 111 height 35
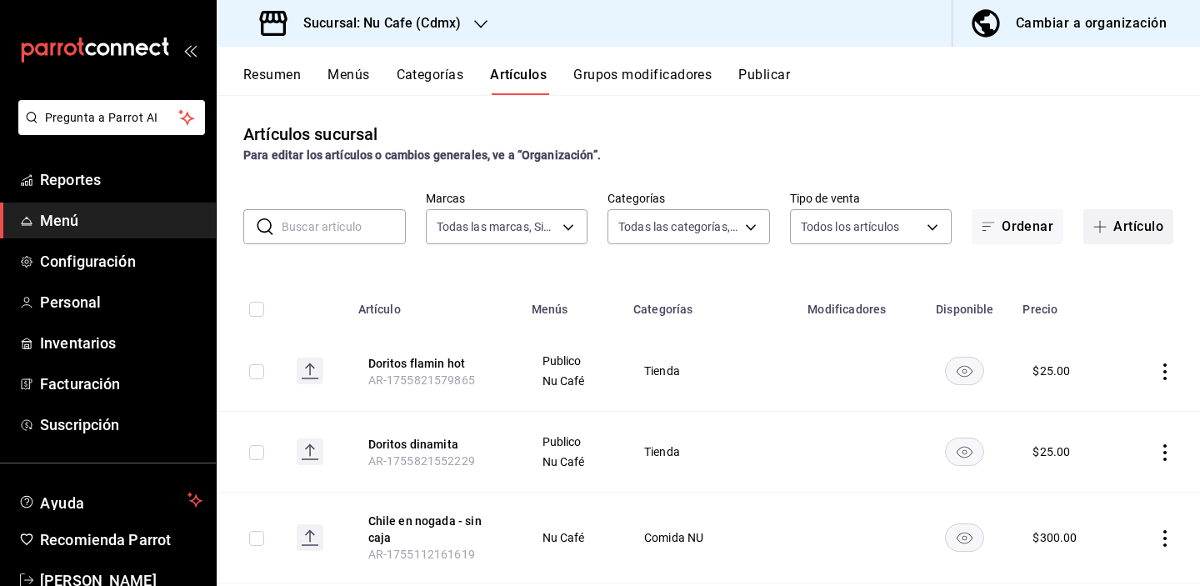
click at [1124, 234] on button "Artículo" at bounding box center [1129, 226] width 90 height 35
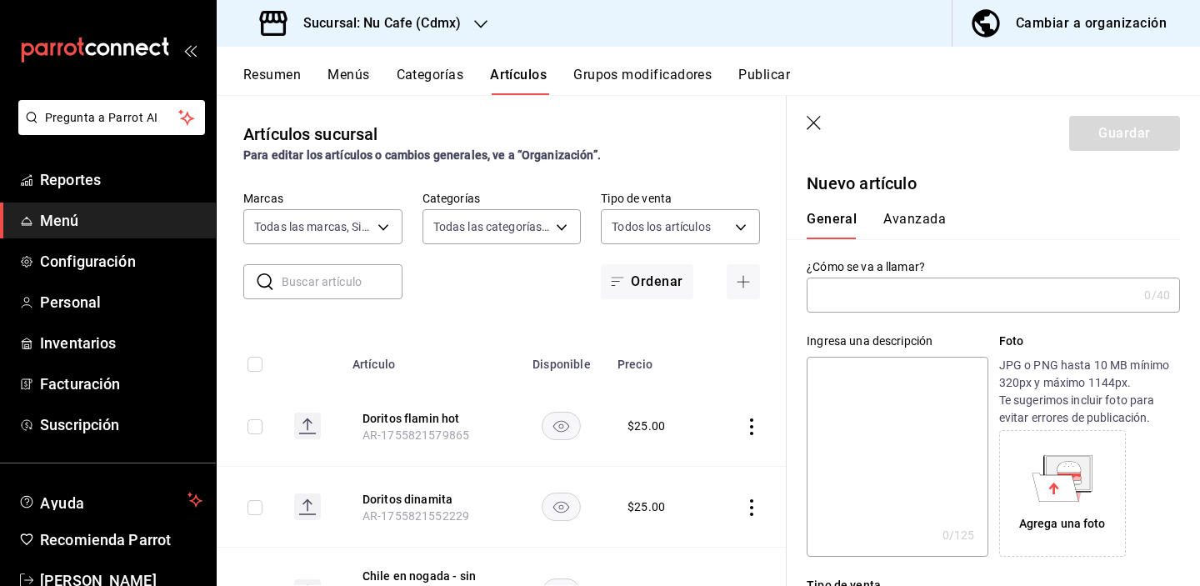
type input "AR-1755821601641"
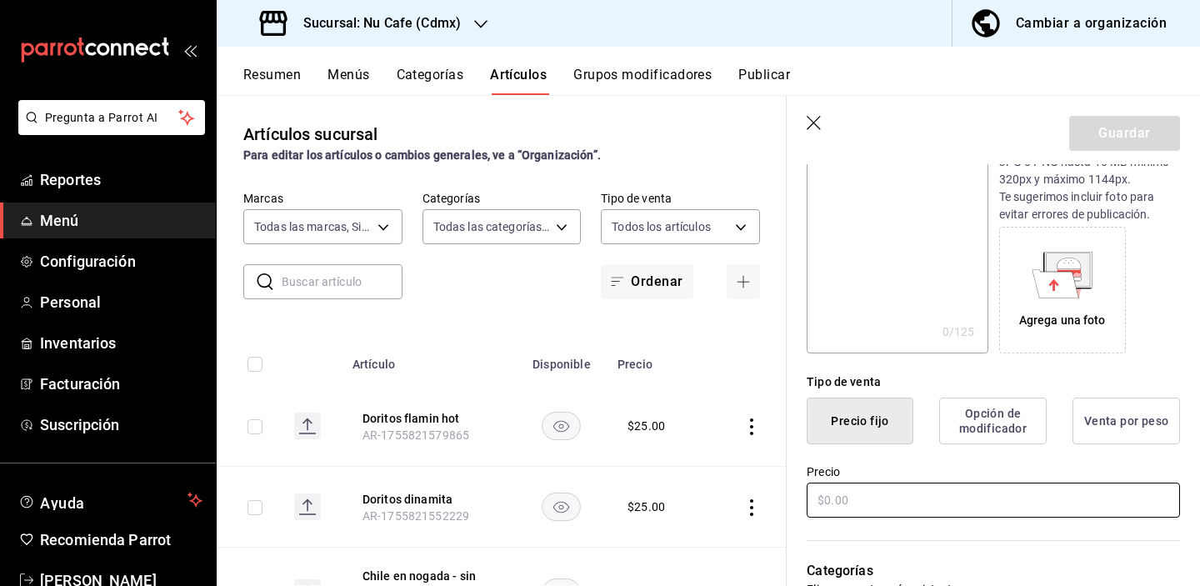
type input "Cheetos flamin hot"
click at [938, 510] on input "text" at bounding box center [993, 500] width 373 height 35
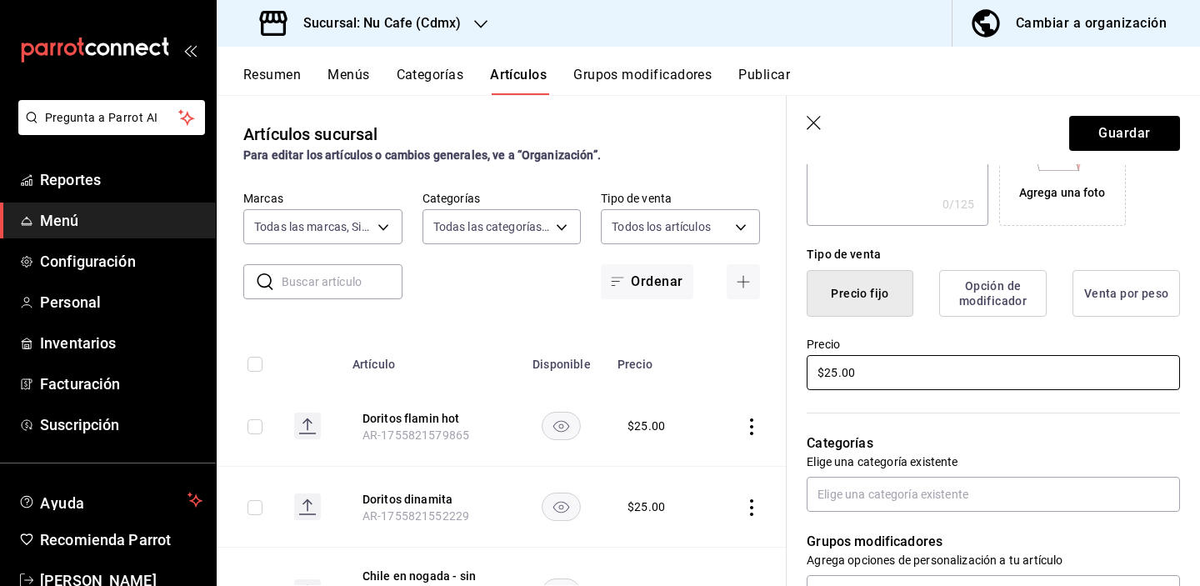
scroll to position [391, 0]
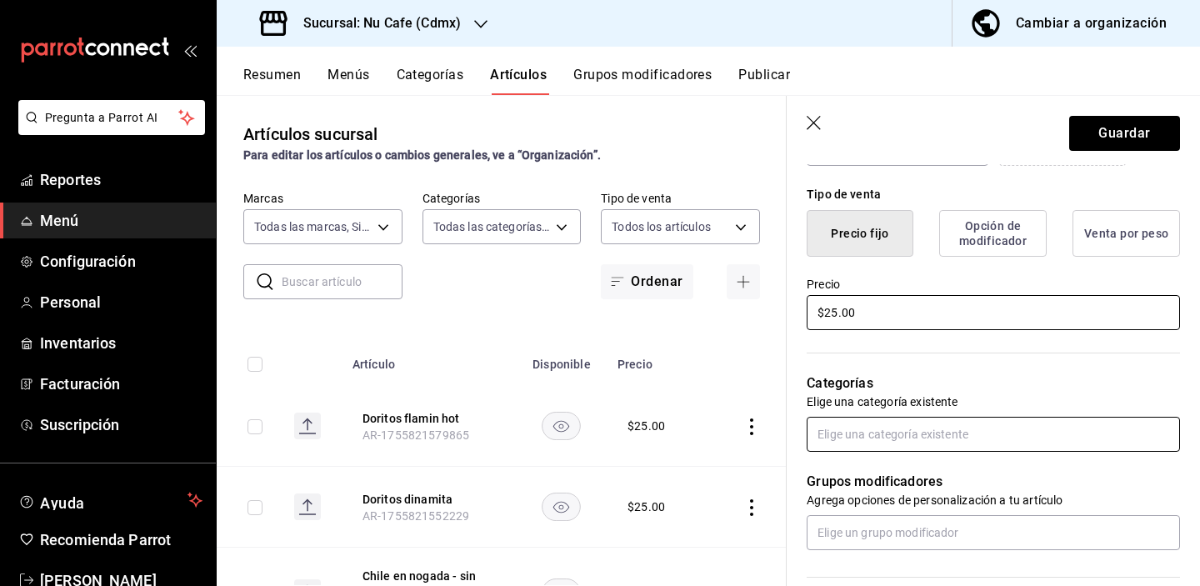
type input "$25.00"
click at [919, 428] on input "text" at bounding box center [993, 434] width 373 height 35
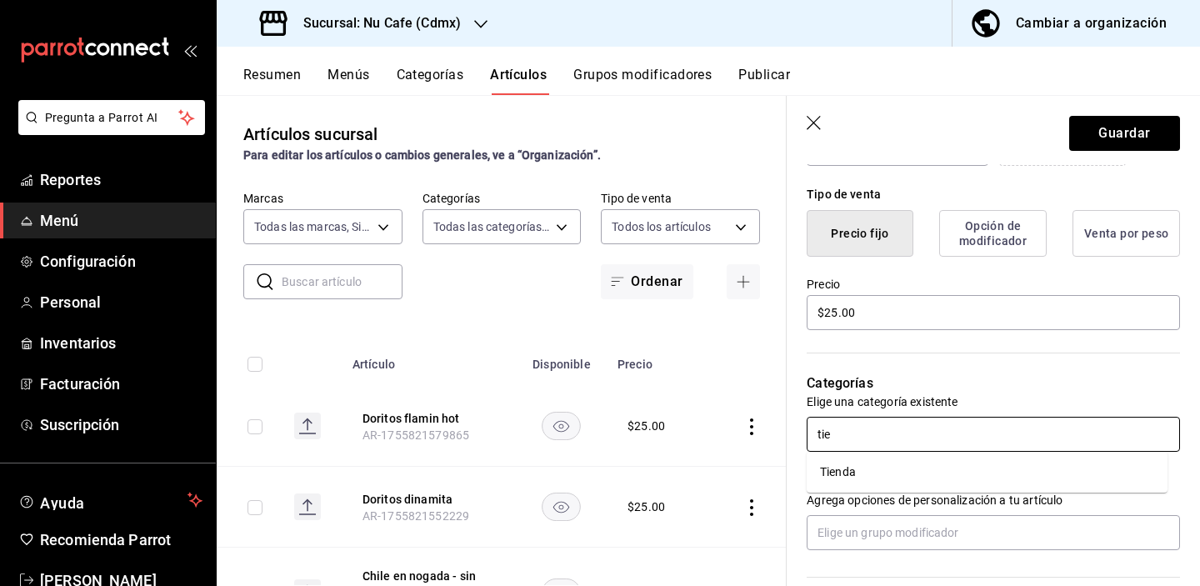
type input "tien"
click at [905, 472] on li "Tienda" at bounding box center [987, 472] width 361 height 28
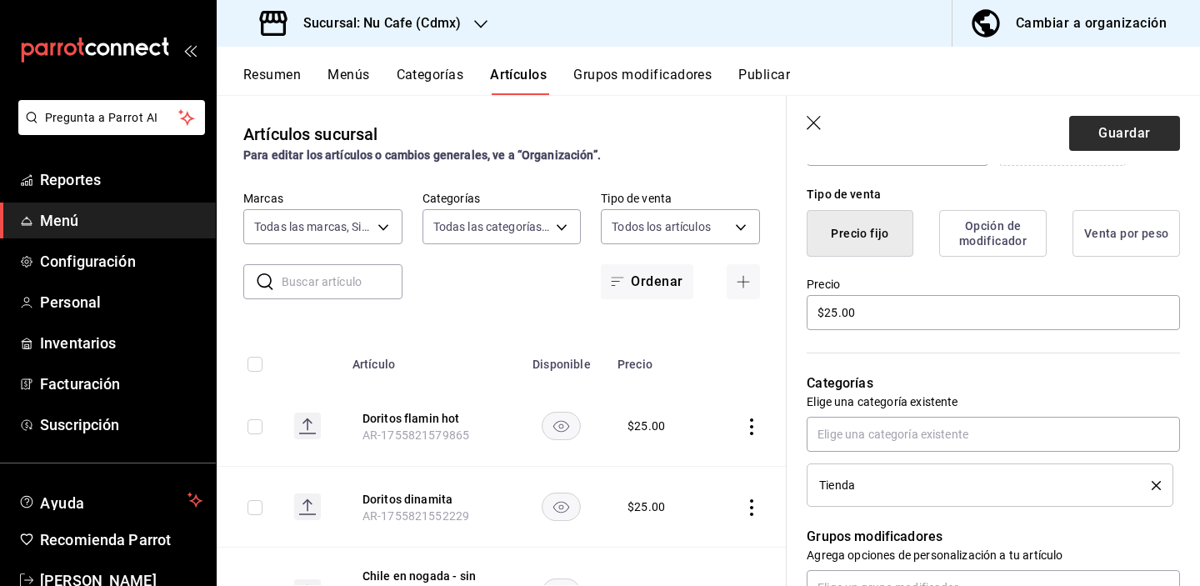
click at [1111, 143] on button "Guardar" at bounding box center [1124, 133] width 111 height 35
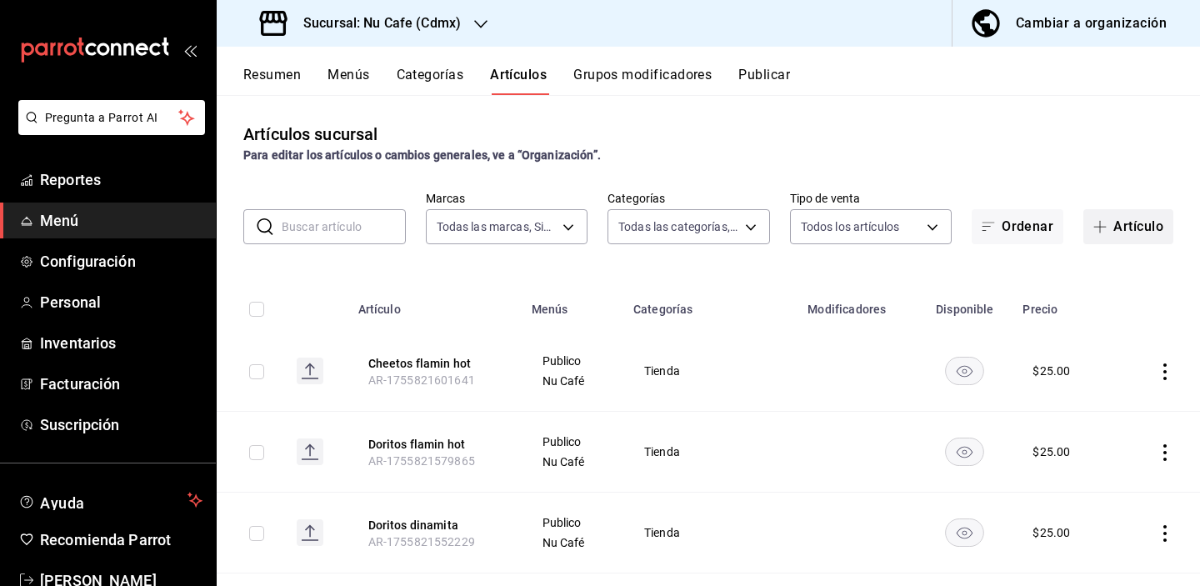
click at [1103, 230] on button "Artículo" at bounding box center [1129, 226] width 90 height 35
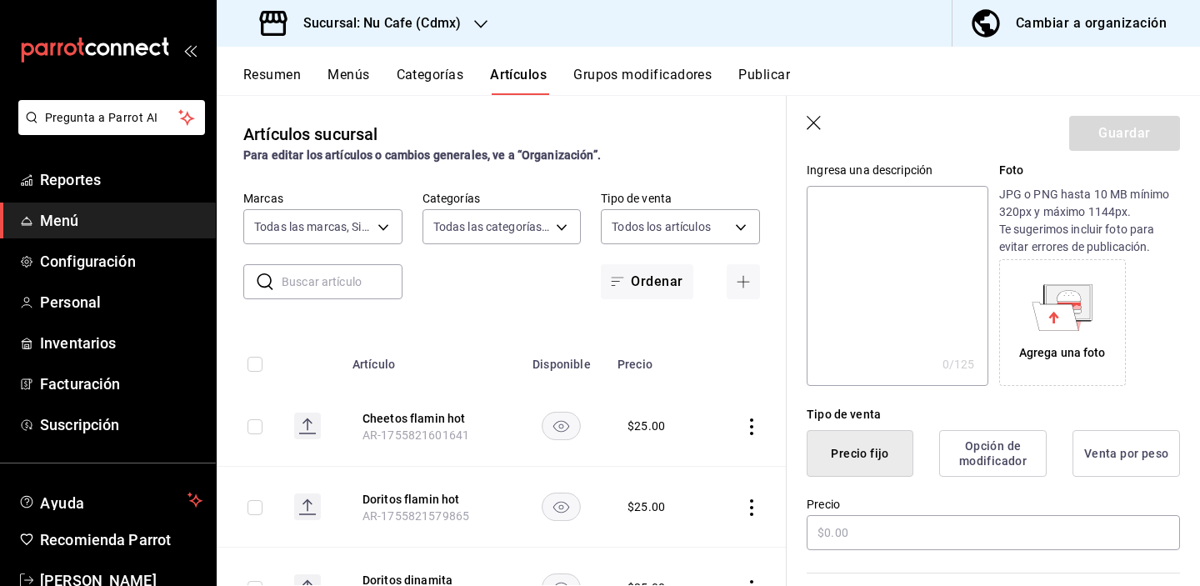
scroll to position [220, 0]
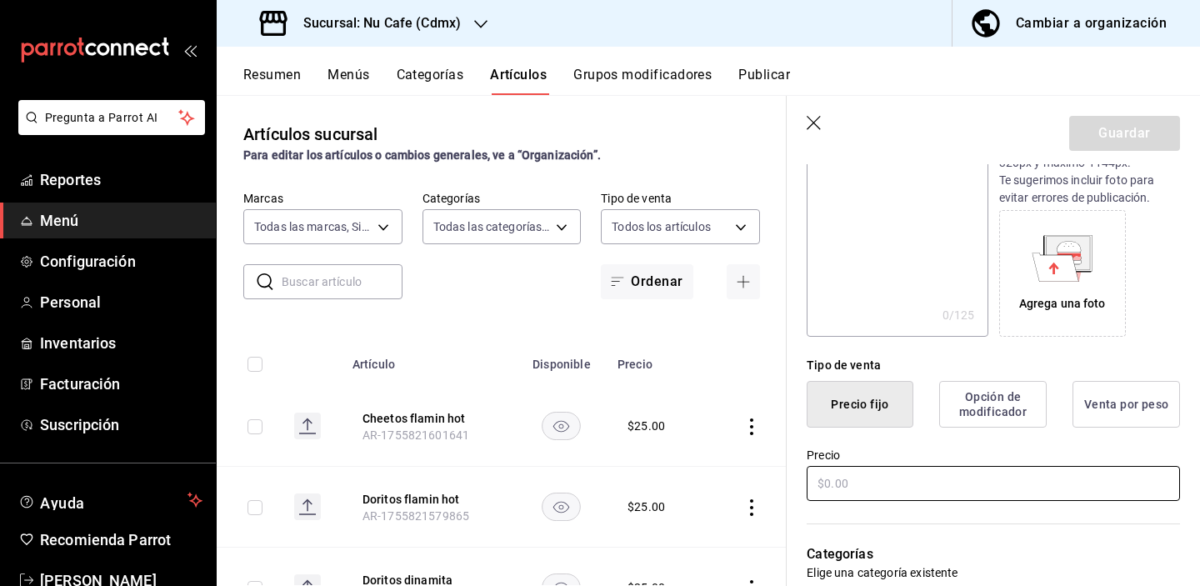
type input "Karate"
click at [894, 480] on input "text" at bounding box center [993, 483] width 373 height 35
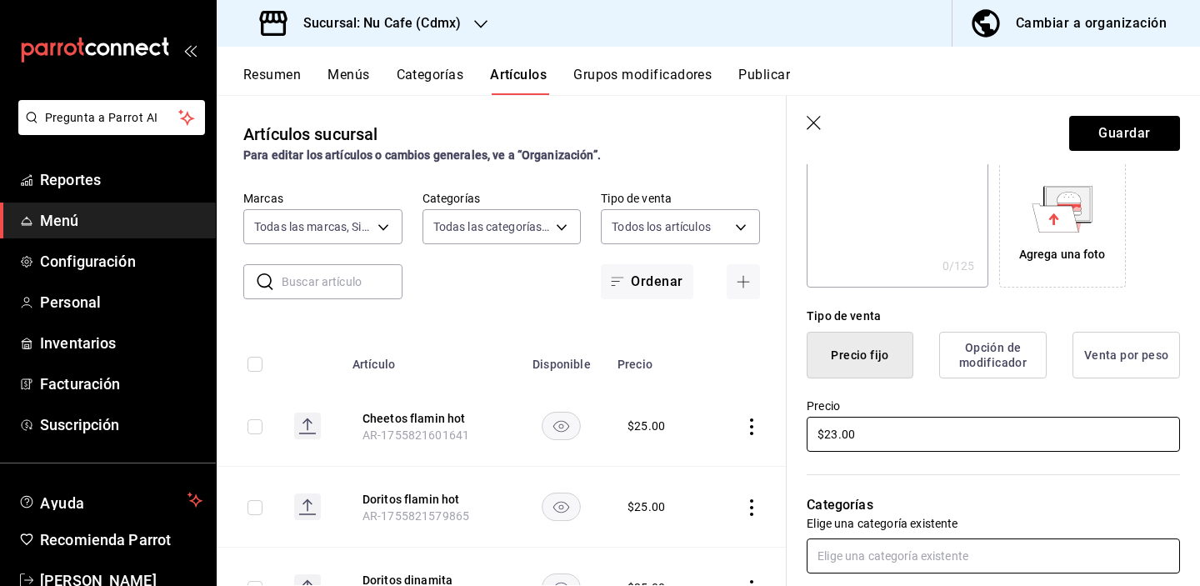
scroll to position [322, 0]
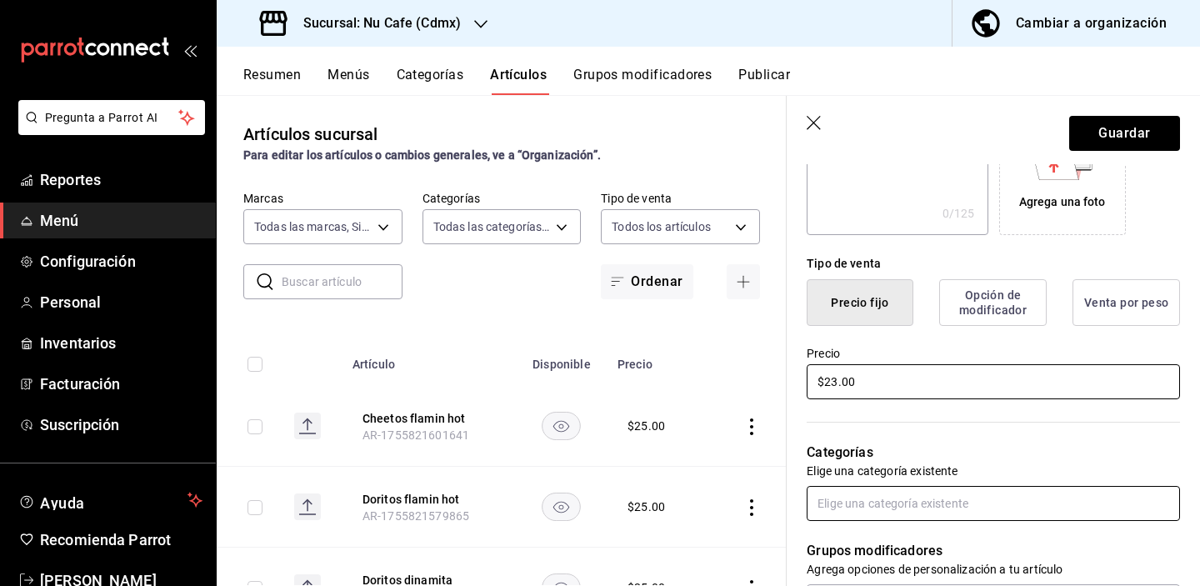
type input "$23.00"
click at [858, 503] on input "text" at bounding box center [993, 503] width 373 height 35
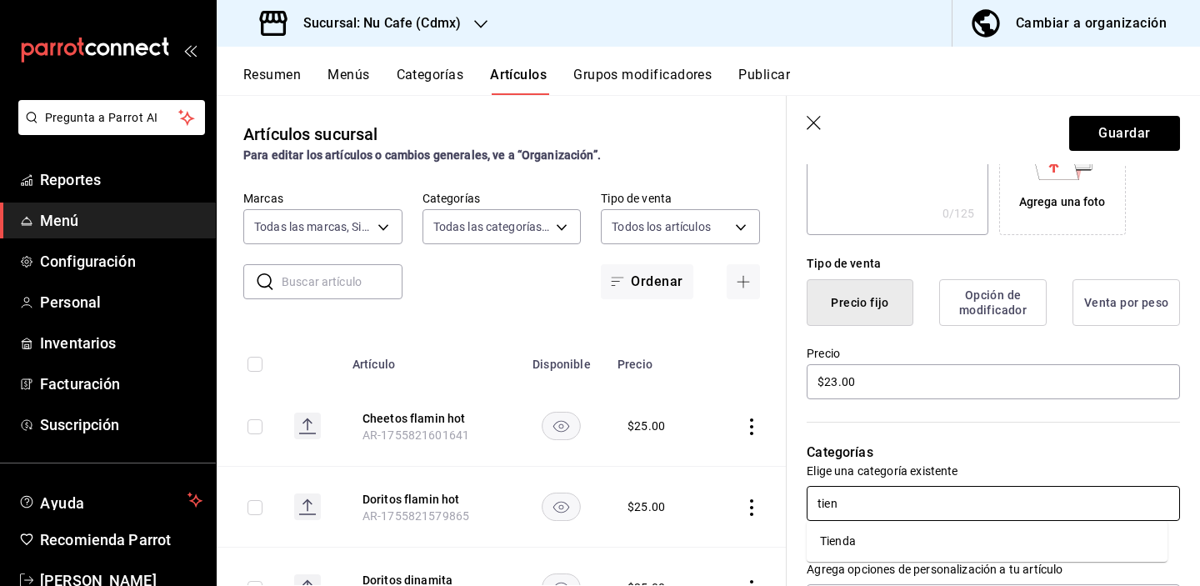
type input "tiend"
click at [877, 536] on li "Tienda" at bounding box center [987, 542] width 361 height 28
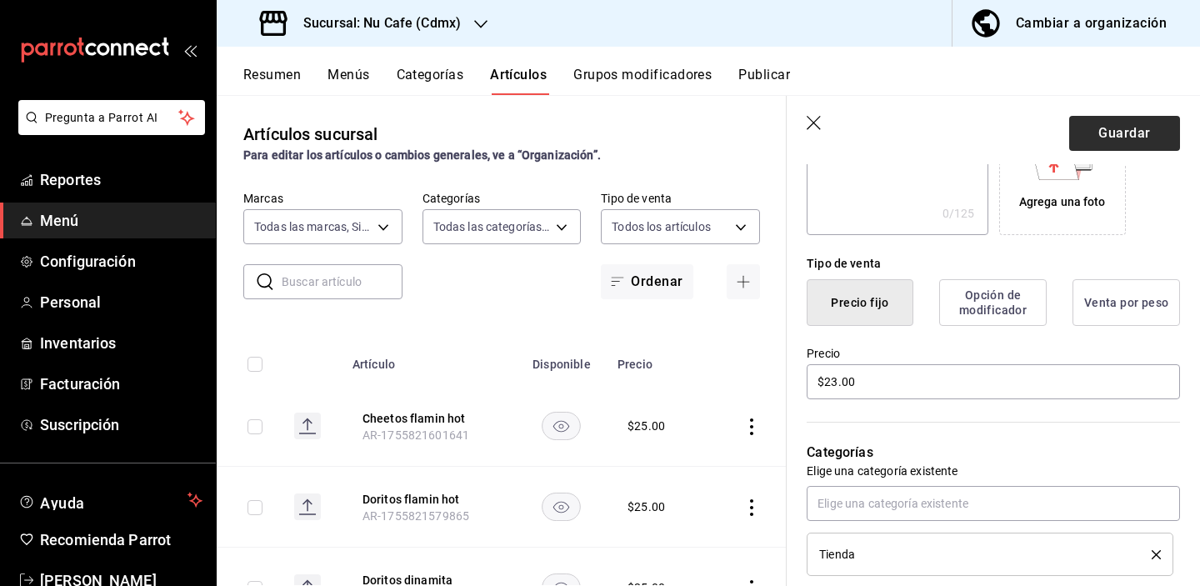
click at [1093, 136] on button "Guardar" at bounding box center [1124, 133] width 111 height 35
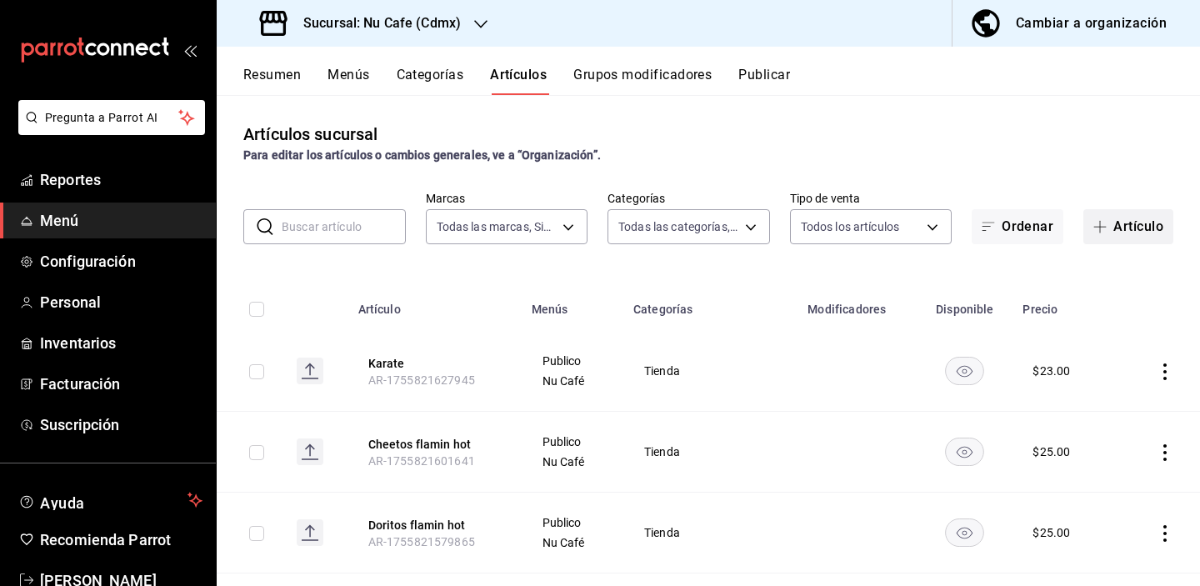
click at [1111, 224] on button "Artículo" at bounding box center [1129, 226] width 90 height 35
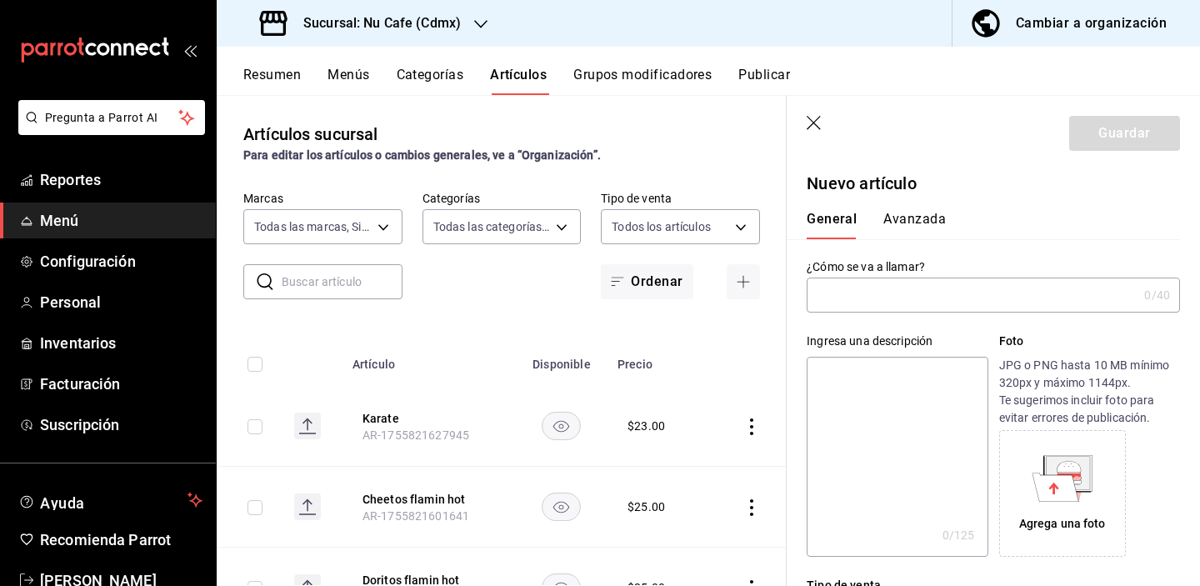
click at [454, 305] on div "Artículos sucursal Para editar los artículos o cambios generales, ve a “Organiz…" at bounding box center [502, 340] width 570 height 490
click at [568, 271] on div "​ ​ Marcas Todas las marcas, Sin marca 0eed2892-7b63-413a-8f7e-1edbe76bc373 Cat…" at bounding box center [502, 245] width 570 height 108
click at [818, 126] on icon "button" at bounding box center [814, 123] width 14 height 14
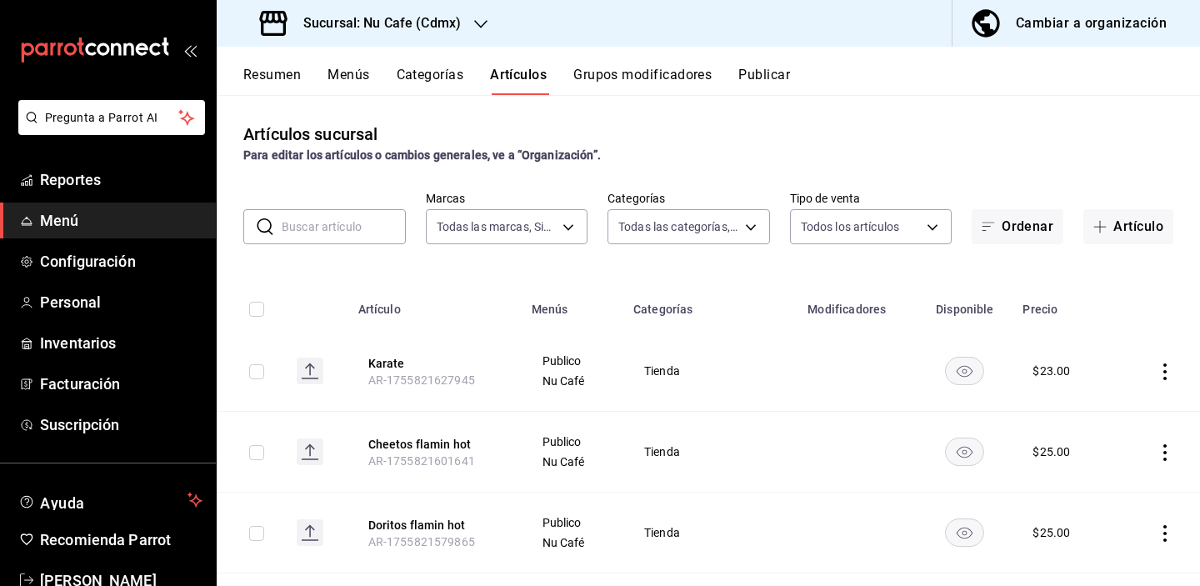
click at [358, 224] on input "text" at bounding box center [344, 226] width 124 height 33
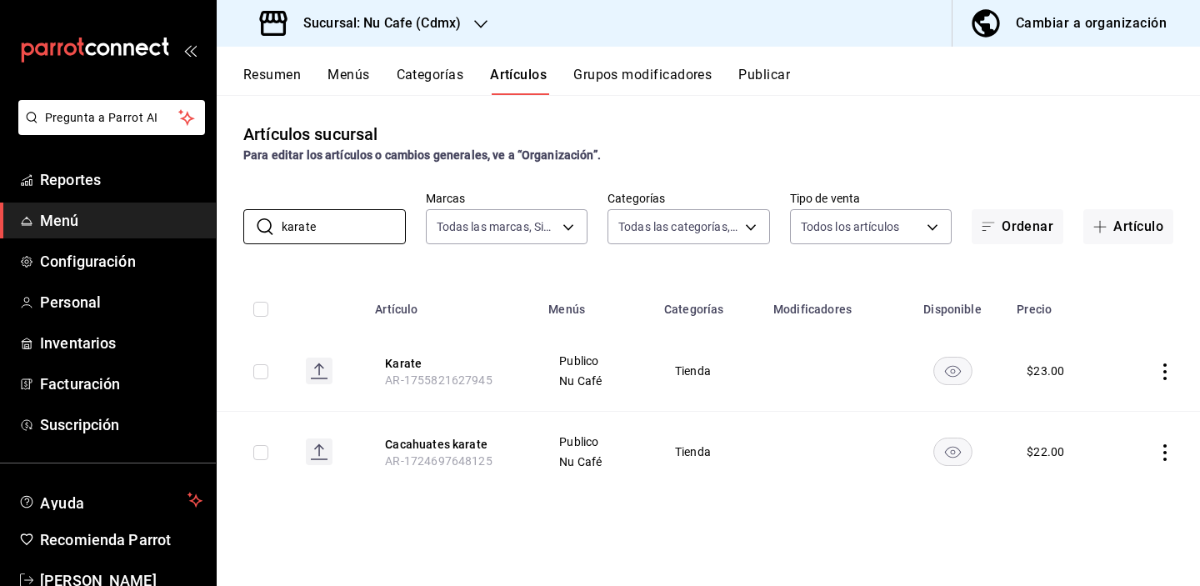
type input "karate"
click at [1167, 367] on icon "actions" at bounding box center [1165, 371] width 17 height 17
click at [1113, 465] on li "Eliminar" at bounding box center [1100, 478] width 100 height 34
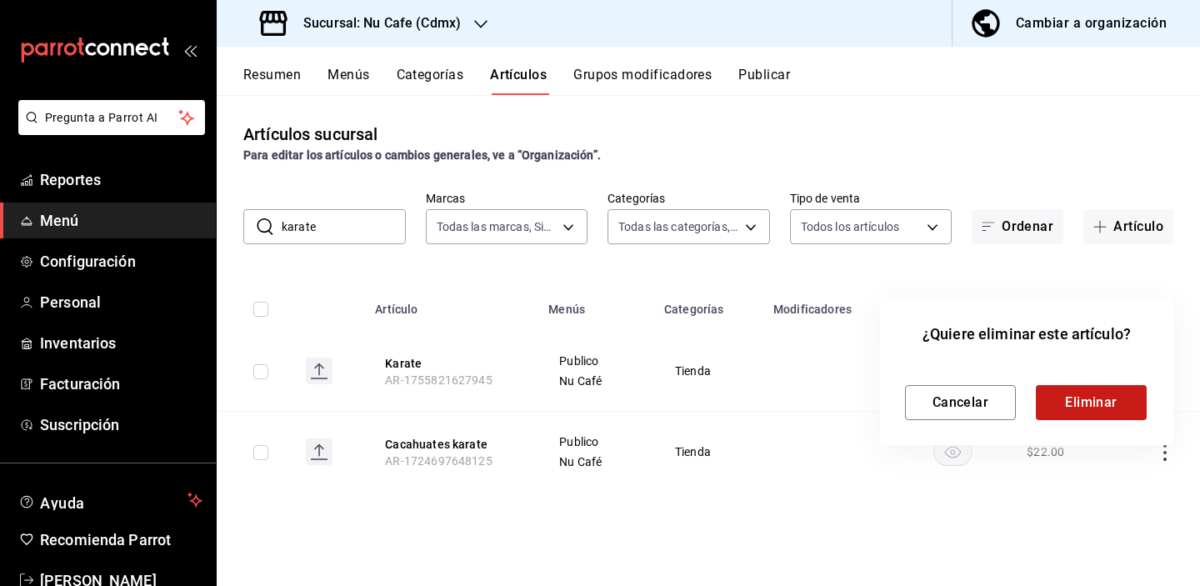
click at [1120, 390] on button "Eliminar" at bounding box center [1091, 402] width 111 height 35
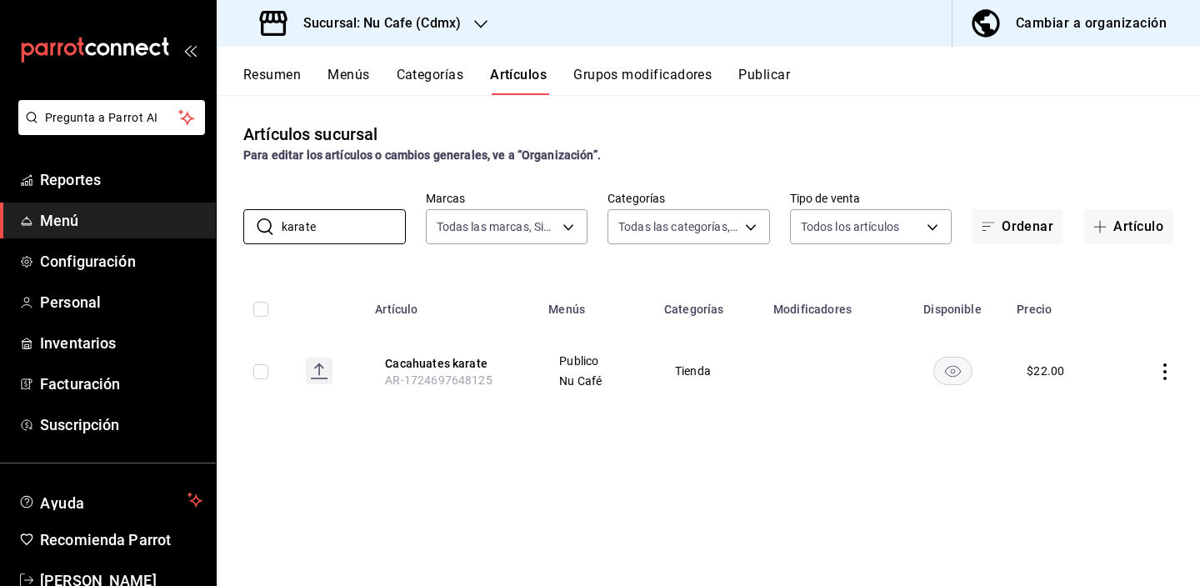
drag, startPoint x: 333, startPoint y: 223, endPoint x: 213, endPoint y: 219, distance: 119.3
click at [213, 221] on div "Pregunta a Parrot AI Reportes Menú Configuración Personal Inventarios Facturaci…" at bounding box center [600, 293] width 1200 height 586
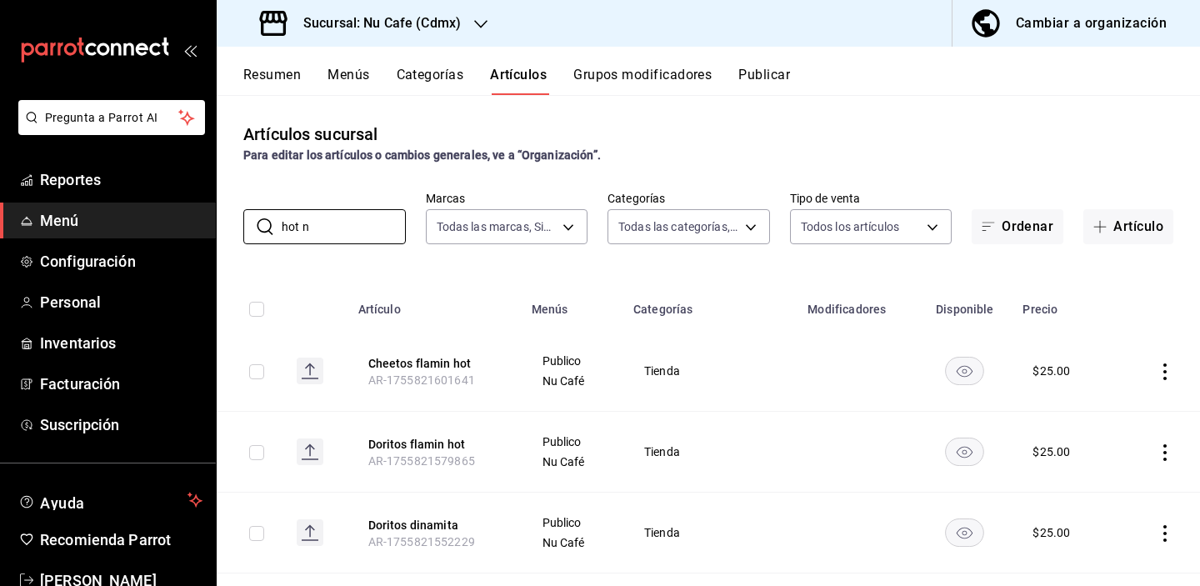
type input "hot nu"
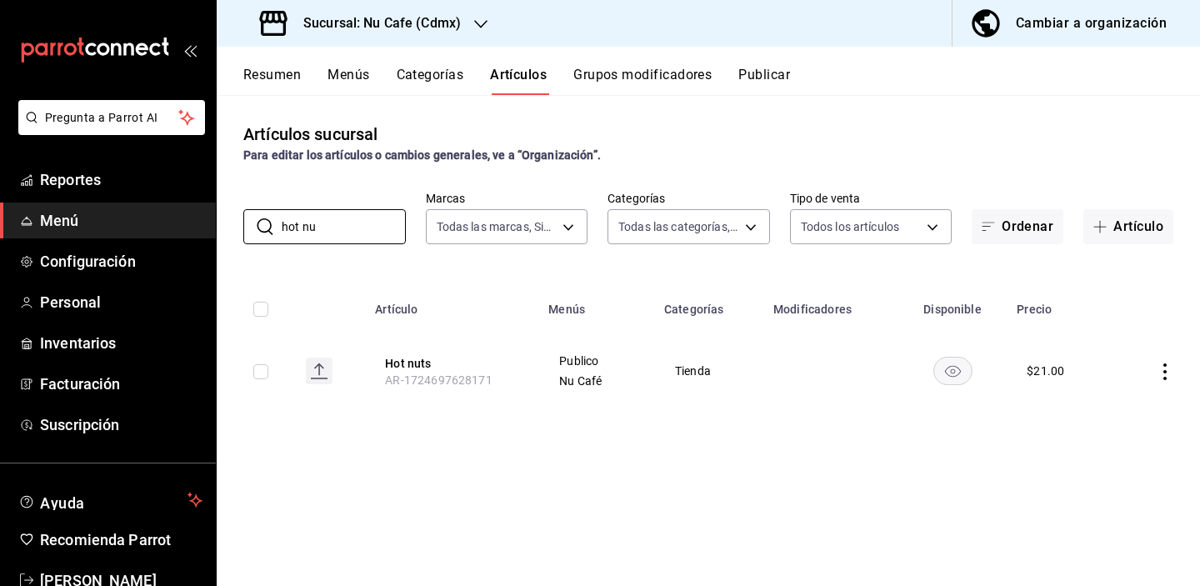
drag, startPoint x: 348, startPoint y: 222, endPoint x: 211, endPoint y: 220, distance: 136.7
click at [211, 221] on div "Pregunta a Parrot AI Reportes Menú Configuración Personal Inventarios Facturaci…" at bounding box center [600, 293] width 1200 height 586
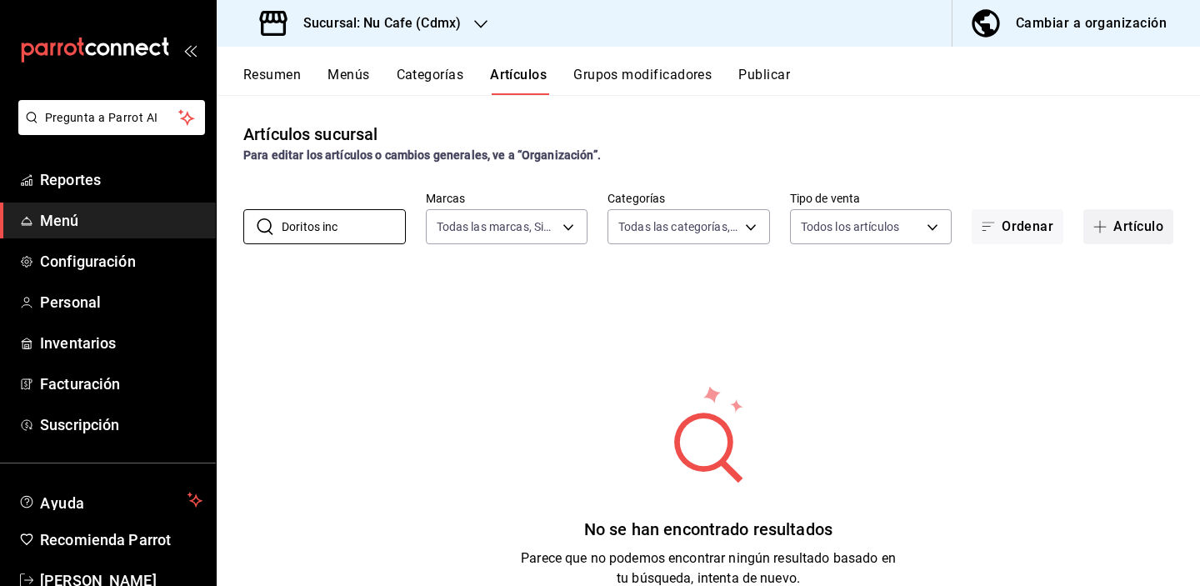
type input "Doritos inc"
click at [1096, 232] on span "button" at bounding box center [1104, 226] width 20 height 13
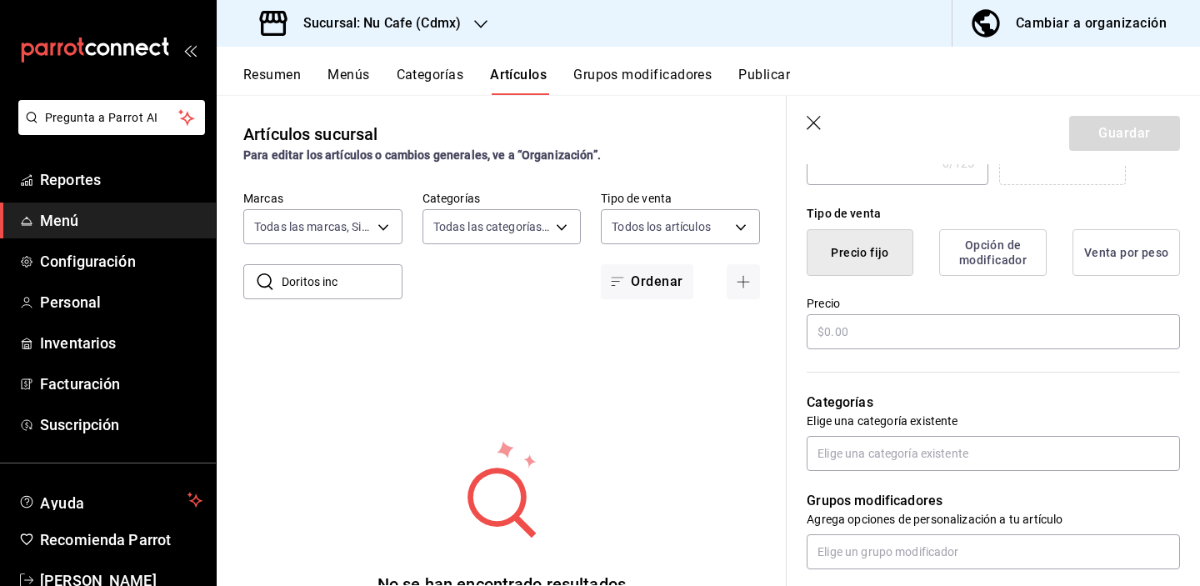
scroll to position [405, 0]
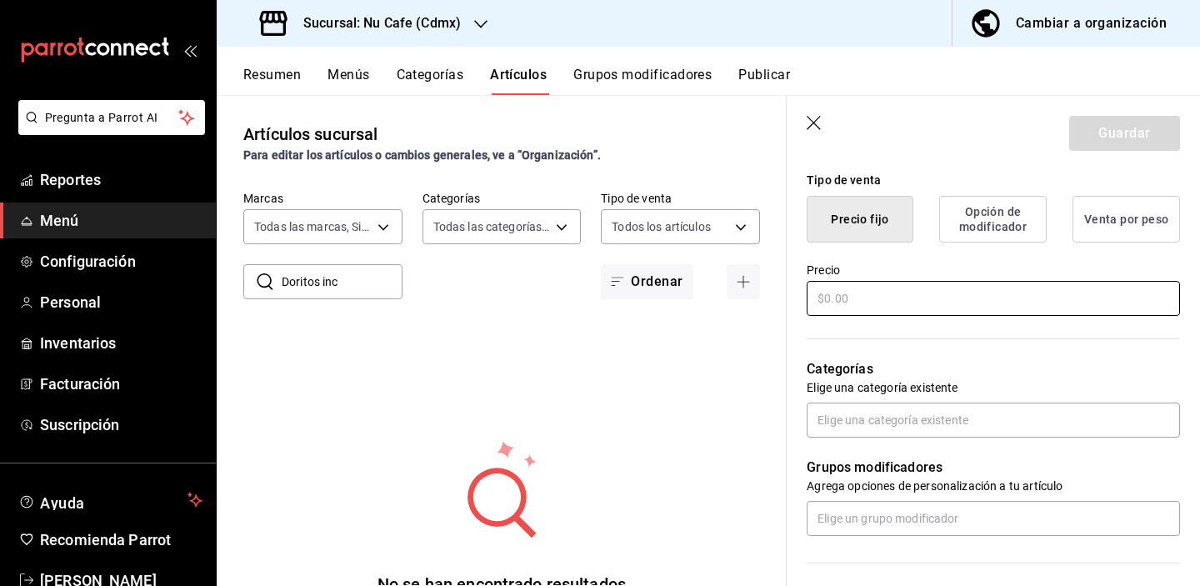
type input "Doritos incognita"
click at [943, 280] on div "Precio" at bounding box center [993, 291] width 373 height 56
click at [947, 303] on input "text" at bounding box center [993, 298] width 373 height 35
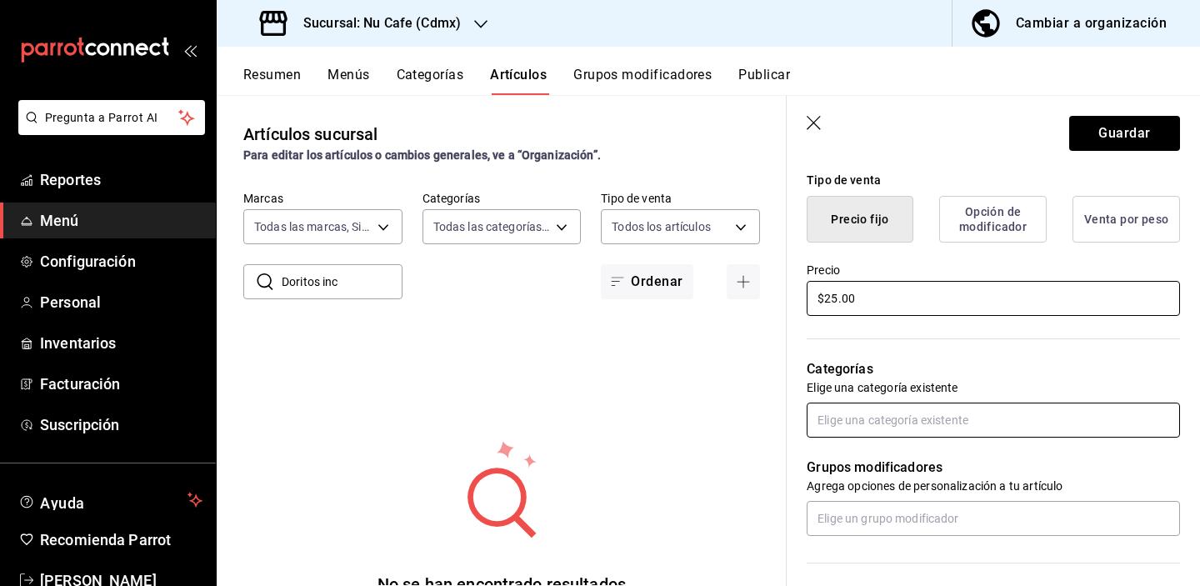
type input "$25.00"
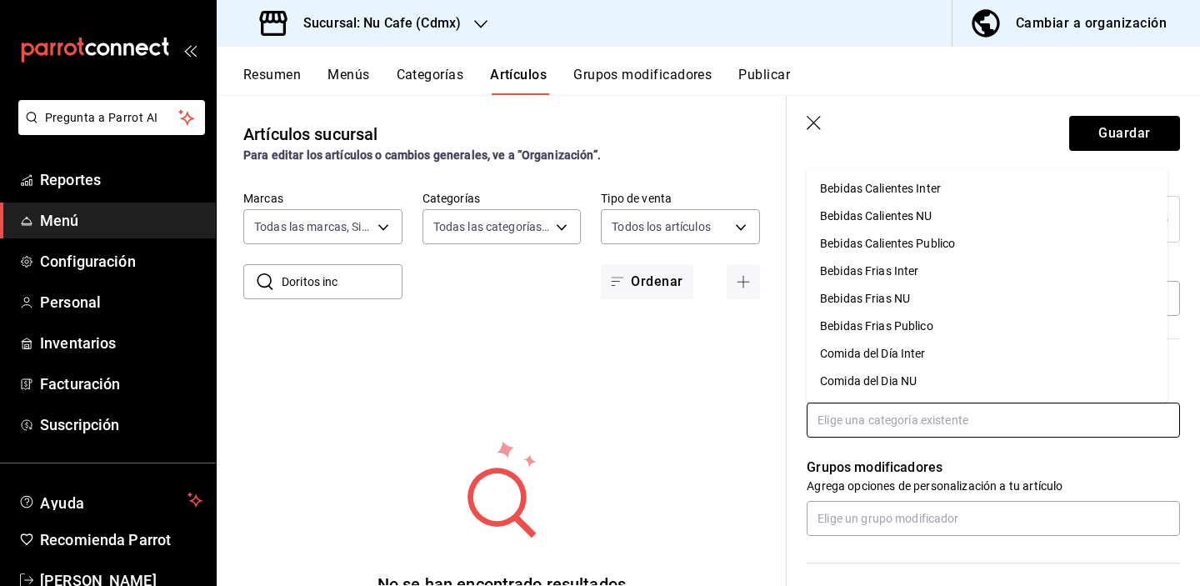
click at [949, 410] on input "text" at bounding box center [993, 420] width 373 height 35
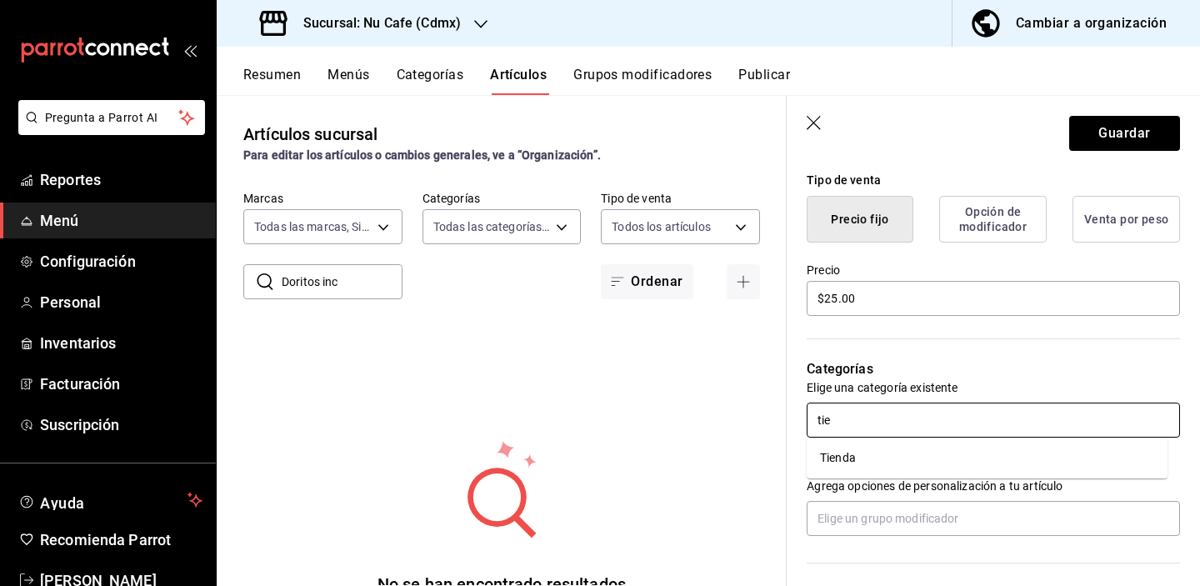
type input "tien"
click at [955, 463] on li "Tienda" at bounding box center [987, 458] width 361 height 28
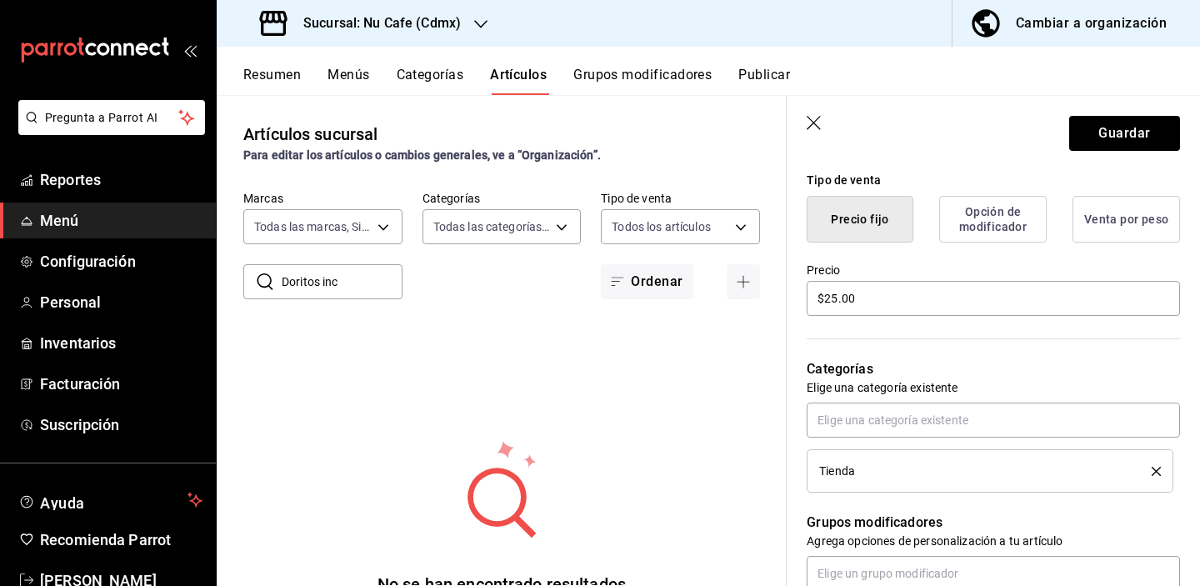
click at [1099, 130] on button "Guardar" at bounding box center [1124, 133] width 111 height 35
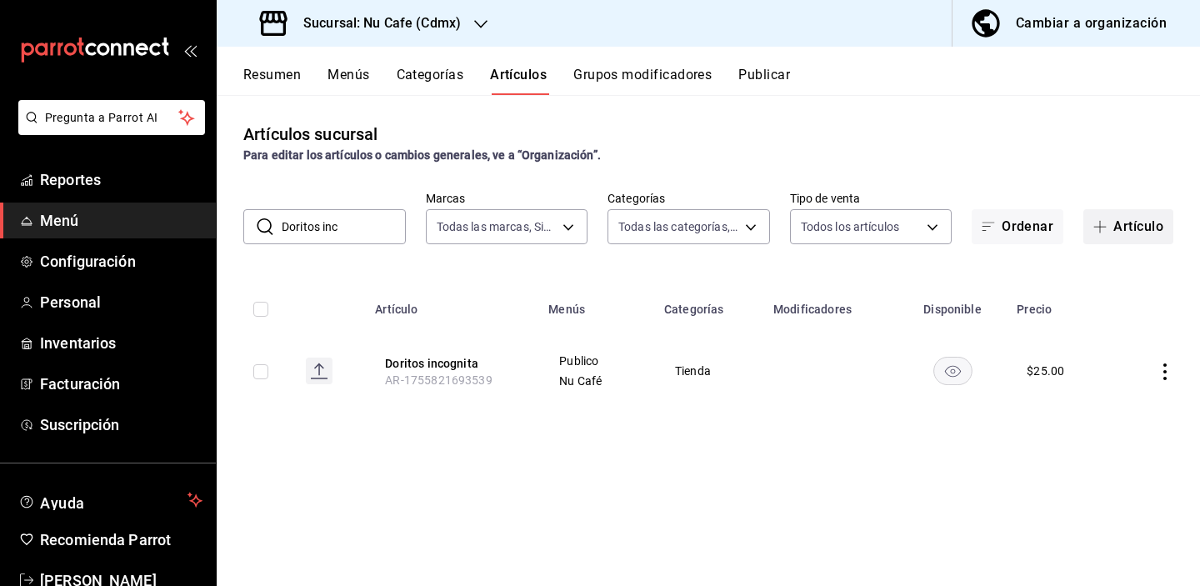
click at [1111, 221] on span "button" at bounding box center [1104, 226] width 20 height 13
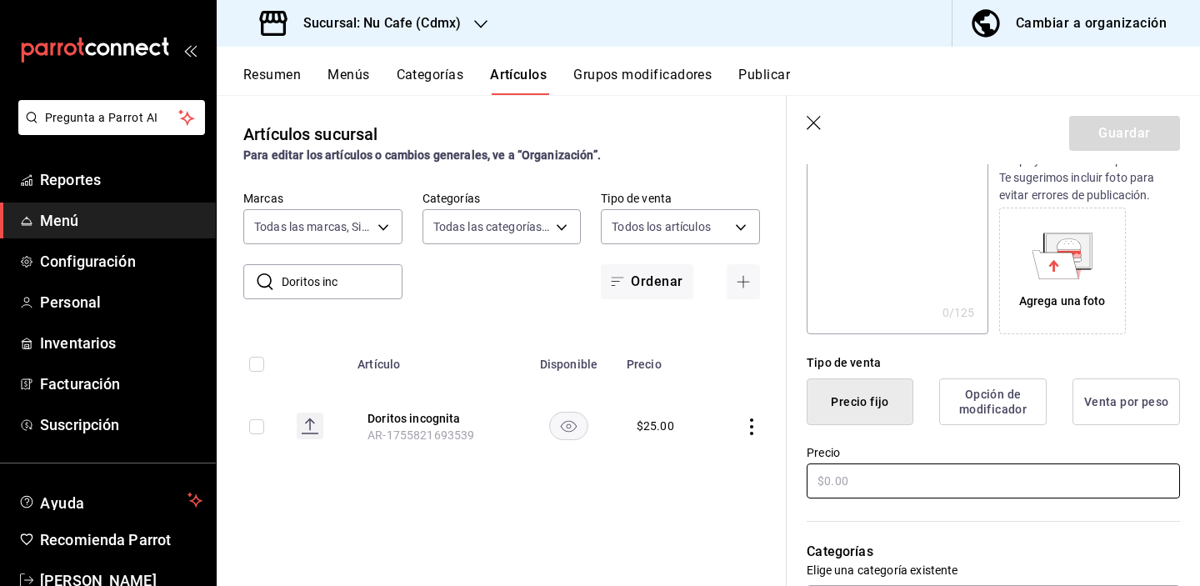
scroll to position [229, 0]
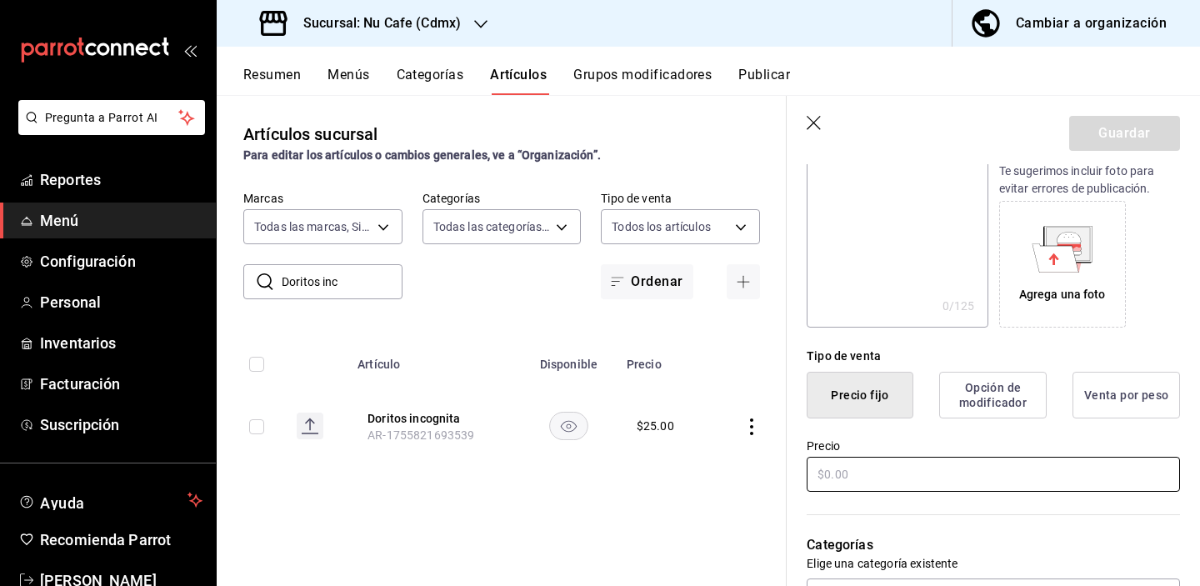
type input "Chips sal"
click at [918, 478] on input "text" at bounding box center [993, 474] width 373 height 35
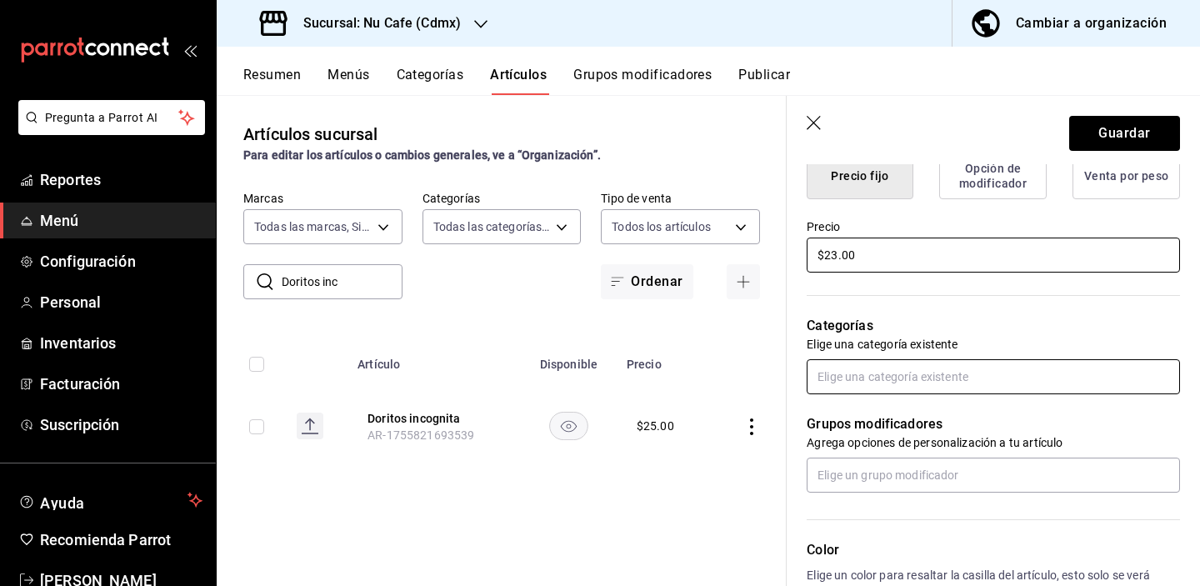
type input "$23.00"
click at [903, 369] on input "text" at bounding box center [993, 376] width 373 height 35
type input "tien"
click at [878, 422] on li "Tienda" at bounding box center [987, 415] width 361 height 28
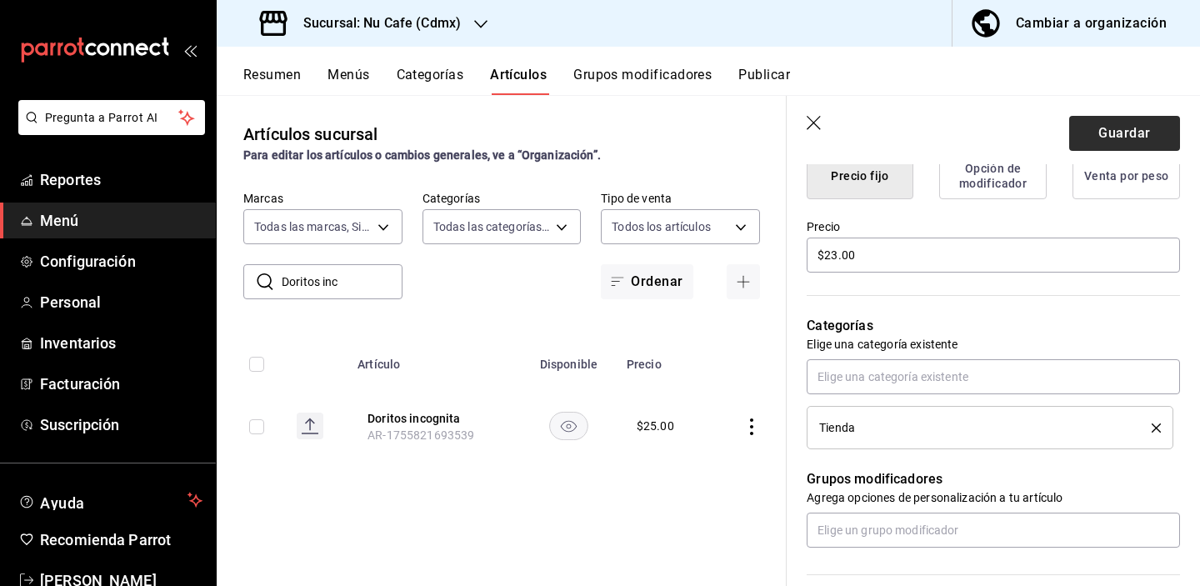
click at [1103, 138] on button "Guardar" at bounding box center [1124, 133] width 111 height 35
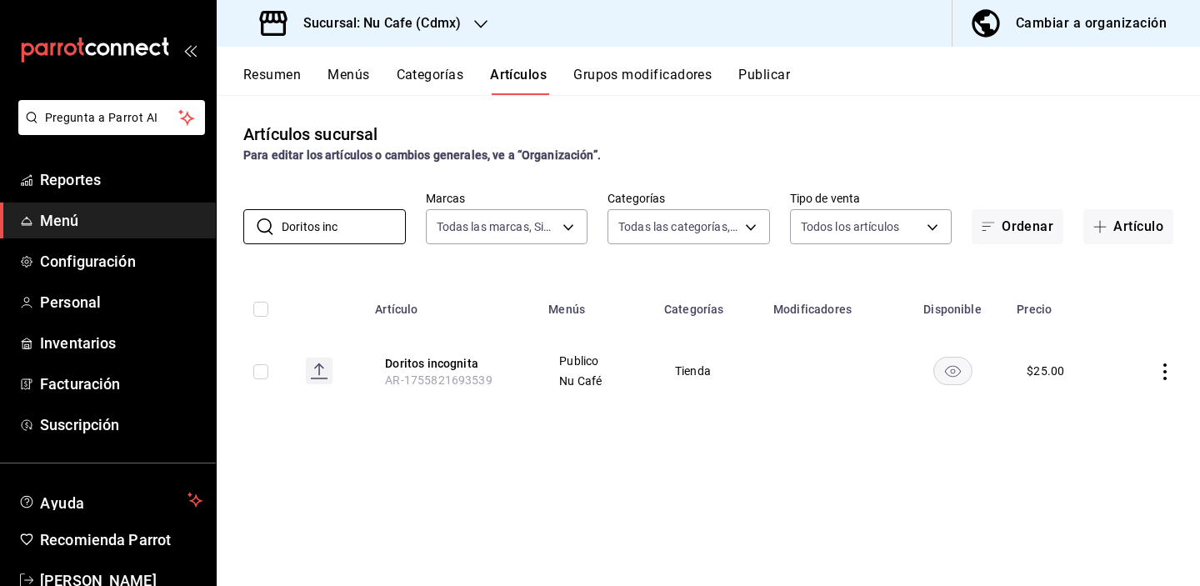
drag, startPoint x: 358, startPoint y: 230, endPoint x: 243, endPoint y: 228, distance: 115.9
click at [242, 228] on div "​ Doritos inc ​ Marcas Todas las marcas, Sin marca 0eed2892-7b63-413a-8f7e-1edb…" at bounding box center [708, 217] width 983 height 53
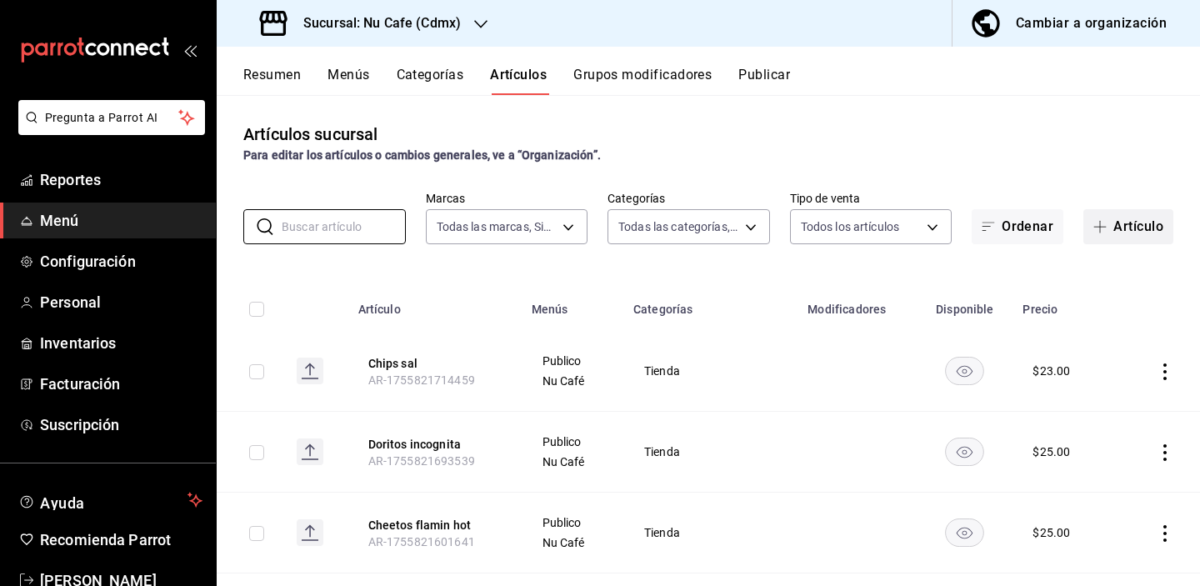
click at [1114, 227] on button "Artículo" at bounding box center [1129, 226] width 90 height 35
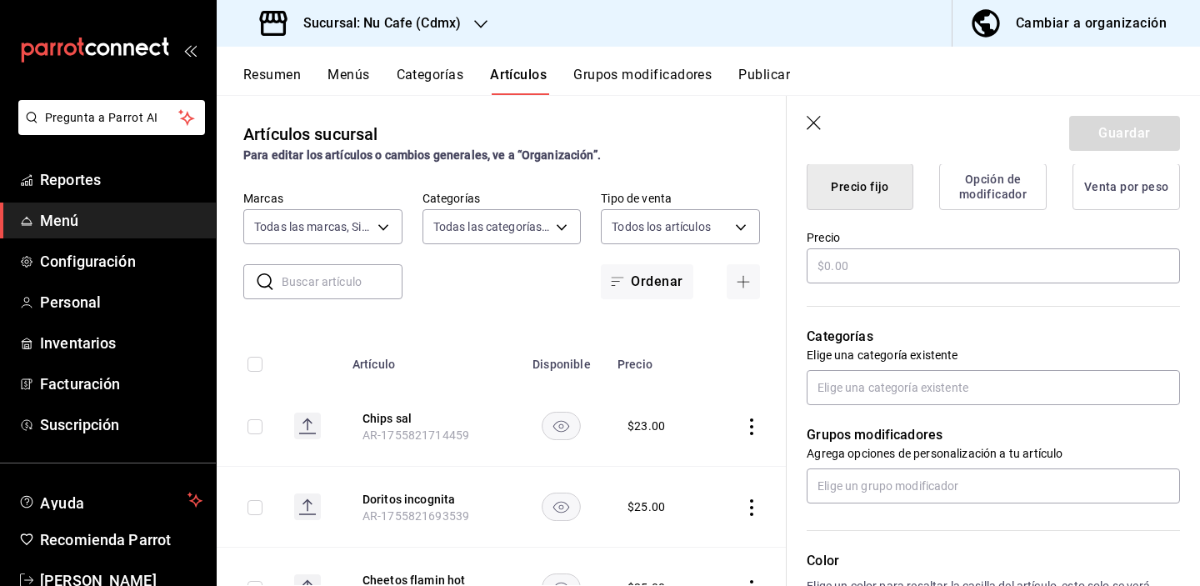
scroll to position [428, 0]
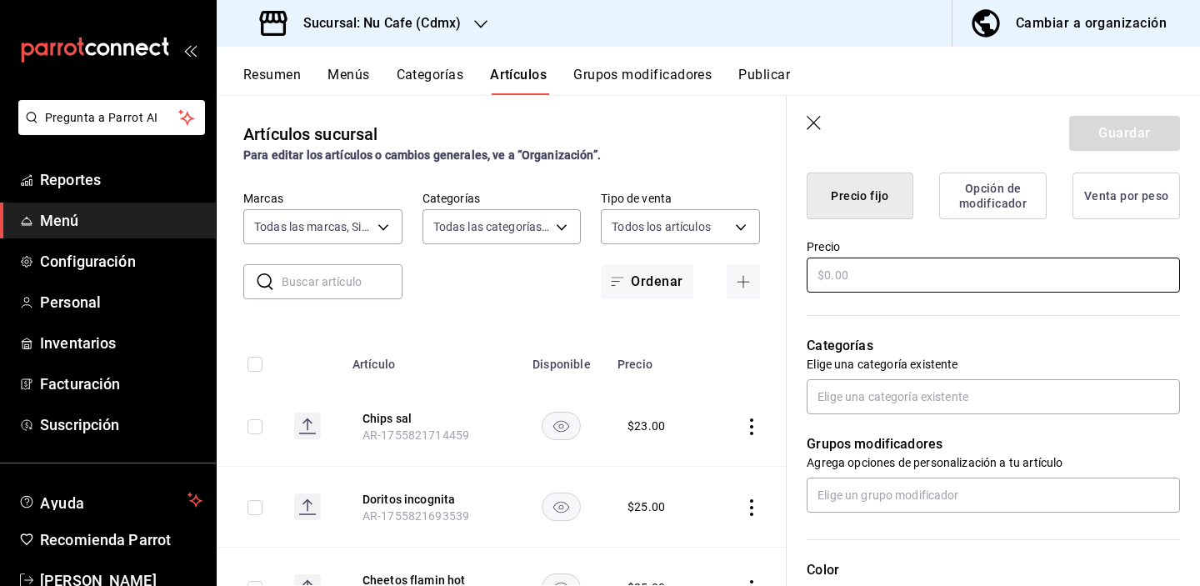
type input "Chips jalapeño"
click at [1010, 269] on input "text" at bounding box center [993, 275] width 373 height 35
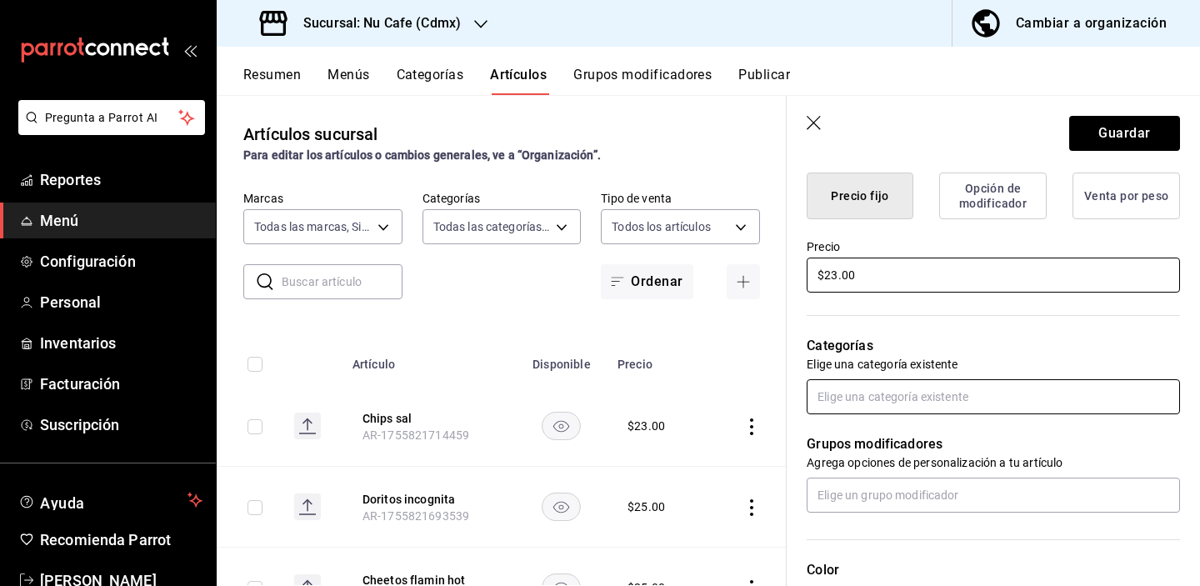
type input "$23.00"
click at [942, 389] on input "text" at bounding box center [993, 396] width 373 height 35
type input "tiend"
click at [928, 432] on li "Tienda" at bounding box center [987, 435] width 361 height 28
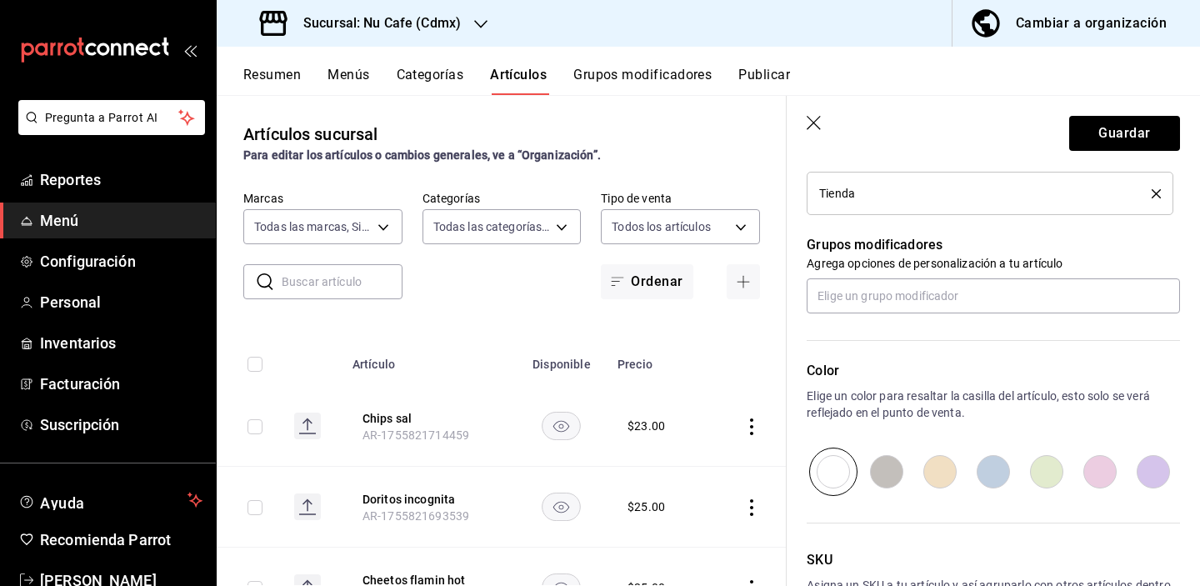
scroll to position [673, 0]
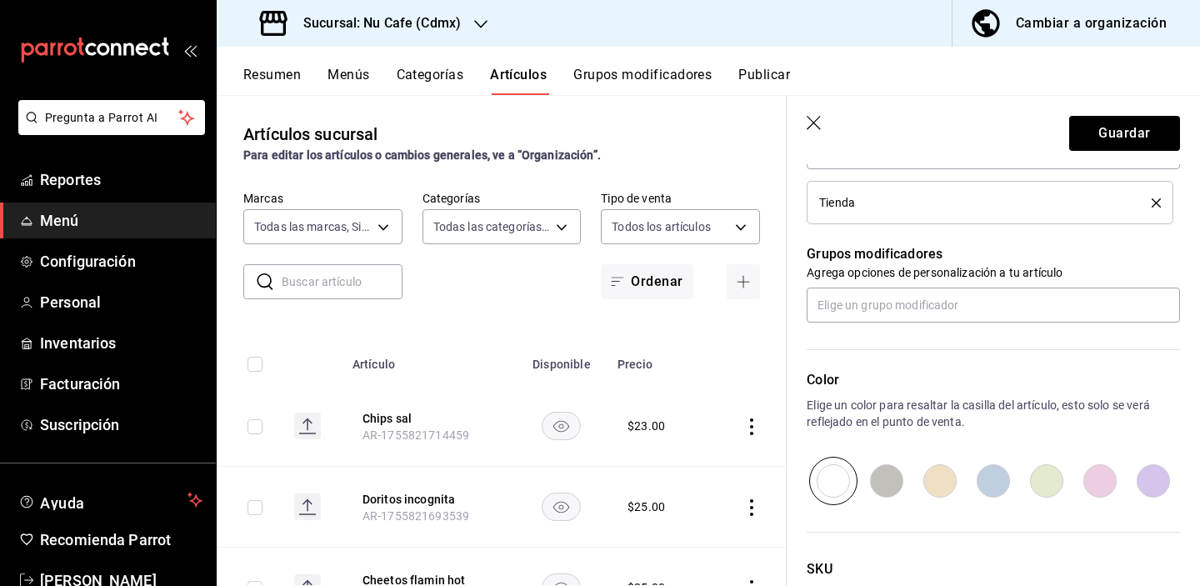
click at [1047, 254] on p "Grupos modificadores" at bounding box center [993, 254] width 373 height 20
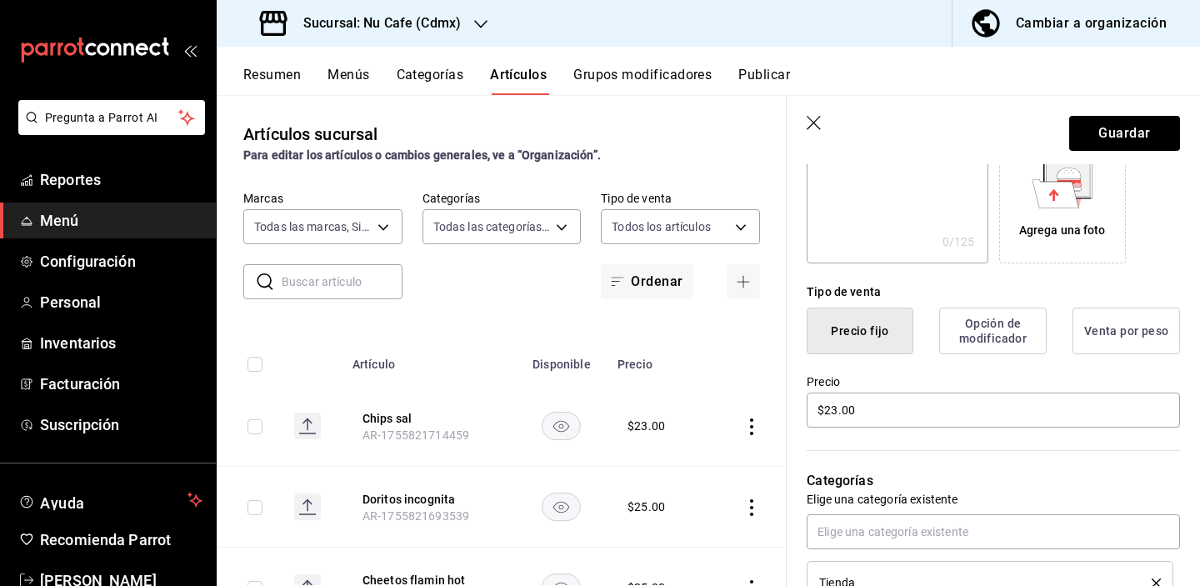
scroll to position [363, 0]
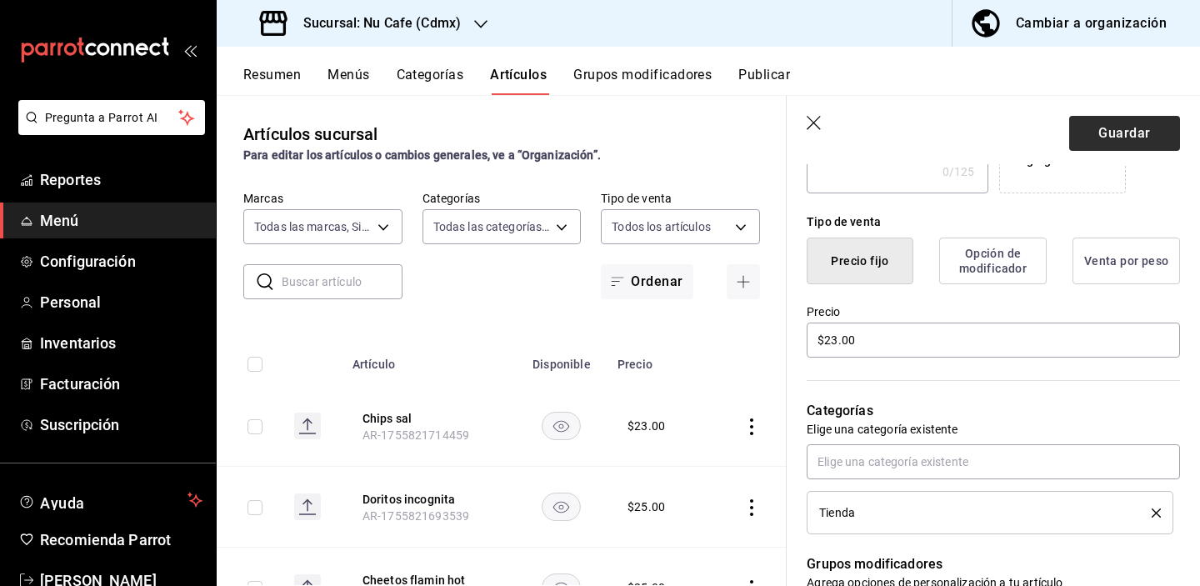
click at [1106, 124] on button "Guardar" at bounding box center [1124, 133] width 111 height 35
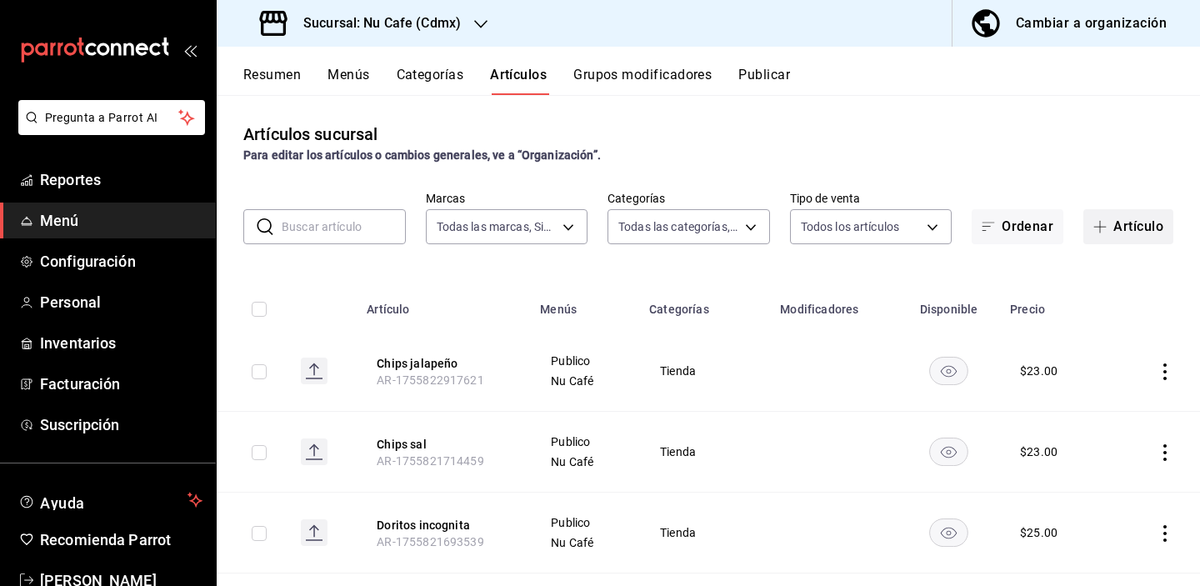
click at [1108, 228] on button "Artículo" at bounding box center [1129, 226] width 90 height 35
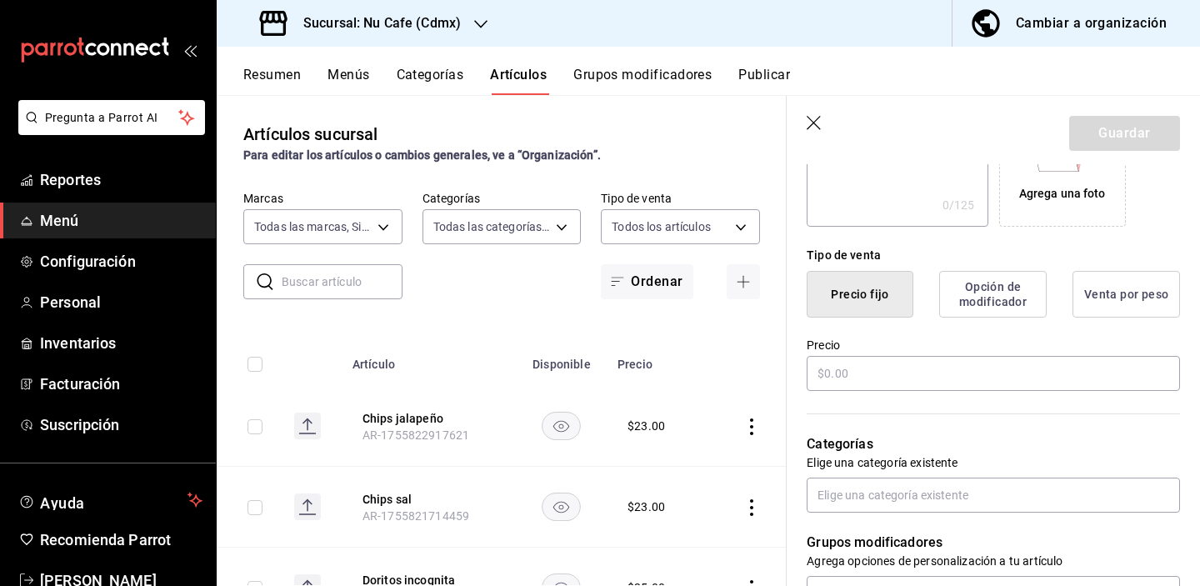
scroll to position [353, 0]
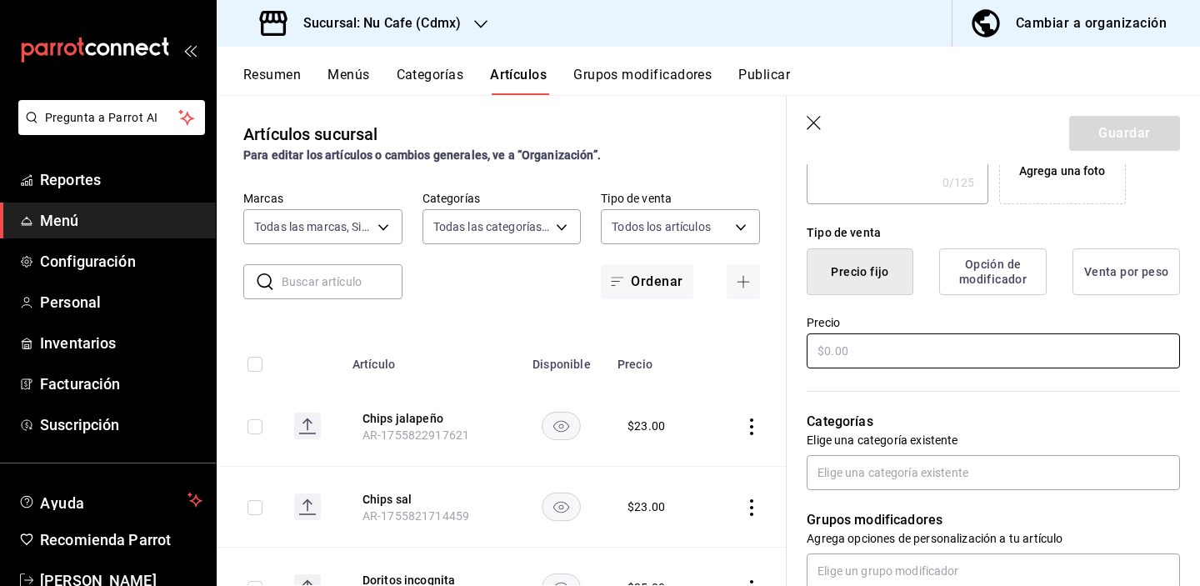
type input "Chips fuego"
click at [928, 355] on input "text" at bounding box center [993, 350] width 373 height 35
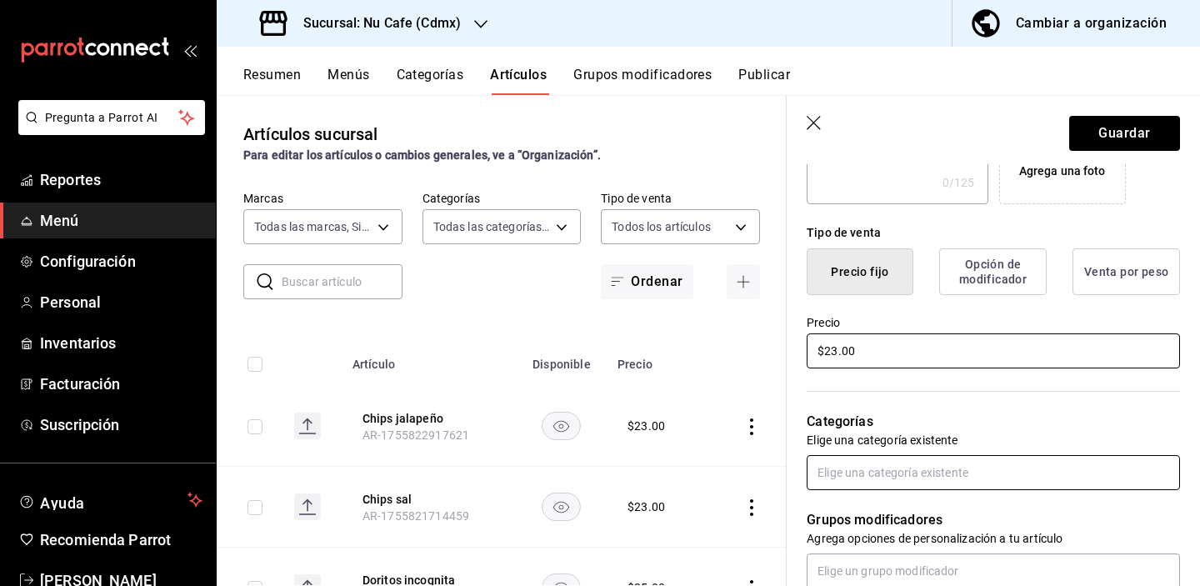
type input "$23.00"
click at [914, 465] on input "text" at bounding box center [993, 472] width 373 height 35
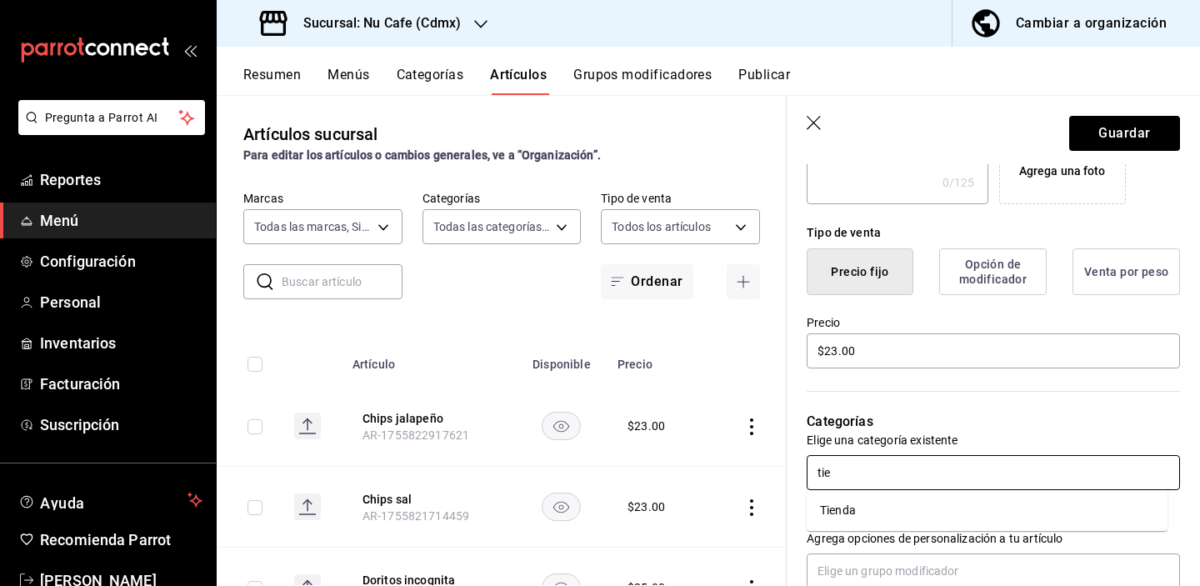
type input "tien"
click at [878, 505] on li "Tienda" at bounding box center [987, 511] width 361 height 28
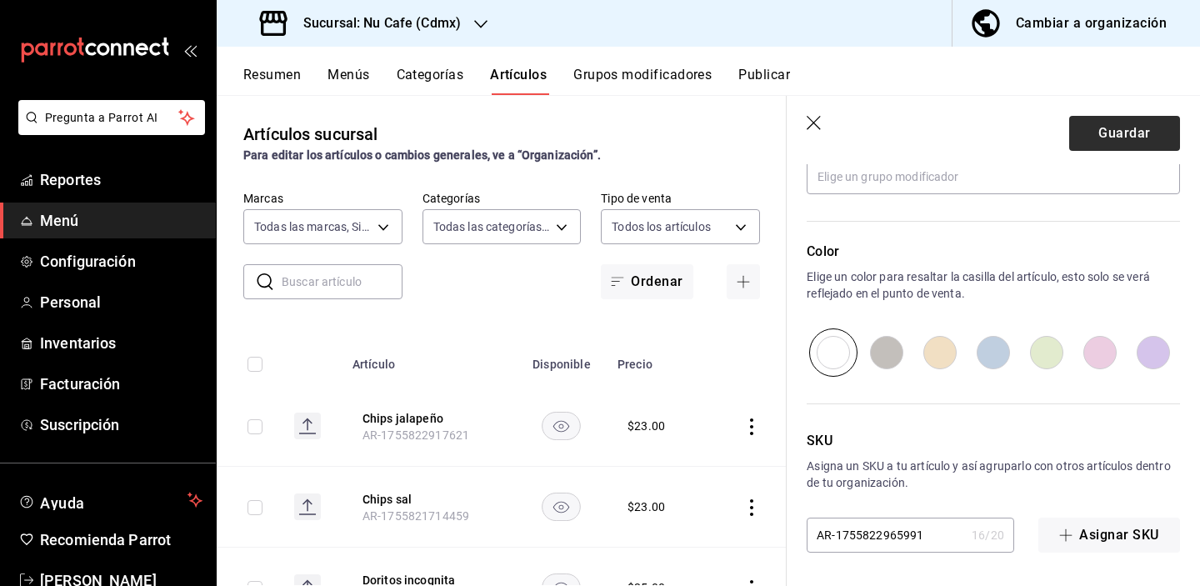
scroll to position [802, 0]
click at [1142, 119] on button "Guardar" at bounding box center [1124, 133] width 111 height 35
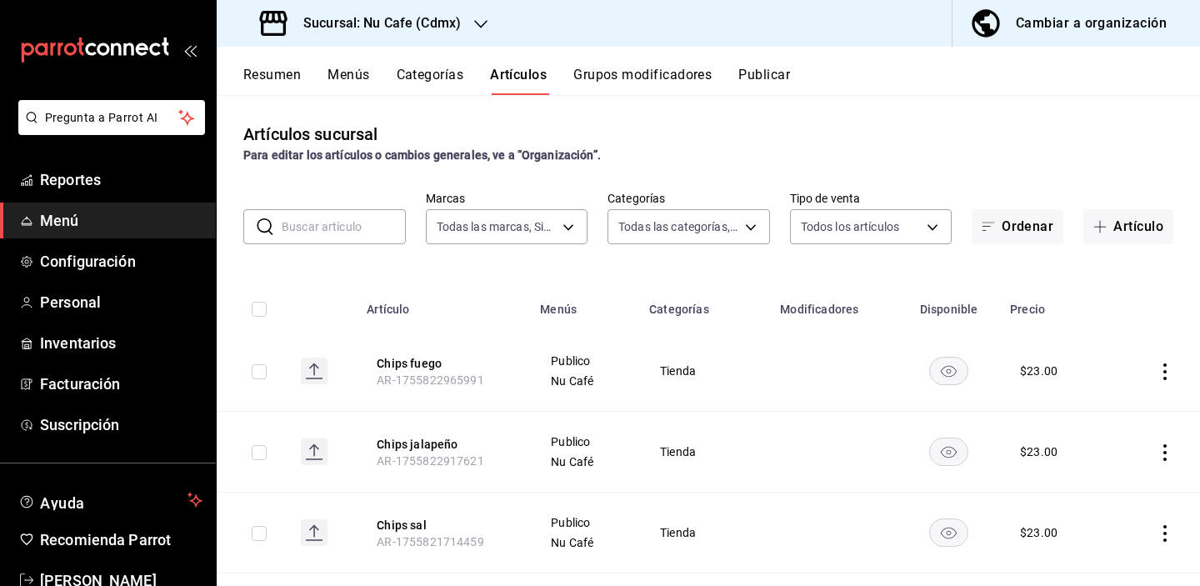
click at [323, 230] on input "text" at bounding box center [344, 226] width 124 height 33
click at [343, 228] on input "text" at bounding box center [344, 226] width 124 height 33
click at [1104, 212] on button "Artículo" at bounding box center [1129, 226] width 90 height 35
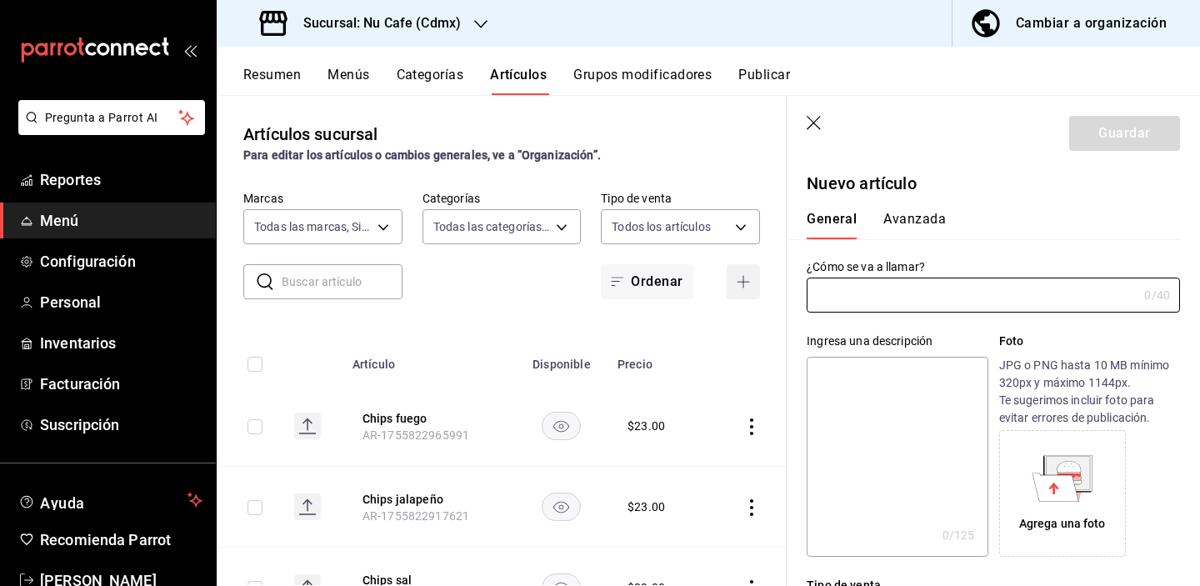
type input "AR-1755823006572"
click at [969, 292] on input "text" at bounding box center [972, 294] width 331 height 33
click at [1008, 325] on div "Ingresa una descripción x 0 /125 ​ Foto JPG o PNG hasta 10 MB mínimo 320px y má…" at bounding box center [983, 435] width 393 height 244
click at [983, 293] on input "Karameladas" at bounding box center [969, 294] width 324 height 33
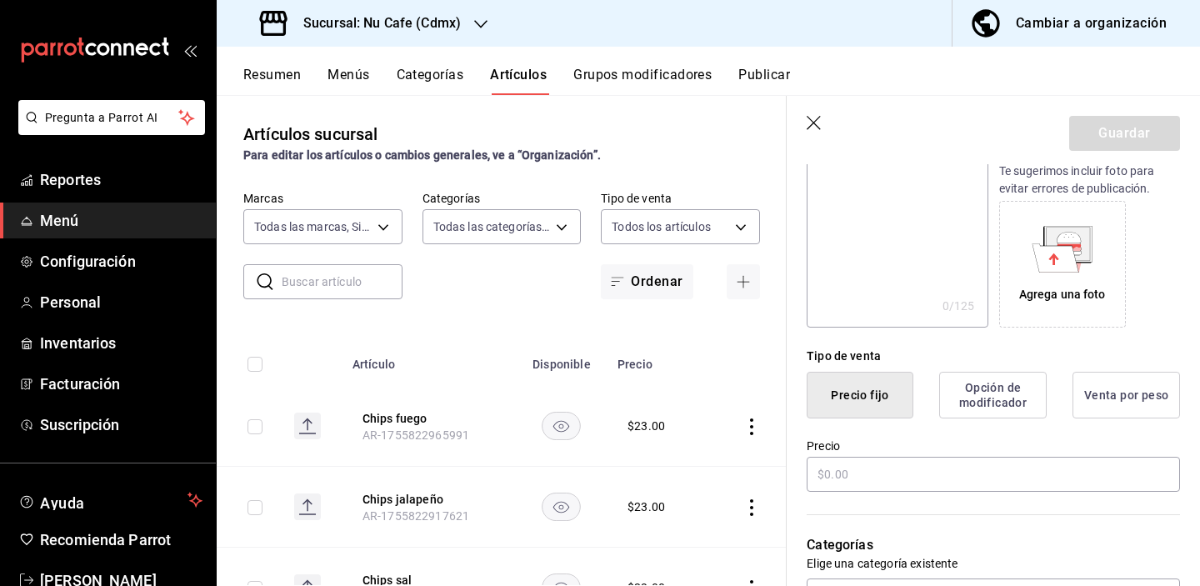
scroll to position [348, 0]
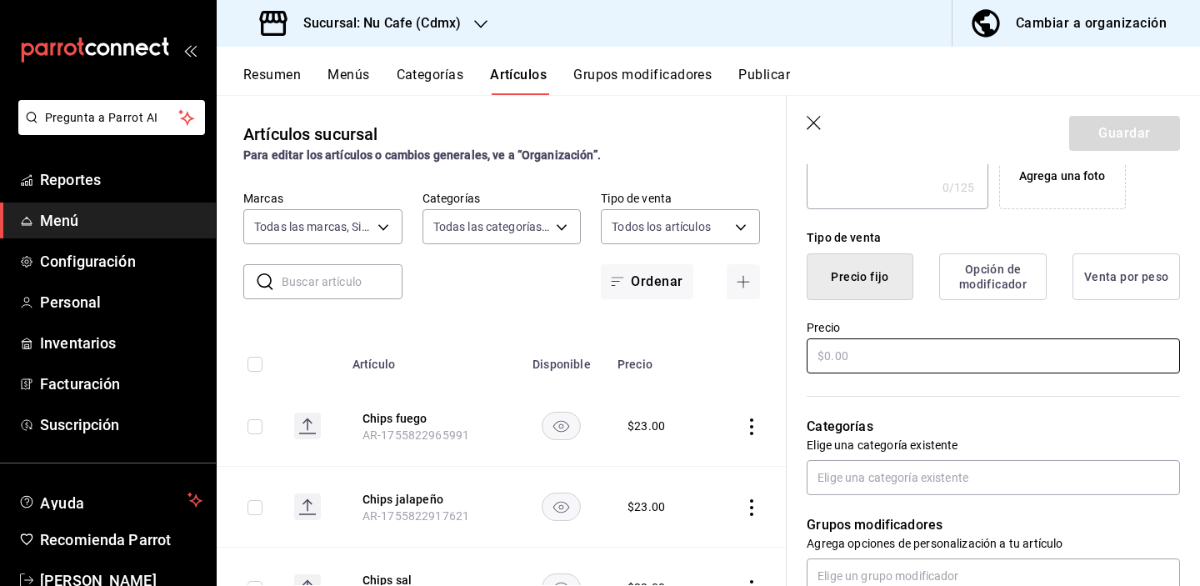
type input "Karameladas pop"
click at [978, 355] on input "text" at bounding box center [993, 355] width 373 height 35
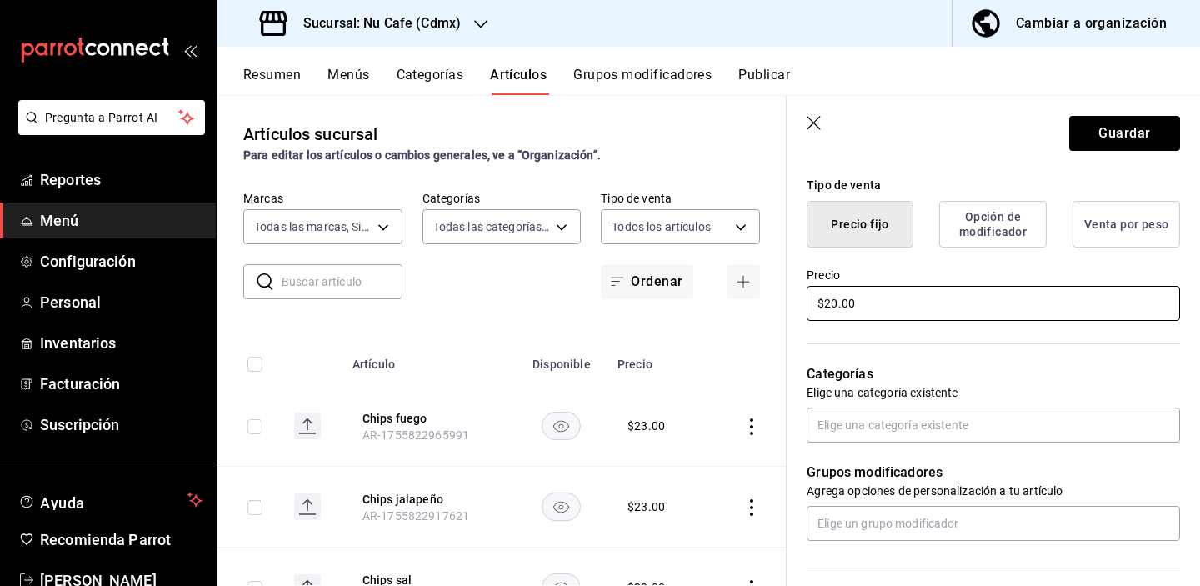
scroll to position [445, 0]
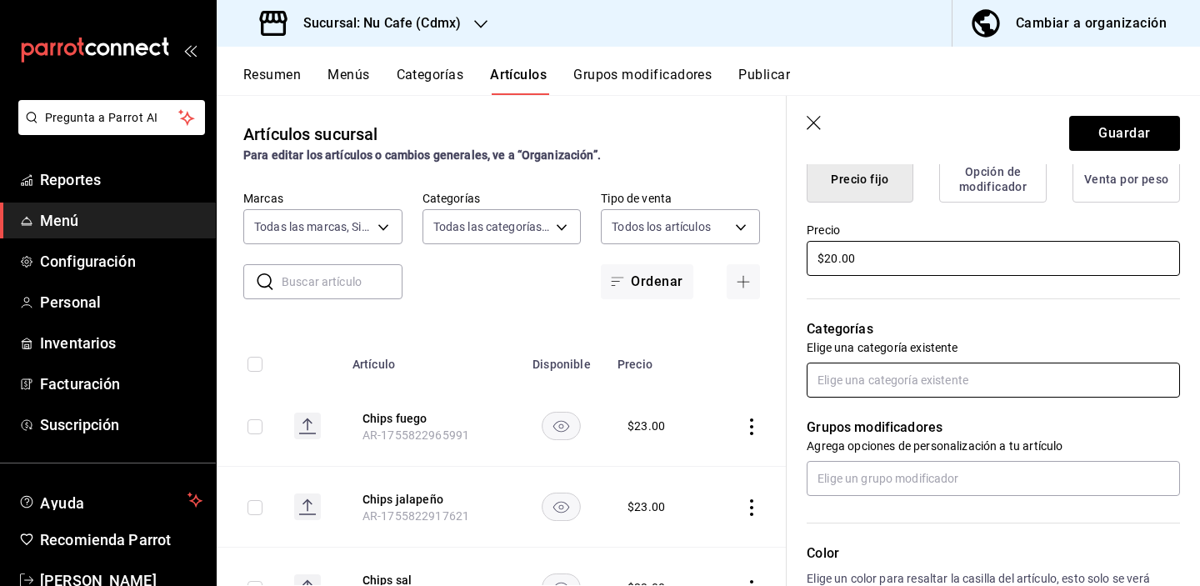
type input "$20.00"
click at [985, 384] on input "text" at bounding box center [993, 380] width 373 height 35
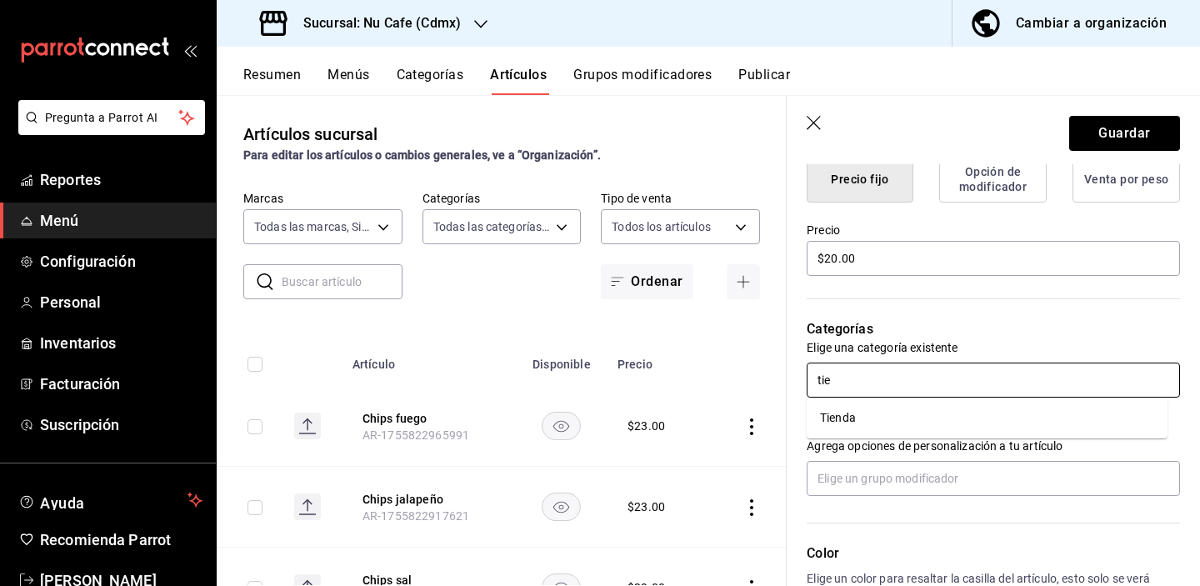
type input "tien"
click at [930, 414] on li "Tienda" at bounding box center [987, 418] width 361 height 28
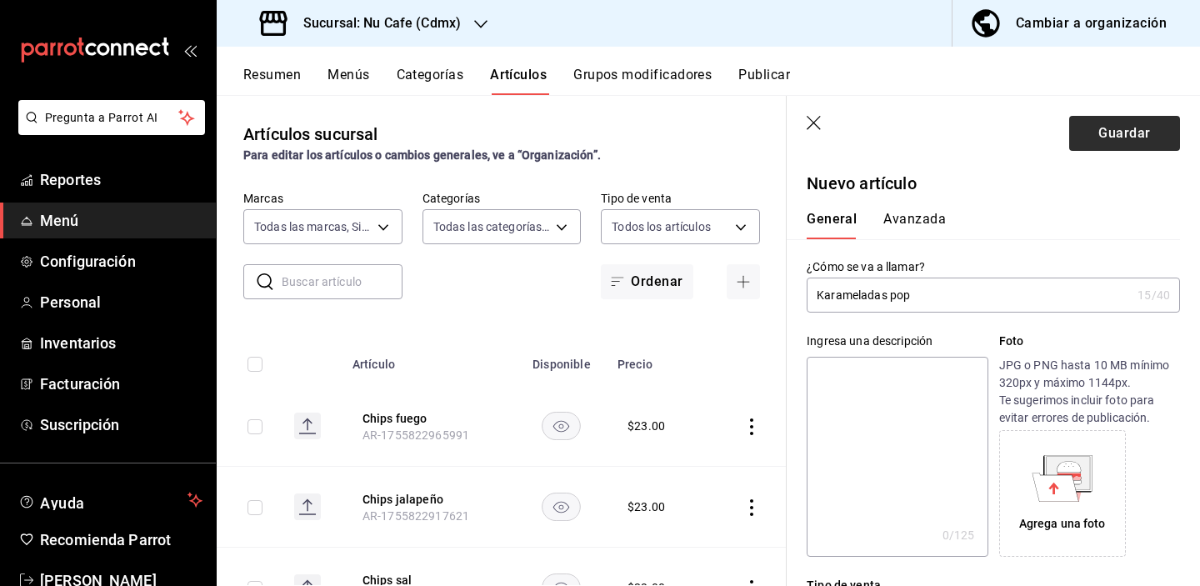
scroll to position [0, 0]
click at [1098, 146] on button "Guardar" at bounding box center [1124, 133] width 111 height 35
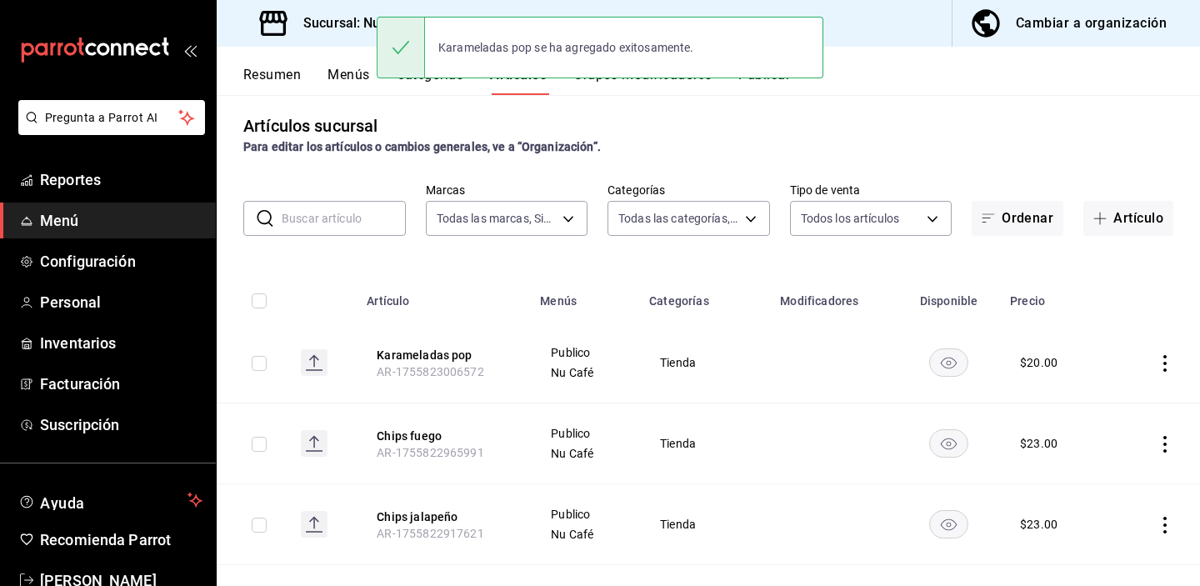
scroll to position [9, 0]
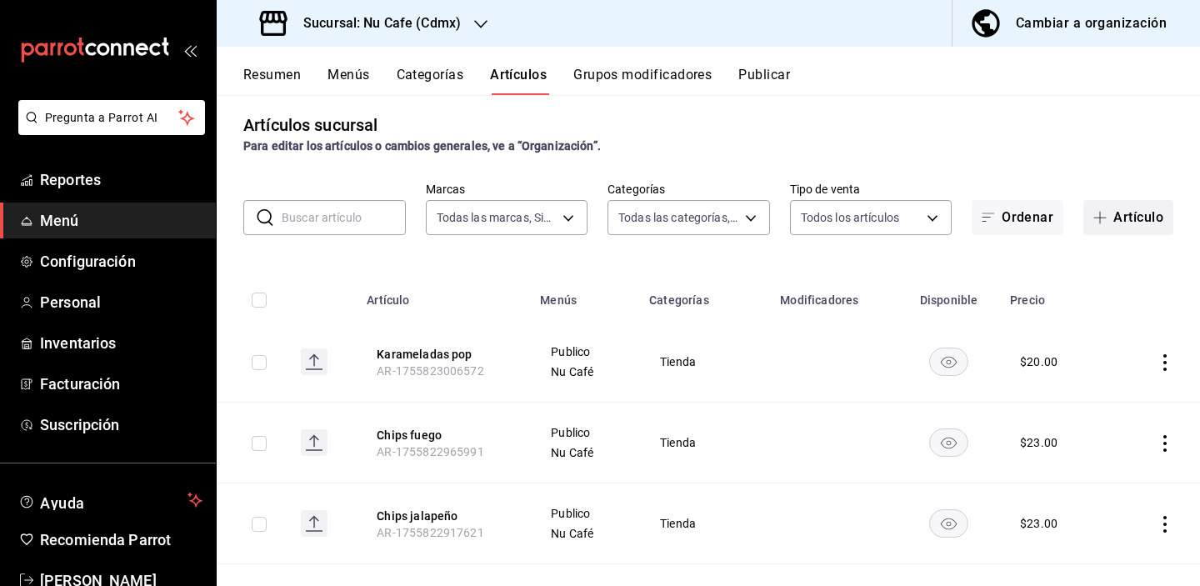
click at [1109, 216] on button "Artículo" at bounding box center [1129, 217] width 90 height 35
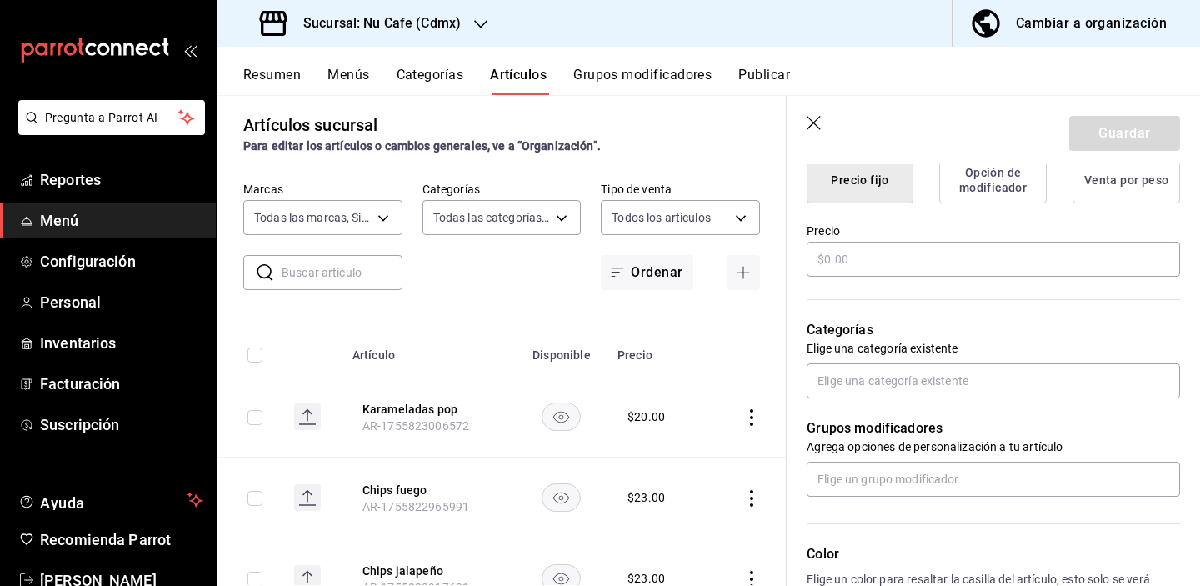
scroll to position [519, 0]
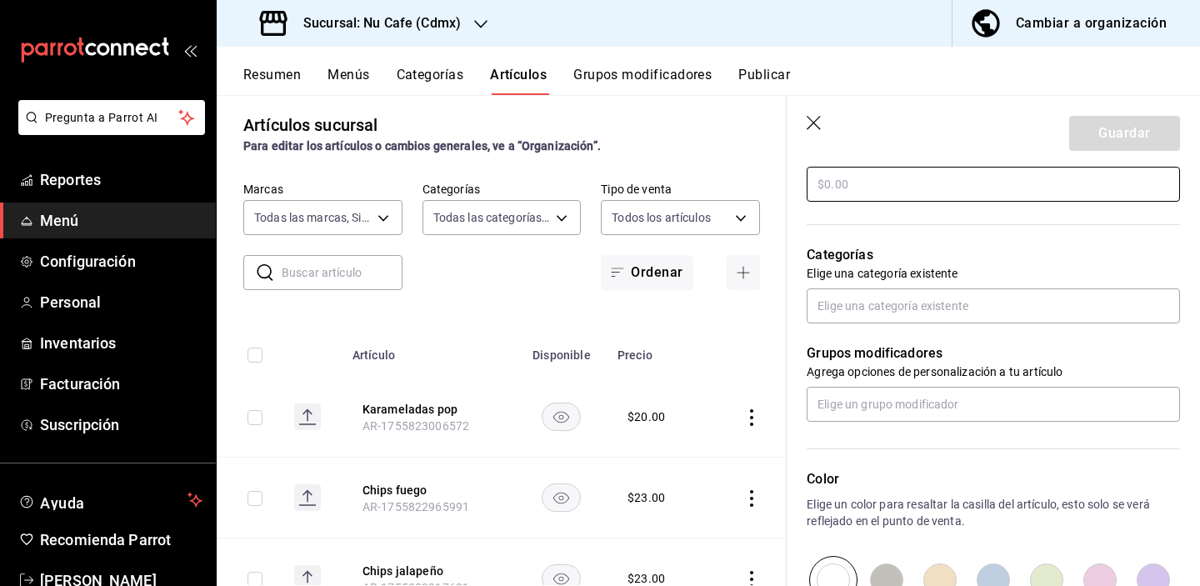
type input "Runners"
click at [1002, 187] on input "text" at bounding box center [993, 184] width 373 height 35
type input "$23.00"
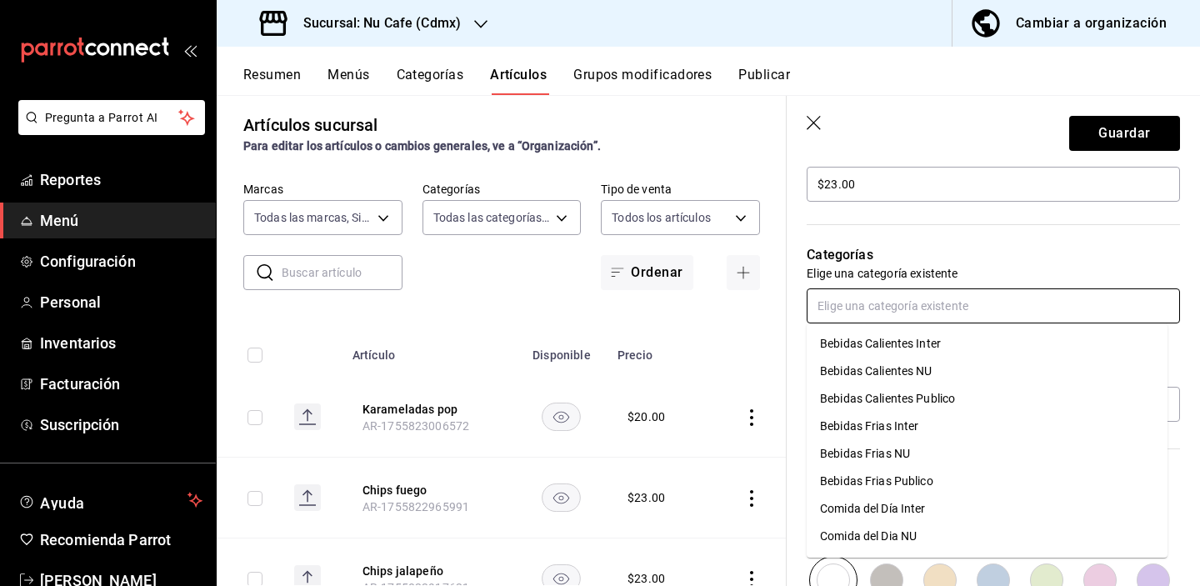
click at [969, 294] on input "text" at bounding box center [993, 305] width 373 height 35
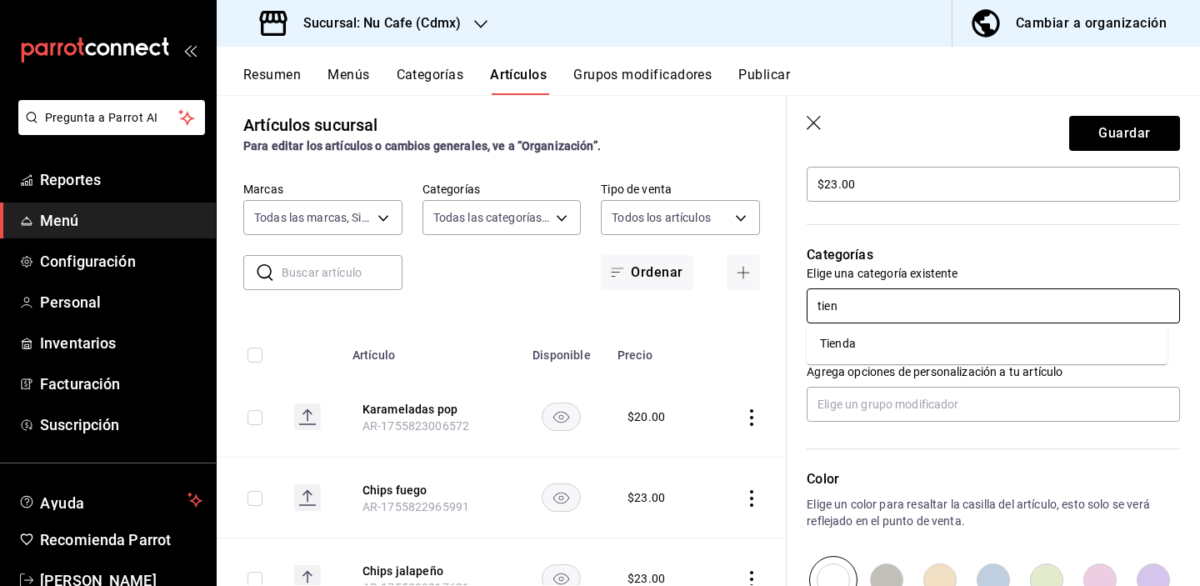
type input "tiend"
click at [947, 342] on li "Tienda" at bounding box center [987, 344] width 361 height 28
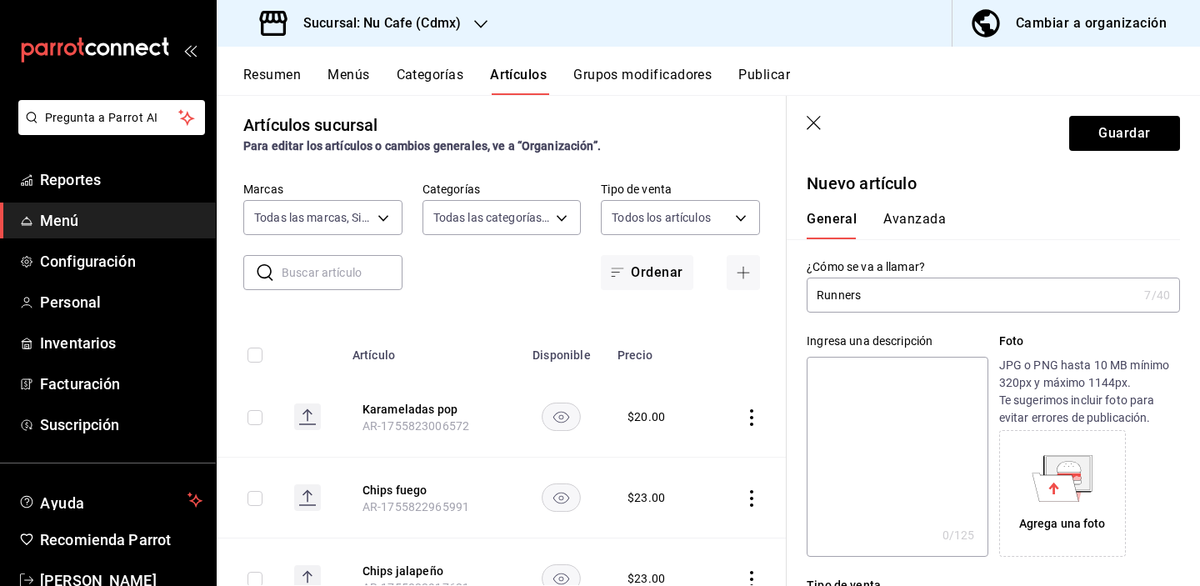
scroll to position [0, 0]
click at [1109, 134] on button "Guardar" at bounding box center [1124, 133] width 111 height 35
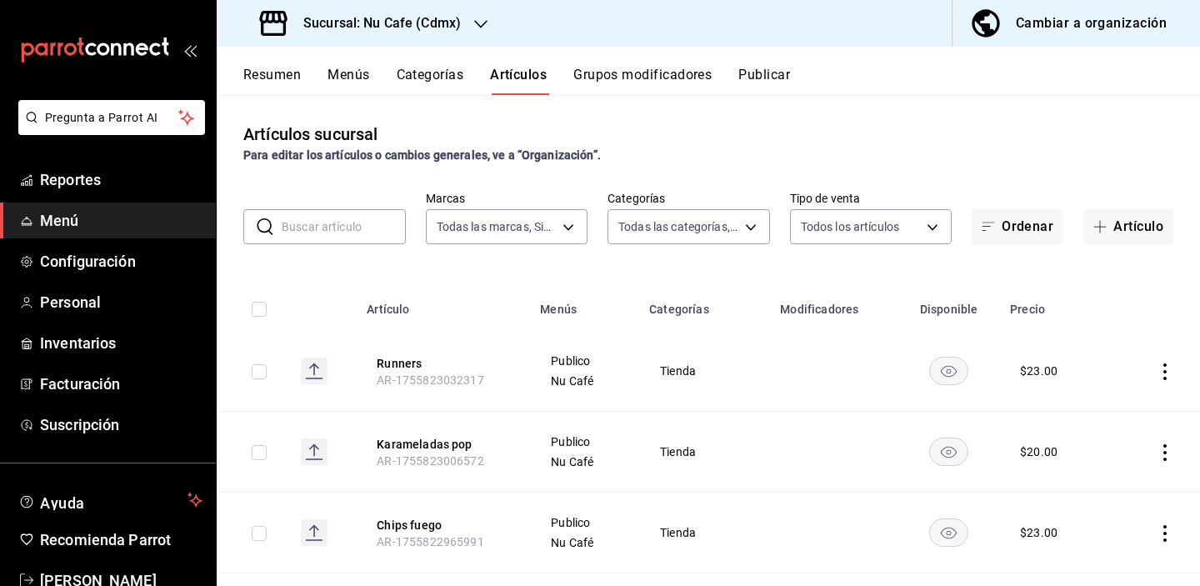
click at [1035, 132] on div "Artículos sucursal Para editar los artículos o cambios generales, ve a “Organiz…" at bounding box center [708, 143] width 983 height 43
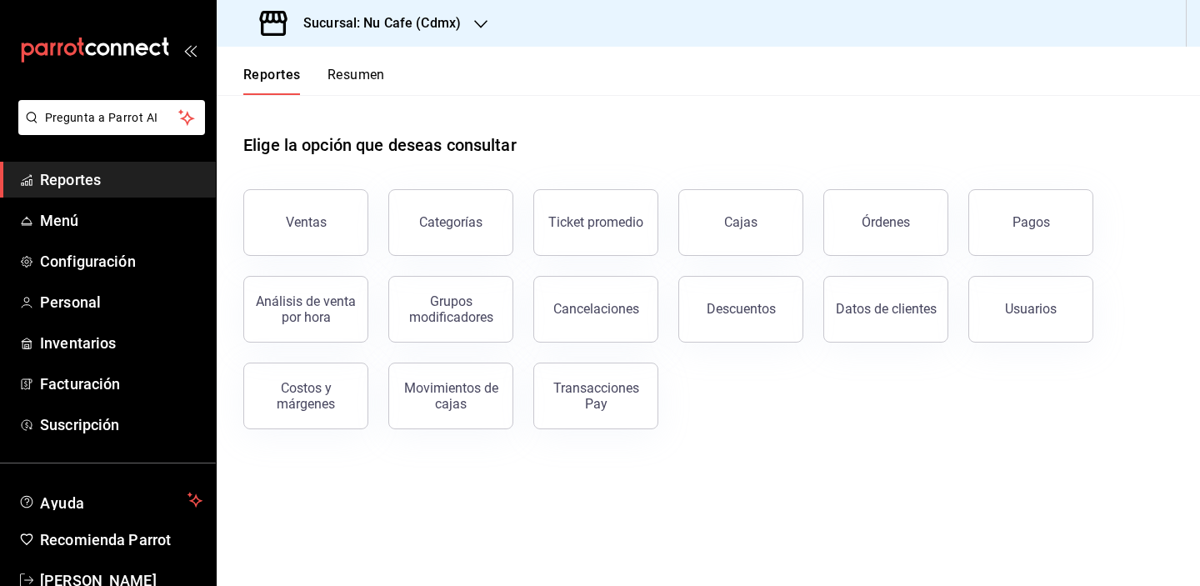
click at [734, 113] on div "Elige la opción que deseas consultar" at bounding box center [708, 132] width 930 height 74
click at [630, 183] on div "Ticket promedio" at bounding box center [585, 212] width 145 height 87
click at [633, 168] on div "Elige la opción que deseas consultar" at bounding box center [708, 132] width 930 height 74
click at [772, 456] on main "Elige la opción que deseas consultar Ventas Categorías Ticket promedio Cajas Ór…" at bounding box center [708, 340] width 983 height 491
click at [922, 159] on div "Elige la opción que deseas consultar" at bounding box center [708, 132] width 930 height 74
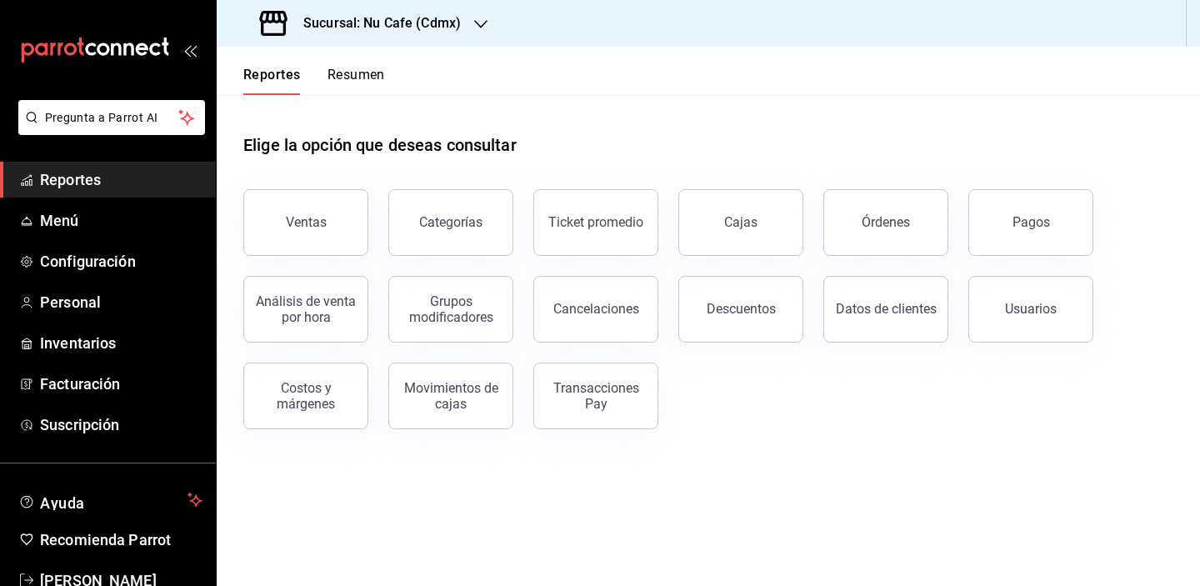
click at [580, 138] on div "Elige la opción que deseas consultar" at bounding box center [708, 132] width 930 height 74
click at [348, 85] on button "Resumen" at bounding box center [357, 81] width 58 height 28
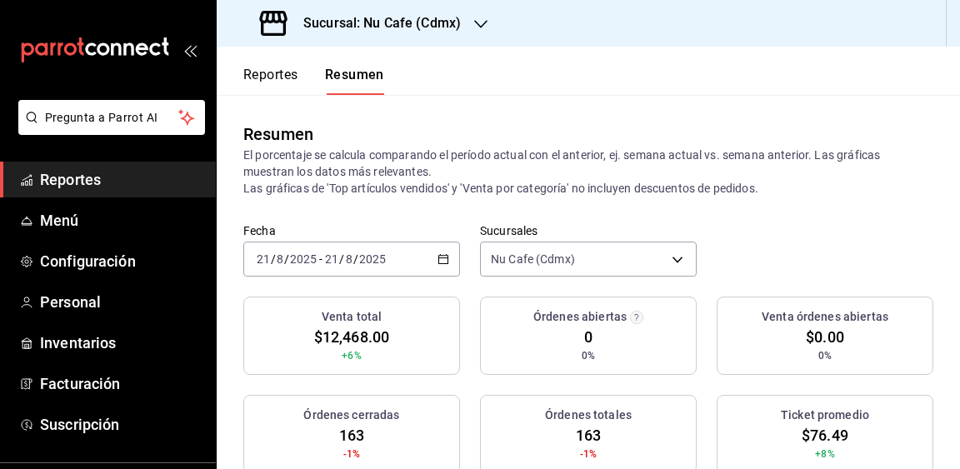
click at [439, 256] on \(Stroke\) "button" at bounding box center [443, 259] width 10 height 9
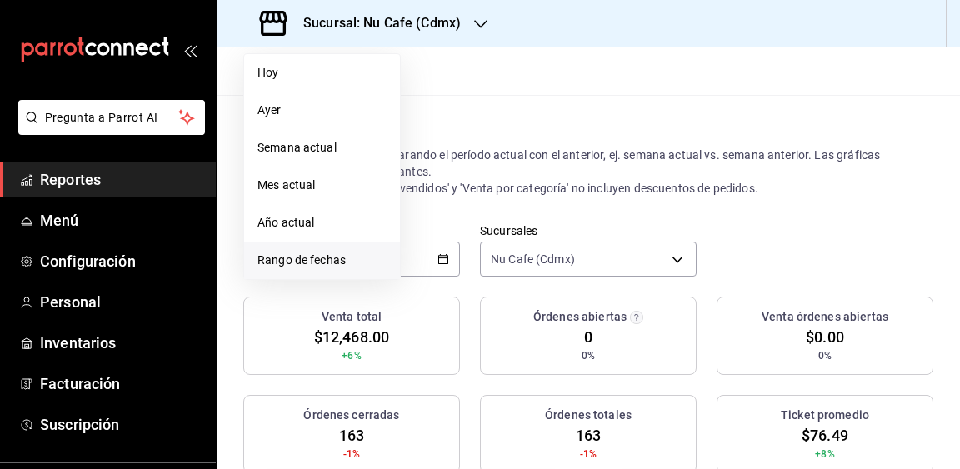
click at [354, 260] on span "Rango de fechas" at bounding box center [322, 261] width 129 height 18
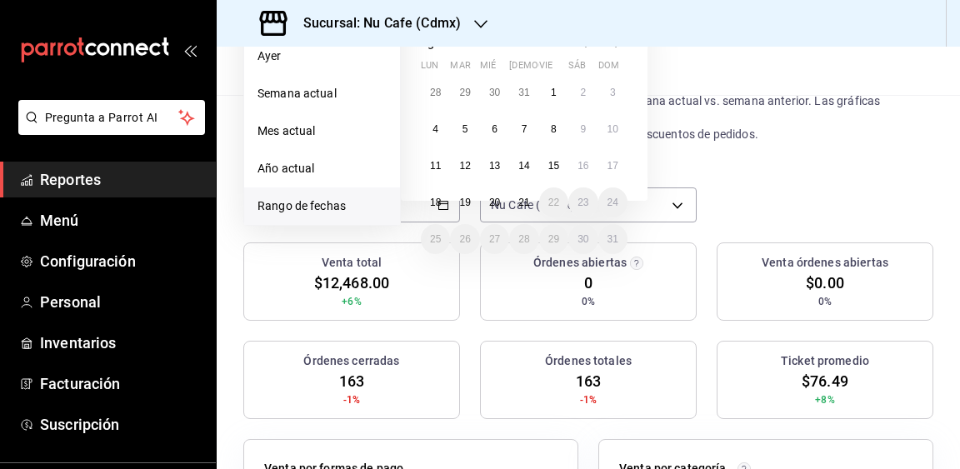
scroll to position [57, 0]
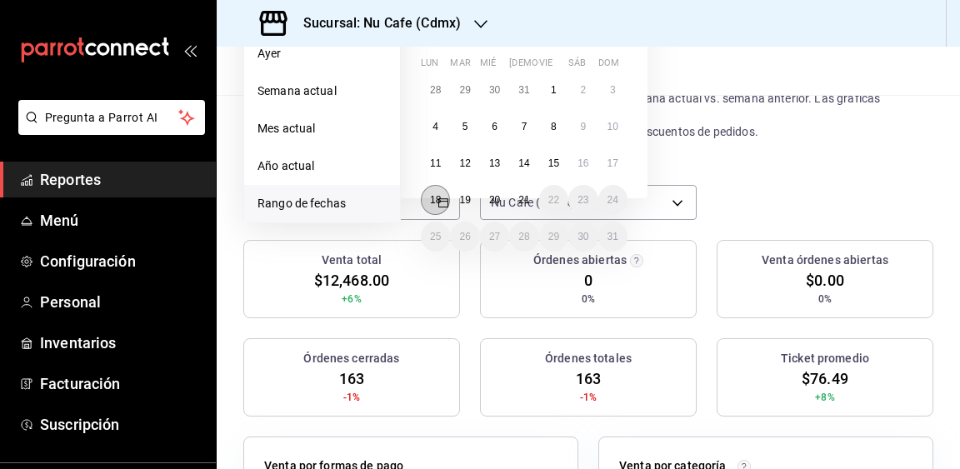
click at [442, 203] on button "18" at bounding box center [435, 200] width 29 height 30
click at [443, 203] on button "18" at bounding box center [435, 200] width 29 height 30
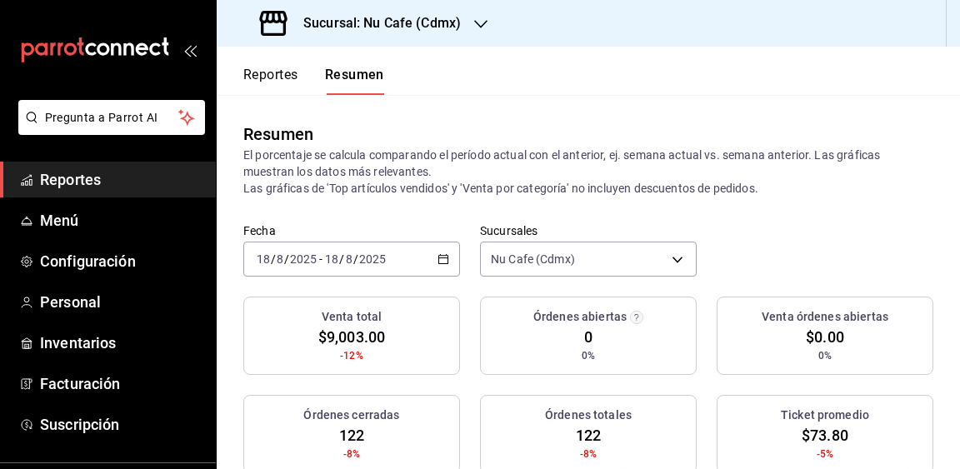
scroll to position [0, 0]
click at [438, 256] on \(Stroke\) "button" at bounding box center [443, 259] width 10 height 9
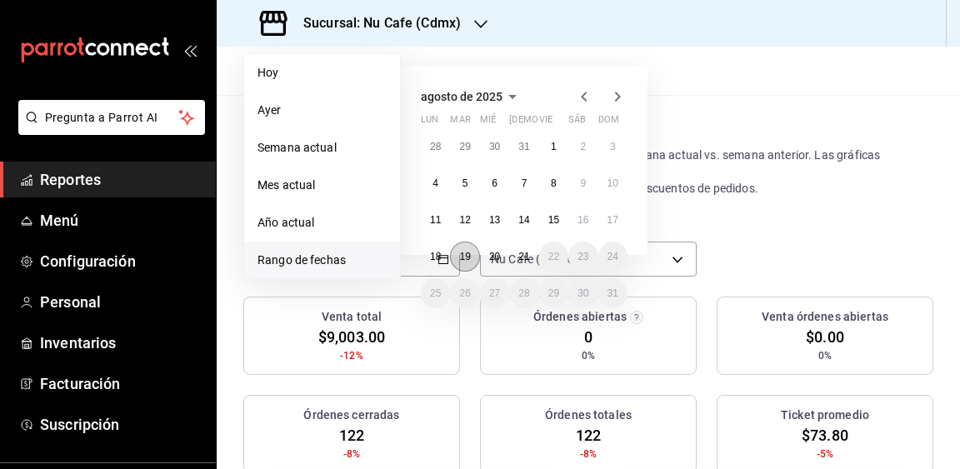
click at [472, 260] on button "19" at bounding box center [464, 257] width 29 height 30
click at [473, 261] on button "19" at bounding box center [464, 257] width 29 height 30
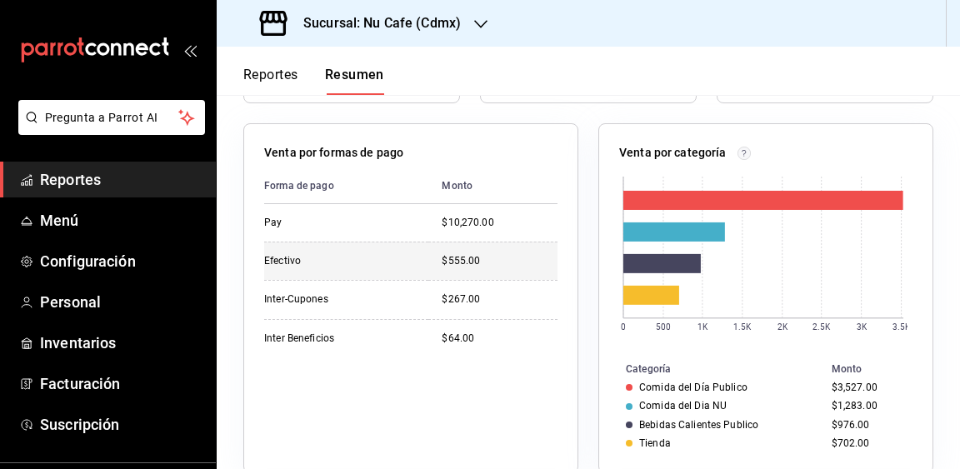
scroll to position [370, 0]
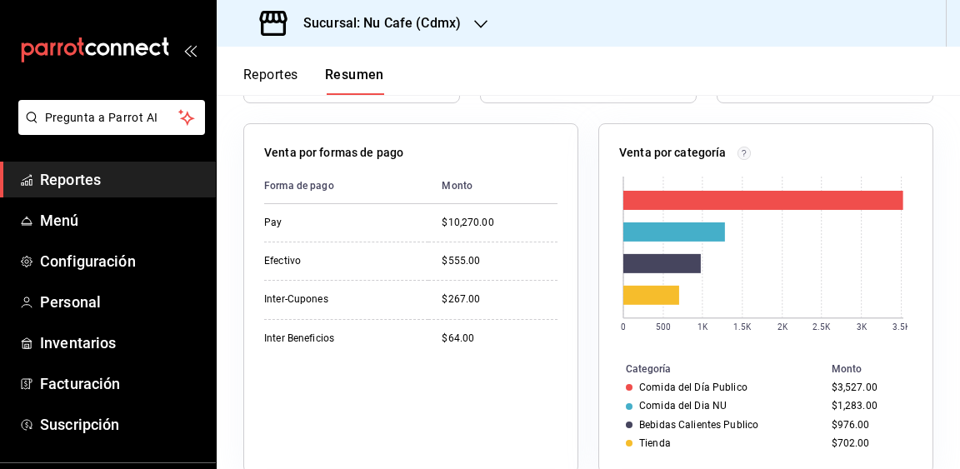
click at [473, 413] on div "Forma de pago Monto Pay $10,270.00 Efectivo $555.00 Inter-Cupones $267.00 Inter…" at bounding box center [410, 310] width 293 height 284
click at [860, 0] on div "Sucursal: Nu Cafe (Cdmx)" at bounding box center [588, 23] width 743 height 47
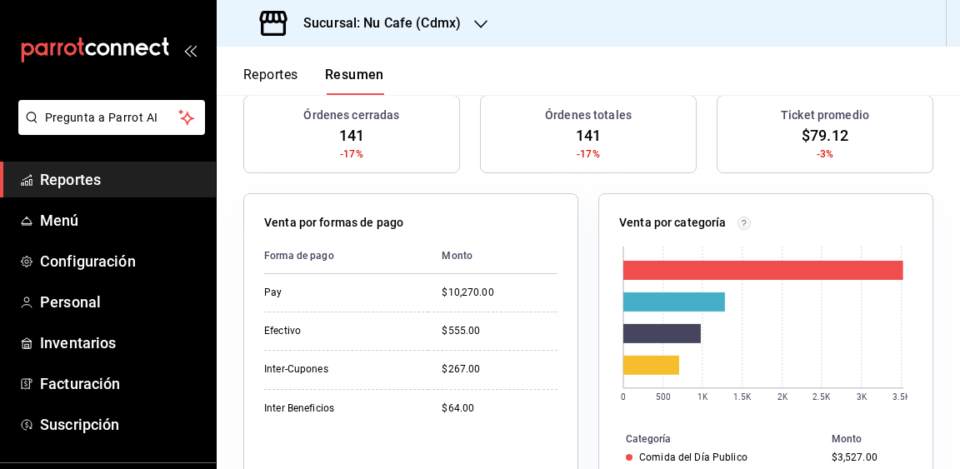
scroll to position [308, 0]
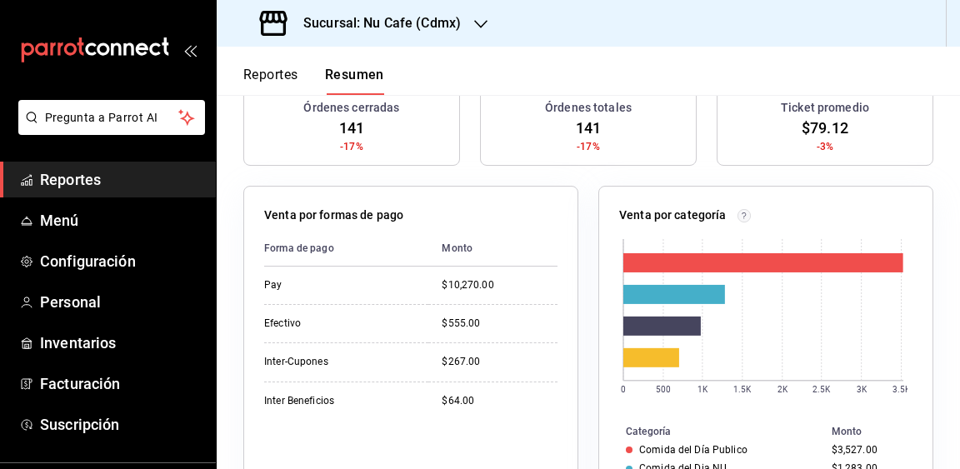
click at [585, 220] on div "Venta por categoría 0 500 1K 1.5K 2K 2.5K 3K 3.5K Categoría Monto Comida del Dí…" at bounding box center [755, 351] width 355 height 370
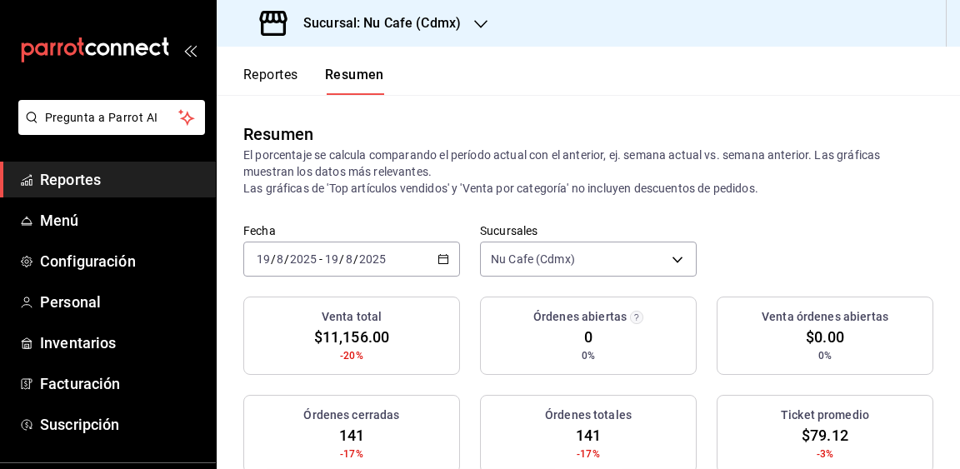
scroll to position [0, 0]
click at [442, 253] on icon "button" at bounding box center [444, 259] width 12 height 12
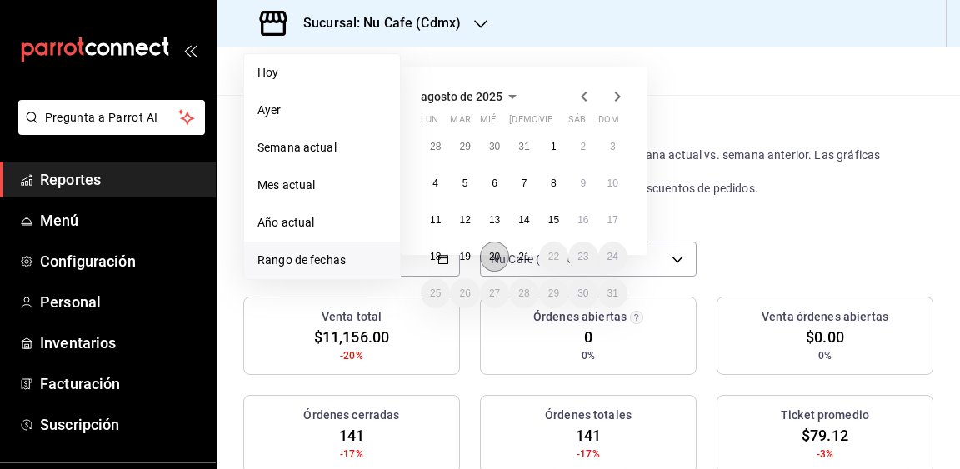
click at [497, 254] on abbr "20" at bounding box center [494, 257] width 11 height 12
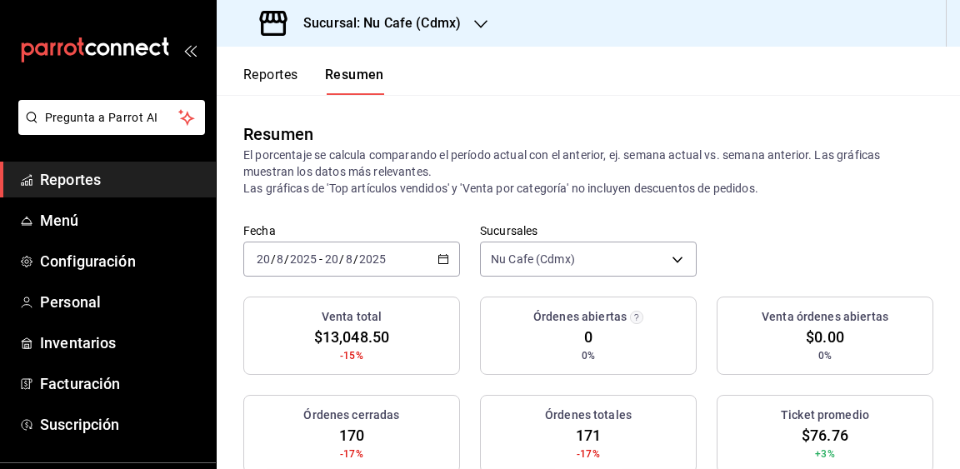
click at [439, 243] on div "2025-08-20 20 / 8 / 2025 - 2025-08-20 20 / 8 / 2025" at bounding box center [351, 259] width 217 height 35
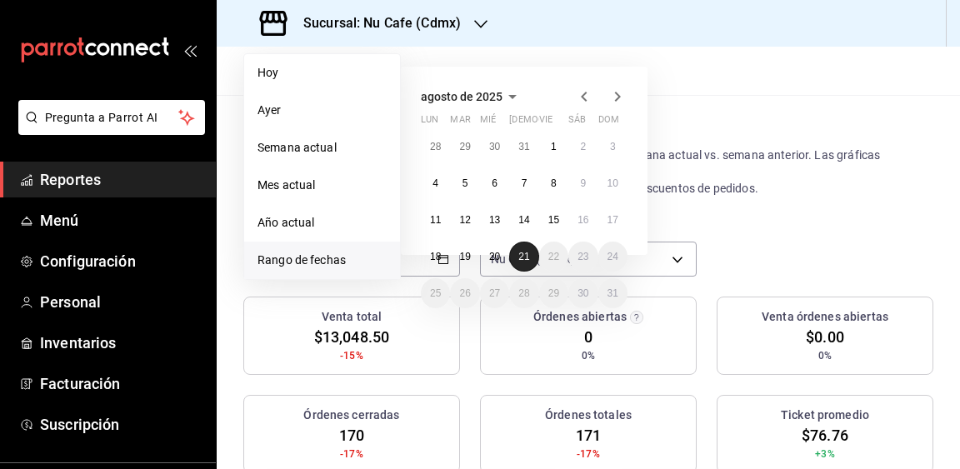
click at [522, 255] on abbr "21" at bounding box center [523, 257] width 11 height 12
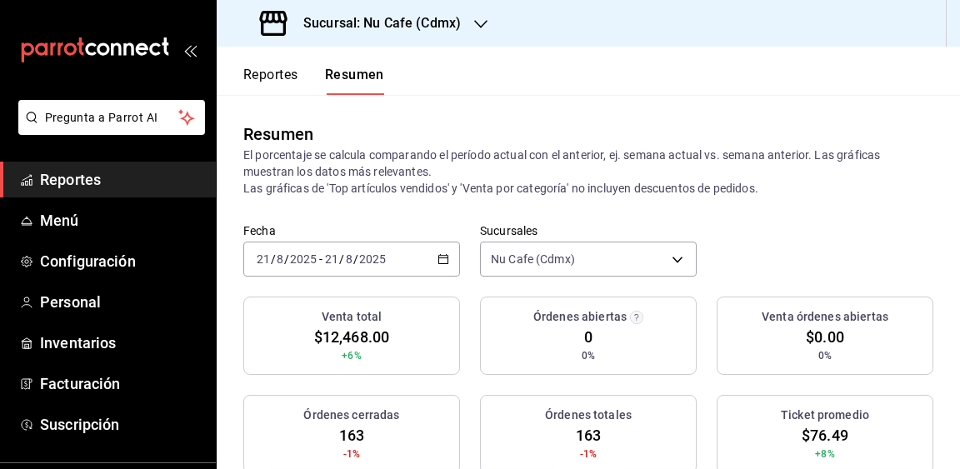
click at [775, 120] on div "Resumen El porcentaje se calcula comparando el período actual con el anterior, …" at bounding box center [588, 159] width 743 height 128
